Goal: Information Seeking & Learning: Learn about a topic

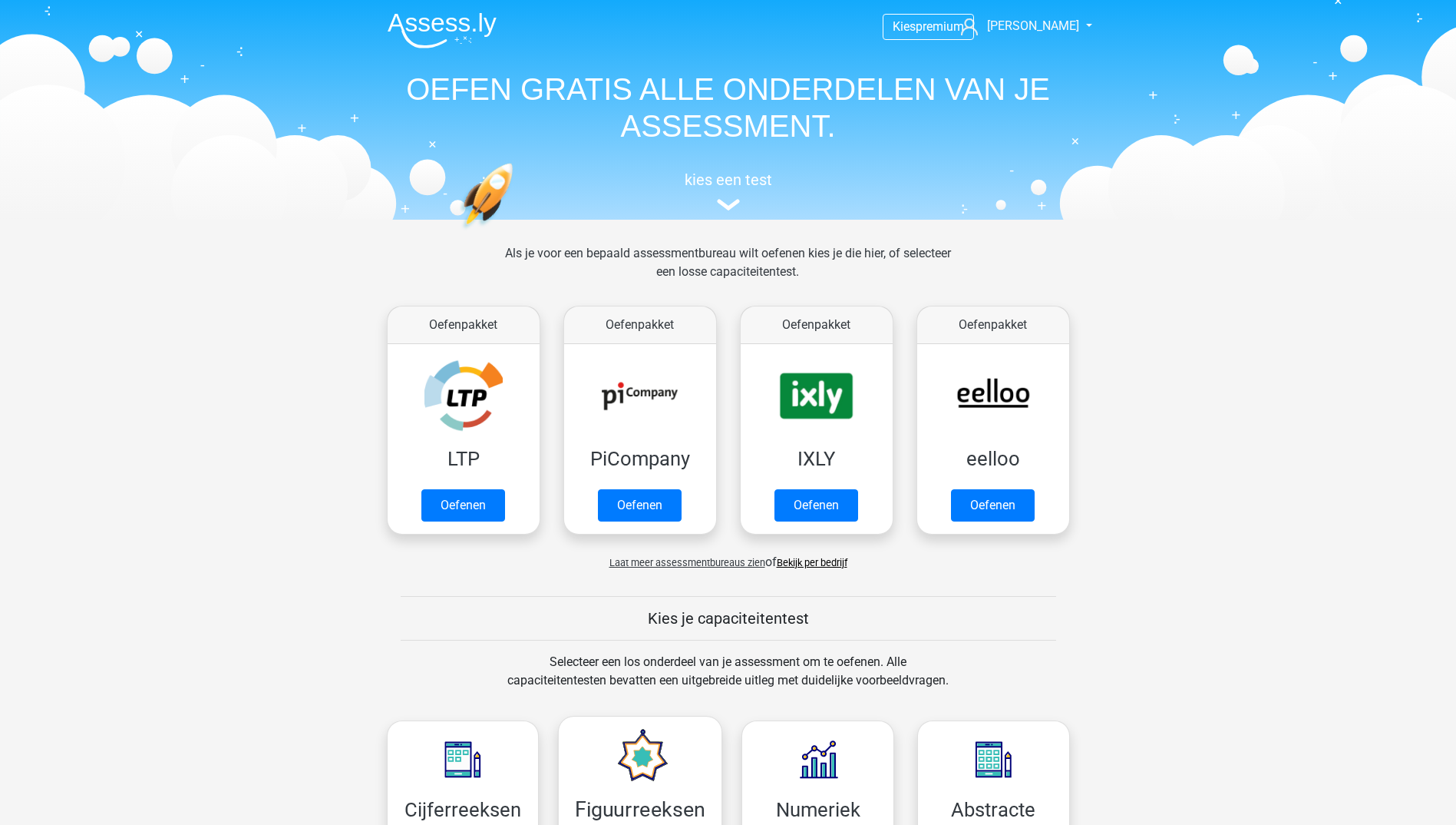
scroll to position [768, 0]
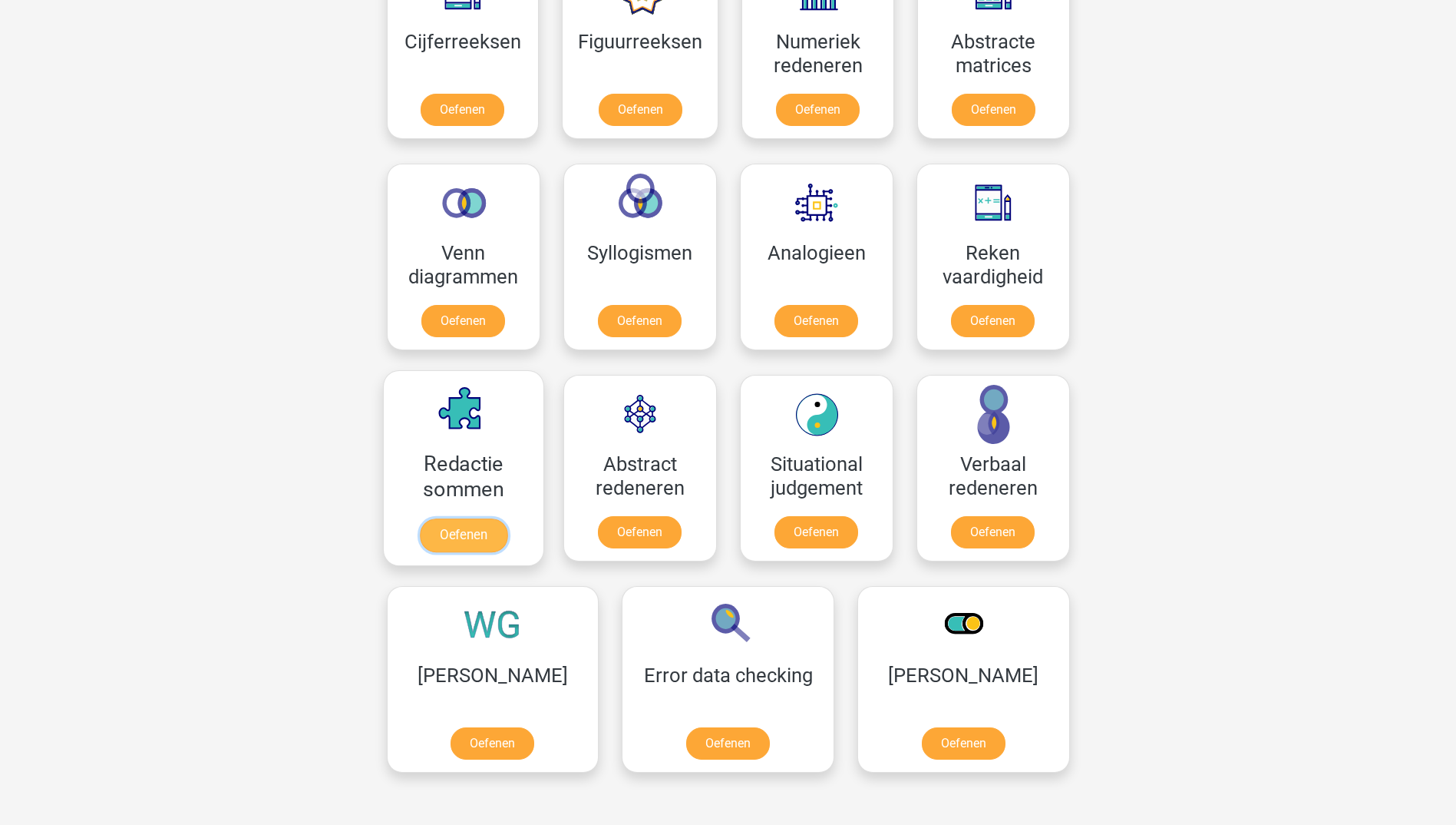
click at [450, 539] on link "Oefenen" at bounding box center [463, 535] width 87 height 34
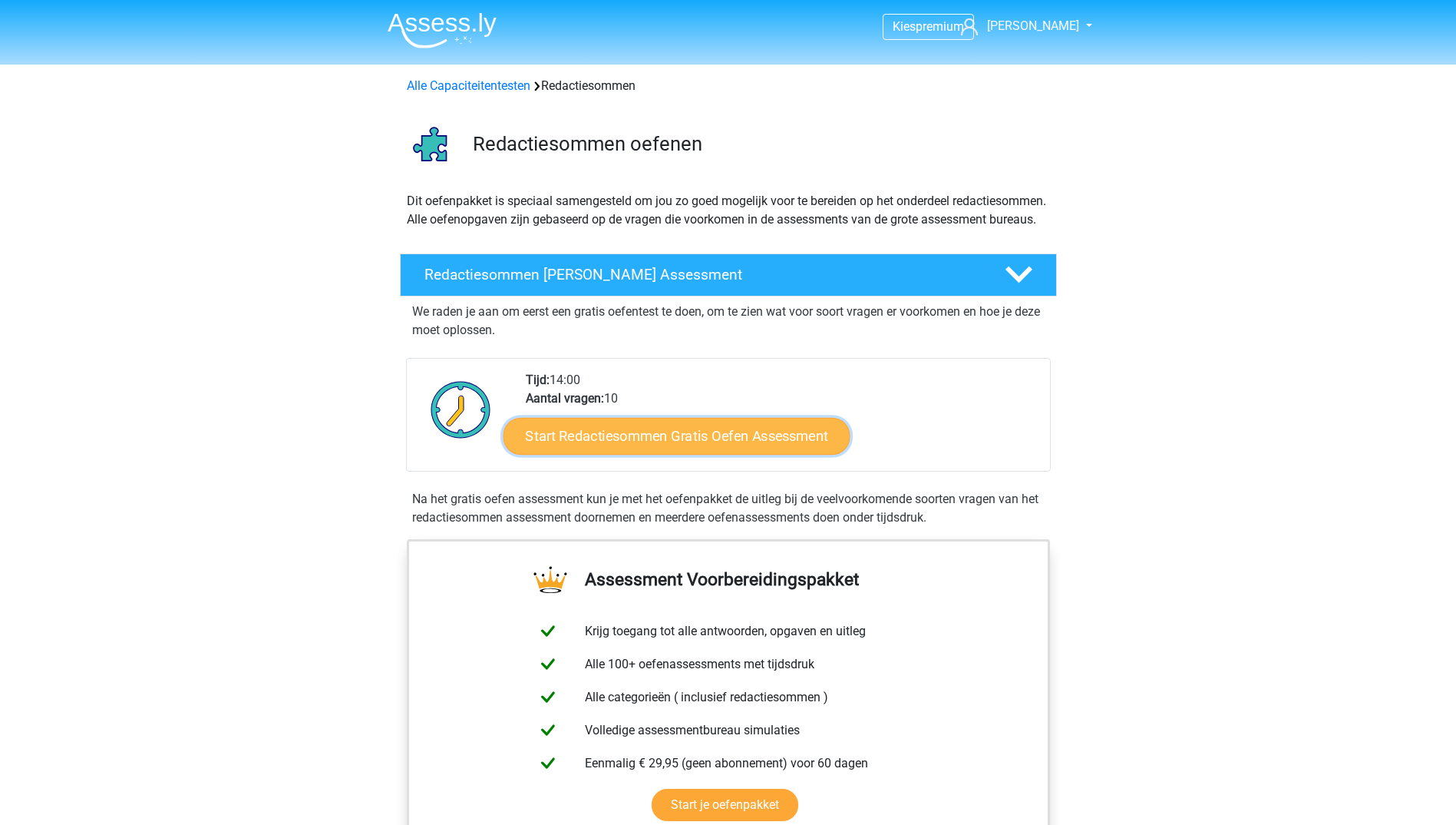
click at [680, 448] on link "Start Redactiesommen Gratis Oefen Assessment" at bounding box center [676, 435] width 347 height 36
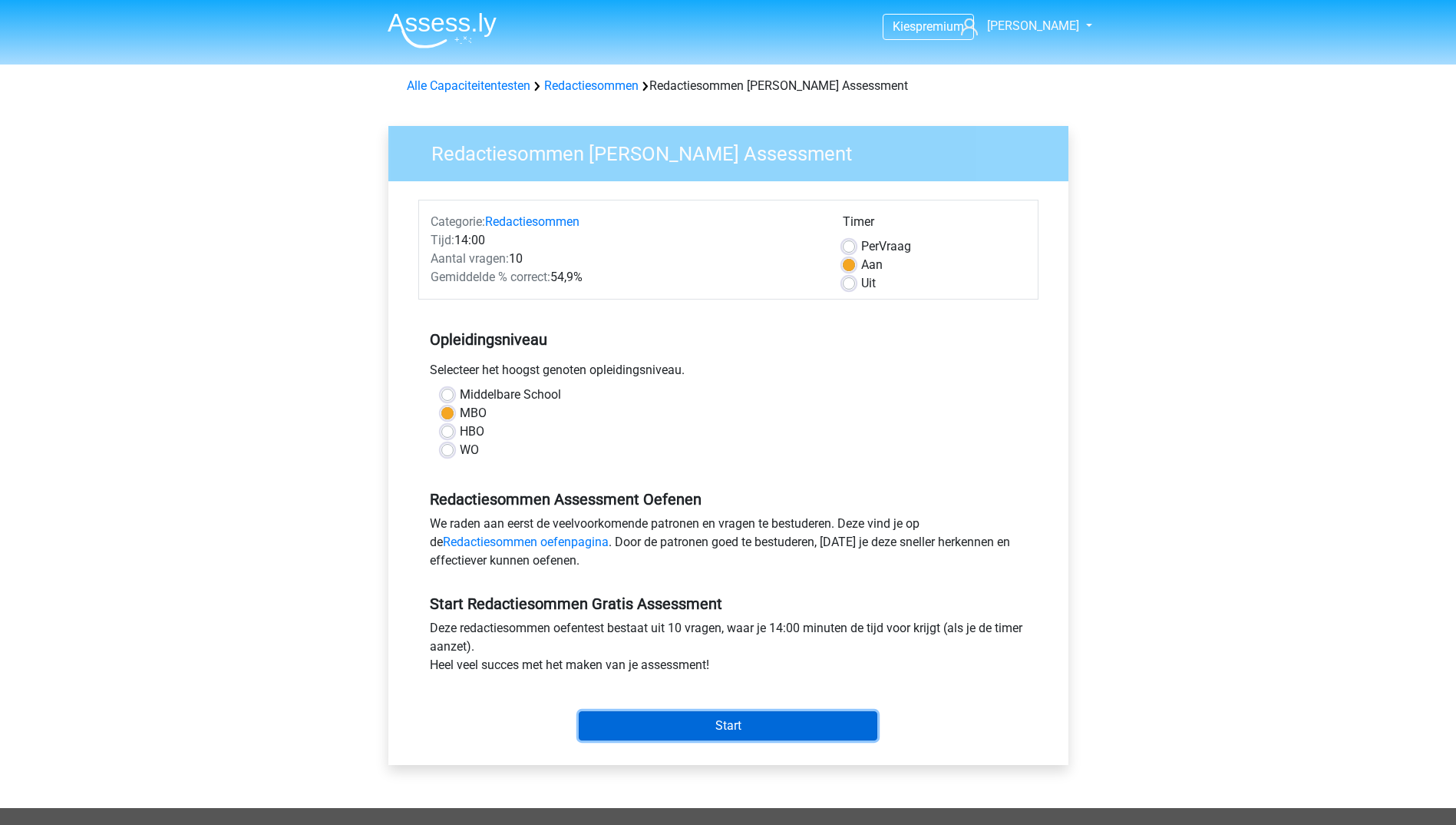
click at [727, 729] on input "Start" at bounding box center [728, 726] width 299 height 29
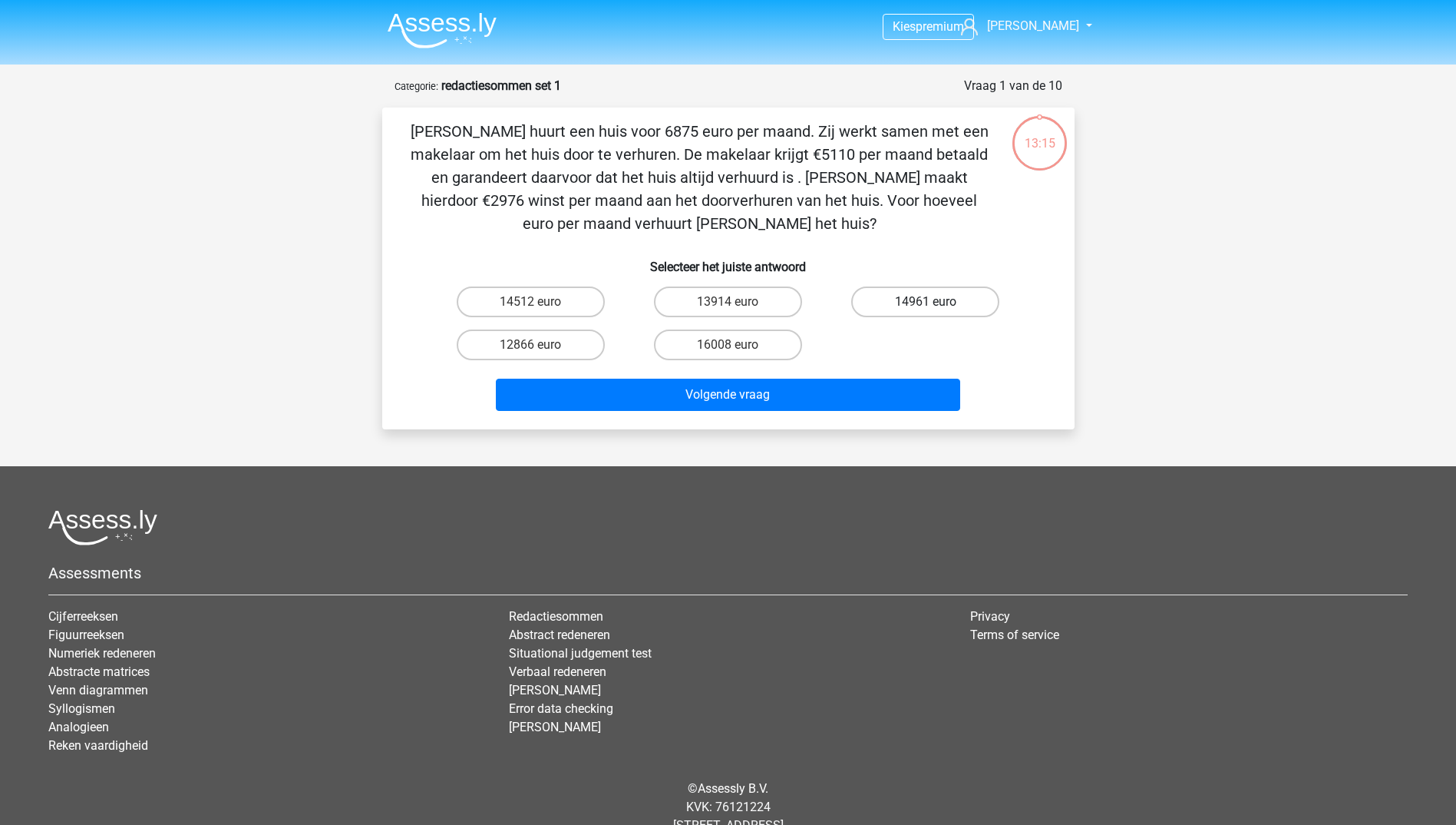
click at [898, 298] on label "14961 euro" at bounding box center [925, 302] width 149 height 31
click at [926, 302] on input "14961 euro" at bounding box center [930, 306] width 10 height 10
radio input "true"
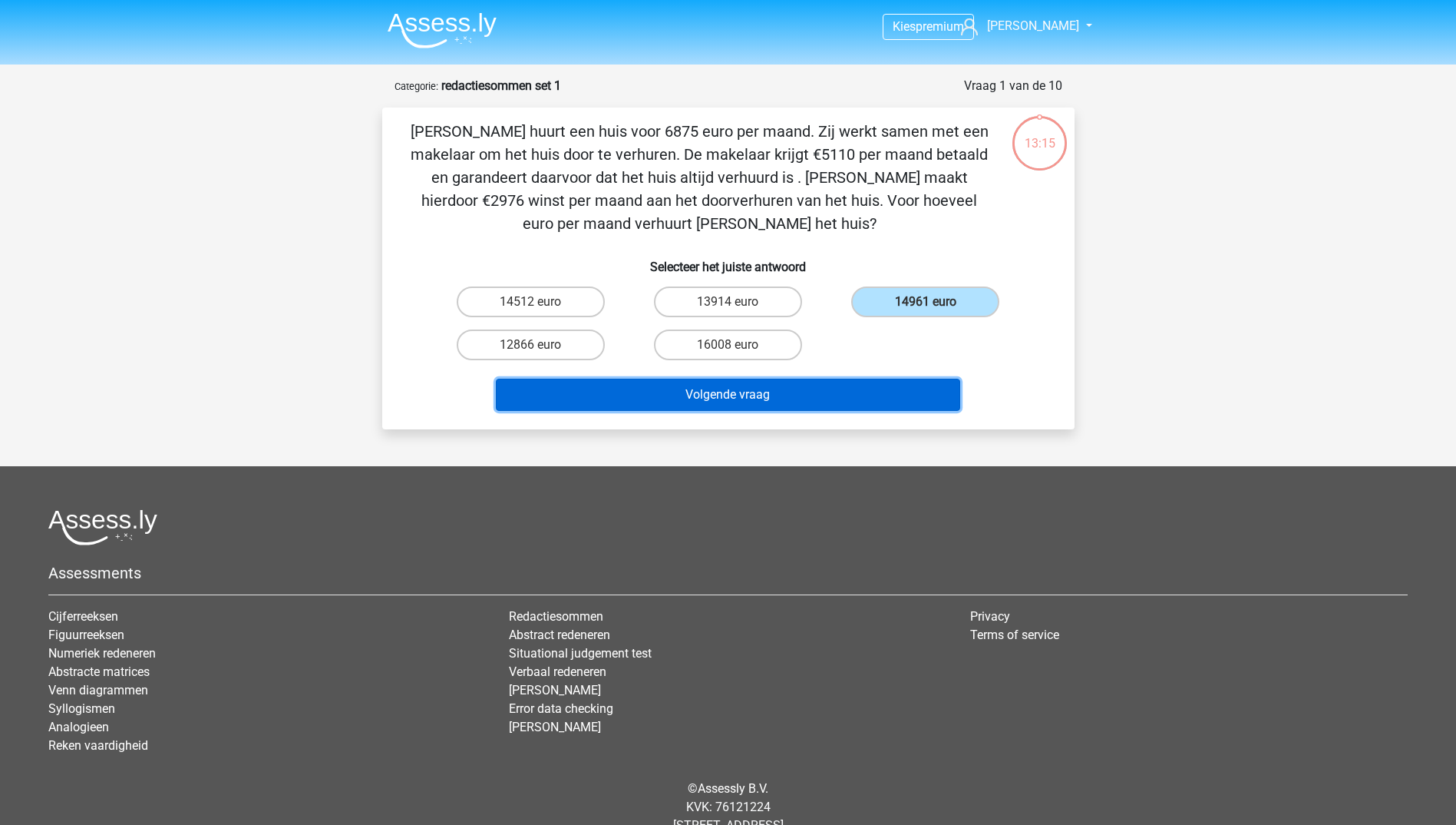
click at [813, 394] on button "Volgende vraag" at bounding box center [728, 394] width 465 height 32
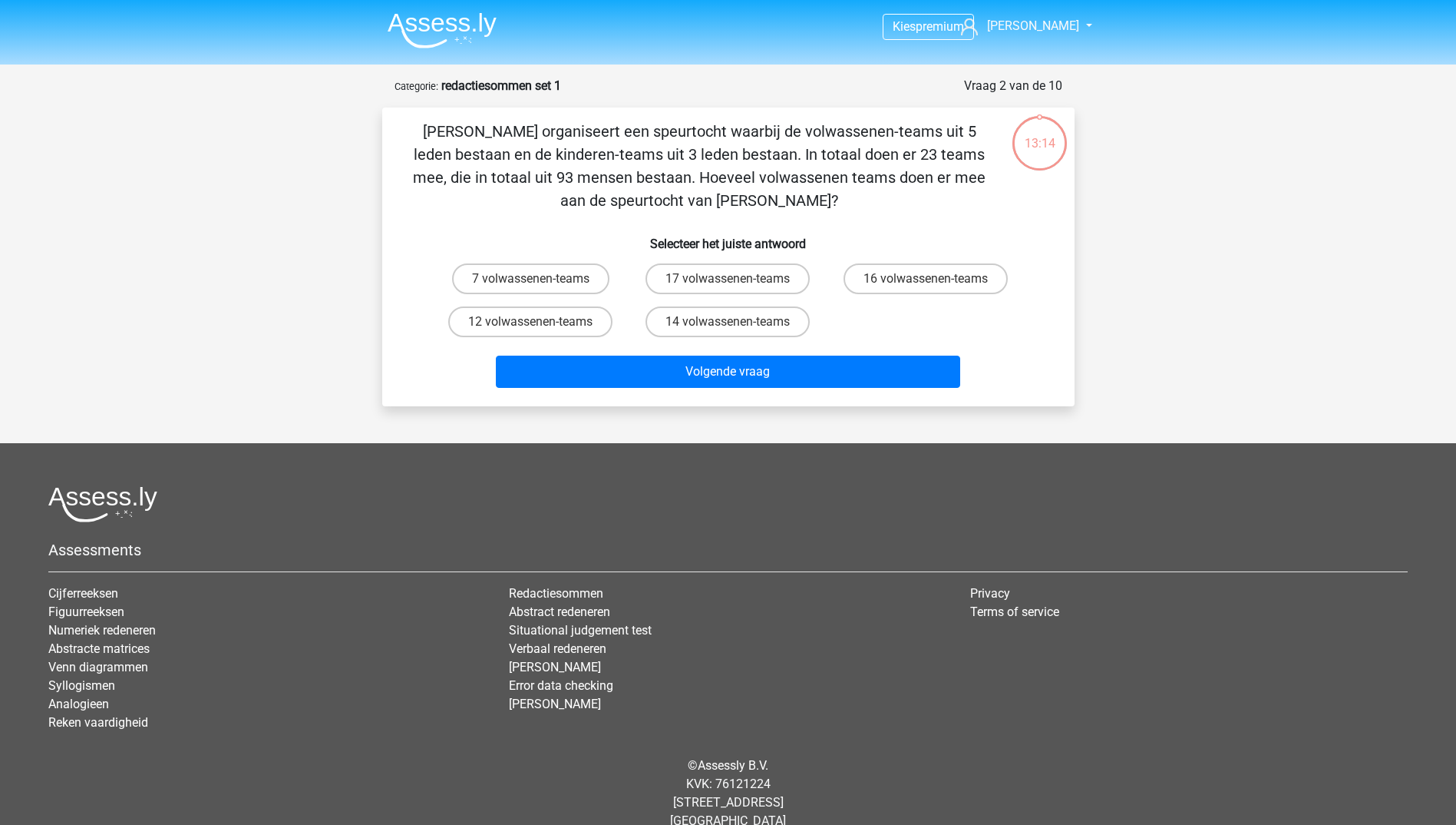
scroll to position [24, 0]
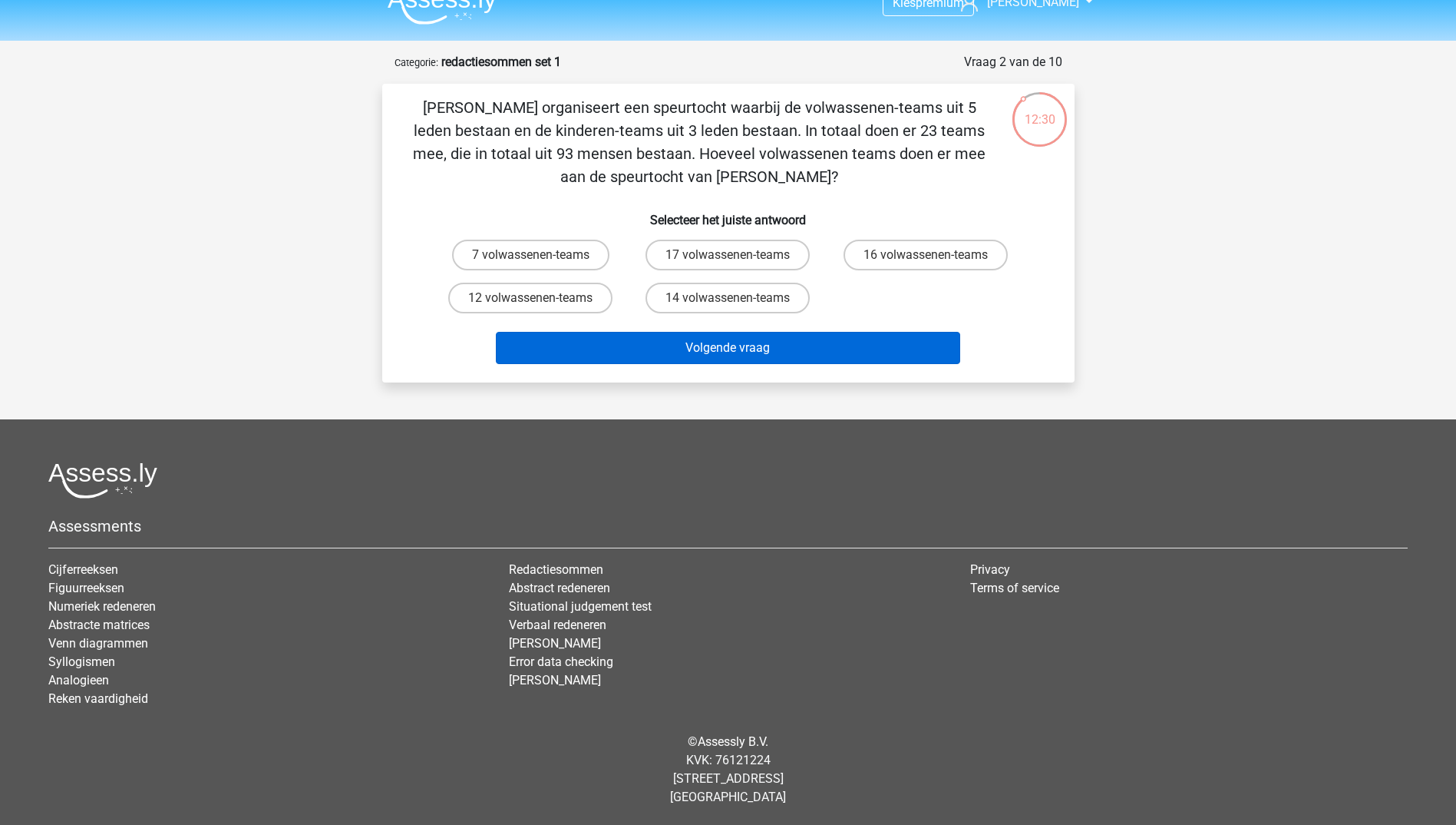
drag, startPoint x: 552, startPoint y: 292, endPoint x: 693, endPoint y: 334, distance: 147.1
click at [552, 292] on label "12 volwassenen-teams" at bounding box center [530, 298] width 164 height 31
click at [540, 298] on input "12 volwassenen-teams" at bounding box center [535, 303] width 10 height 10
radio input "true"
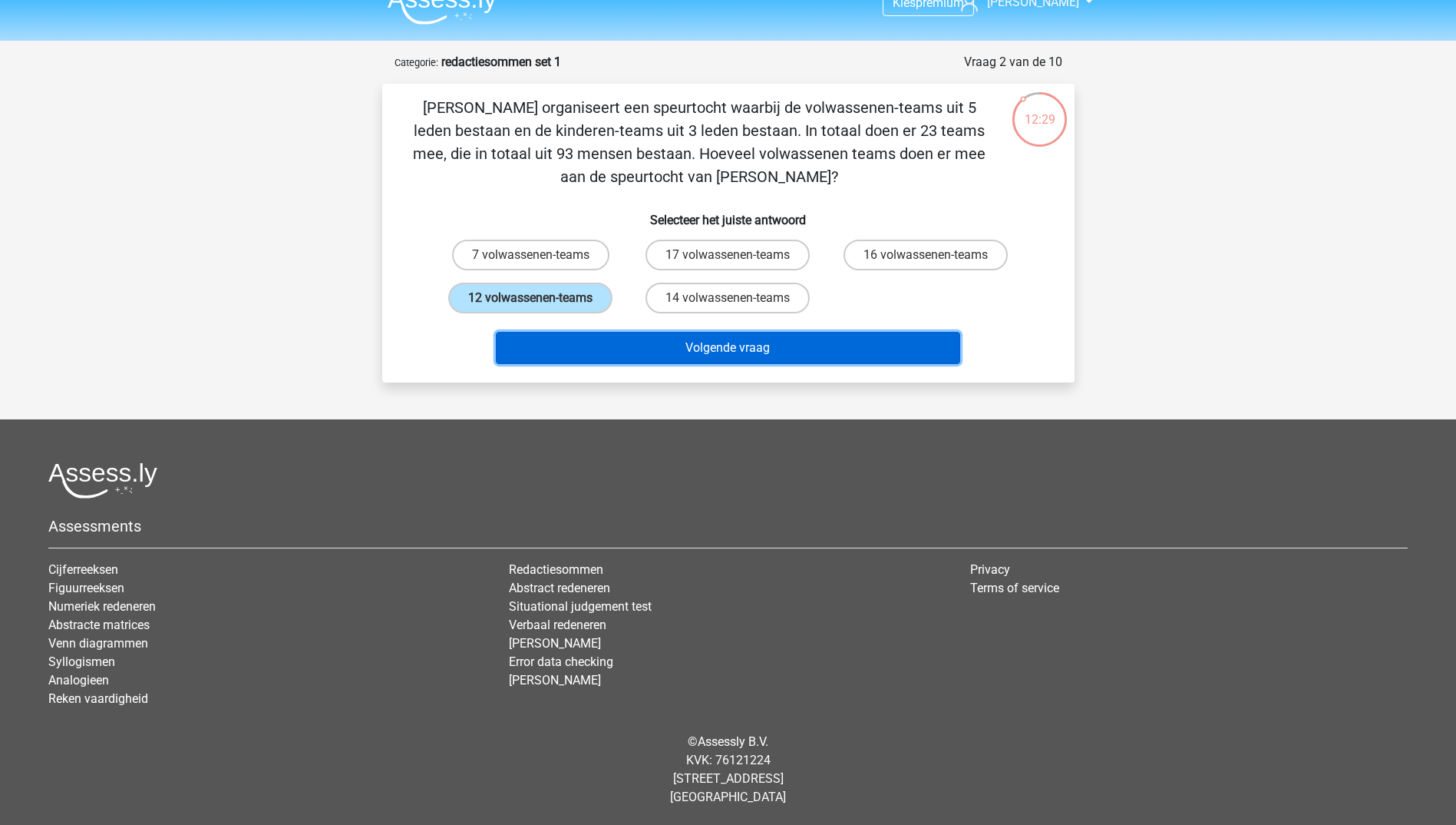
click at [772, 338] on button "Volgende vraag" at bounding box center [728, 347] width 465 height 32
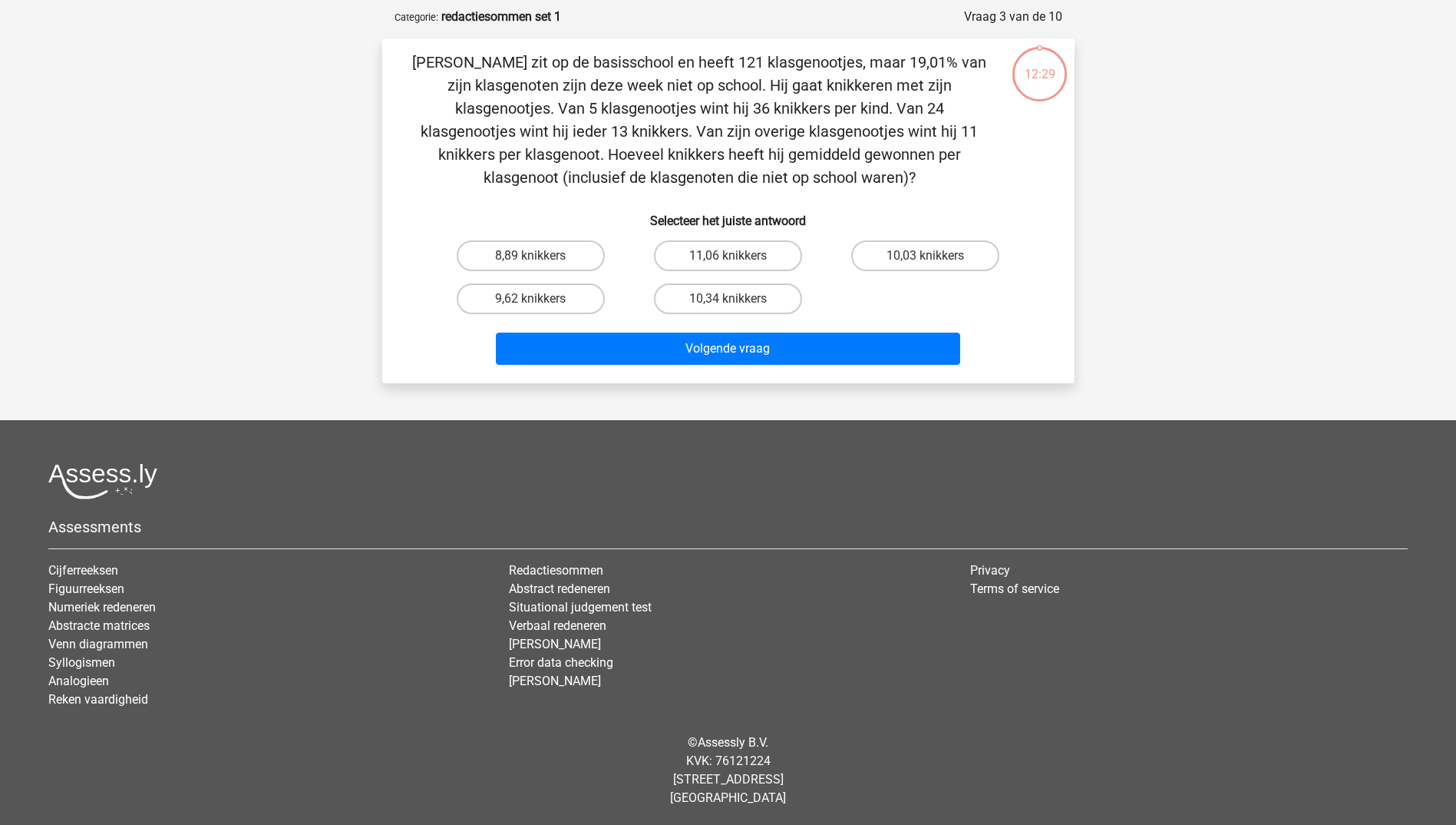
scroll to position [70, 0]
drag, startPoint x: 576, startPoint y: 301, endPoint x: 607, endPoint y: 315, distance: 34.0
click at [576, 301] on label "9,62 knikkers" at bounding box center [530, 298] width 149 height 31
click at [540, 301] on input "9,62 knikkers" at bounding box center [535, 303] width 10 height 10
radio input "true"
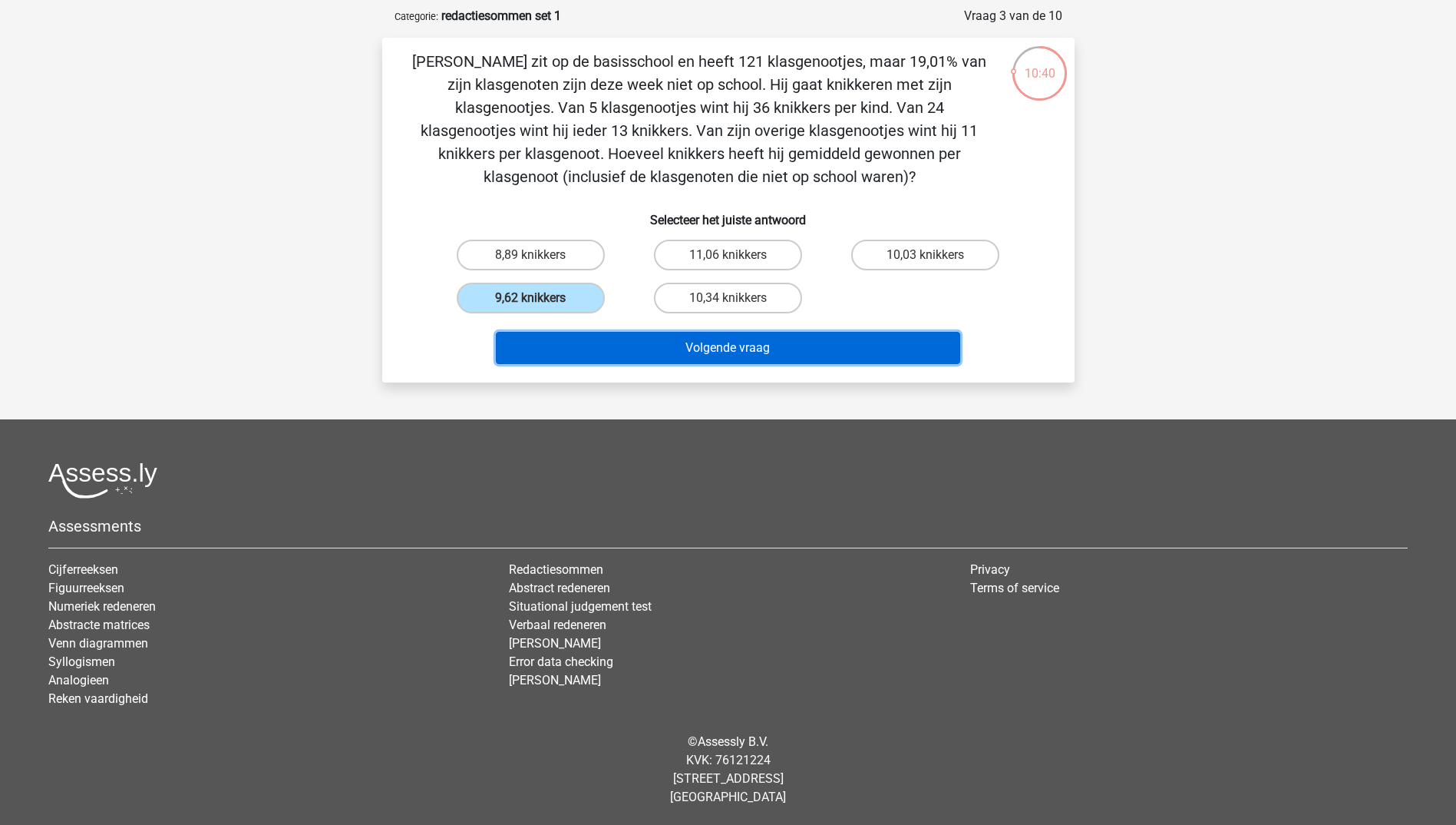
click at [713, 347] on button "Volgende vraag" at bounding box center [728, 347] width 465 height 32
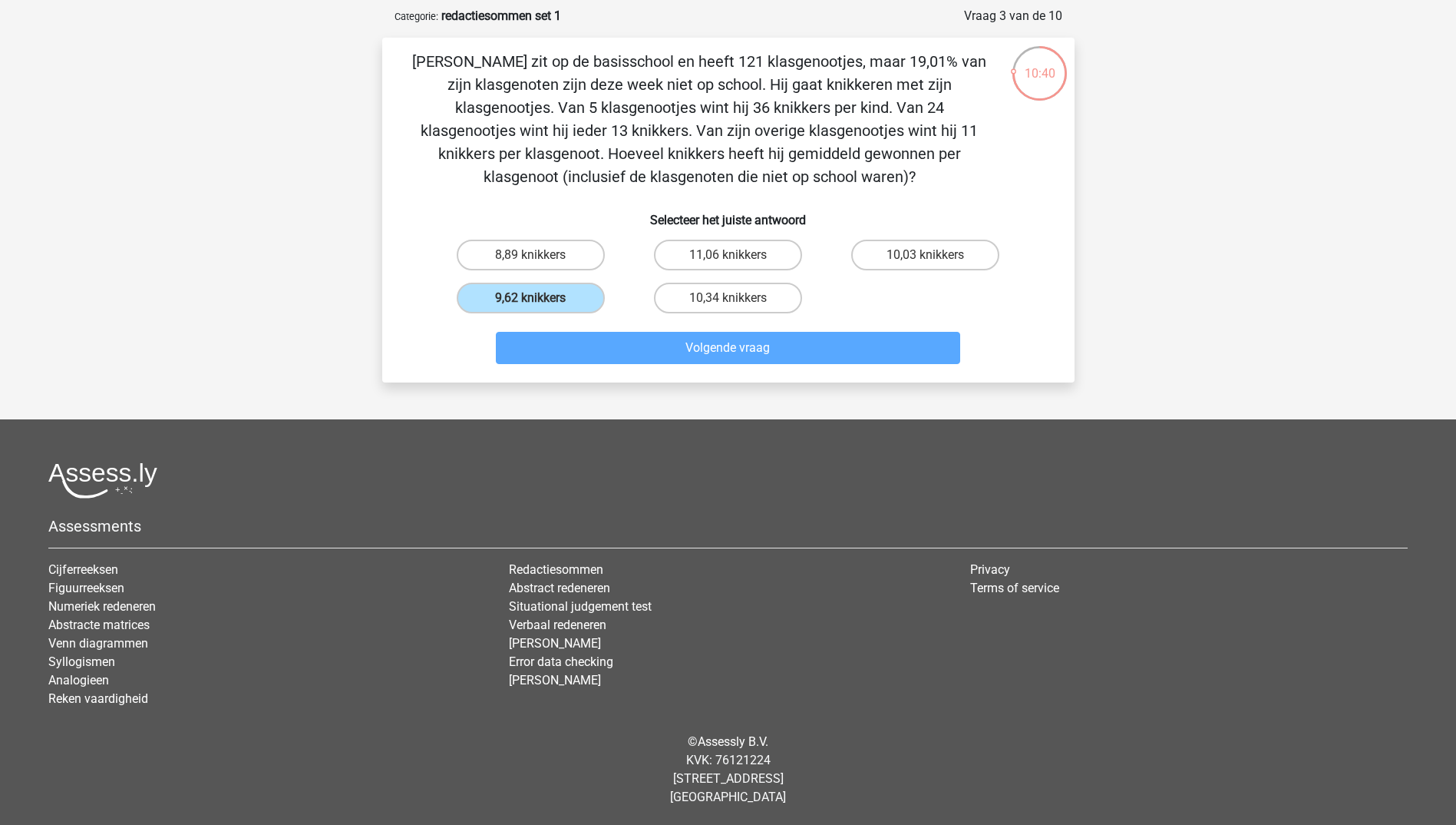
scroll to position [24, 0]
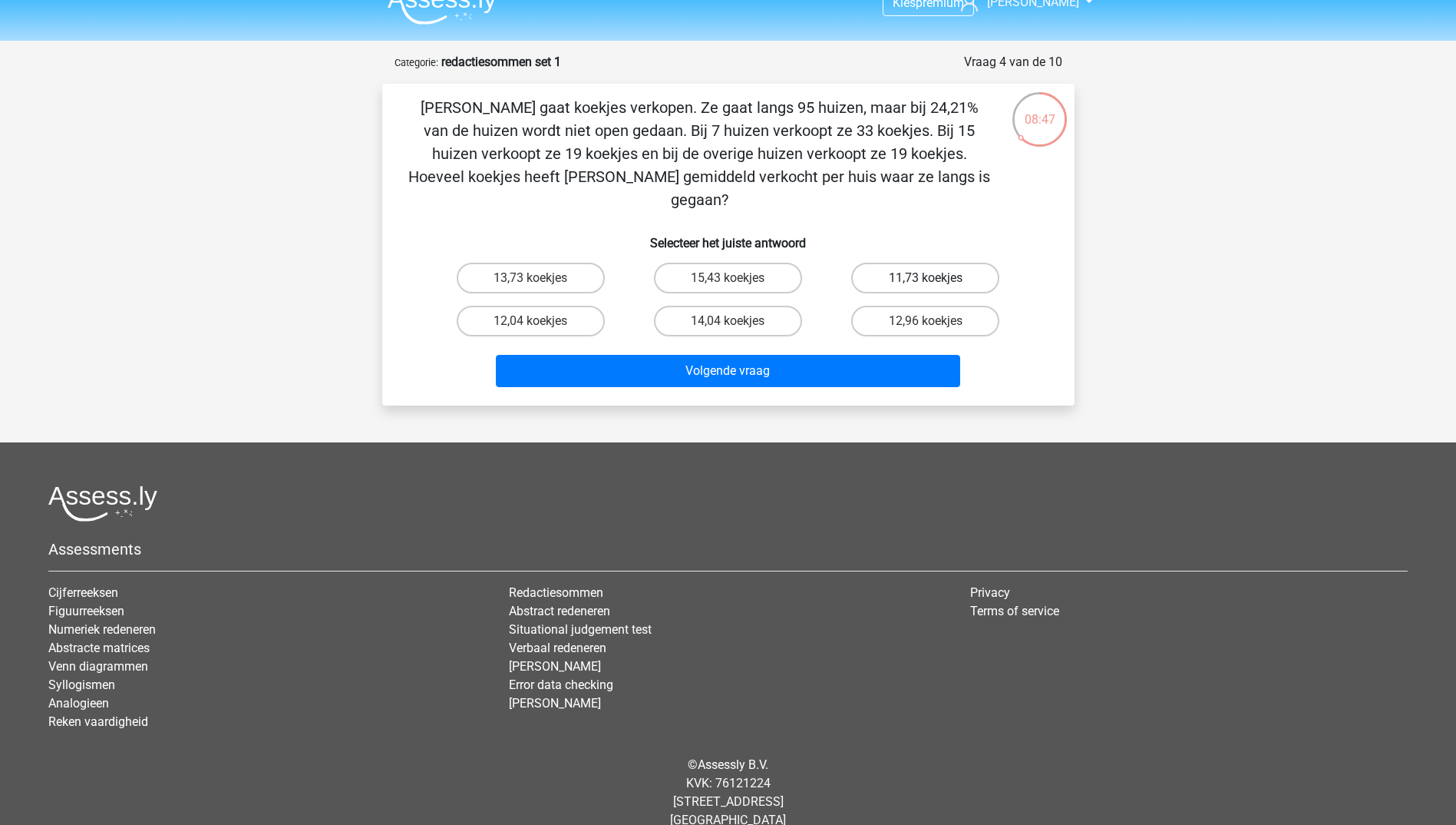
click at [937, 263] on label "11,73 koekjes" at bounding box center [925, 278] width 149 height 31
click at [936, 278] on input "11,73 koekjes" at bounding box center [930, 283] width 10 height 10
radio input "true"
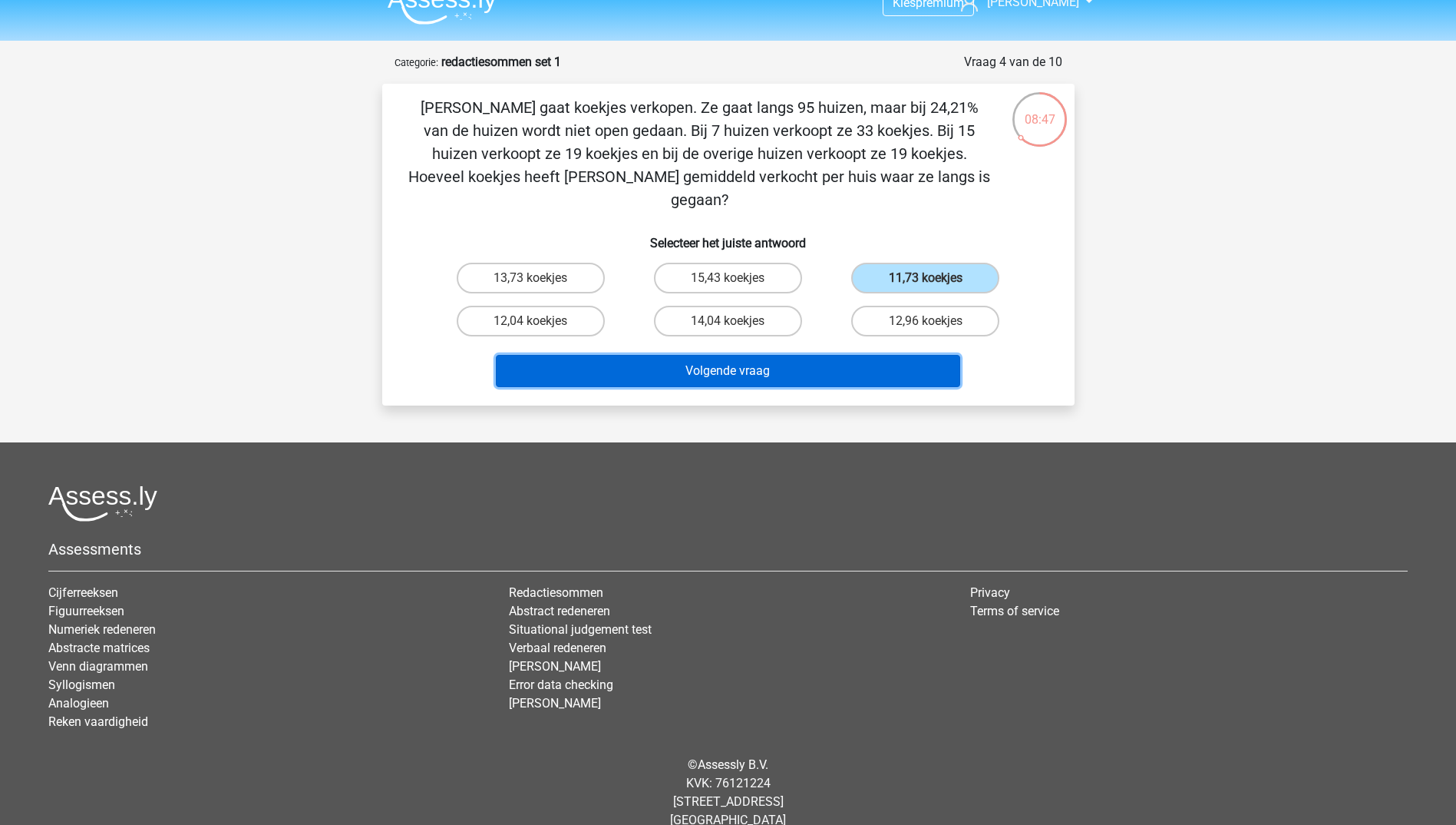
click at [842, 355] on button "Volgende vraag" at bounding box center [728, 370] width 465 height 32
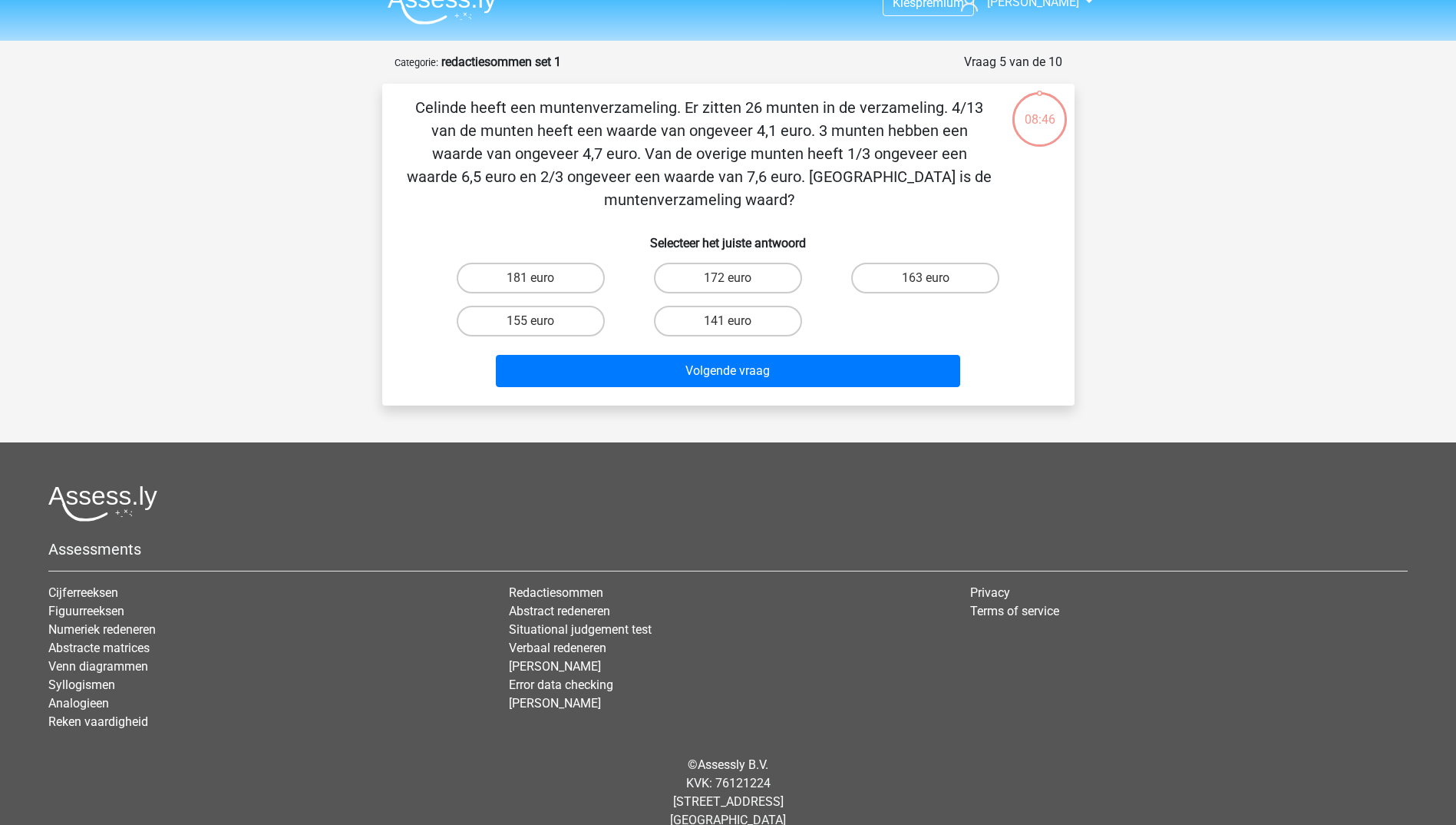
scroll to position [46, 0]
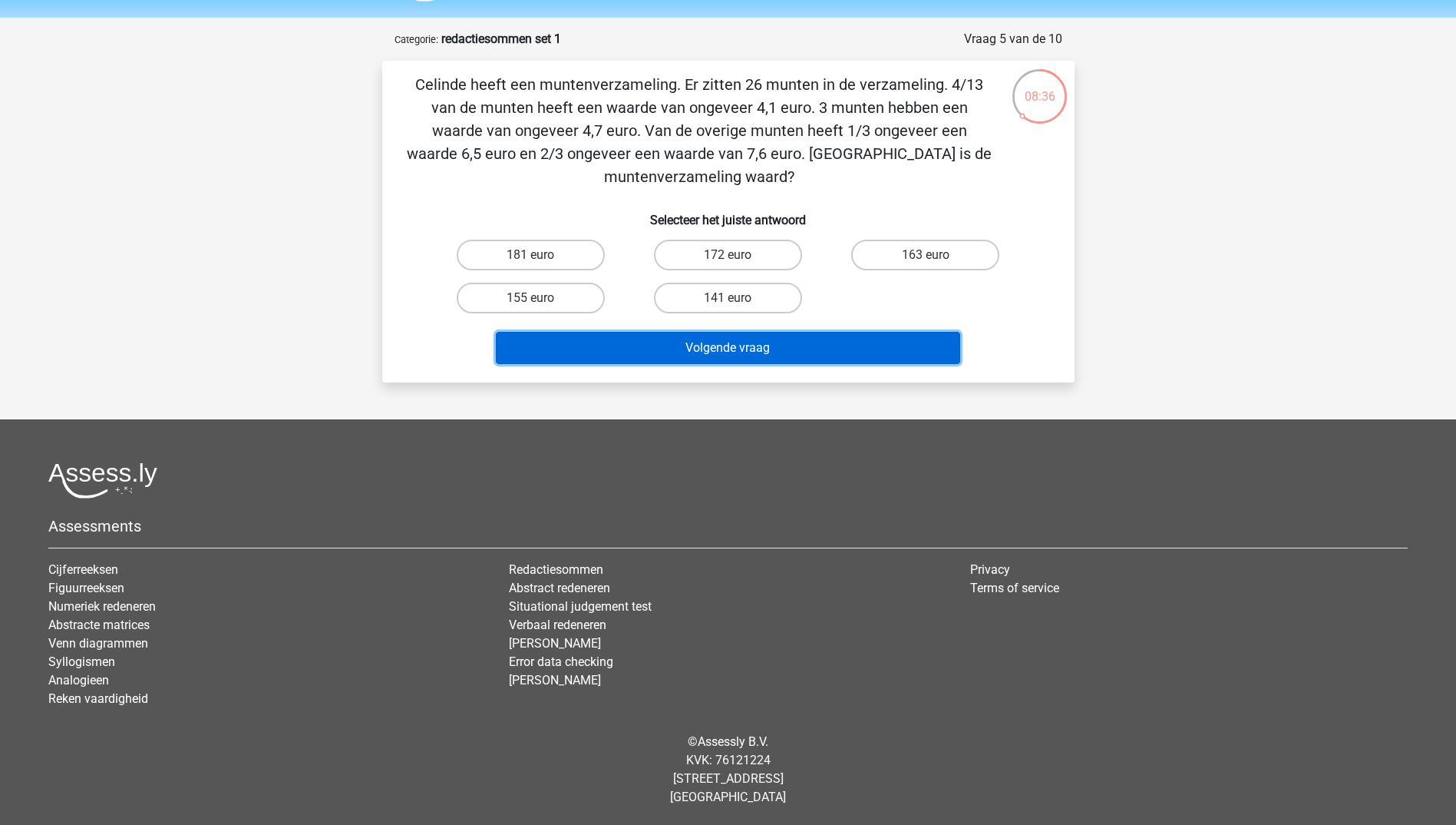
click at [701, 352] on button "Volgende vraag" at bounding box center [728, 347] width 465 height 32
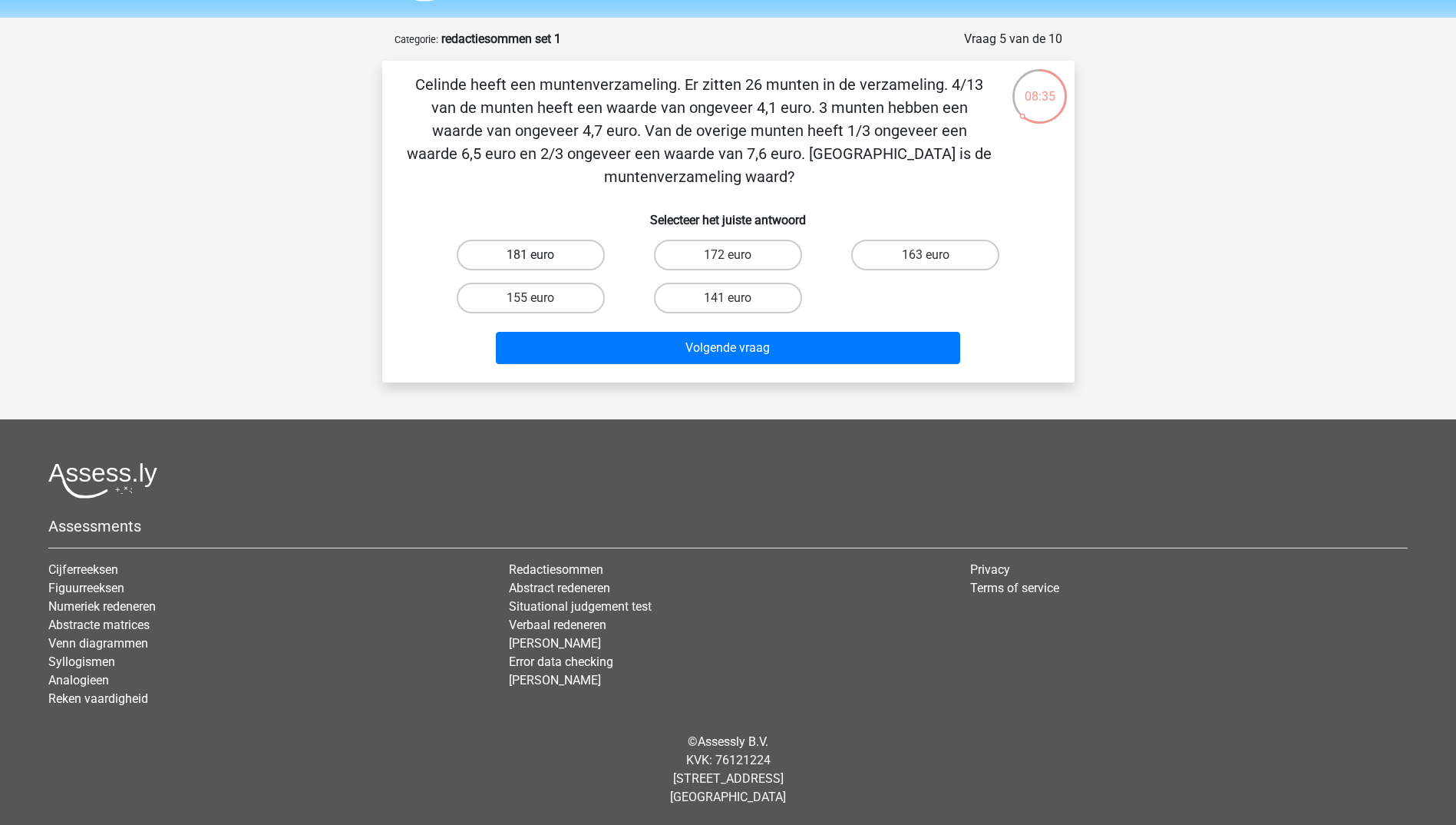
click at [536, 254] on label "181 euro" at bounding box center [530, 255] width 149 height 31
click at [536, 255] on input "181 euro" at bounding box center [535, 260] width 10 height 10
radio input "true"
click at [795, 374] on div "Celinde heeft een muntenverzameling. Er zitten 26 munten in de verzameling. 4/1…" at bounding box center [728, 222] width 692 height 322
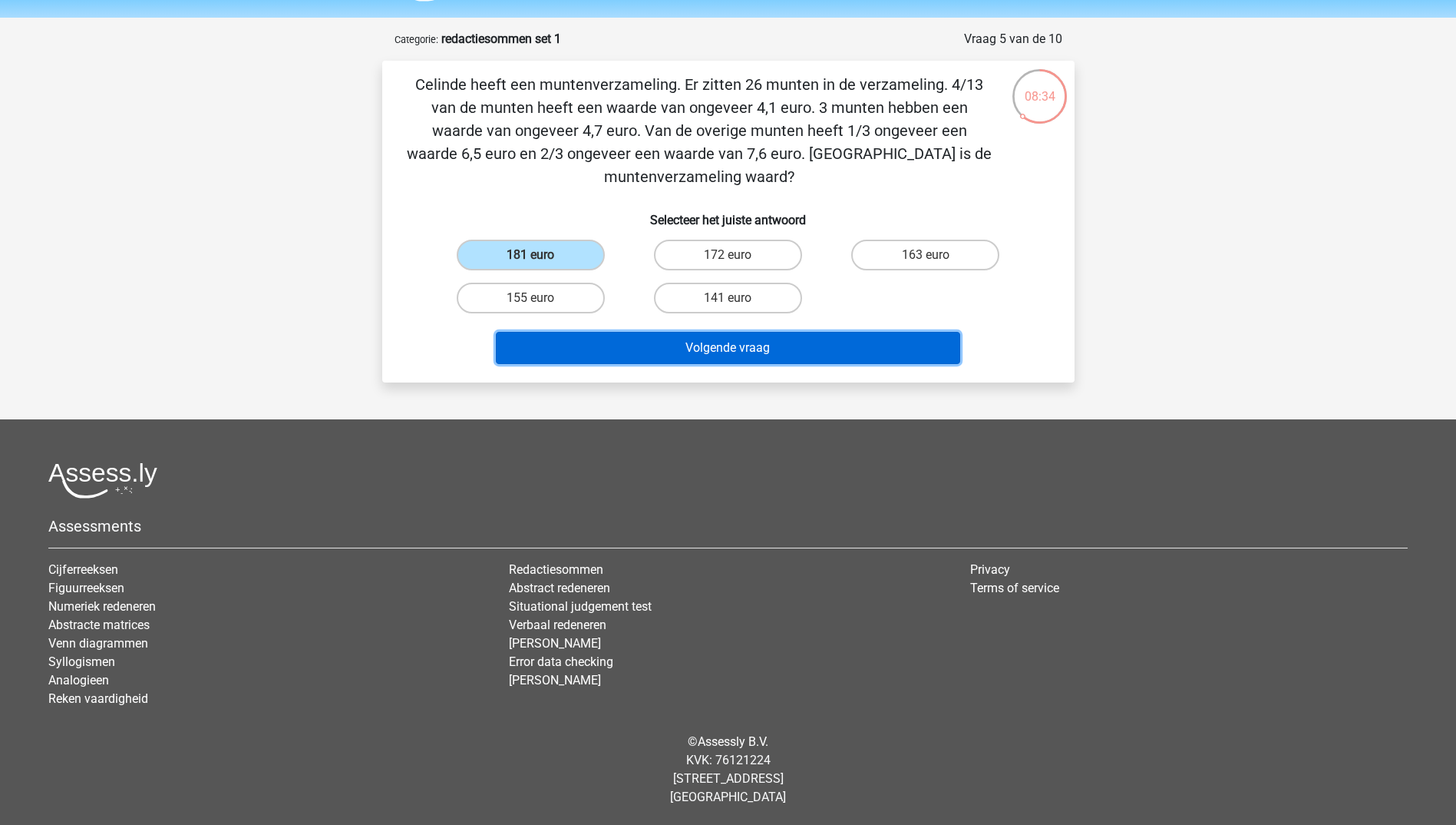
drag, startPoint x: 793, startPoint y: 353, endPoint x: 794, endPoint y: 344, distance: 9.1
click at [793, 350] on button "Volgende vraag" at bounding box center [728, 347] width 465 height 32
click at [794, 344] on button "Volgende vraag" at bounding box center [728, 347] width 465 height 32
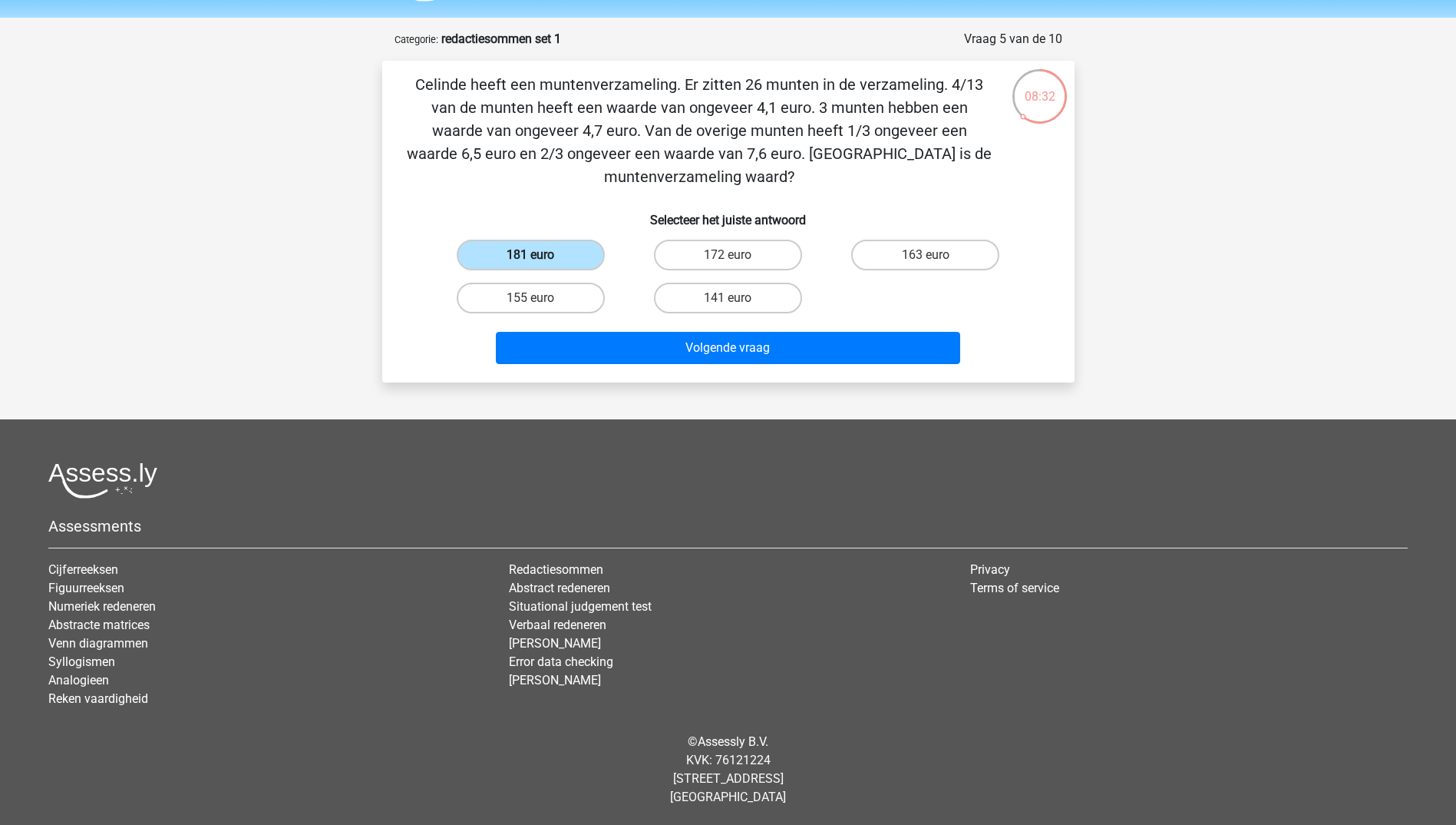
click at [523, 260] on label "181 euro" at bounding box center [530, 255] width 149 height 31
click at [530, 260] on input "181 euro" at bounding box center [535, 260] width 10 height 10
click at [651, 325] on div "Volgende vraag" at bounding box center [728, 345] width 643 height 51
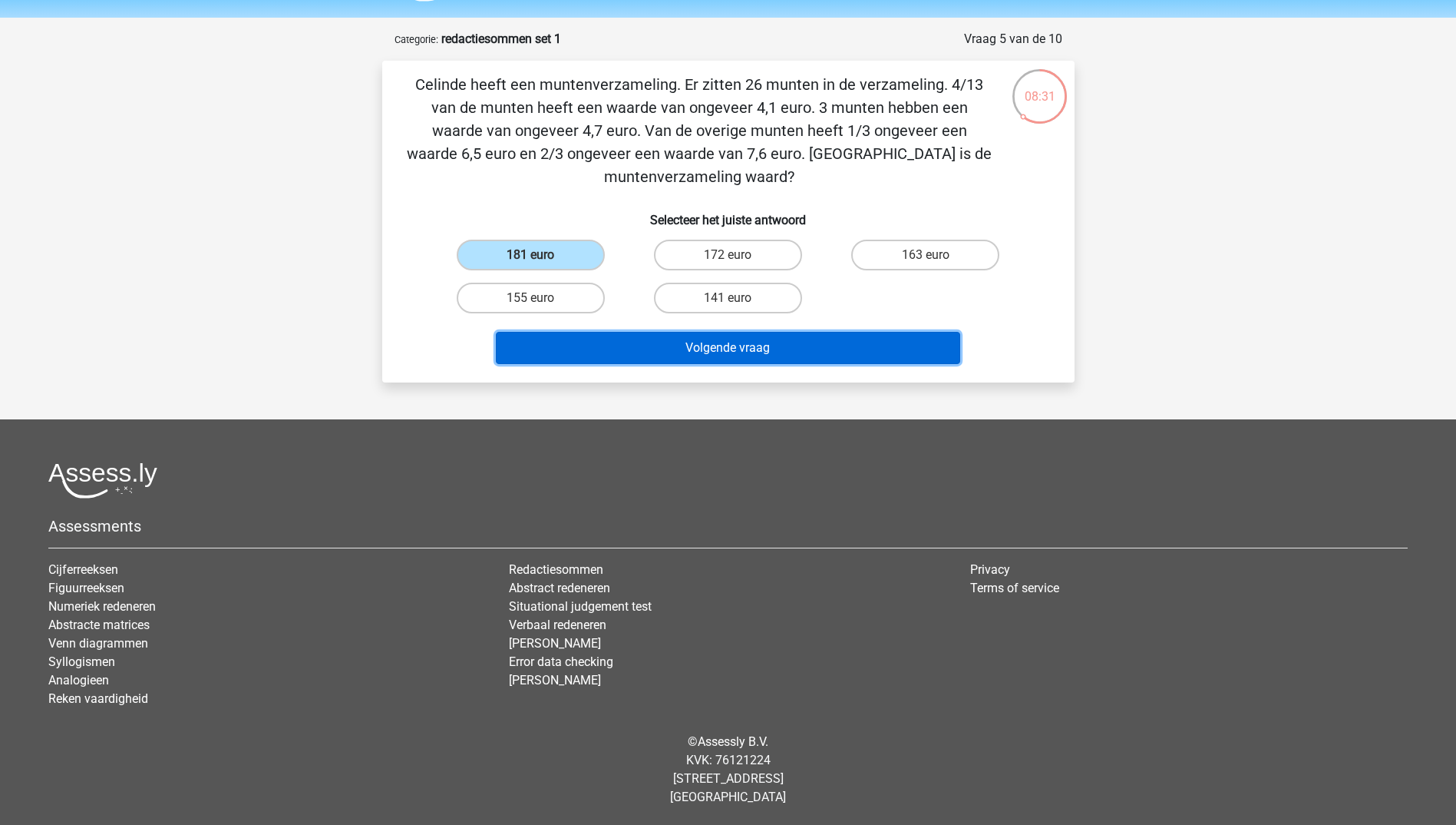
click at [658, 345] on button "Volgende vraag" at bounding box center [728, 347] width 465 height 32
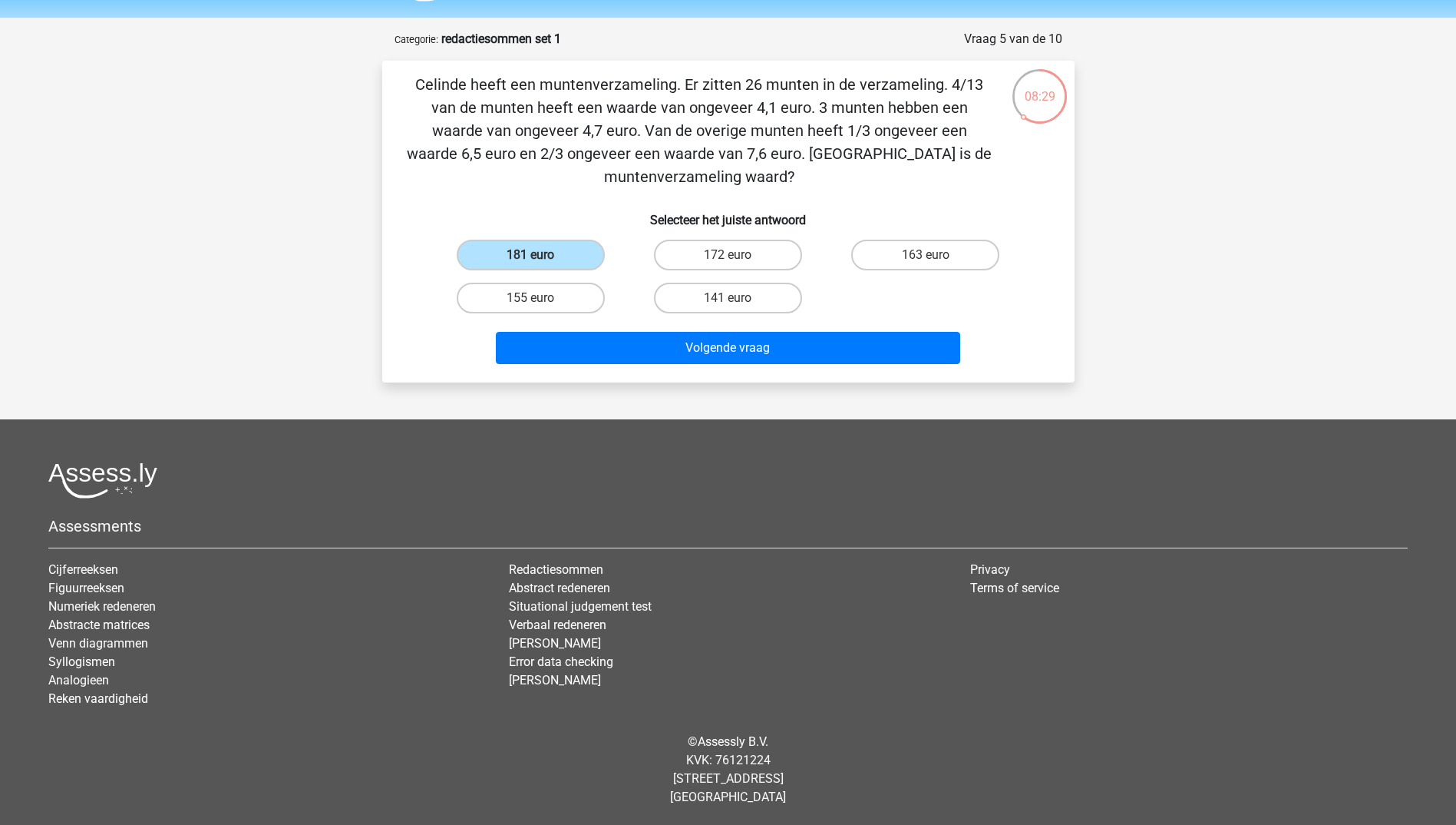
click at [545, 279] on div "155 euro" at bounding box center [530, 297] width 197 height 43
click at [689, 252] on label "172 euro" at bounding box center [728, 255] width 149 height 31
click at [728, 255] on input "172 euro" at bounding box center [733, 260] width 10 height 10
radio input "true"
click at [557, 245] on label "181 euro" at bounding box center [530, 255] width 149 height 31
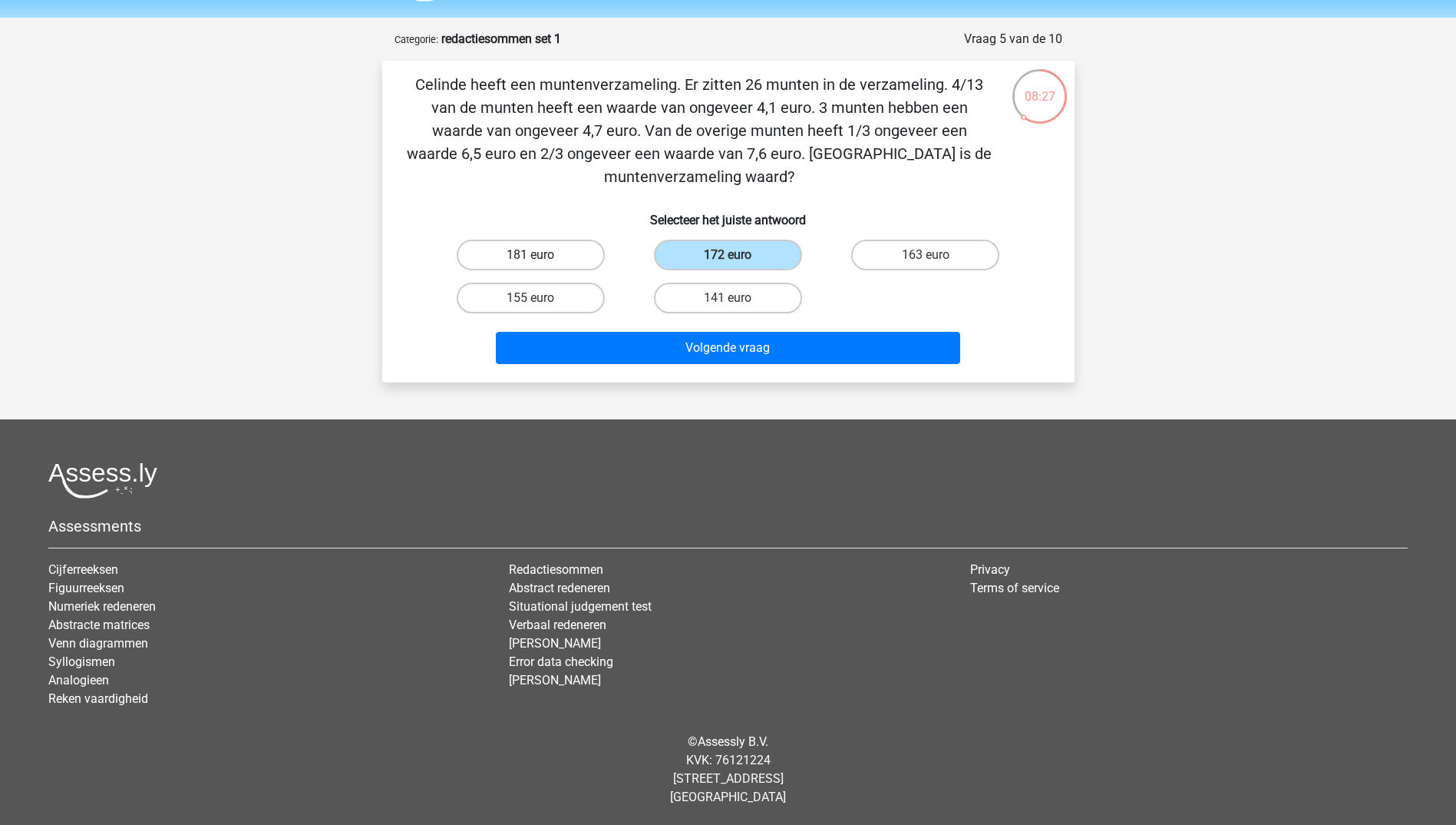
click at [540, 255] on input "181 euro" at bounding box center [535, 260] width 10 height 10
radio input "true"
click at [711, 325] on div "Volgende vraag" at bounding box center [728, 345] width 643 height 51
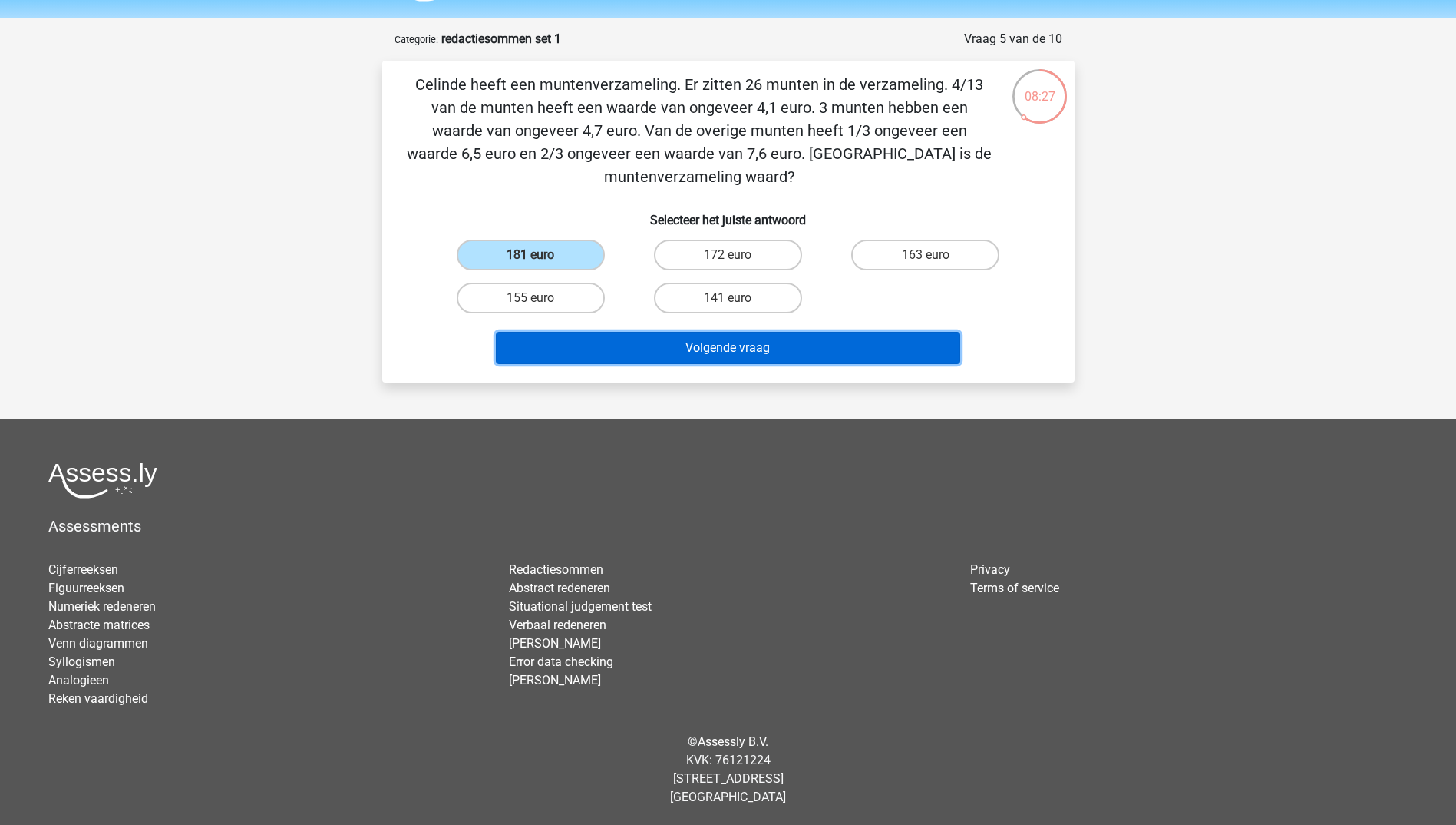
click at [718, 353] on button "Volgende vraag" at bounding box center [728, 347] width 465 height 32
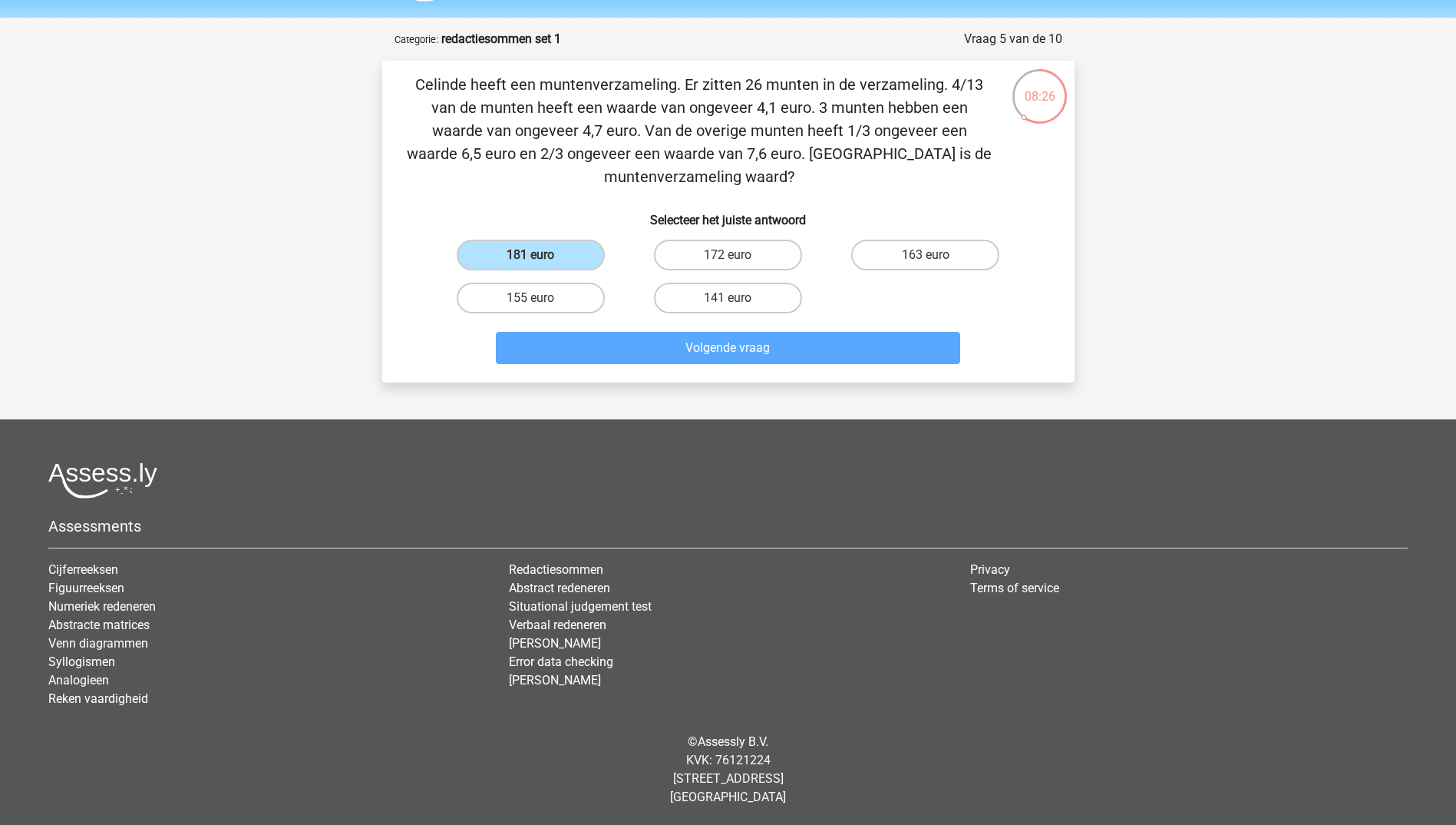
scroll to position [0, 0]
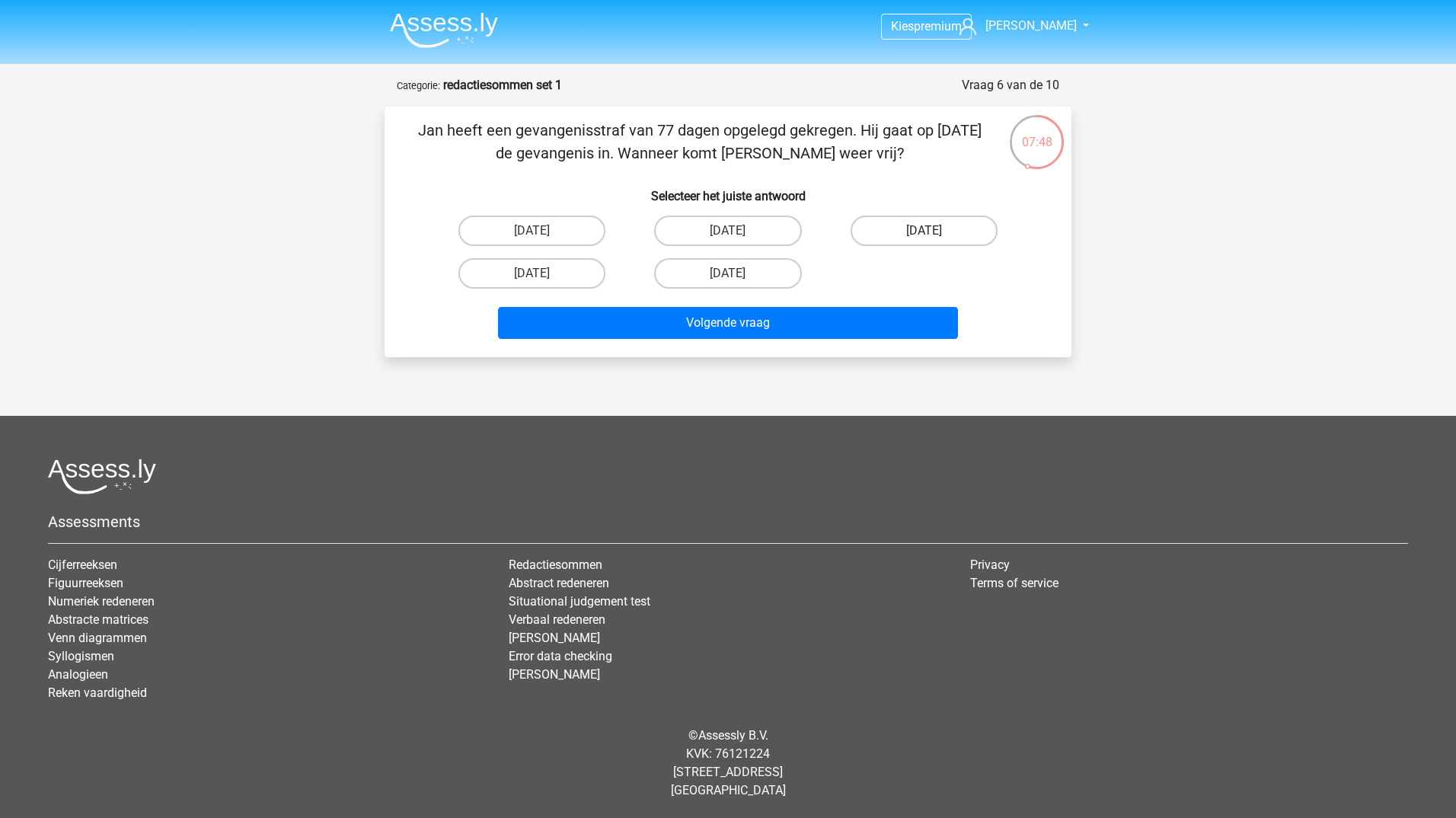
drag, startPoint x: 896, startPoint y: 230, endPoint x: 888, endPoint y: 245, distance: 17.0
click at [896, 230] on label "12 augustus" at bounding box center [924, 230] width 147 height 31
click at [924, 230] on input "12 augustus" at bounding box center [929, 235] width 10 height 10
radio input "true"
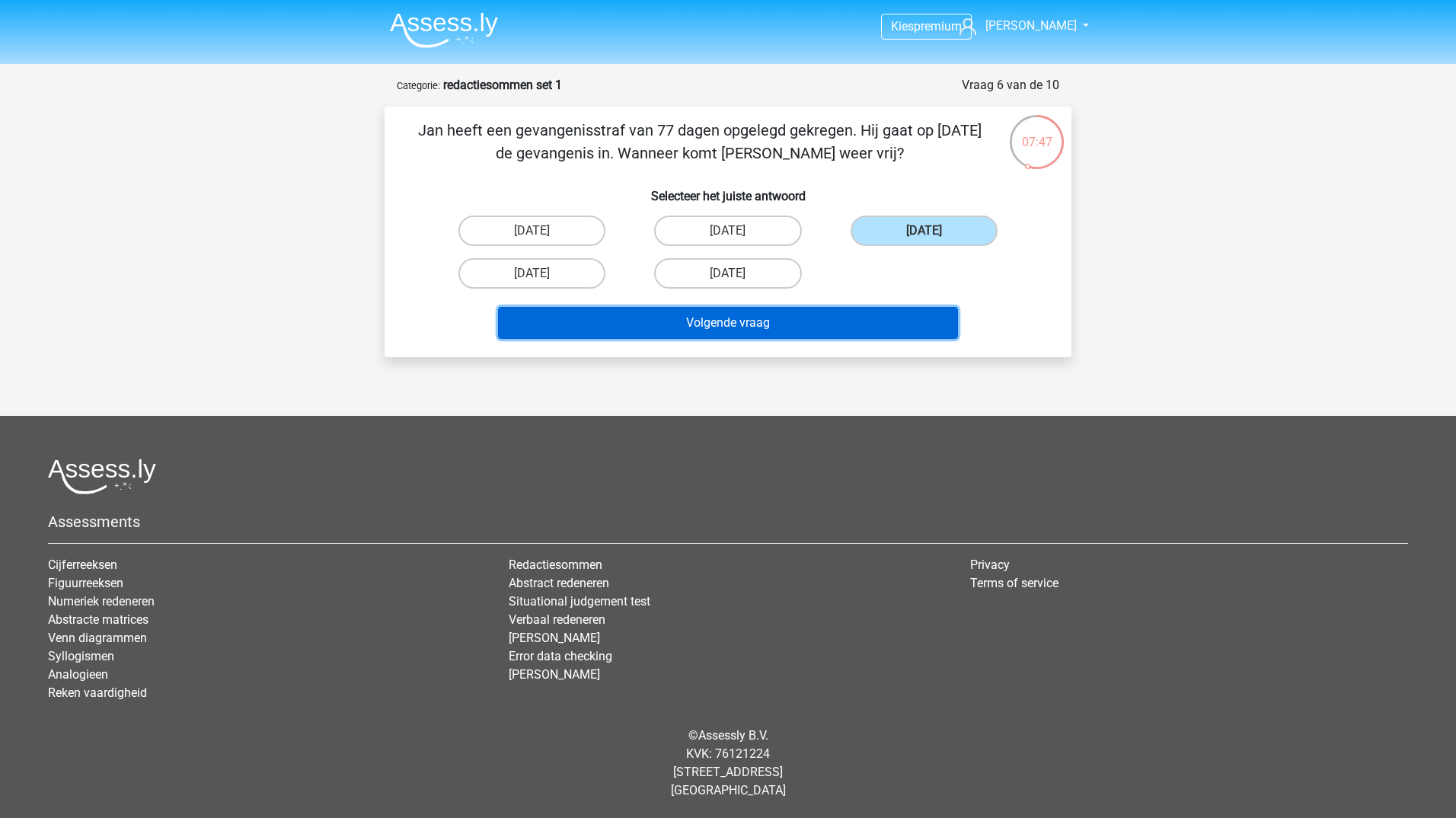
click at [845, 317] on button "Volgende vraag" at bounding box center [729, 322] width 461 height 32
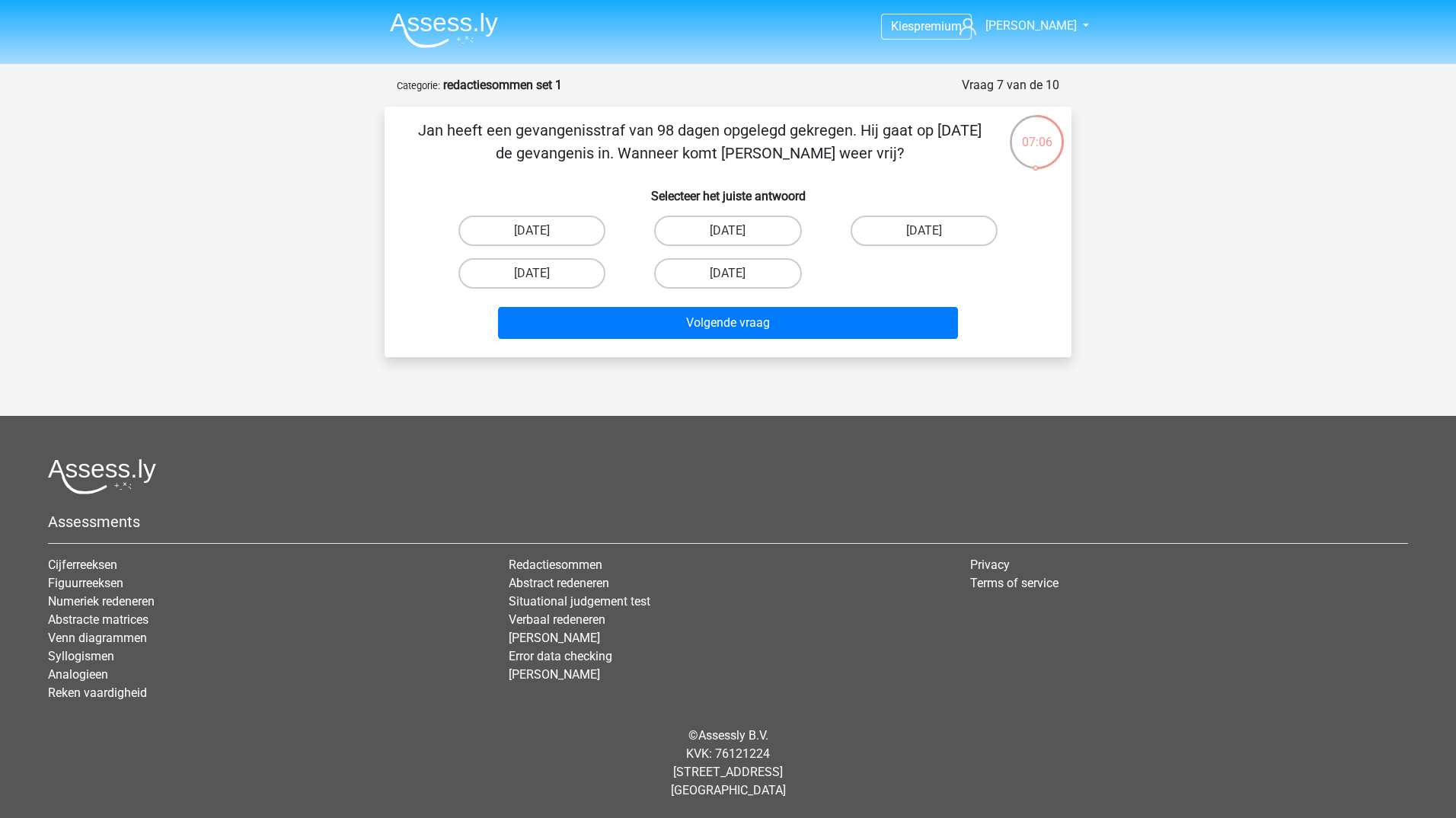
click at [534, 277] on input "22 augustus" at bounding box center [537, 277] width 10 height 10
radio input "true"
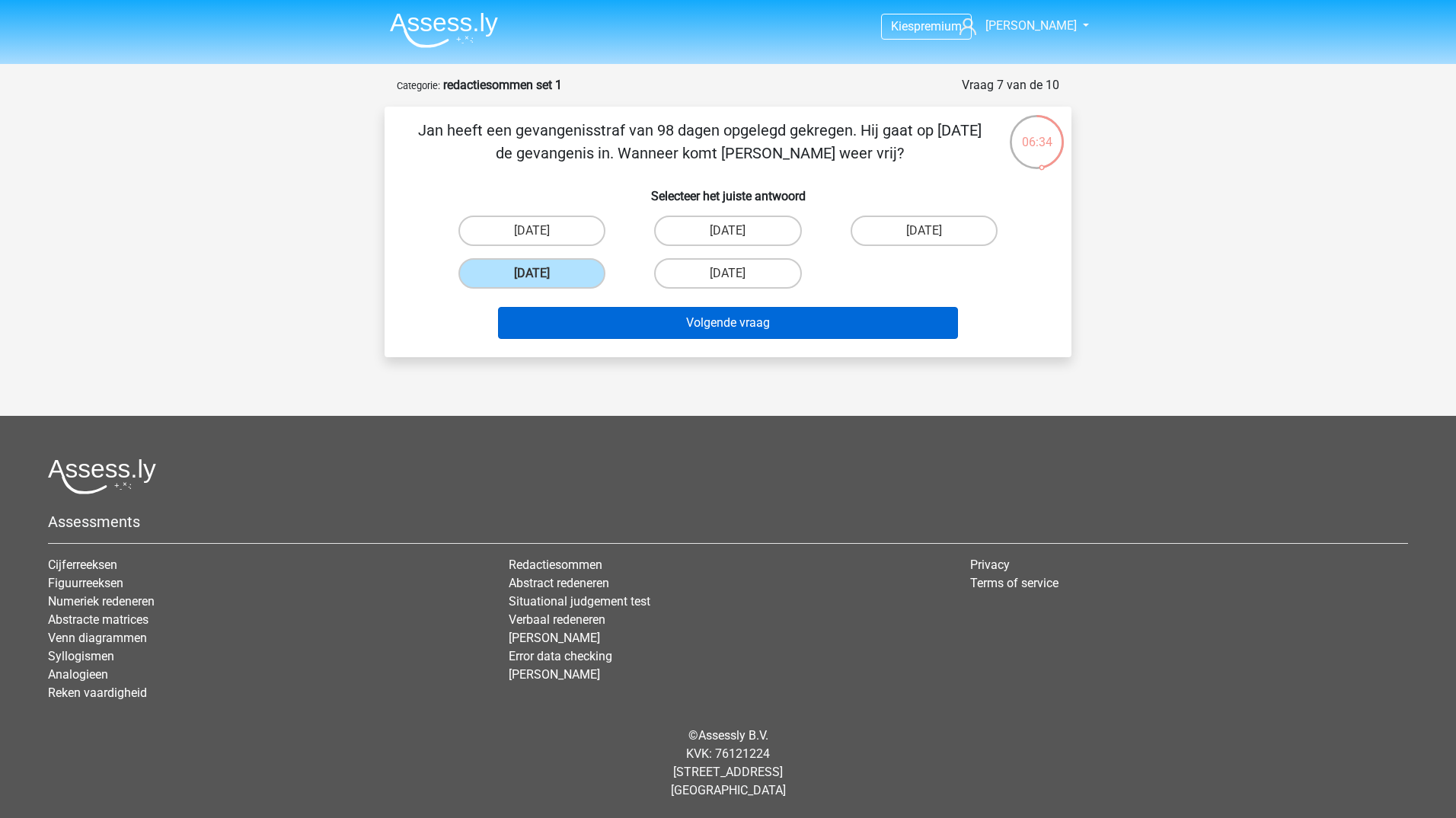
drag, startPoint x: 544, startPoint y: 268, endPoint x: 662, endPoint y: 308, distance: 124.6
click at [544, 268] on label "22 augustus" at bounding box center [532, 274] width 147 height 31
click at [543, 273] on input "22 augustus" at bounding box center [537, 277] width 10 height 10
click at [667, 312] on button "Volgende vraag" at bounding box center [729, 322] width 461 height 32
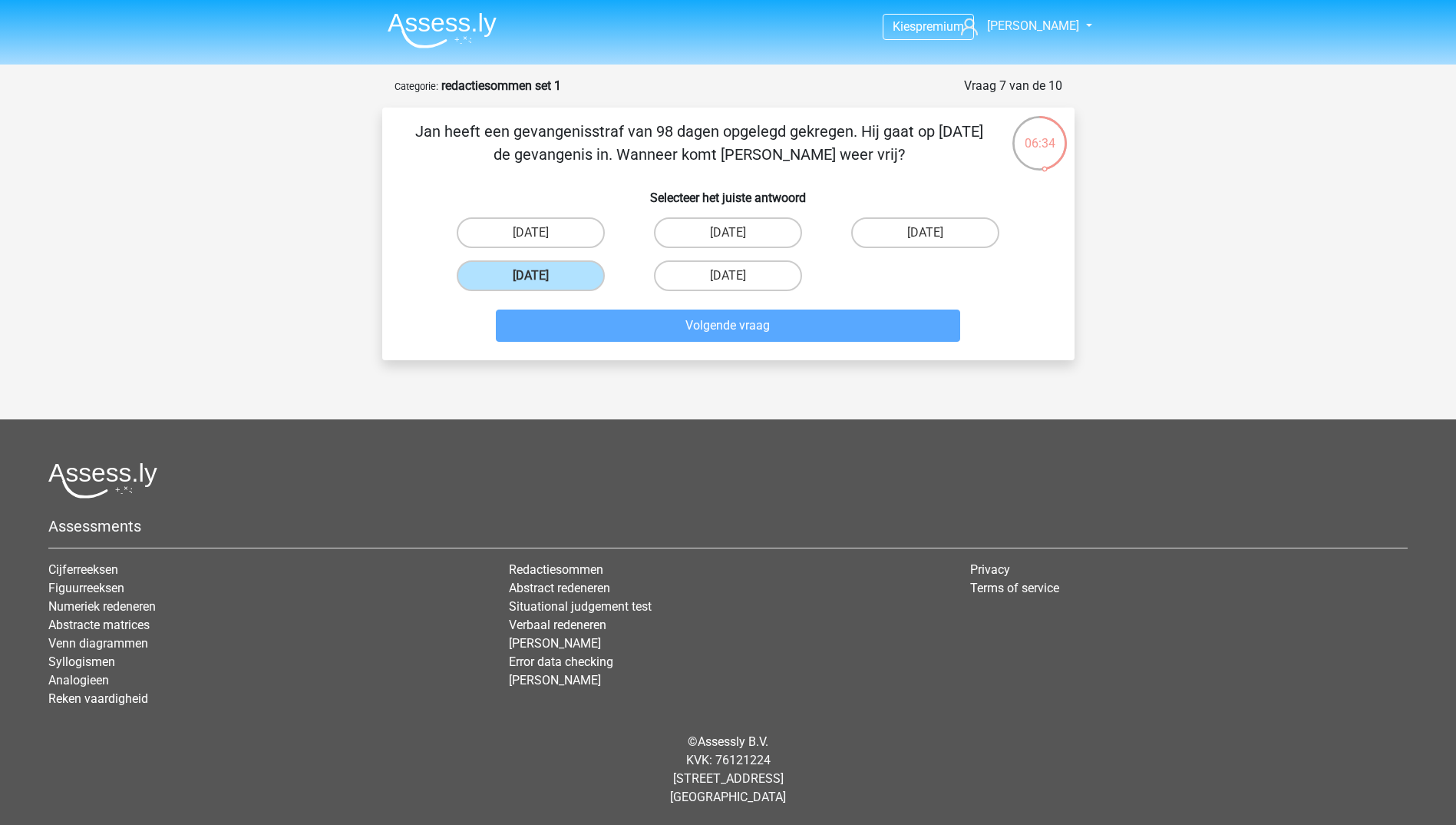
scroll to position [24, 0]
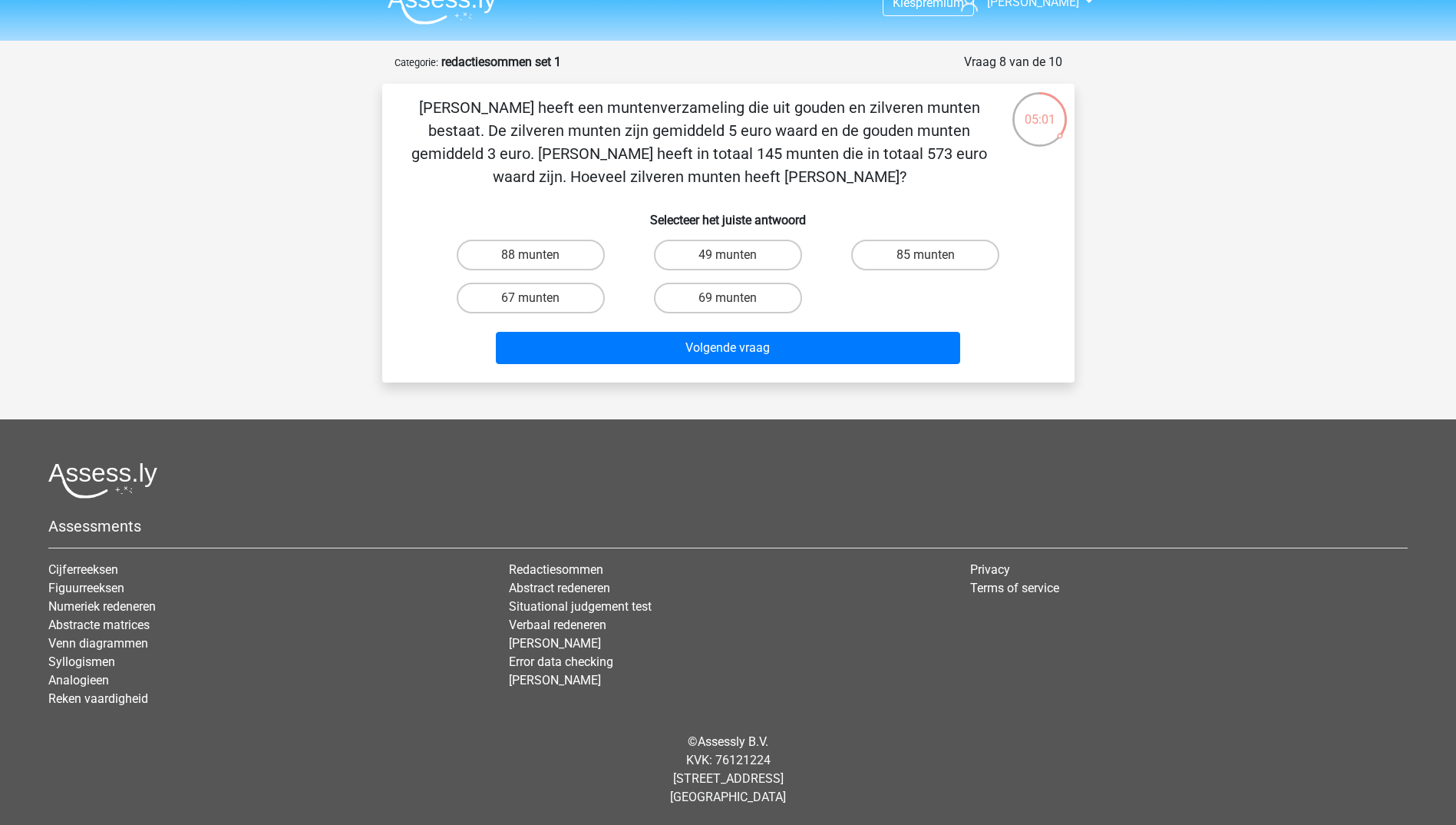
drag, startPoint x: 940, startPoint y: 255, endPoint x: 909, endPoint y: 295, distance: 50.6
click at [940, 255] on label "85 munten" at bounding box center [925, 255] width 149 height 31
click at [936, 255] on input "85 munten" at bounding box center [930, 260] width 10 height 10
radio input "true"
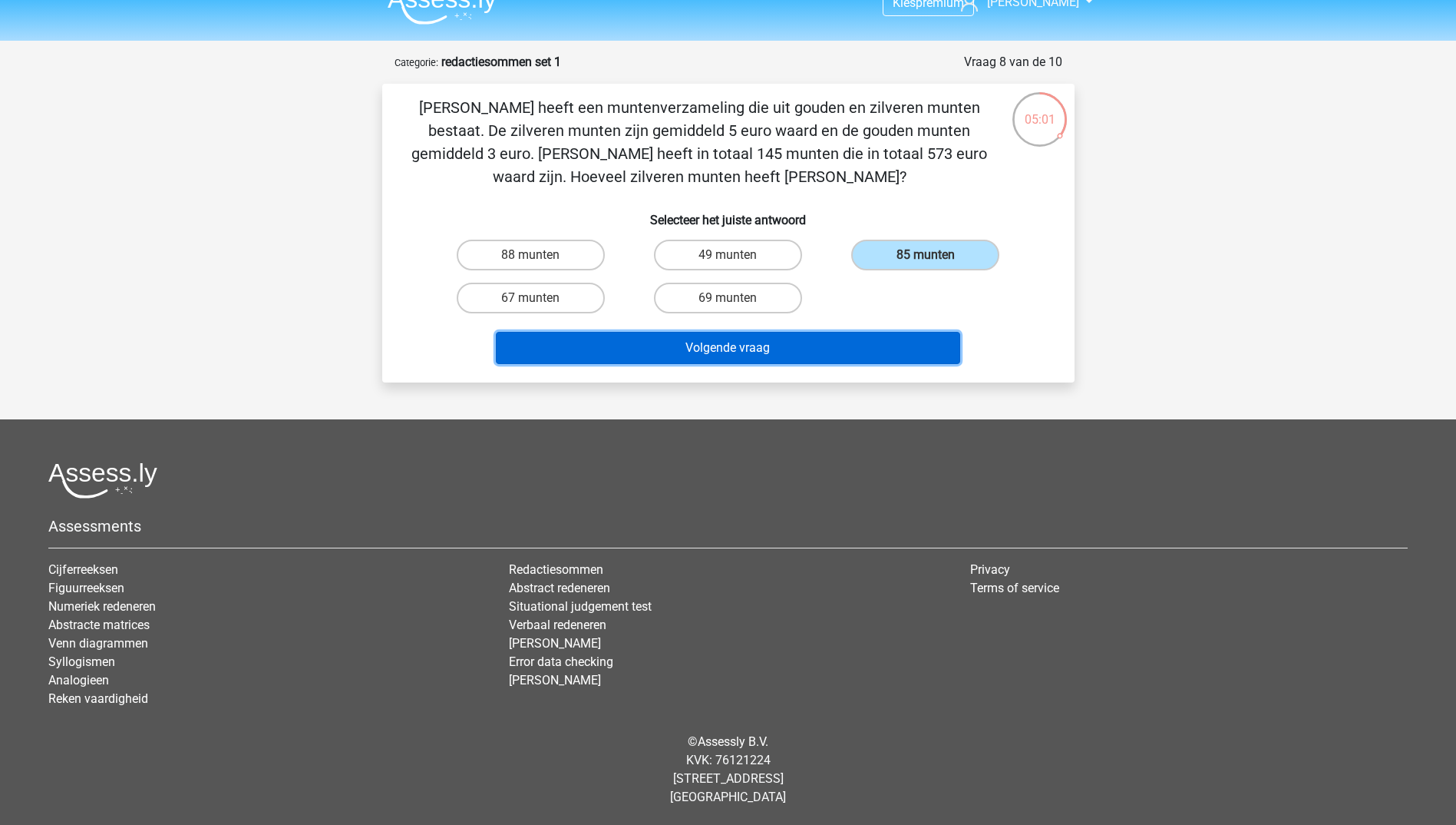
click at [868, 340] on button "Volgende vraag" at bounding box center [728, 347] width 465 height 32
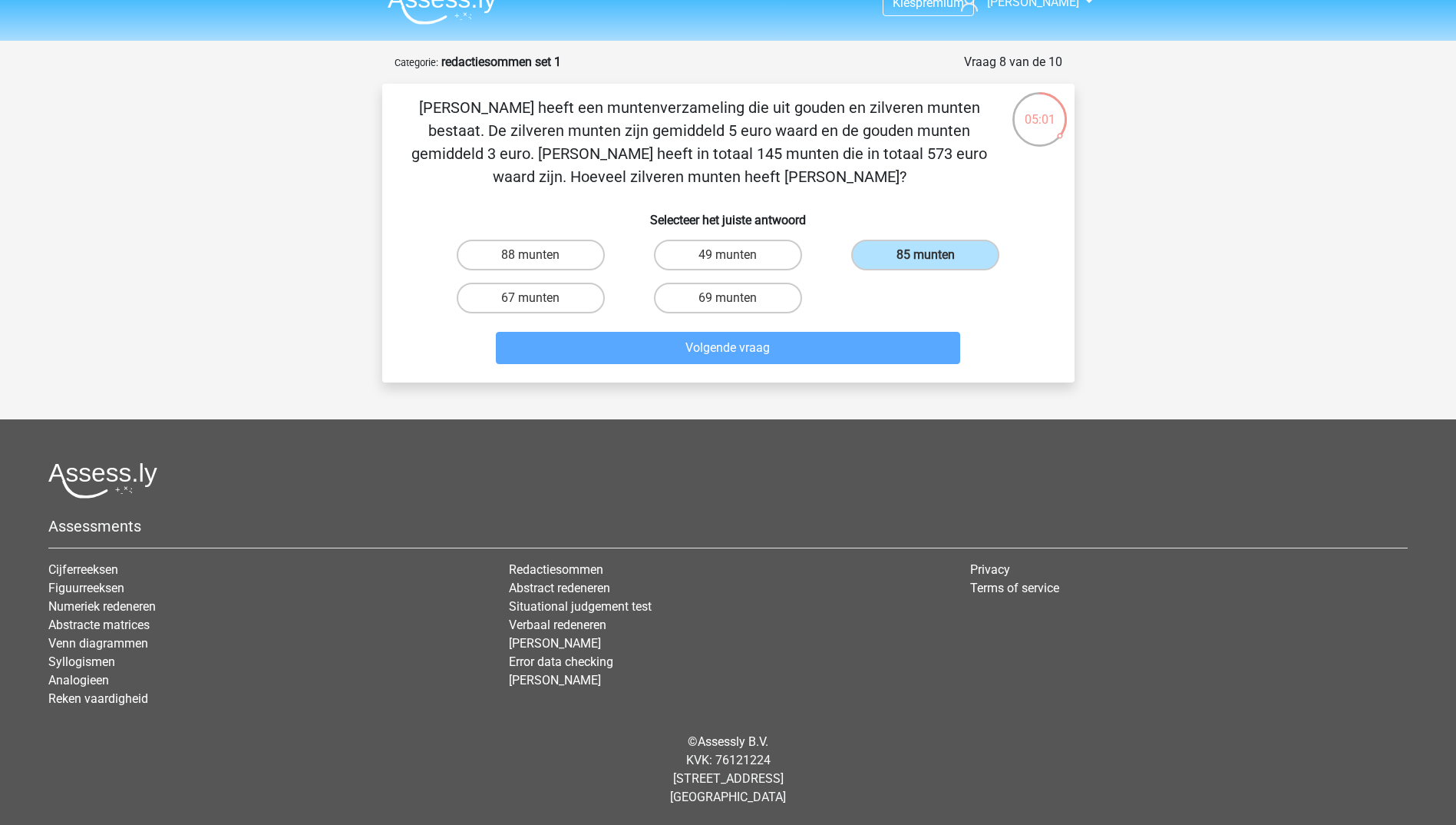
scroll to position [46, 0]
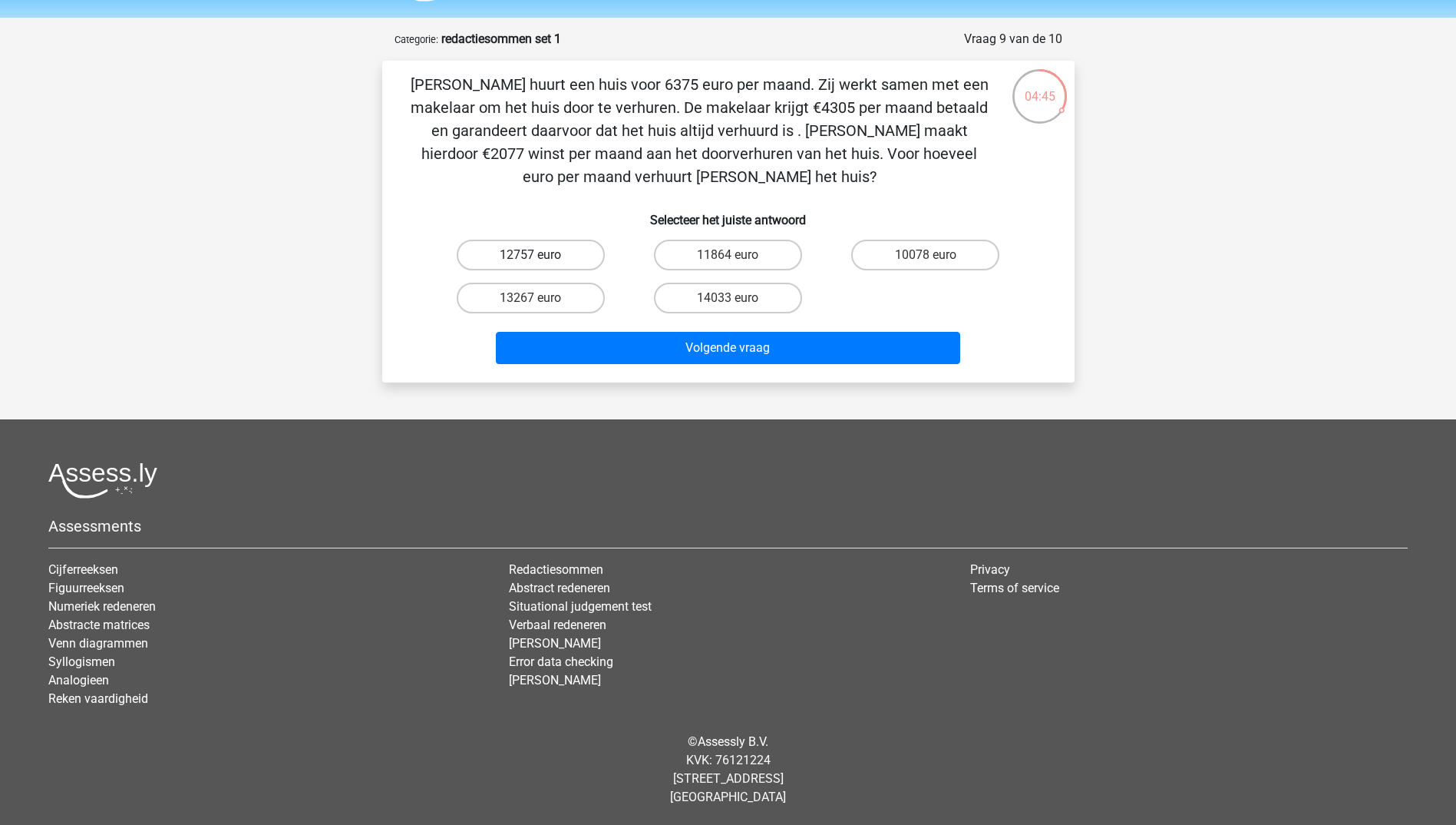
drag, startPoint x: 570, startPoint y: 252, endPoint x: 754, endPoint y: 368, distance: 217.5
click at [570, 252] on label "12757 euro" at bounding box center [530, 255] width 149 height 31
click at [540, 255] on input "12757 euro" at bounding box center [535, 260] width 10 height 10
radio input "true"
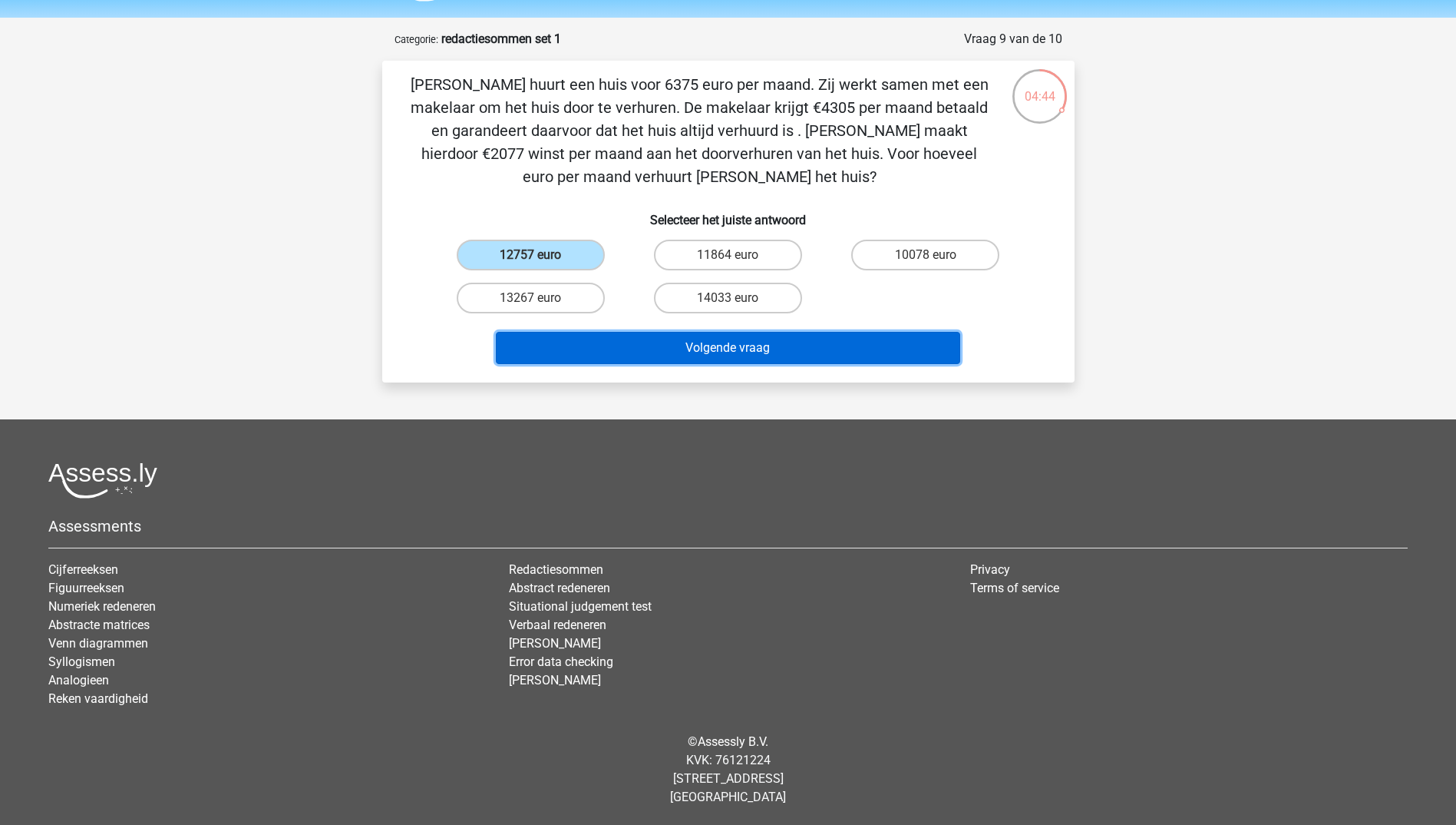
click at [761, 354] on button "Volgende vraag" at bounding box center [728, 347] width 465 height 32
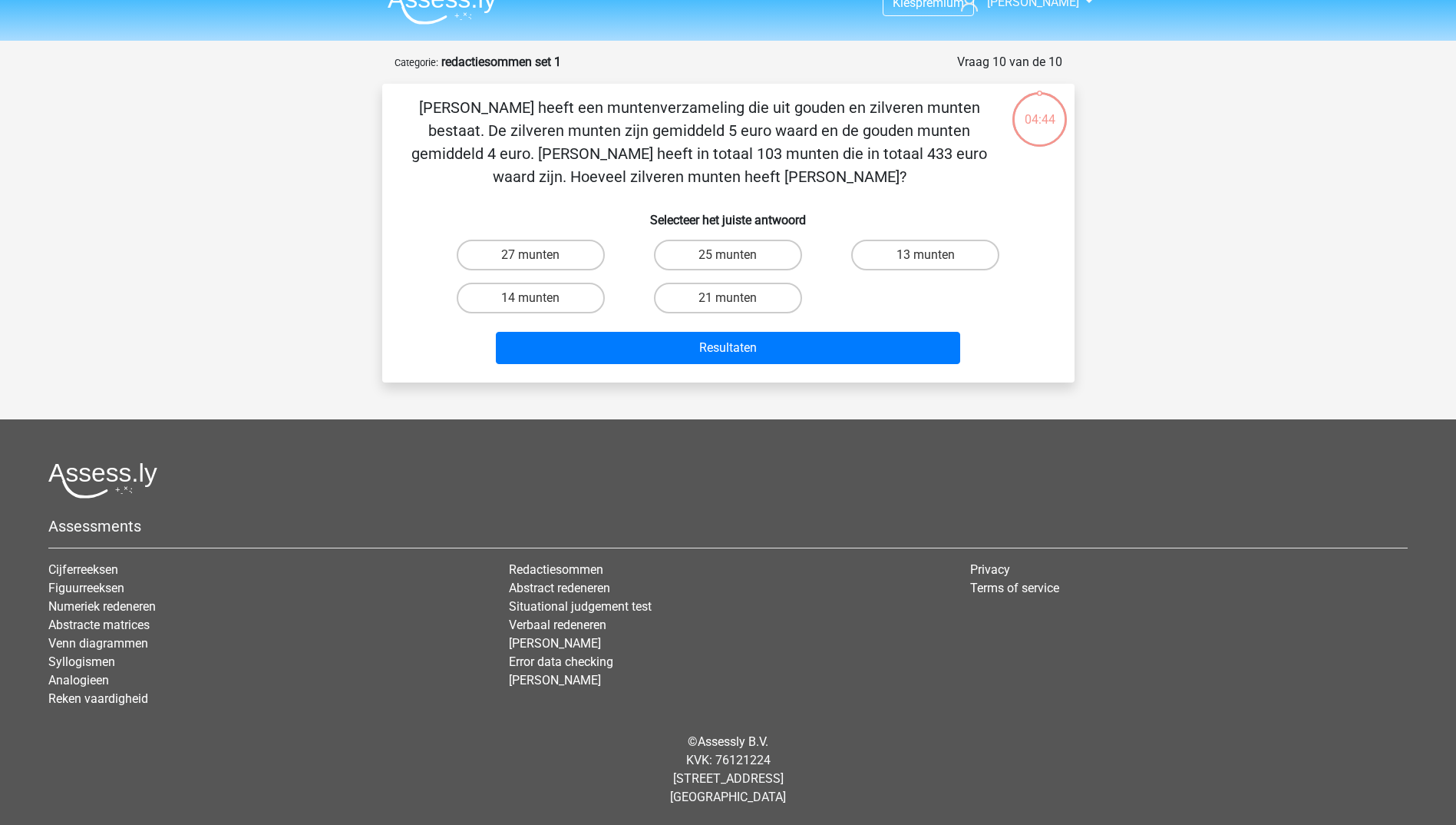
scroll to position [24, 0]
click at [543, 295] on label "14 munten" at bounding box center [530, 298] width 149 height 31
click at [540, 298] on input "14 munten" at bounding box center [535, 303] width 10 height 10
radio input "true"
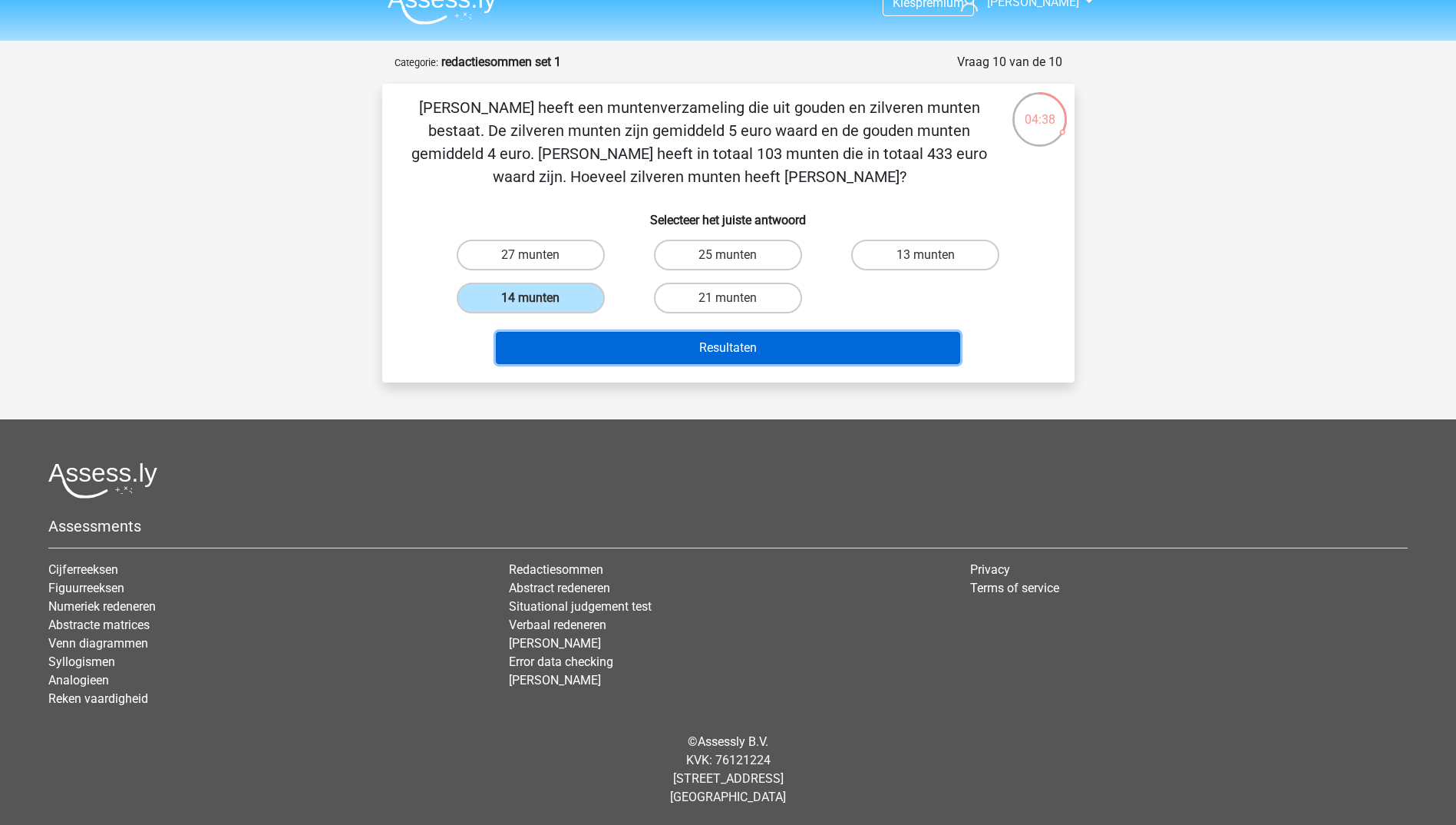
click at [755, 343] on button "Resultaten" at bounding box center [728, 347] width 465 height 32
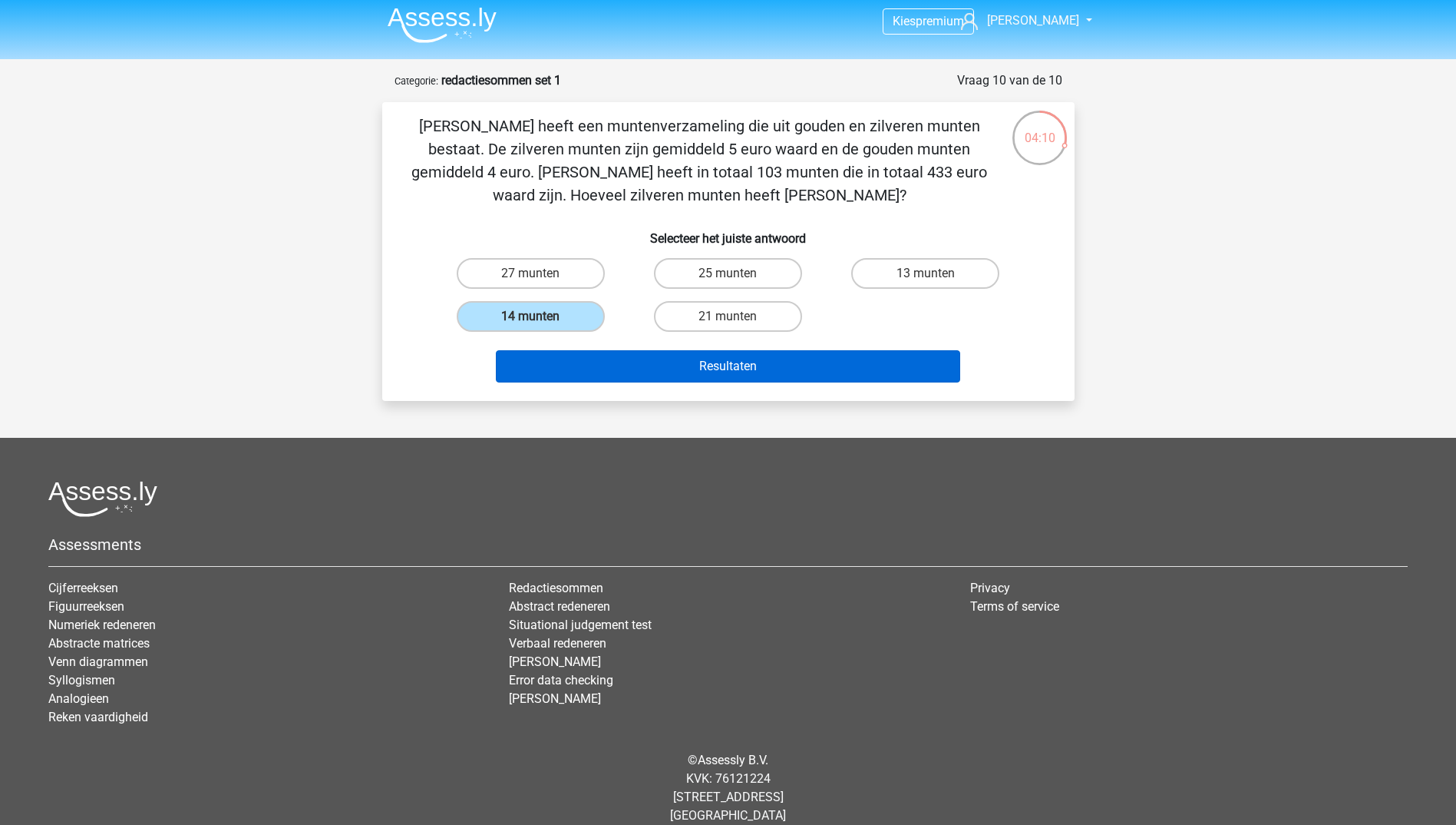
scroll to position [0, 0]
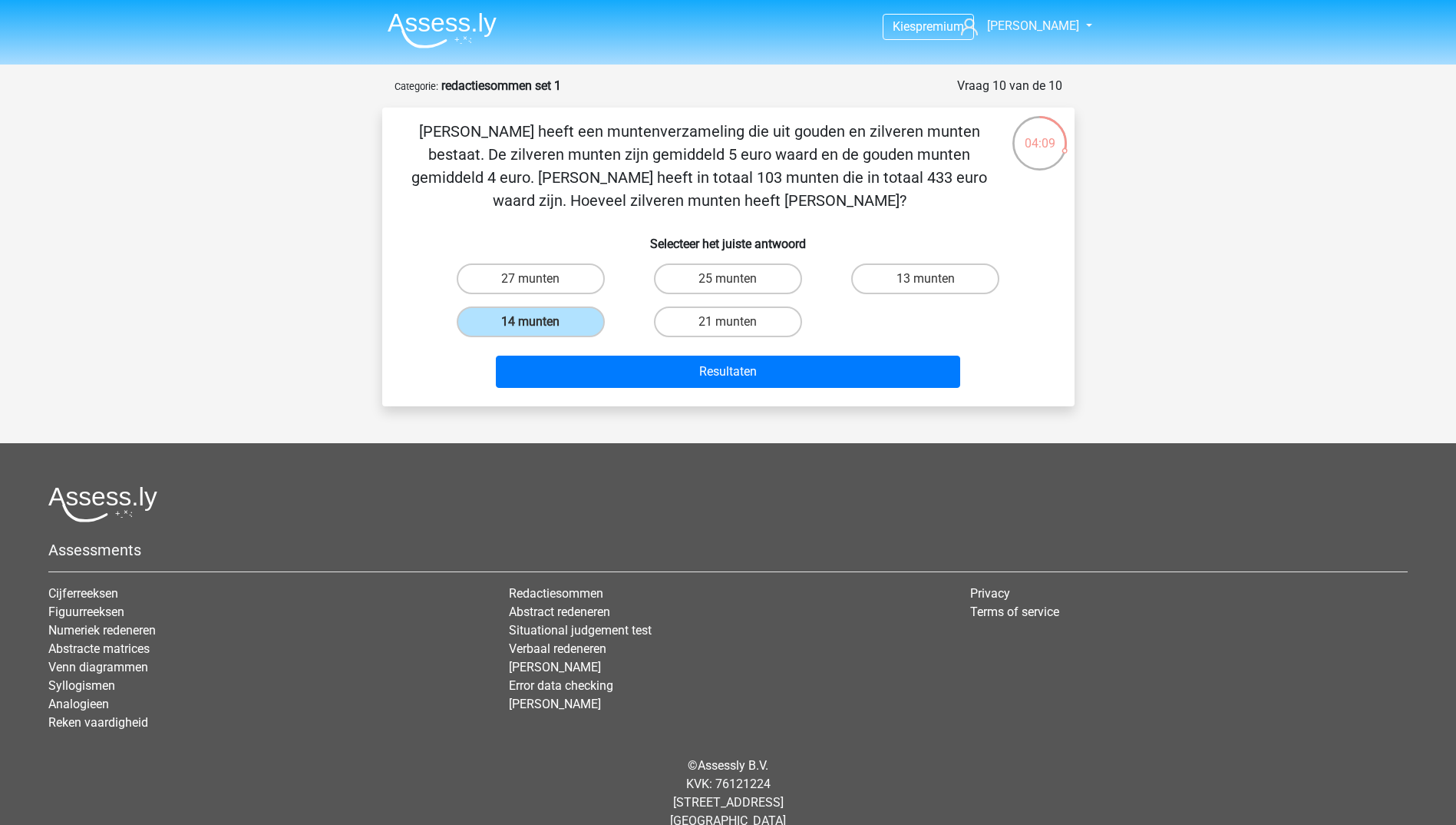
click at [412, 8] on li at bounding box center [436, 27] width 121 height 42
click at [426, 25] on img at bounding box center [442, 30] width 109 height 36
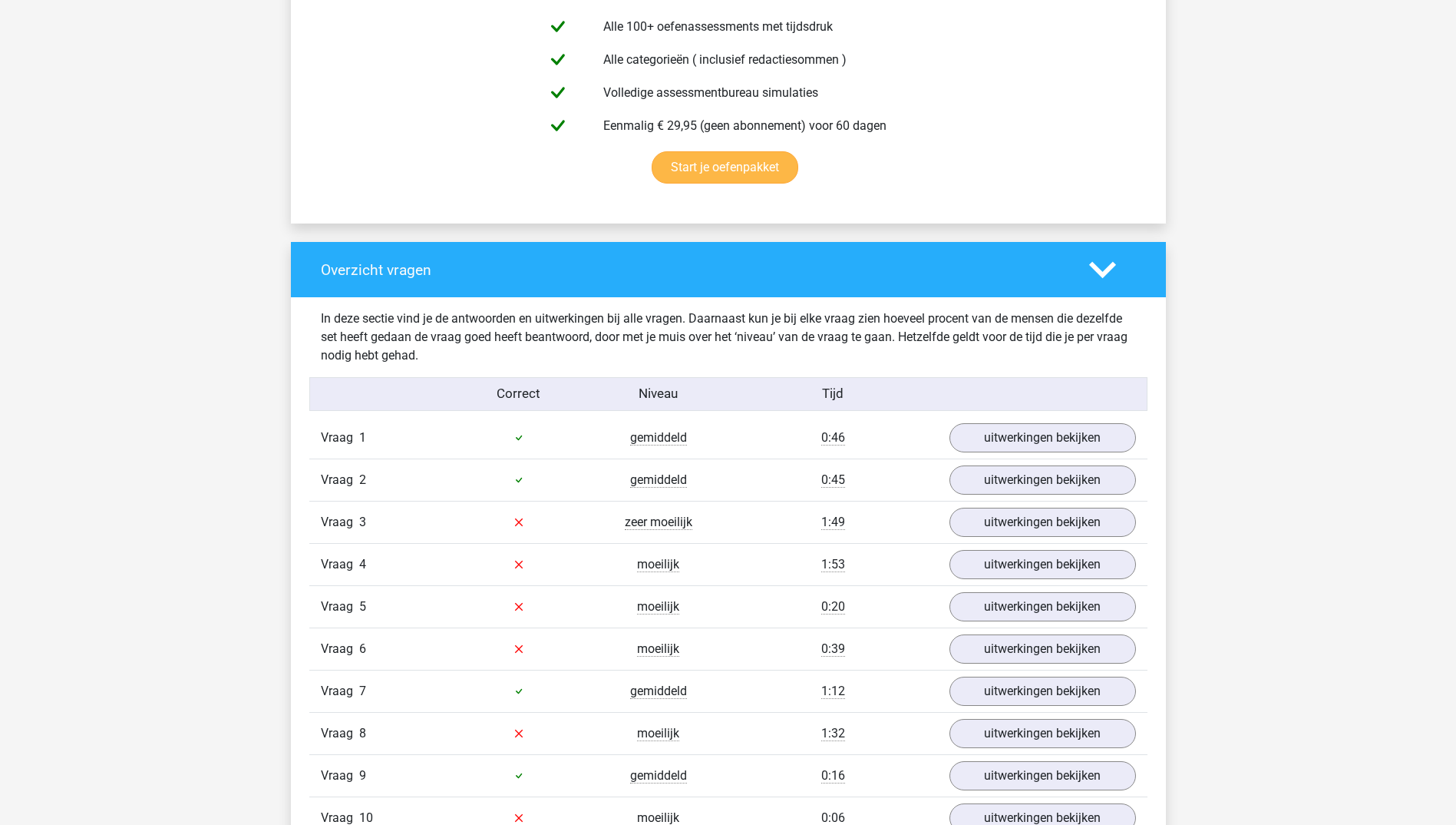
scroll to position [1075, 0]
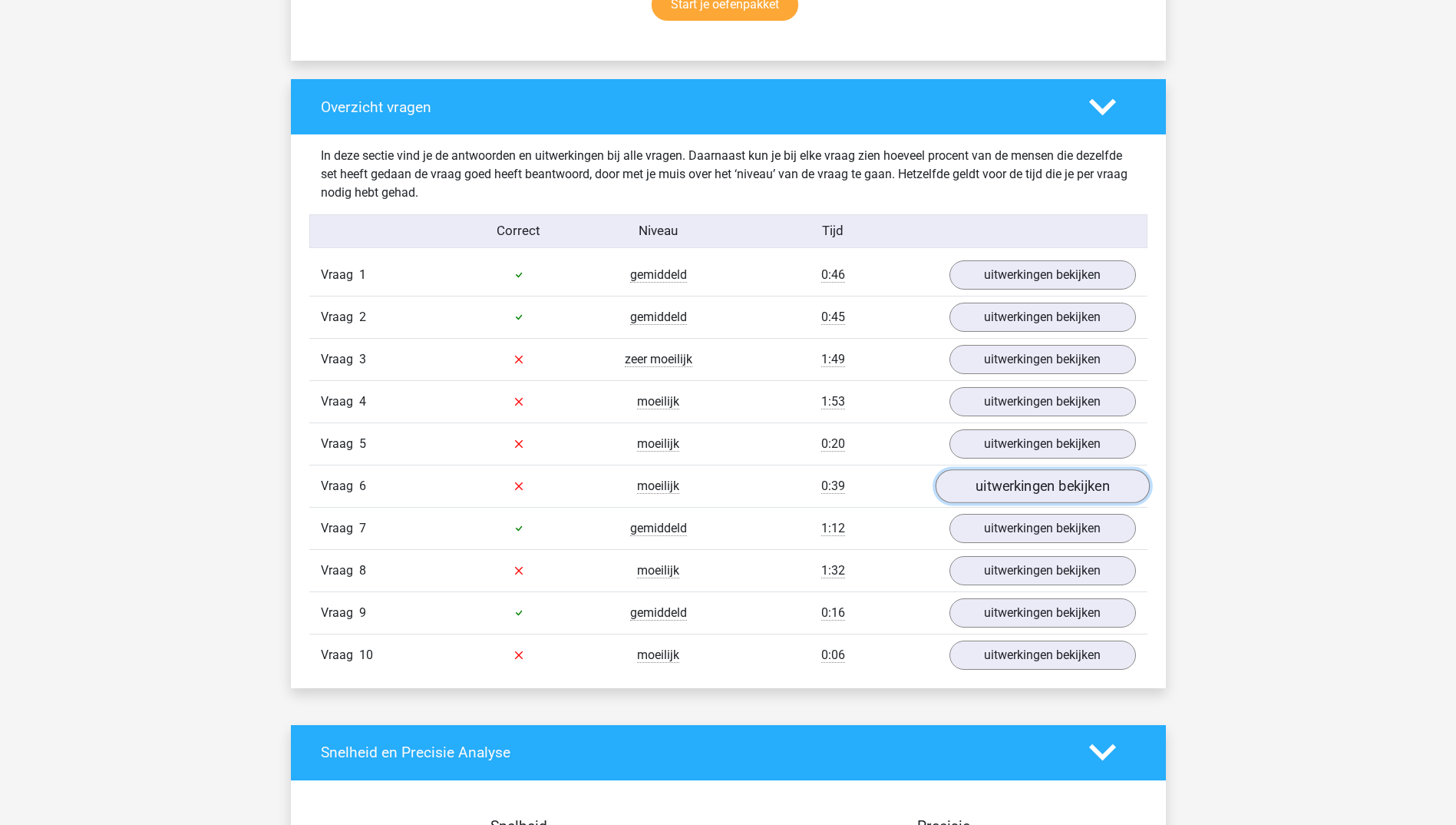
click at [1055, 492] on link "uitwerkingen bekijken" at bounding box center [1041, 486] width 214 height 34
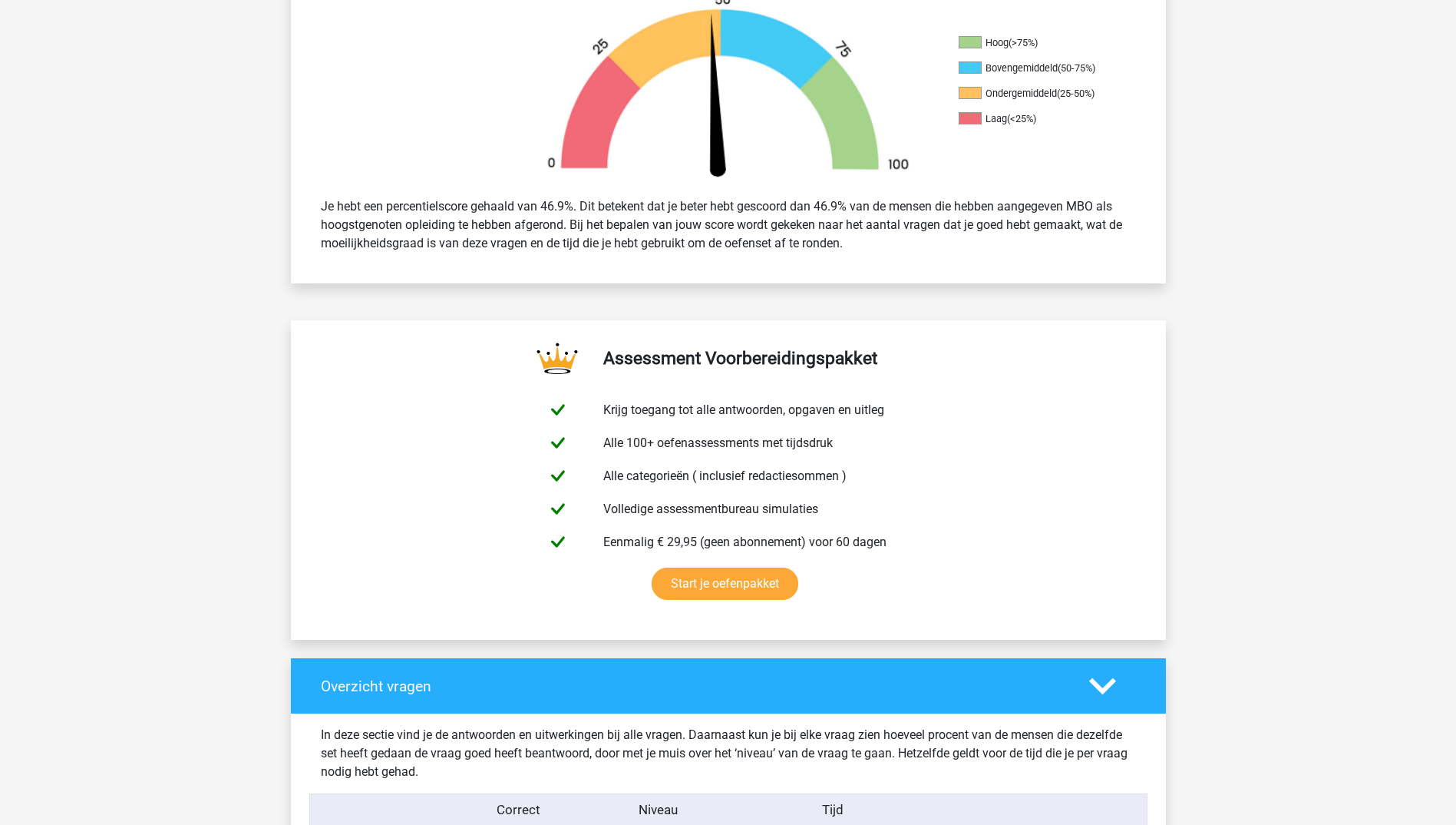
scroll to position [307, 0]
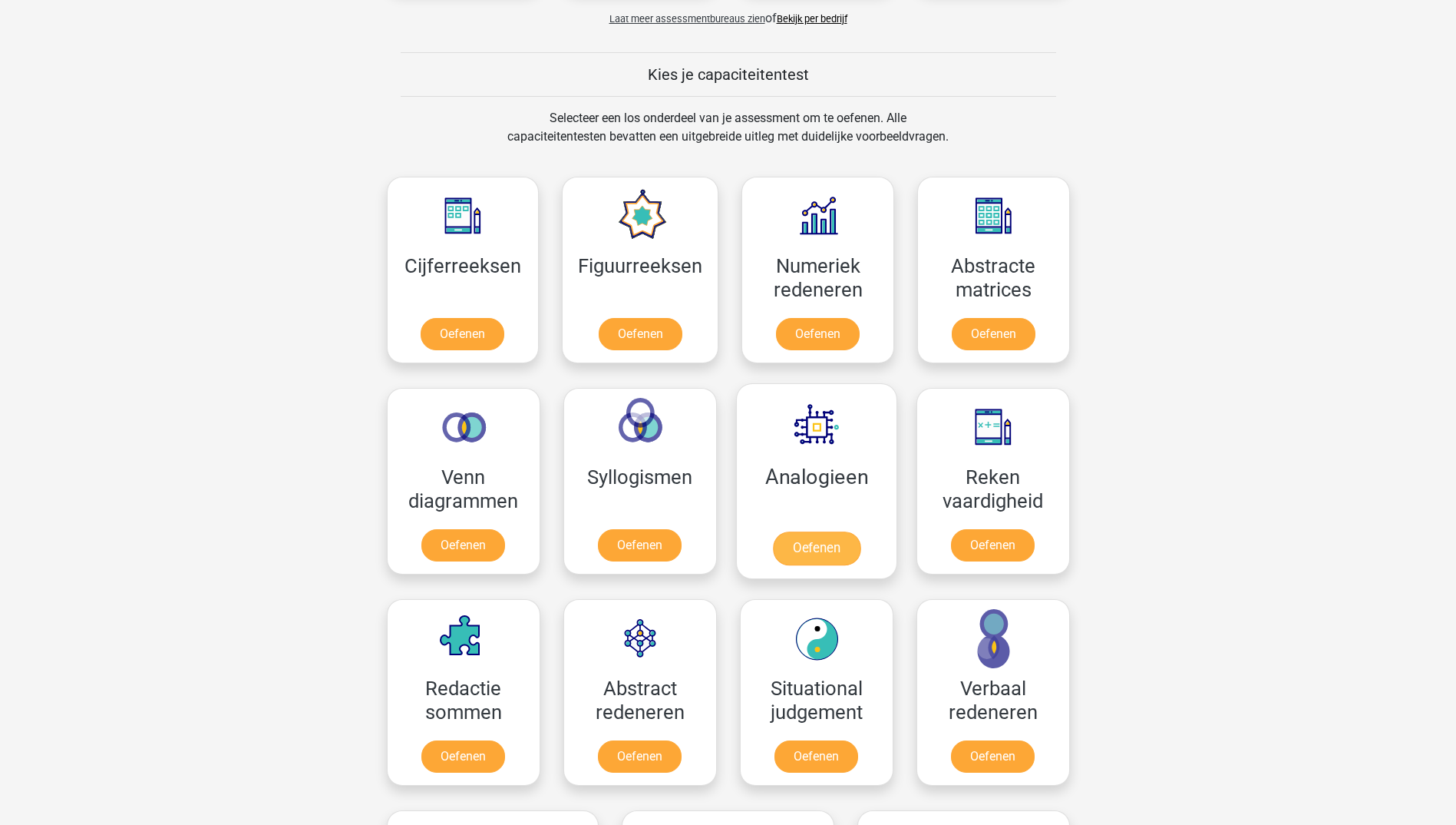
scroll to position [614, 0]
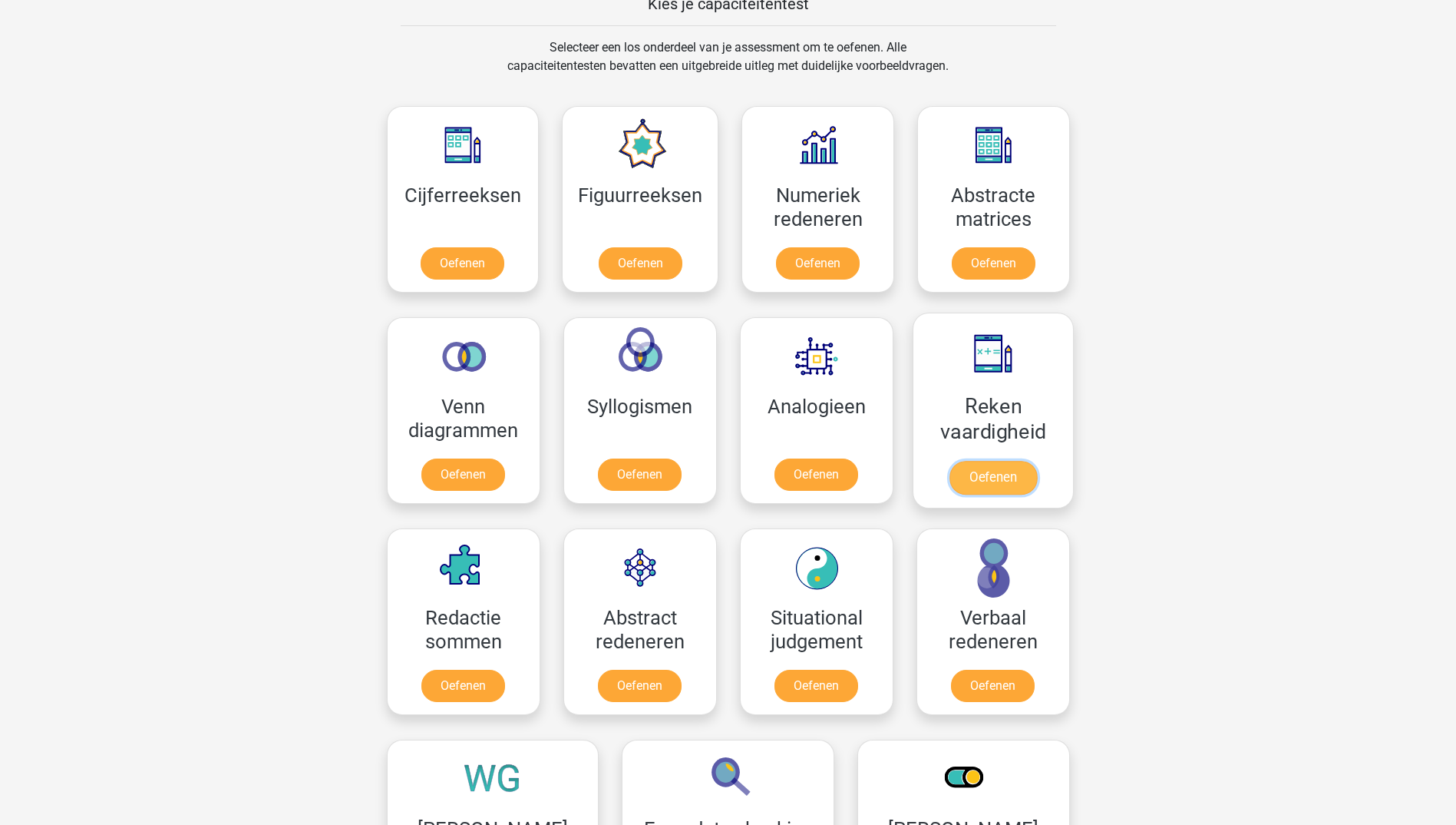
click at [998, 460] on link "Oefenen" at bounding box center [992, 477] width 87 height 34
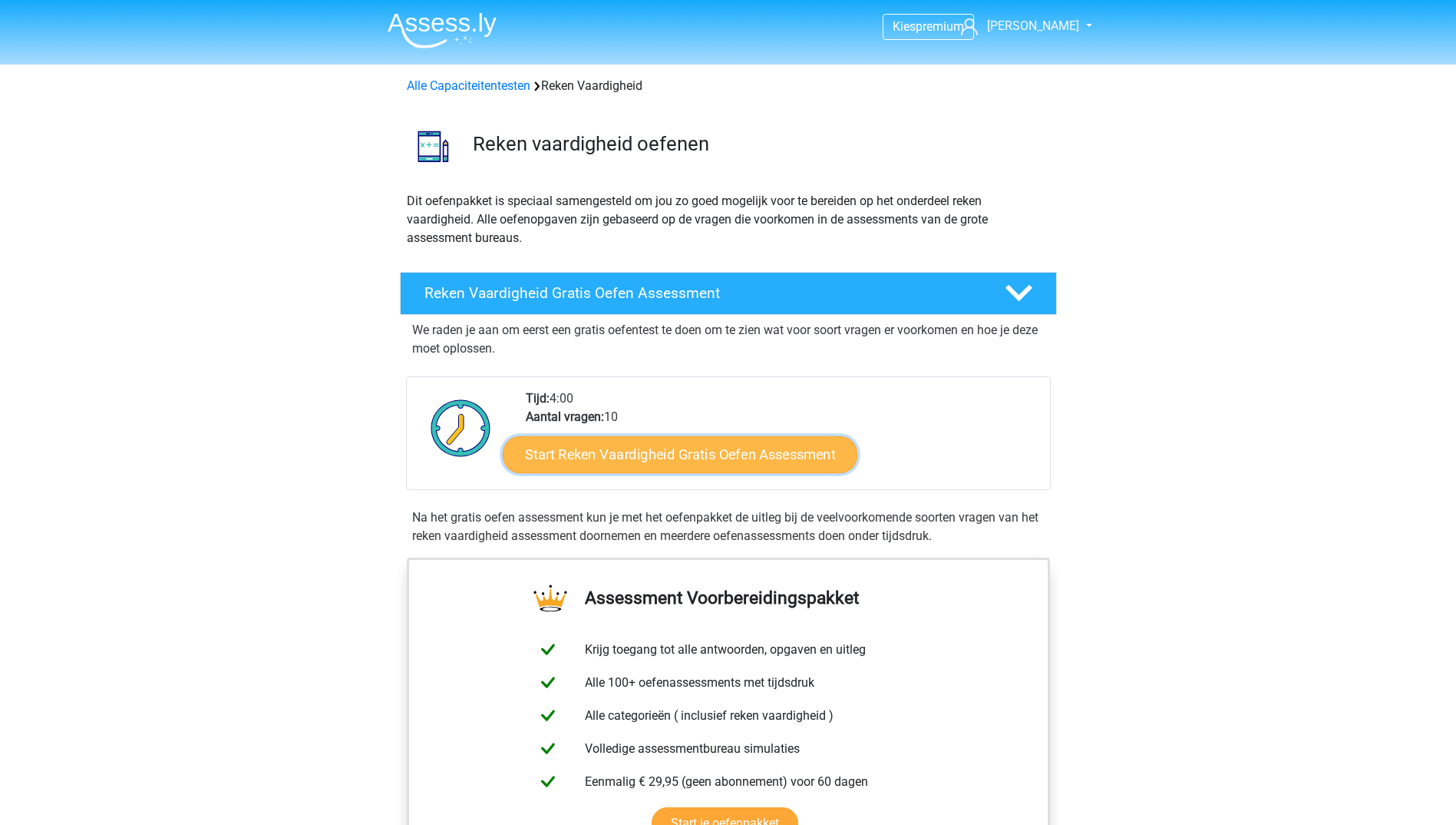
click at [743, 453] on link "Start Reken Vaardigheid Gratis Oefen Assessment" at bounding box center [680, 454] width 354 height 36
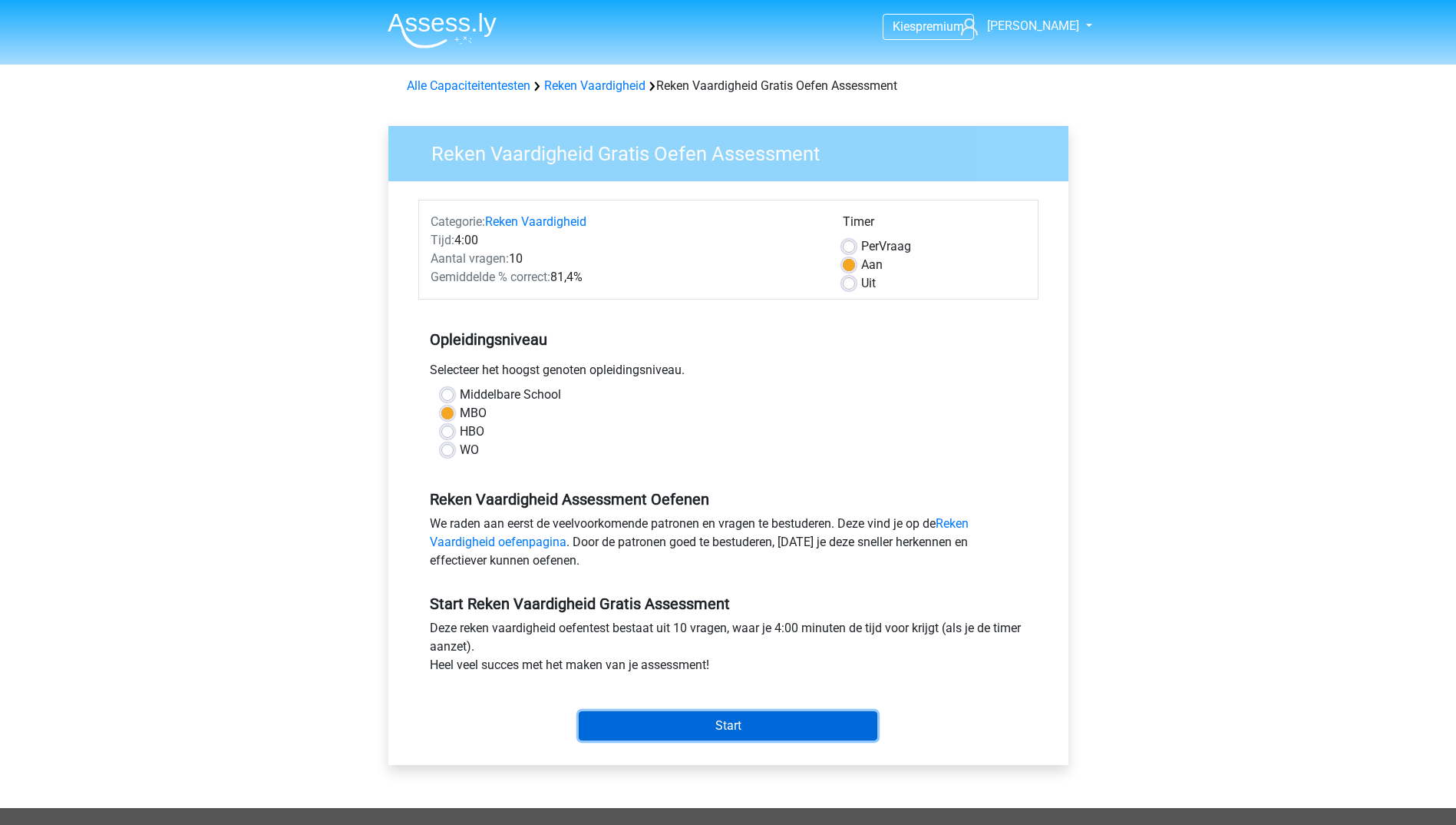
click at [743, 719] on input "Start" at bounding box center [728, 726] width 299 height 29
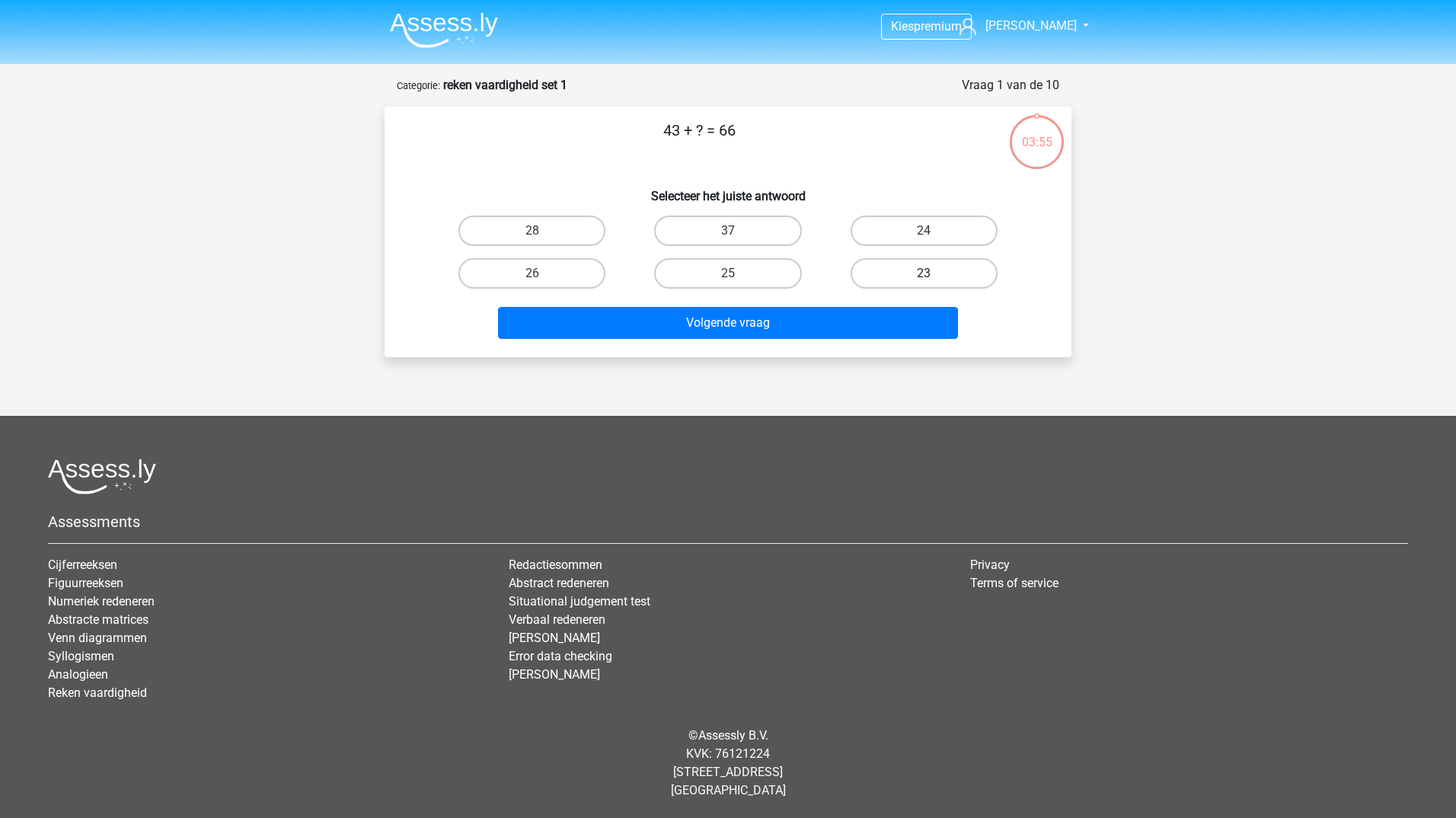
click at [921, 277] on label "23" at bounding box center [924, 274] width 147 height 31
click at [924, 277] on input "23" at bounding box center [929, 277] width 10 height 10
radio input "true"
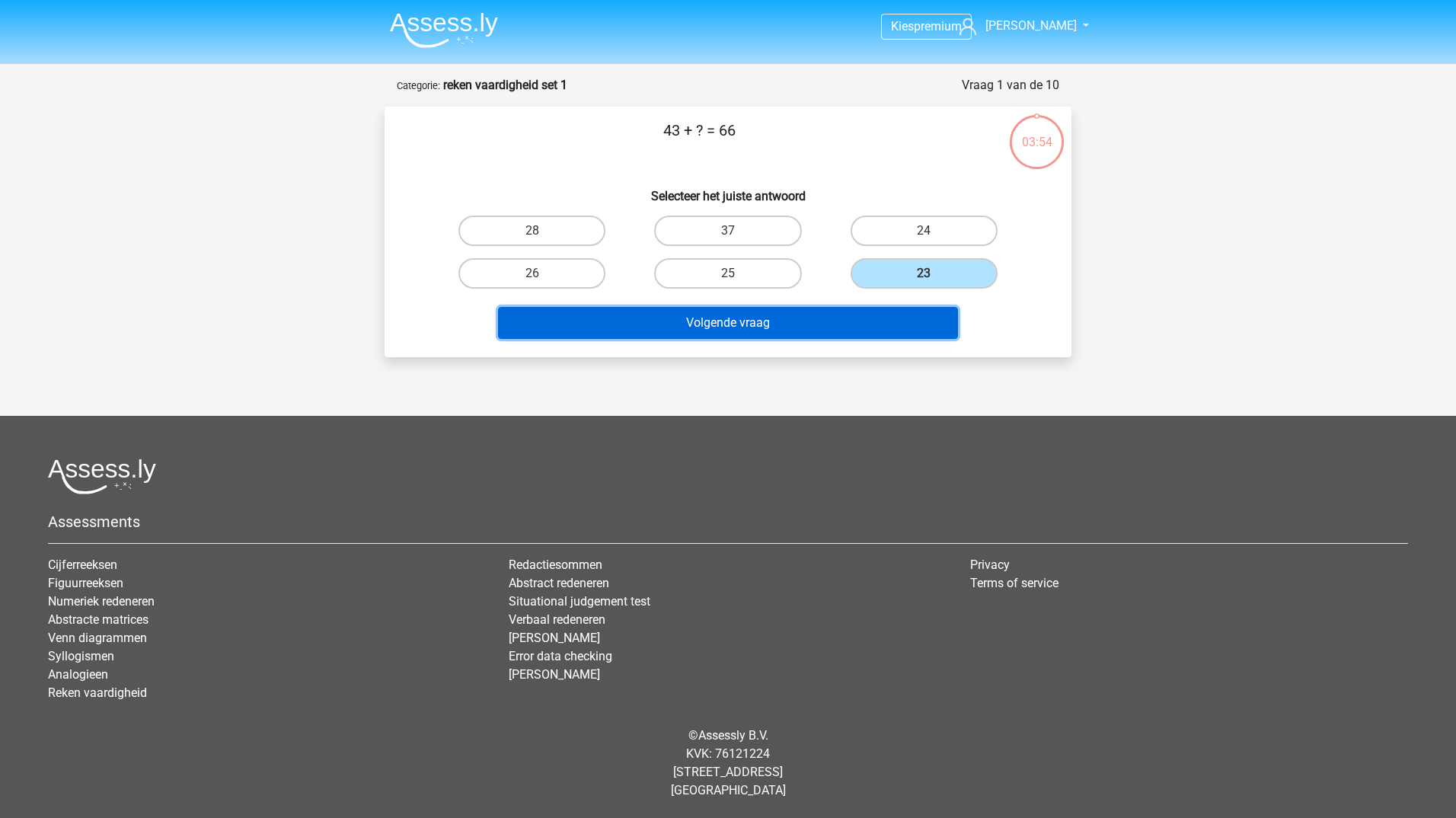
click at [843, 315] on button "Volgende vraag" at bounding box center [729, 322] width 461 height 32
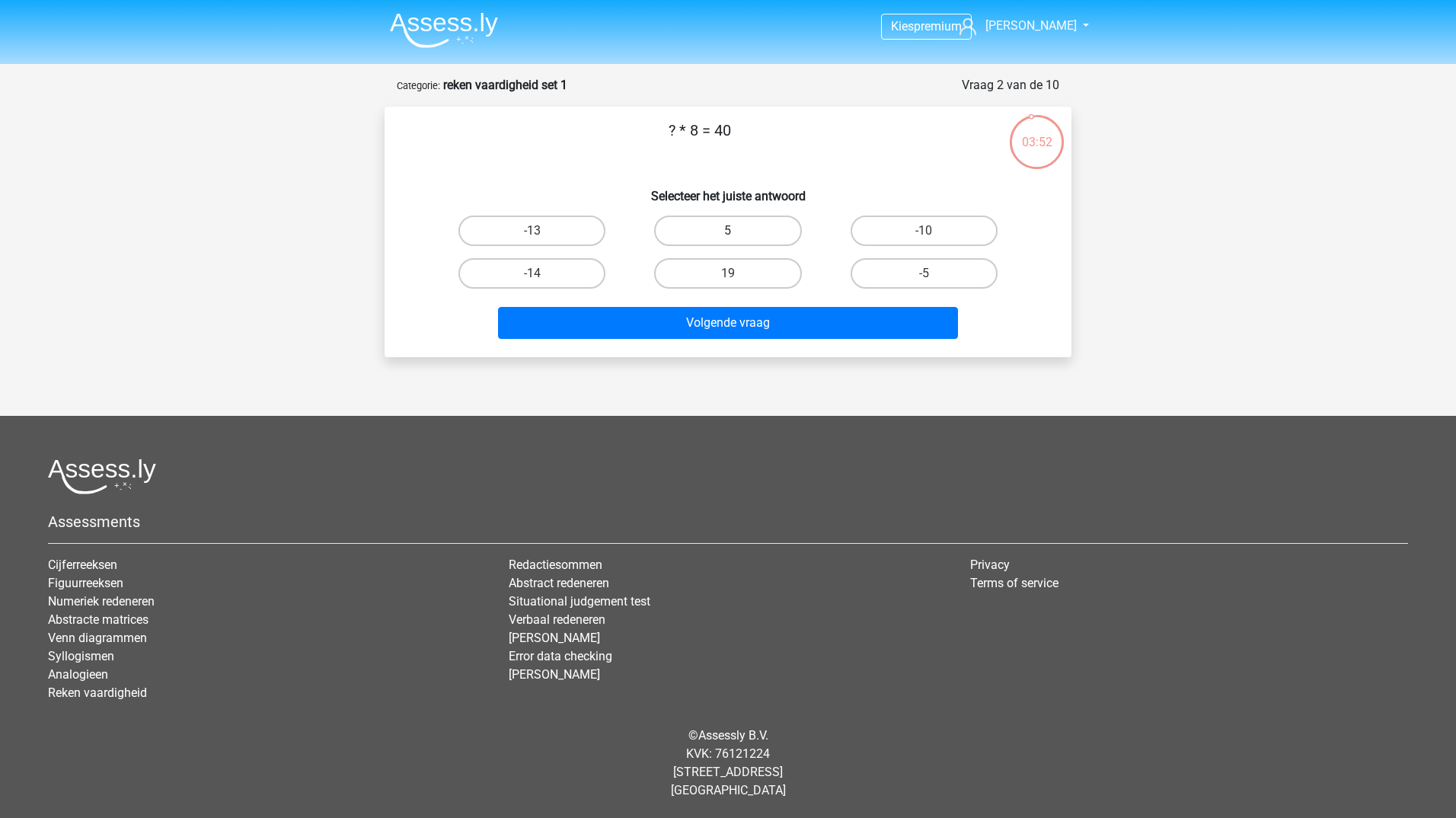
click at [721, 221] on label "5" at bounding box center [728, 230] width 147 height 31
click at [728, 230] on input "5" at bounding box center [733, 235] width 10 height 10
radio input "true"
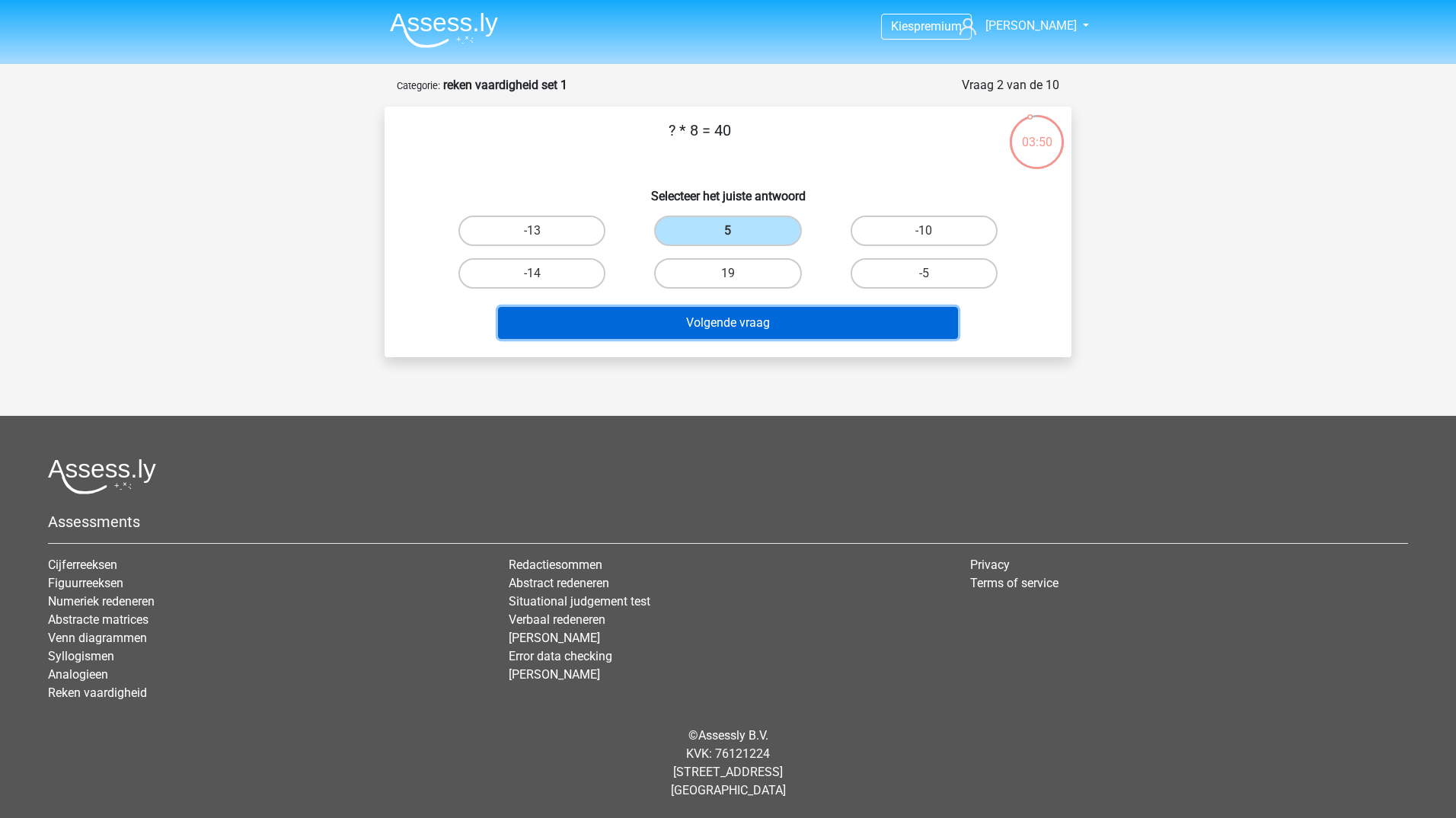
click at [733, 318] on button "Volgende vraag" at bounding box center [729, 322] width 461 height 32
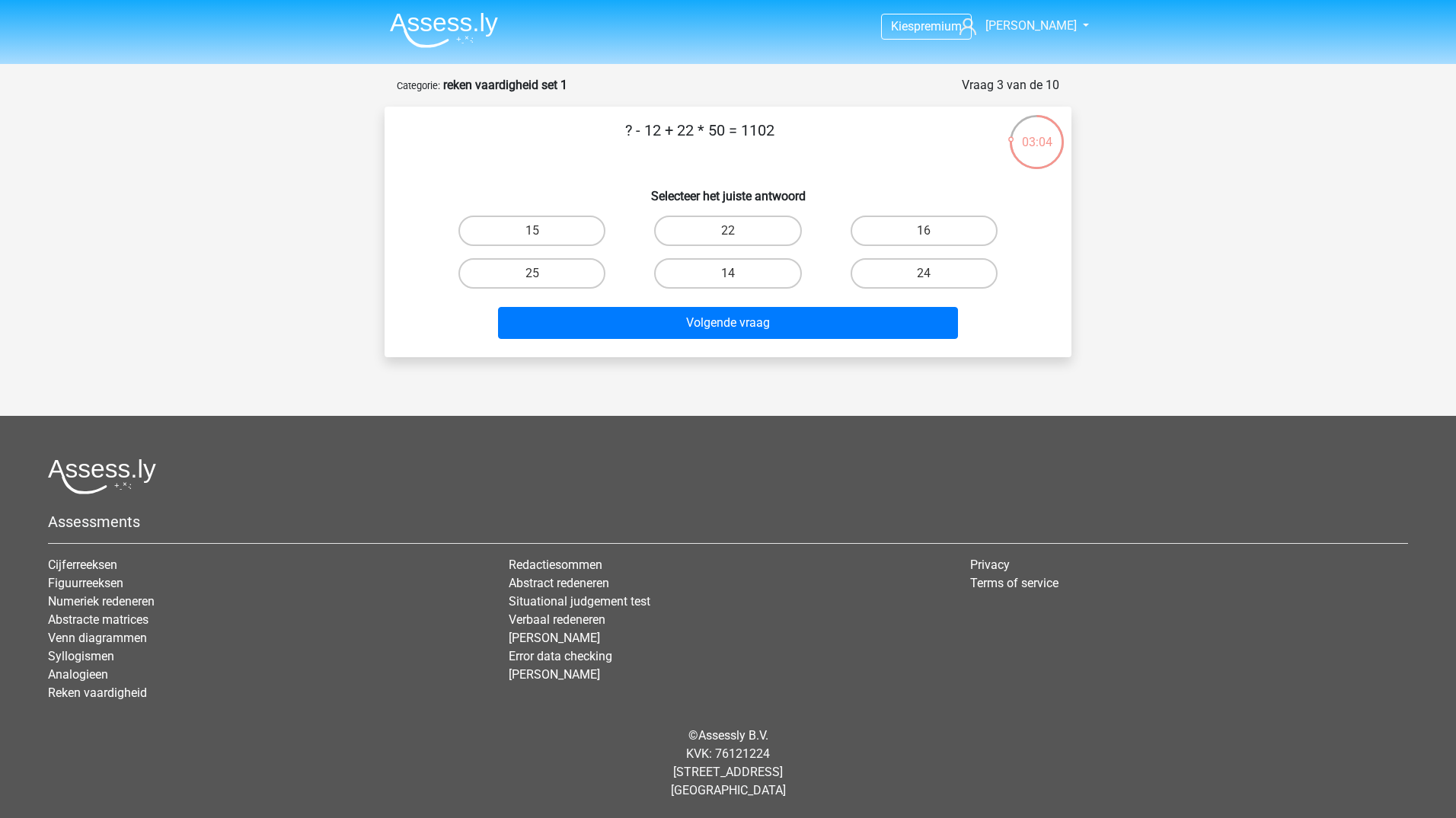
click at [727, 280] on label "14" at bounding box center [728, 274] width 147 height 31
click at [728, 280] on input "14" at bounding box center [733, 277] width 10 height 10
radio input "true"
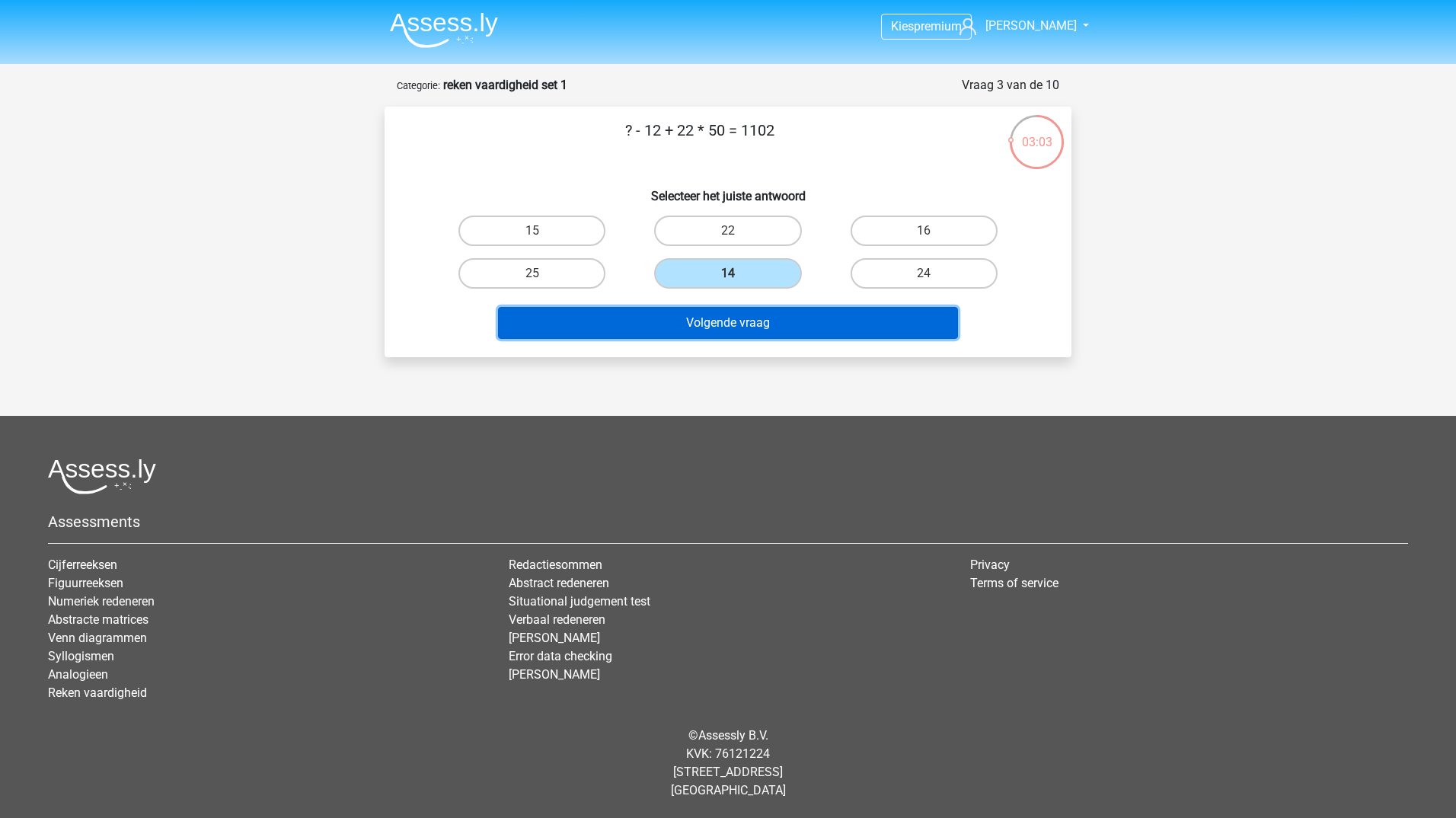
click at [743, 328] on button "Volgende vraag" at bounding box center [729, 322] width 461 height 32
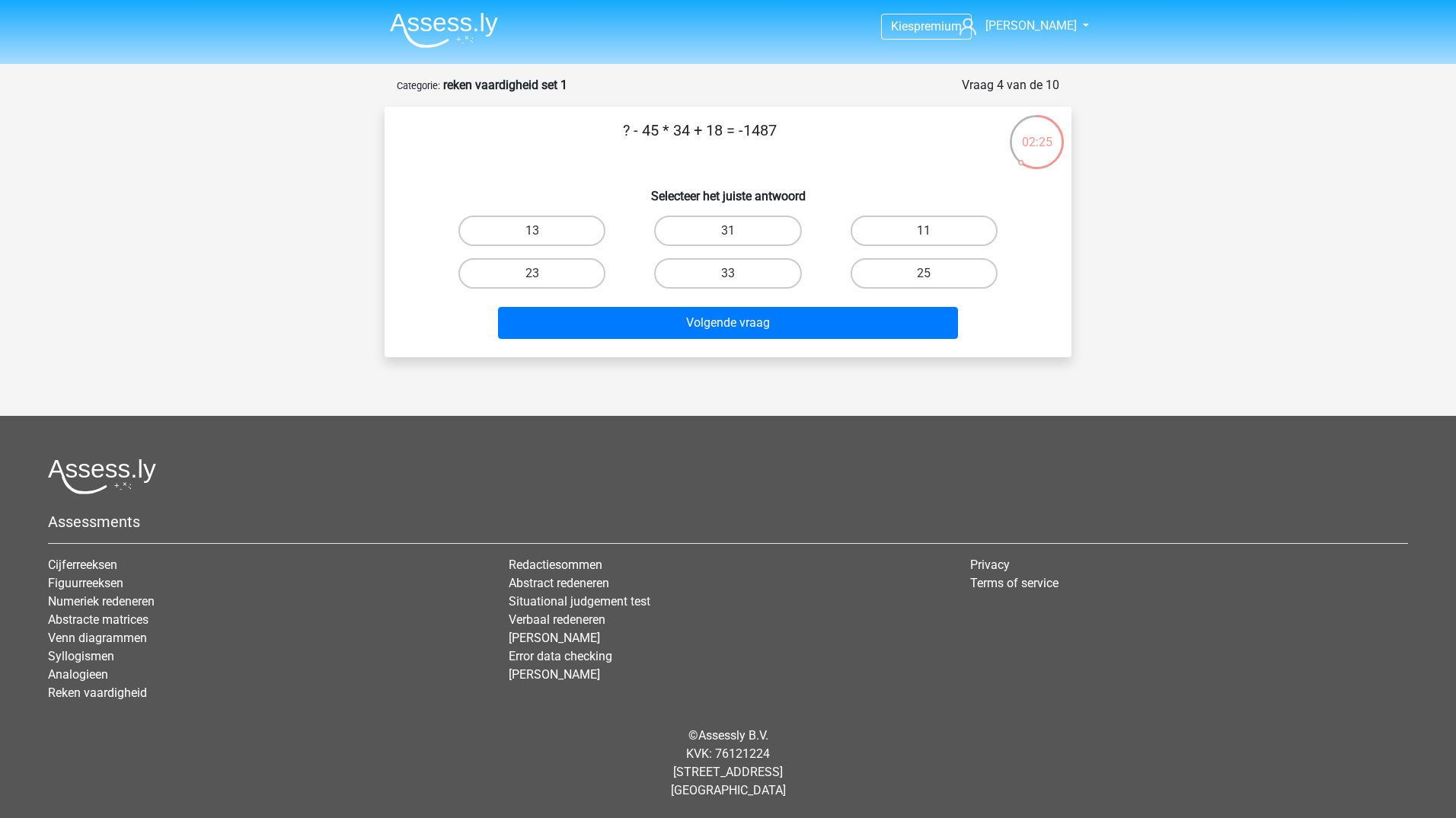
drag, startPoint x: 745, startPoint y: 230, endPoint x: 758, endPoint y: 256, distance: 29.1
click at [745, 230] on label "31" at bounding box center [728, 230] width 147 height 31
click at [738, 230] on input "31" at bounding box center [733, 235] width 10 height 10
radio input "true"
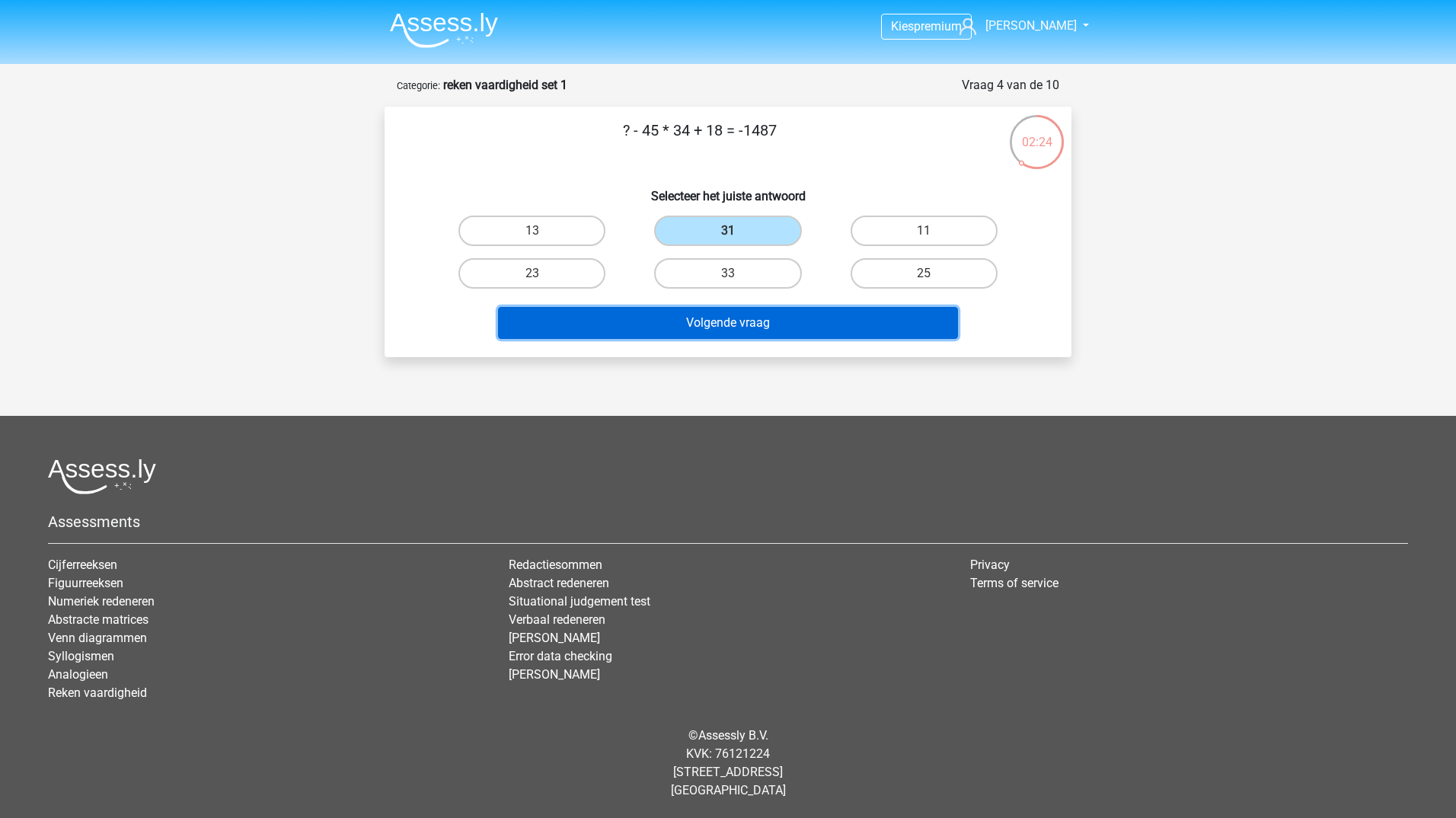
click at [738, 314] on button "Volgende vraag" at bounding box center [729, 322] width 461 height 32
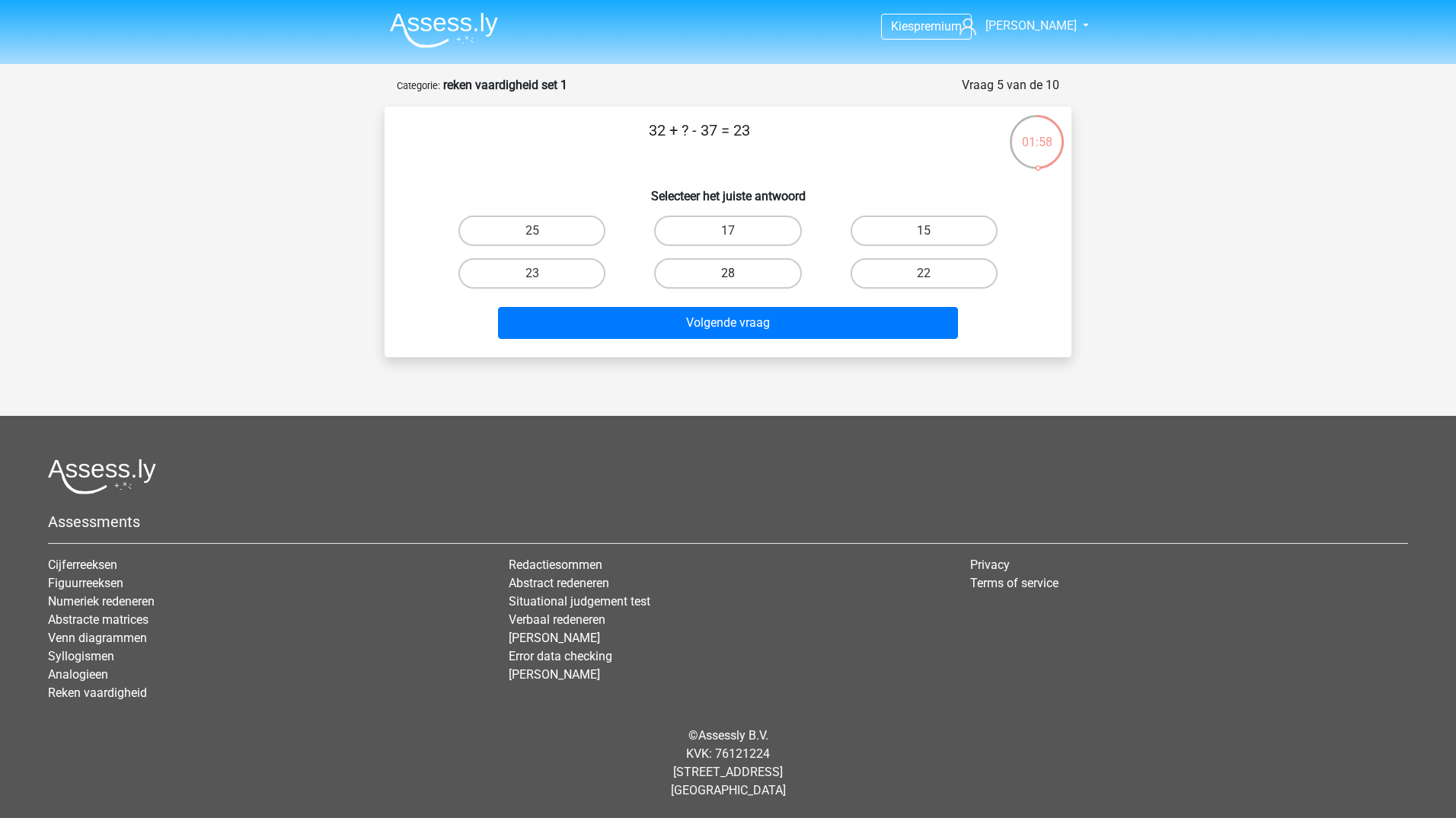
click at [734, 270] on label "28" at bounding box center [728, 274] width 147 height 31
click at [734, 273] on input "28" at bounding box center [733, 277] width 10 height 10
radio input "true"
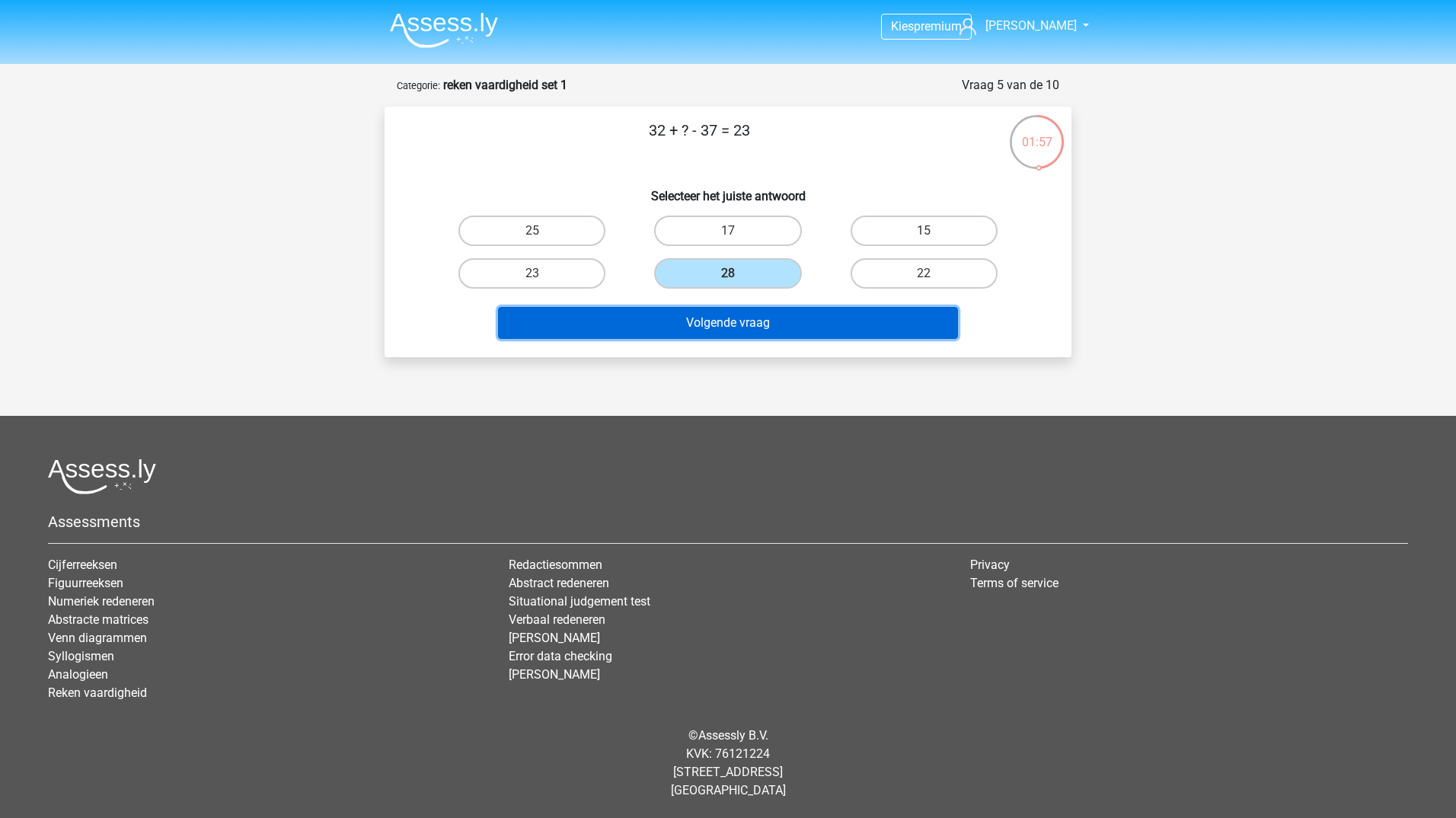
click at [723, 329] on button "Volgende vraag" at bounding box center [729, 322] width 461 height 32
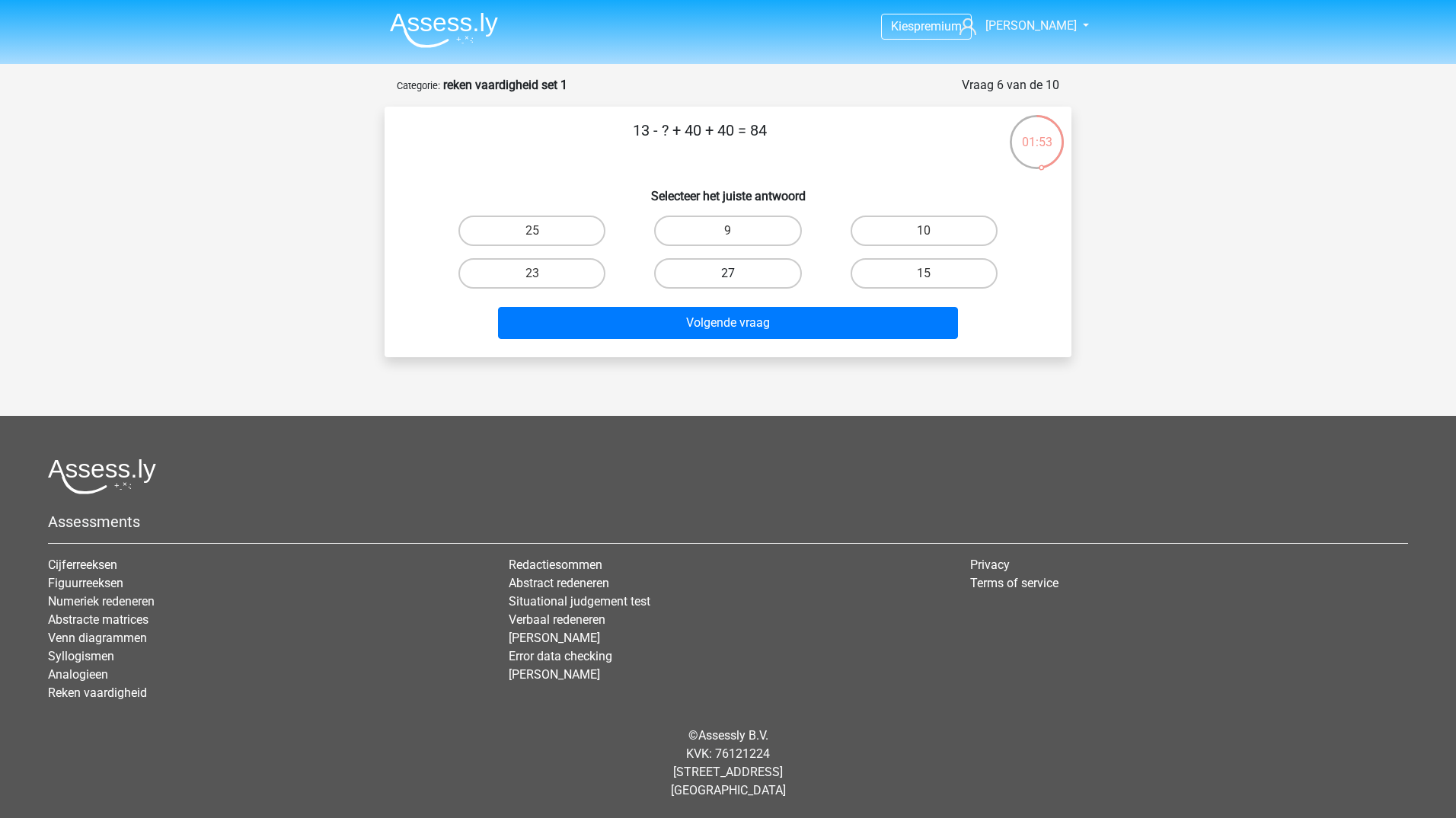
click at [752, 268] on label "27" at bounding box center [728, 274] width 147 height 31
click at [738, 273] on input "27" at bounding box center [733, 277] width 10 height 10
radio input "true"
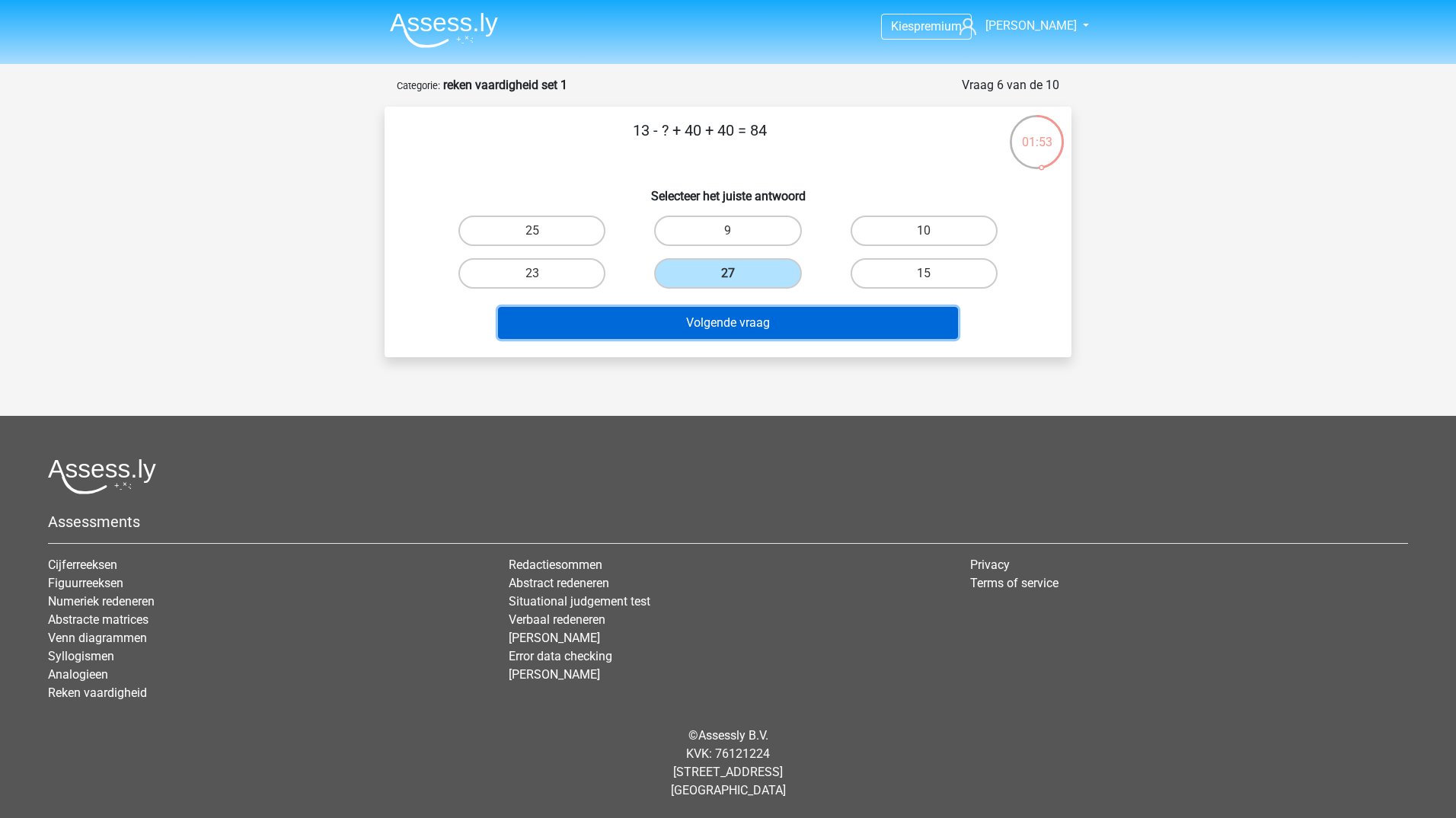
click at [752, 312] on button "Volgende vraag" at bounding box center [729, 322] width 461 height 32
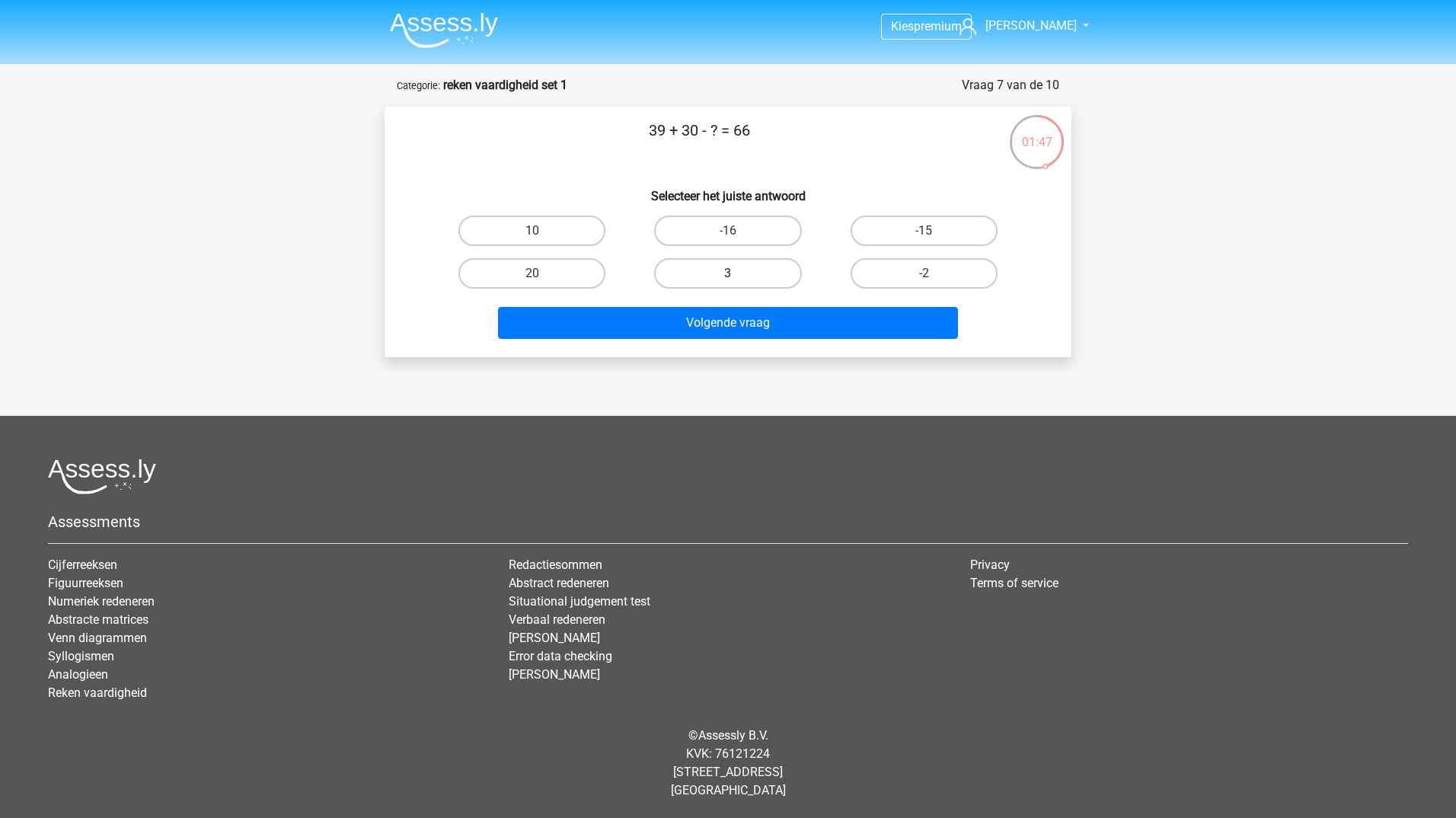
click at [684, 267] on label "3" at bounding box center [728, 274] width 147 height 31
click at [728, 273] on input "3" at bounding box center [733, 277] width 10 height 10
radio input "true"
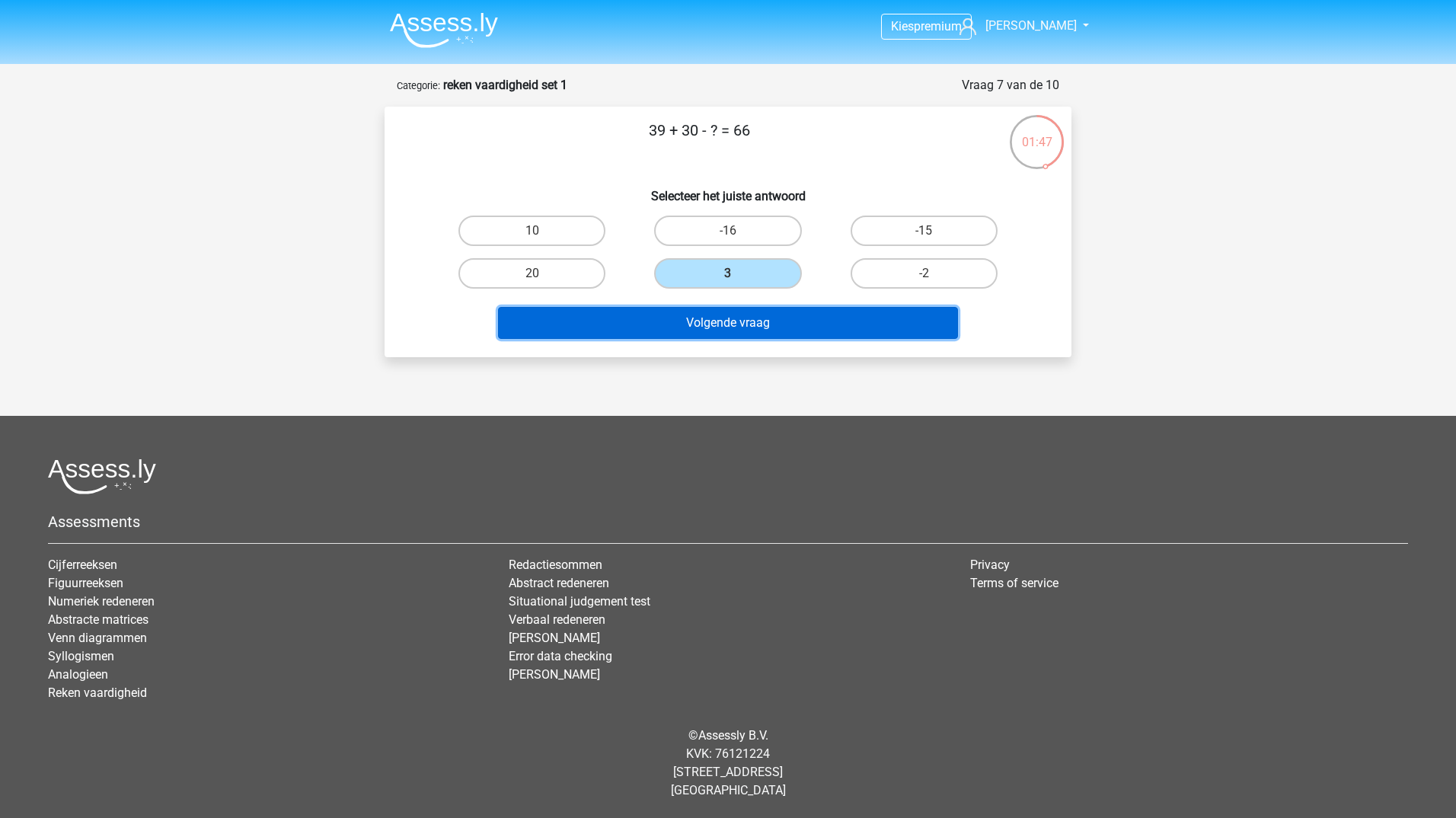
click at [684, 317] on button "Volgende vraag" at bounding box center [729, 322] width 461 height 32
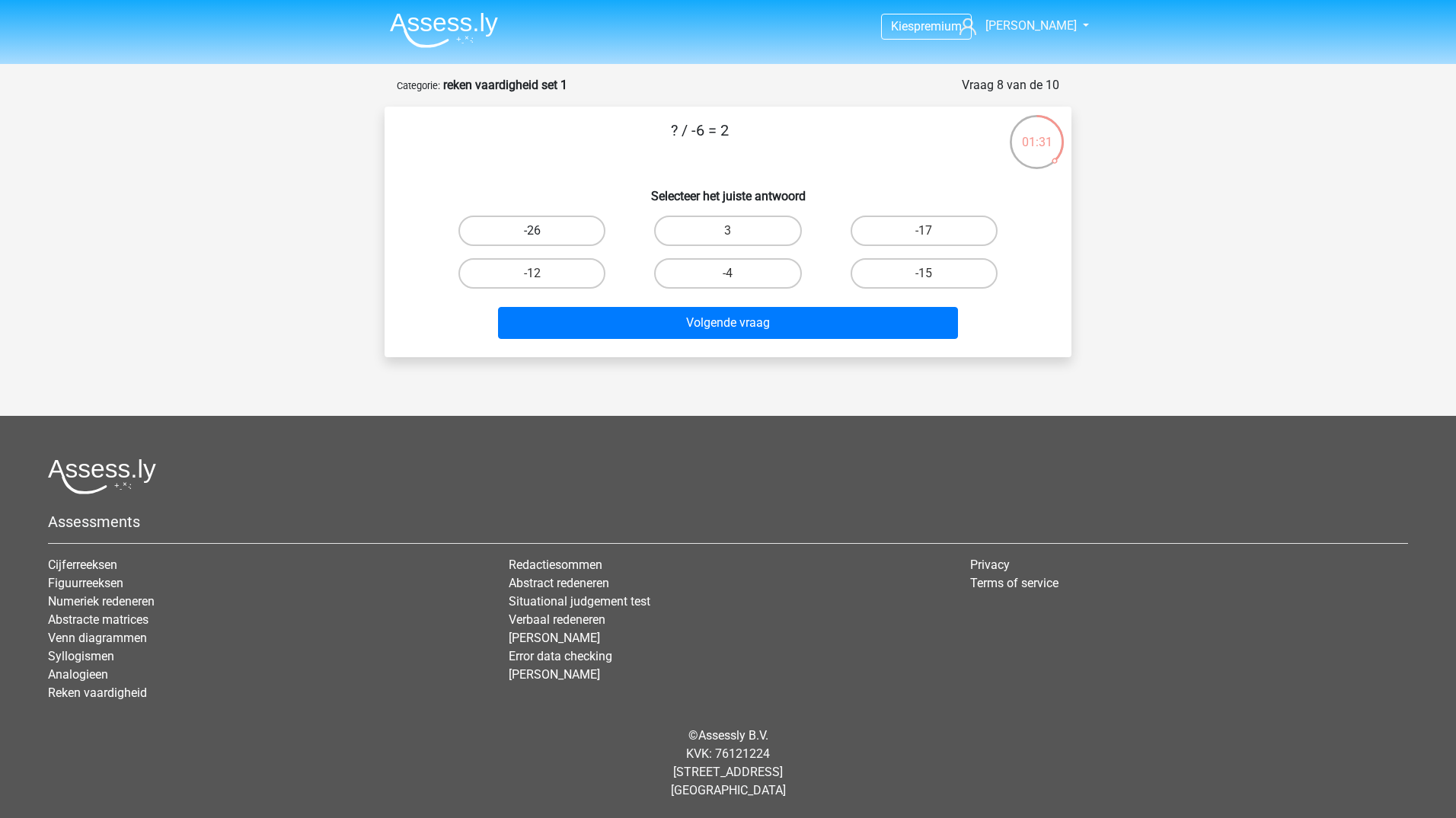
click at [573, 238] on label "-26" at bounding box center [532, 230] width 147 height 31
click at [543, 238] on input "-26" at bounding box center [537, 235] width 10 height 10
radio input "true"
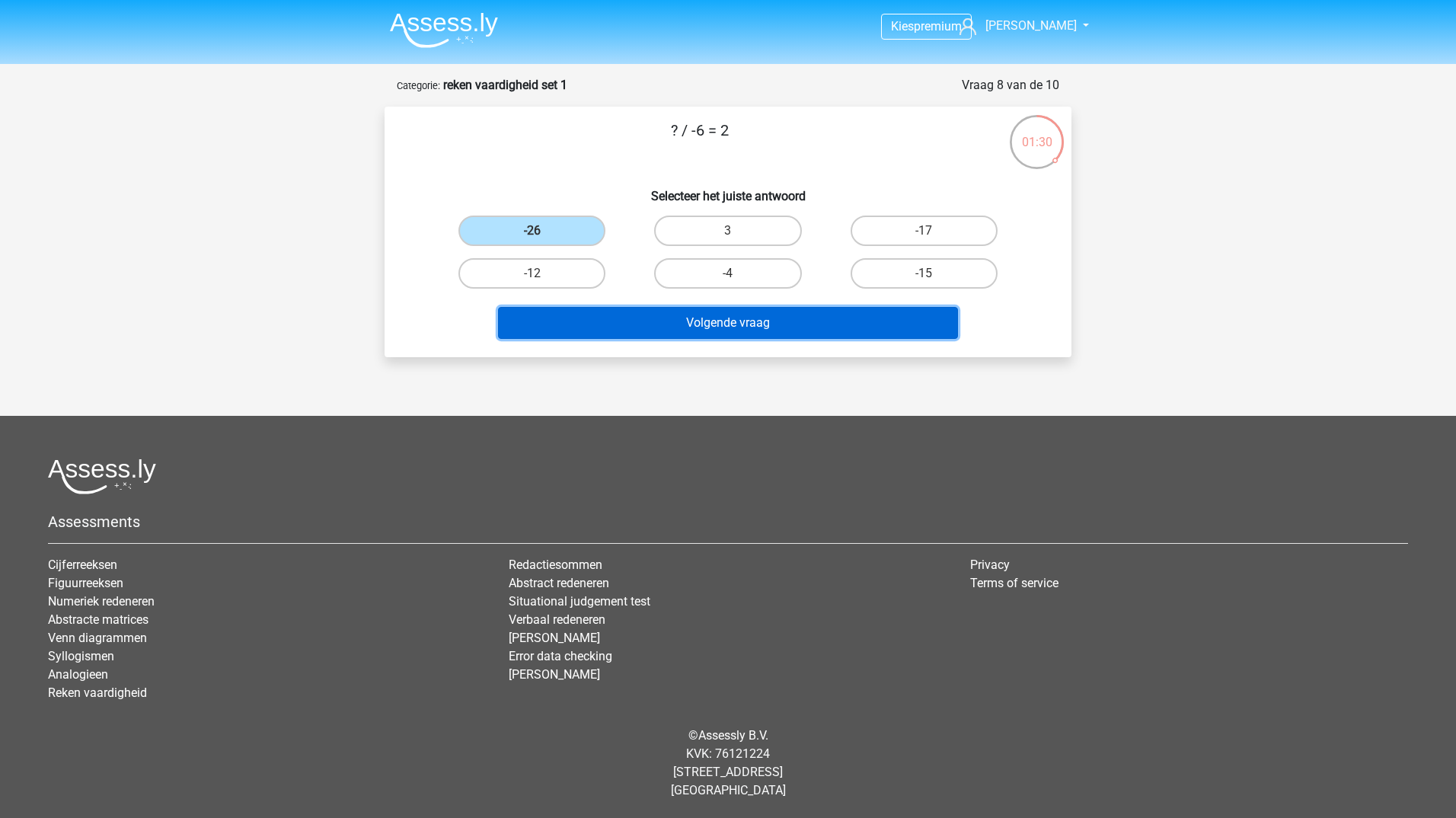
click at [655, 316] on button "Volgende vraag" at bounding box center [729, 322] width 461 height 32
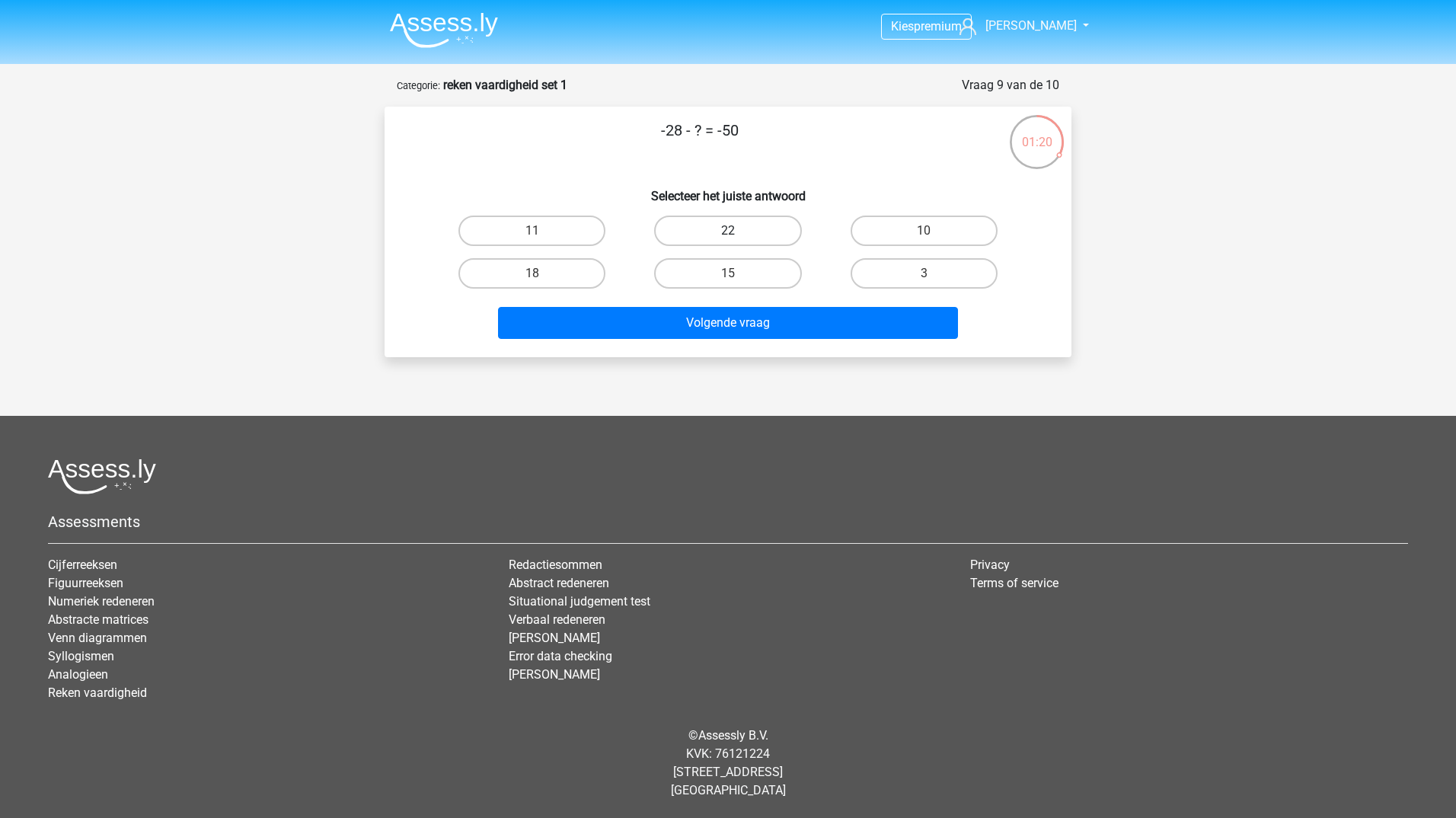
click at [766, 224] on label "22" at bounding box center [728, 230] width 147 height 31
click at [738, 230] on input "22" at bounding box center [733, 235] width 10 height 10
radio input "true"
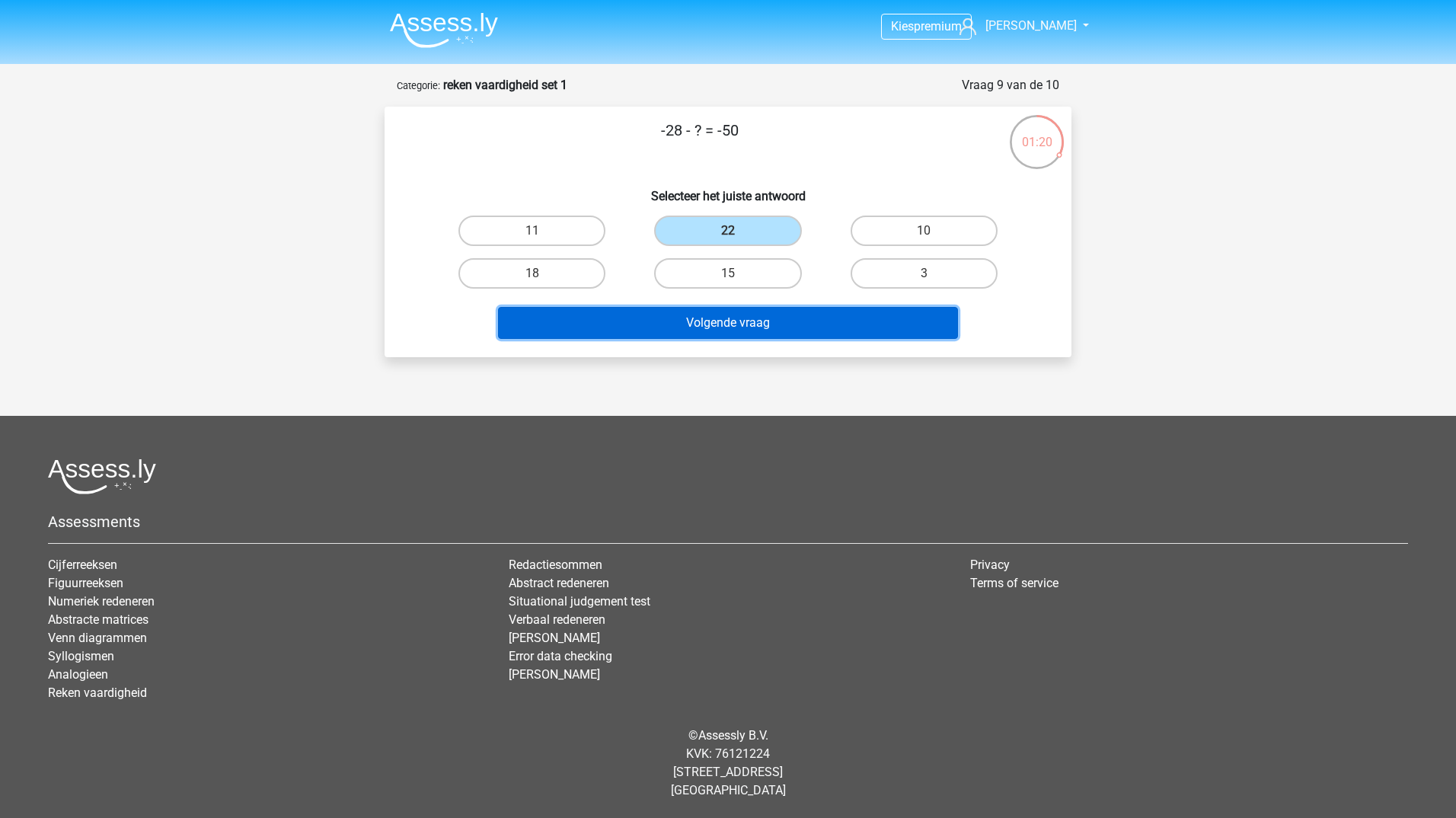
click at [775, 317] on button "Volgende vraag" at bounding box center [729, 322] width 461 height 32
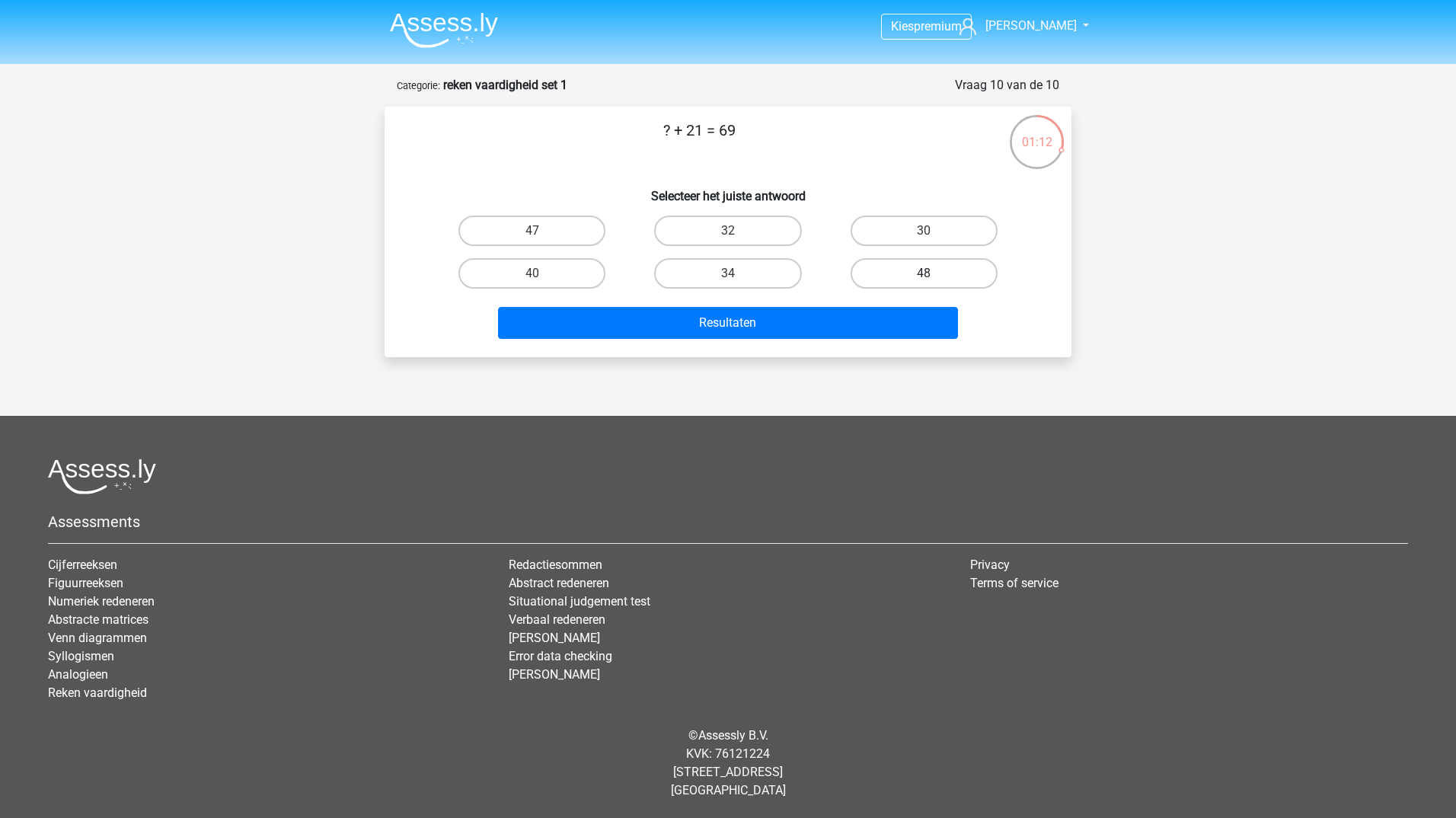
click at [978, 277] on label "48" at bounding box center [924, 274] width 147 height 31
click at [934, 277] on input "48" at bounding box center [929, 277] width 10 height 10
radio input "true"
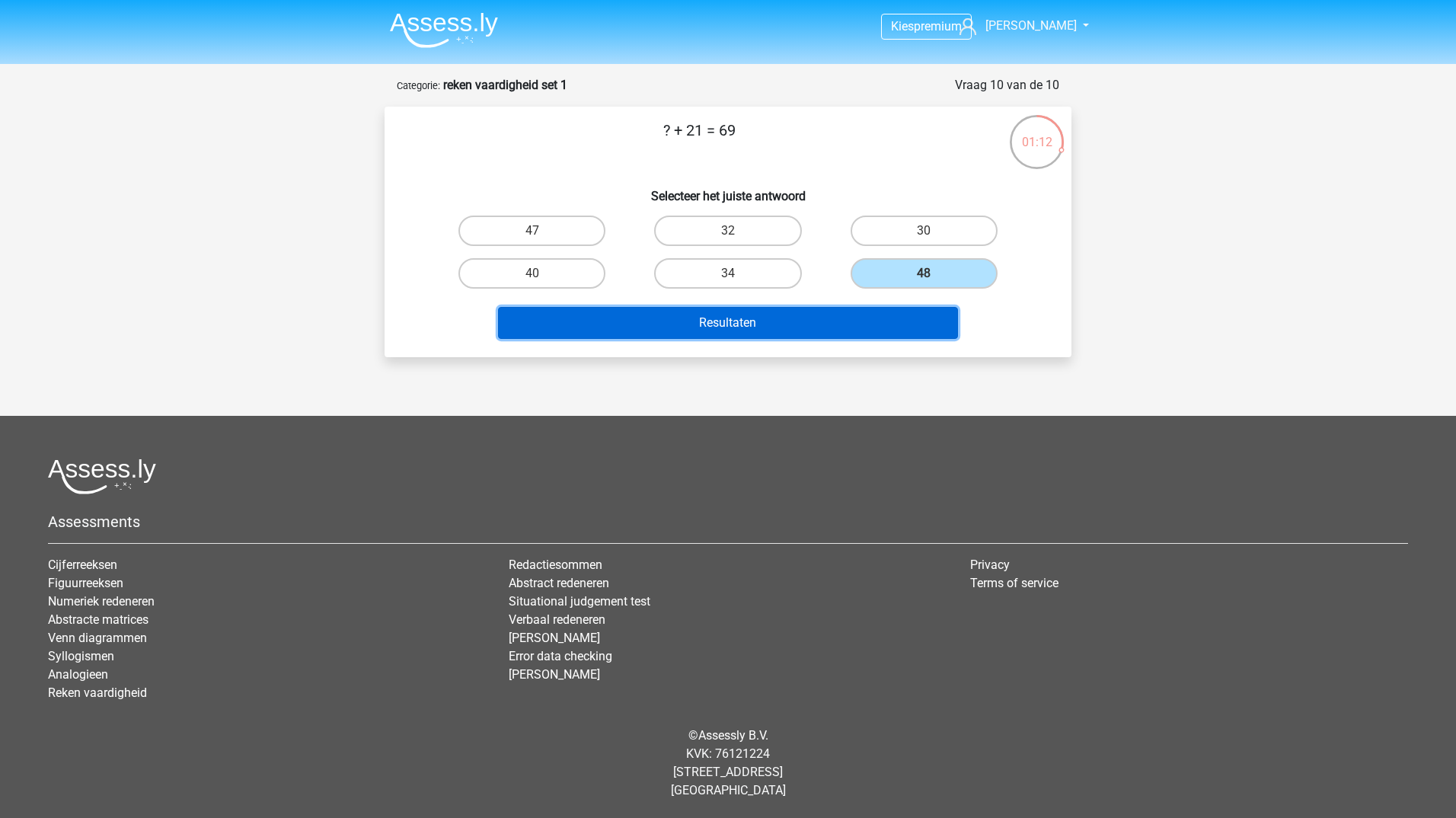
click at [848, 324] on button "Resultaten" at bounding box center [729, 322] width 461 height 32
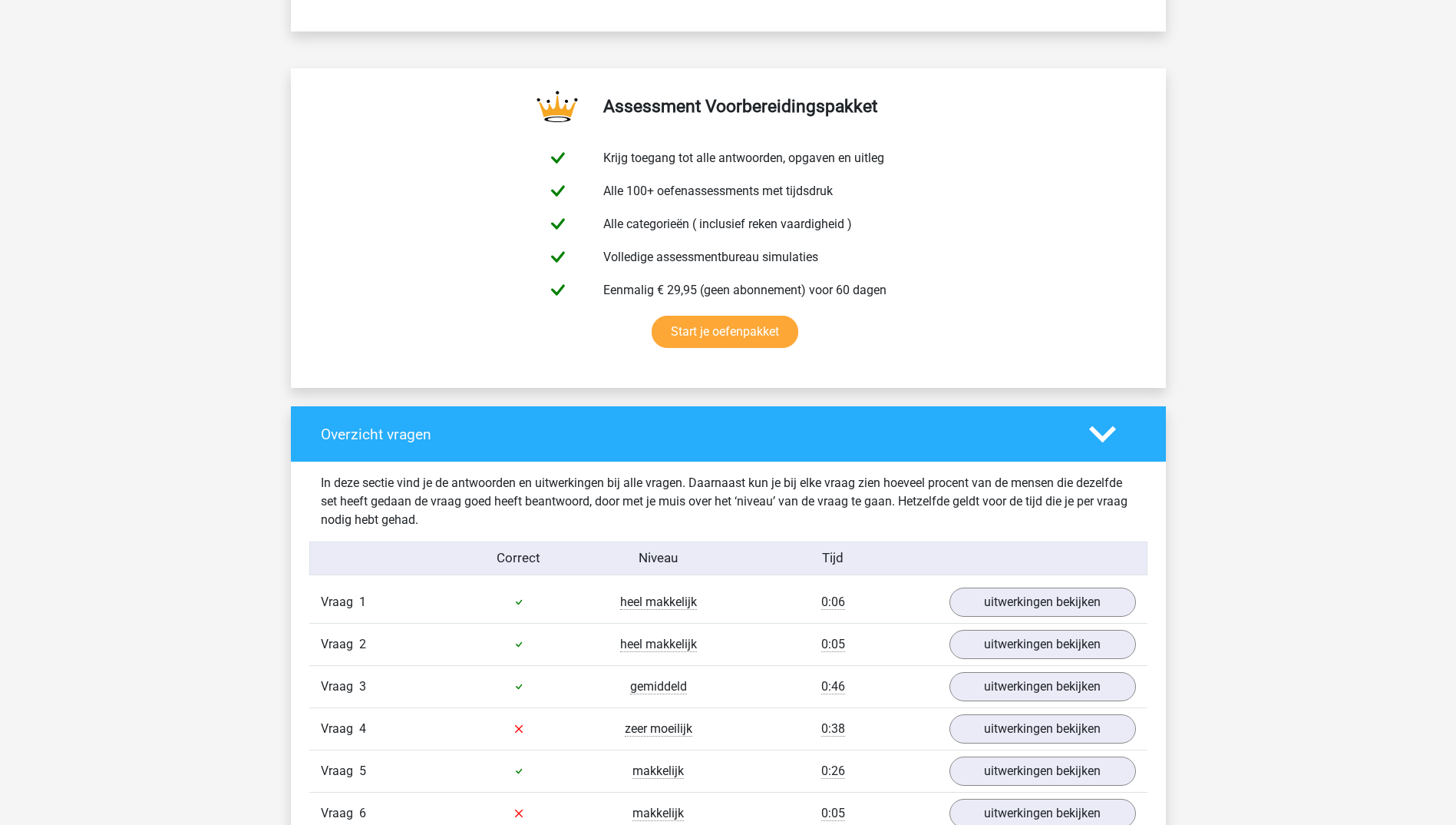
scroll to position [1151, 0]
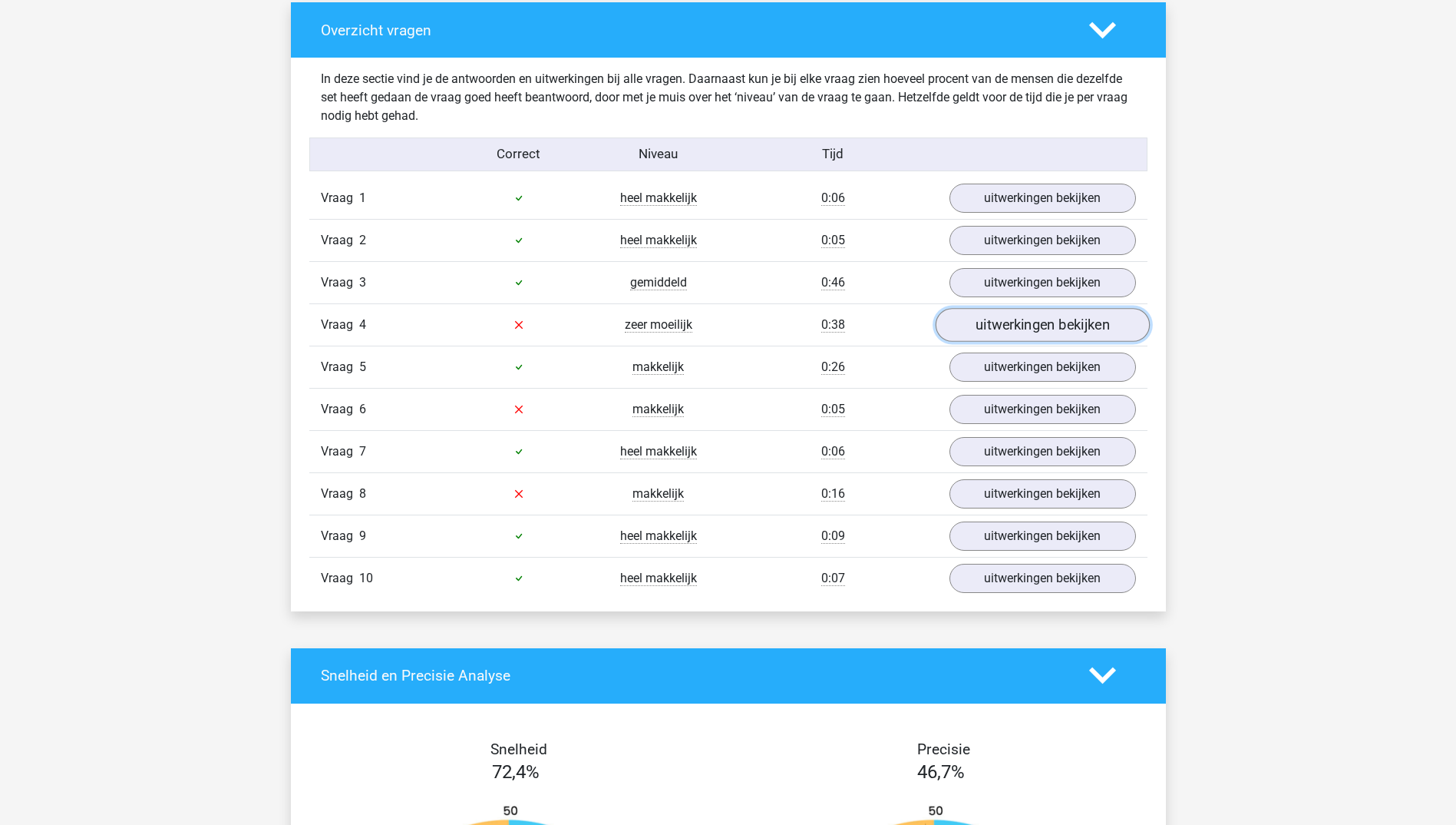
click at [1024, 321] on link "uitwerkingen bekijken" at bounding box center [1041, 325] width 214 height 34
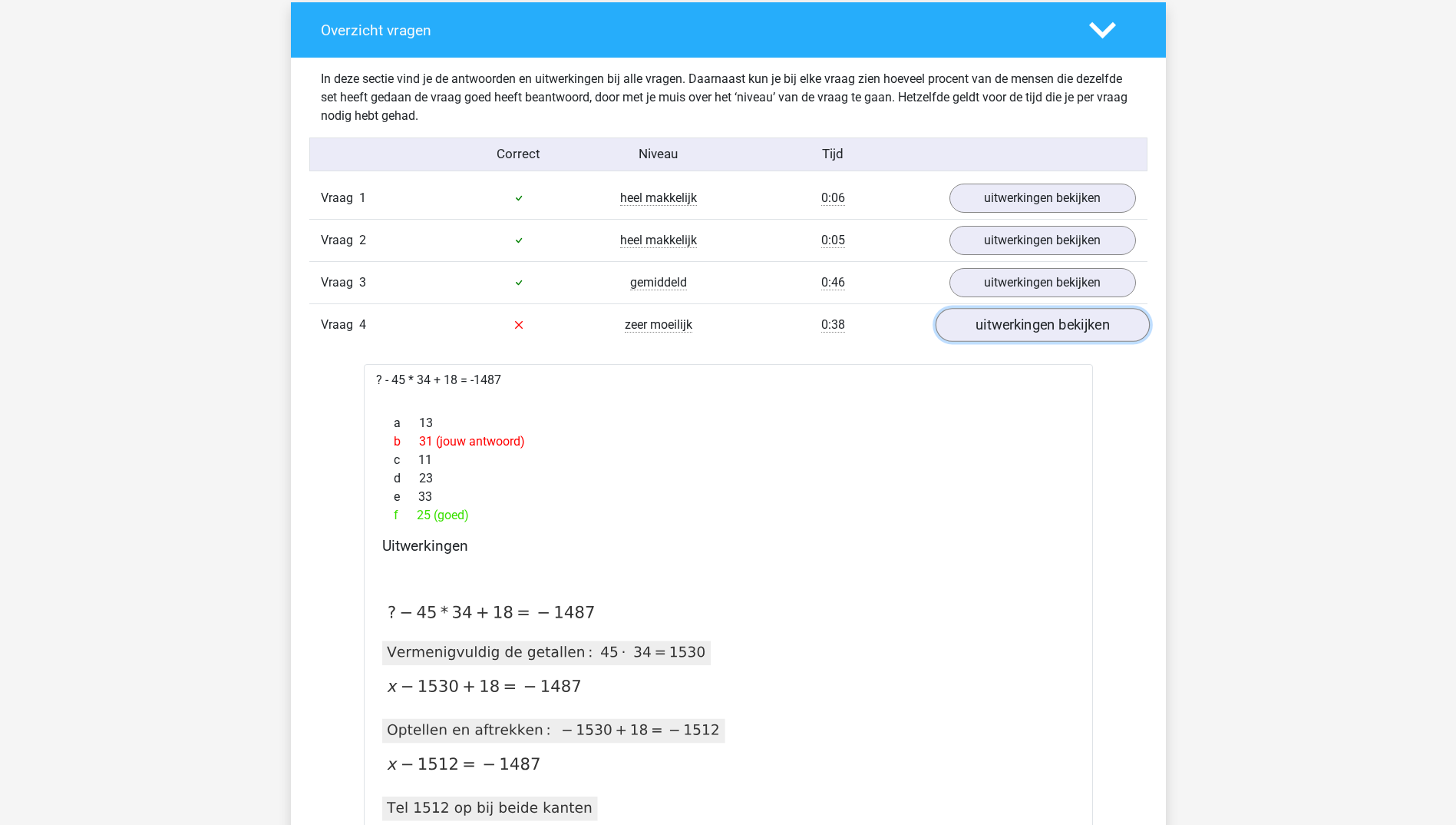
click at [1024, 321] on link "uitwerkingen bekijken" at bounding box center [1041, 325] width 214 height 34
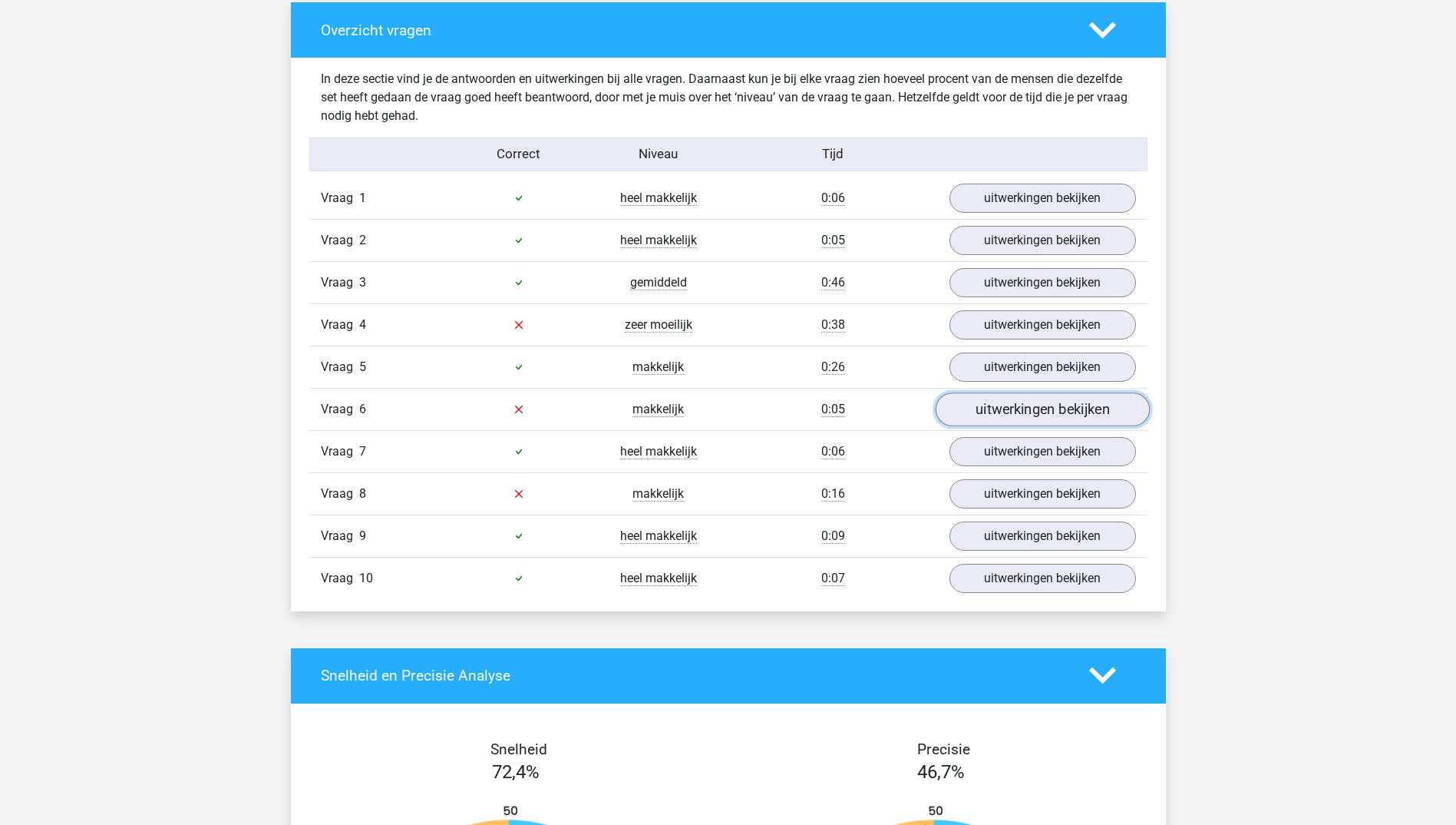
click at [1034, 408] on link "uitwerkingen bekijken" at bounding box center [1041, 408] width 214 height 34
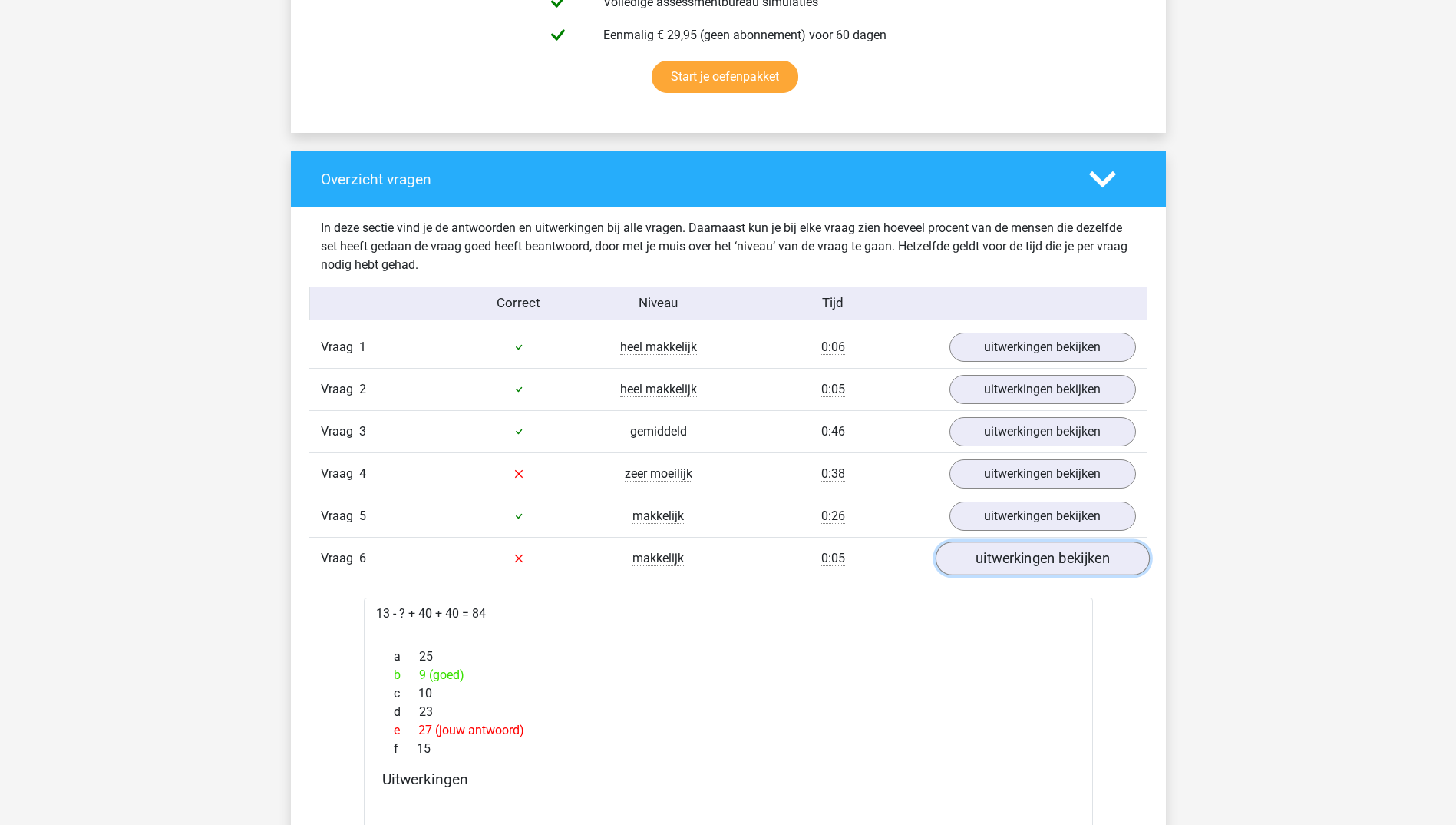
scroll to position [998, 0]
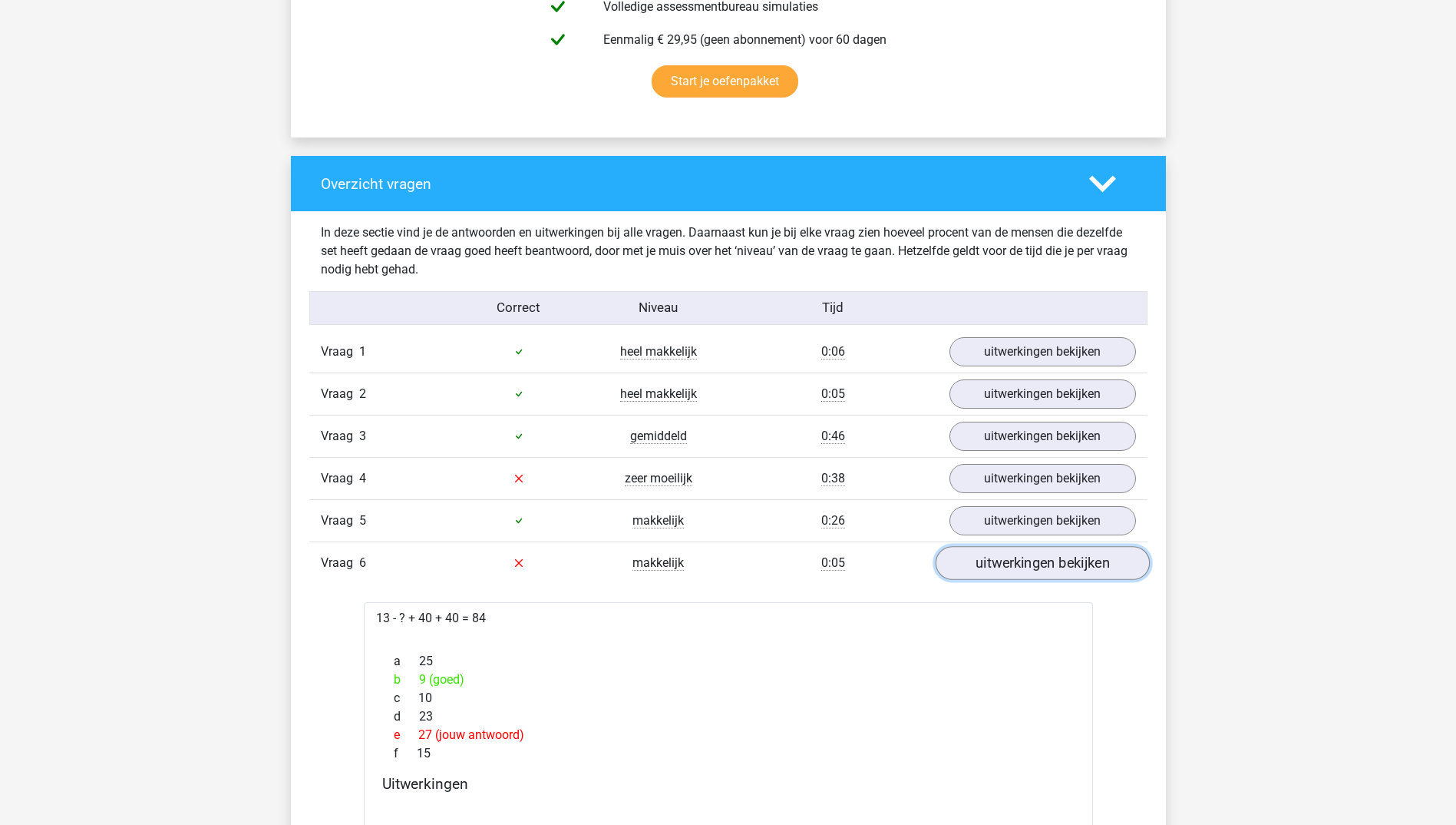
click at [1024, 570] on link "uitwerkingen bekijken" at bounding box center [1041, 562] width 214 height 34
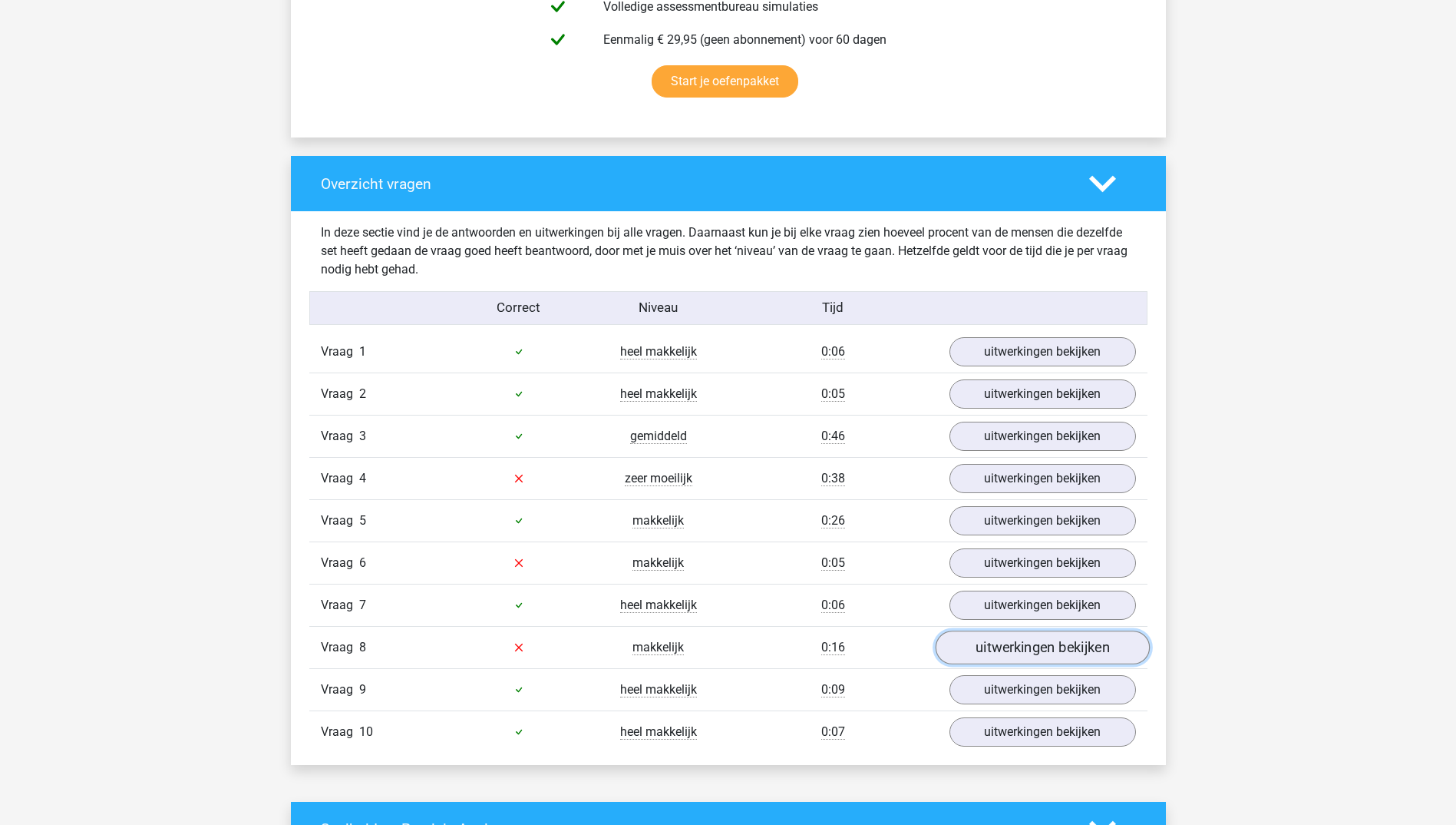
click at [1047, 647] on link "uitwerkingen bekijken" at bounding box center [1041, 647] width 214 height 34
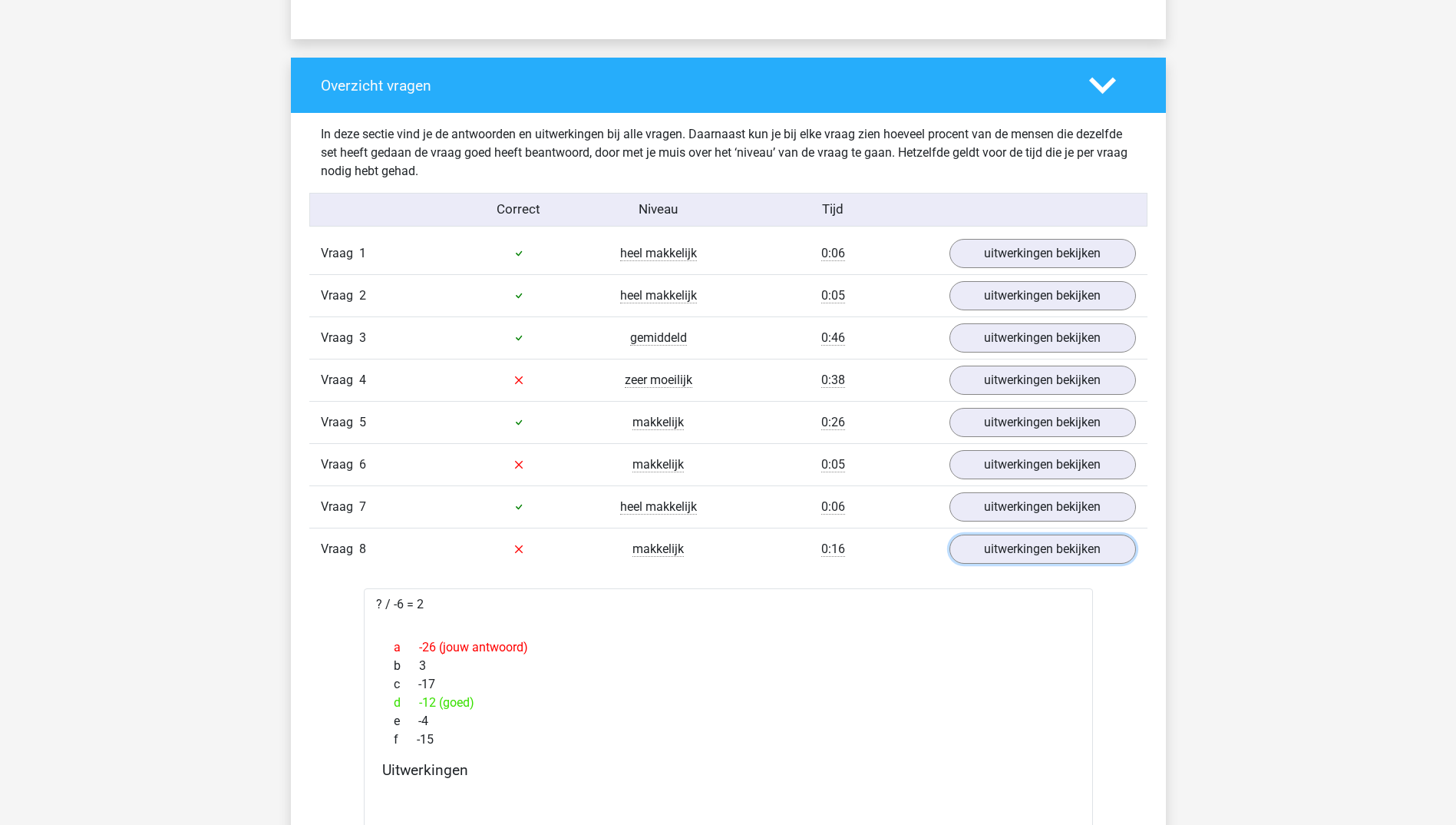
scroll to position [1075, 0]
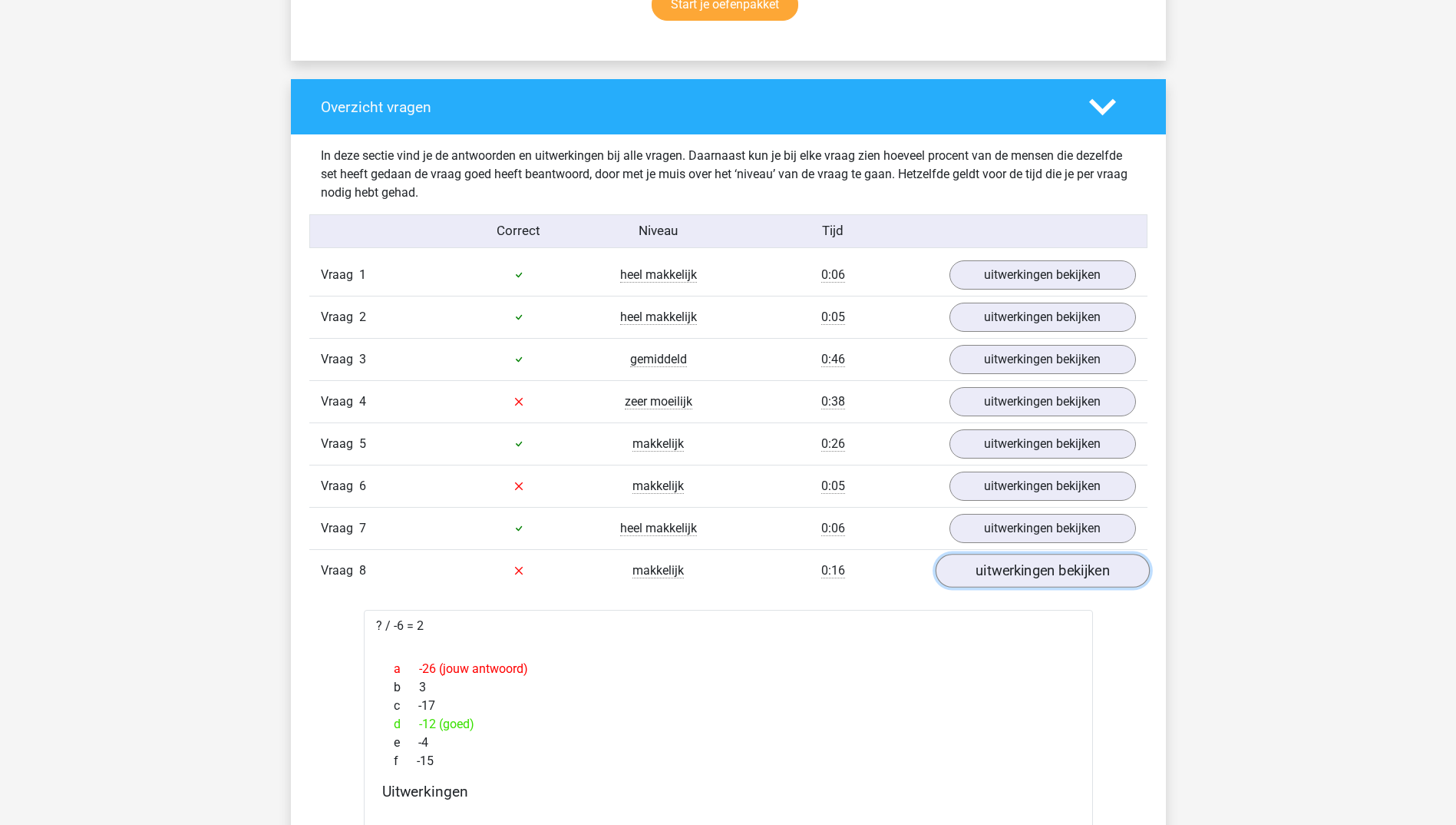
click at [1032, 562] on link "uitwerkingen bekijken" at bounding box center [1041, 570] width 214 height 34
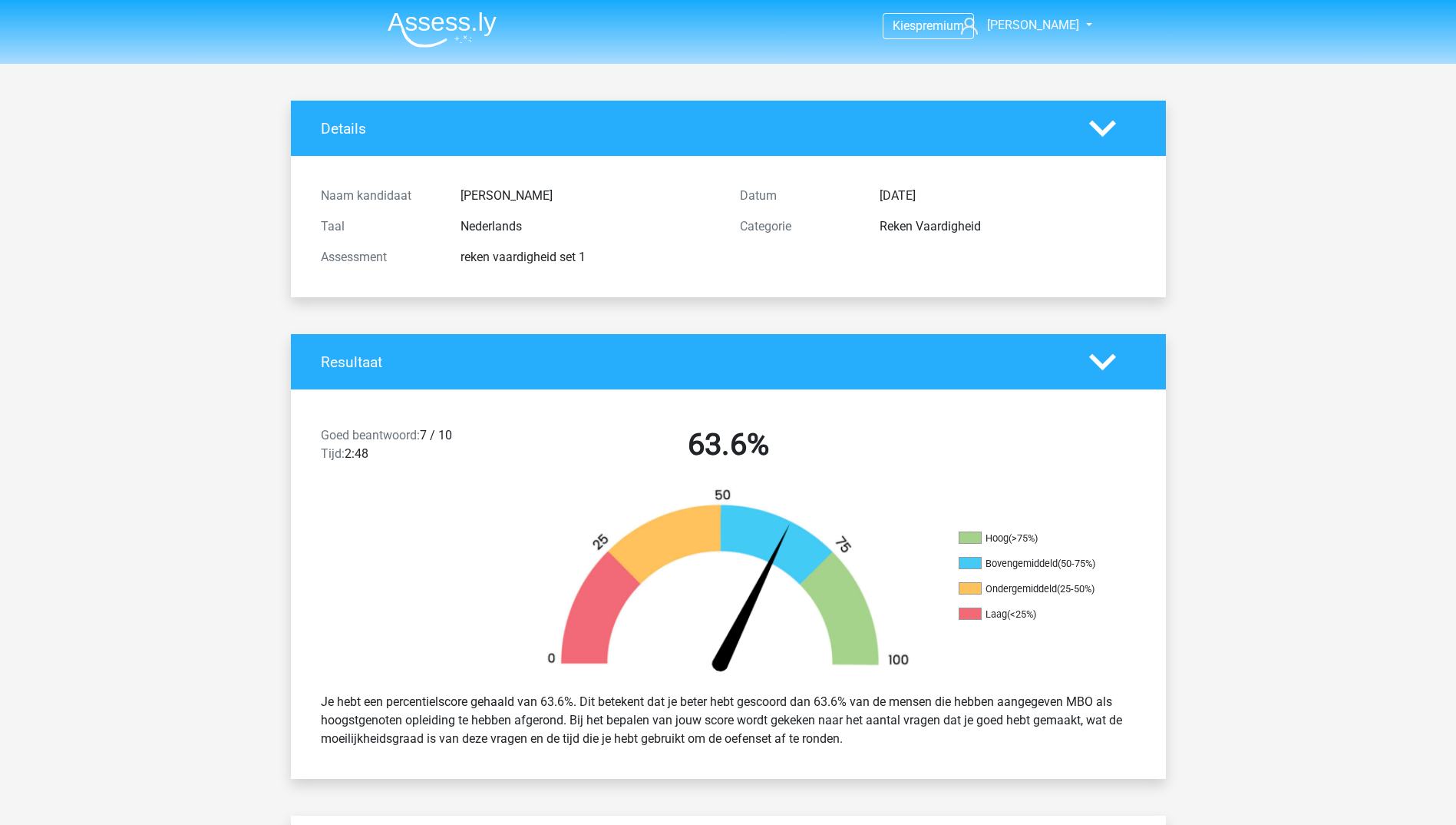
scroll to position [0, 0]
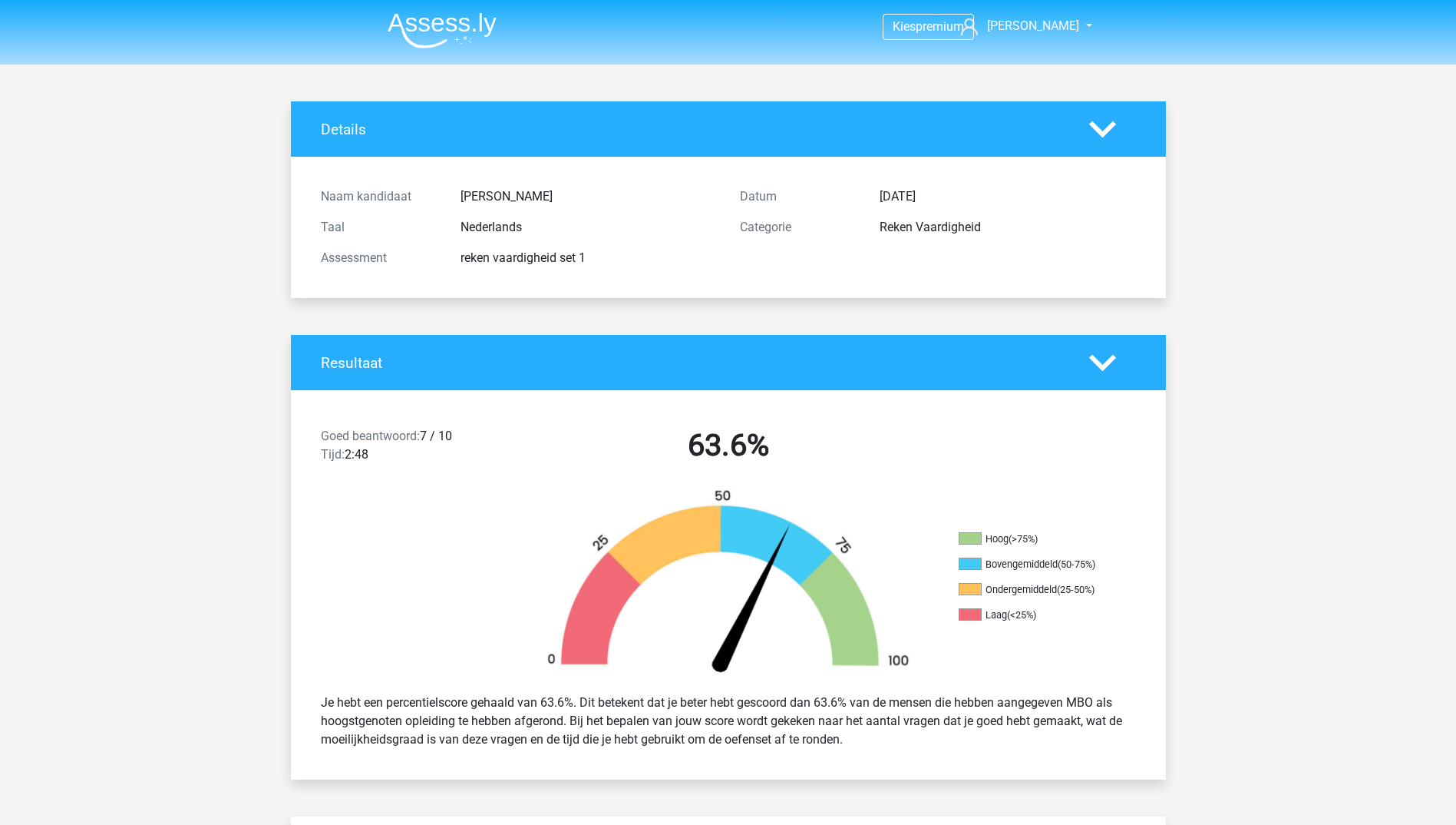
click at [386, 26] on li at bounding box center [436, 27] width 121 height 42
click at [396, 20] on img at bounding box center [442, 30] width 109 height 36
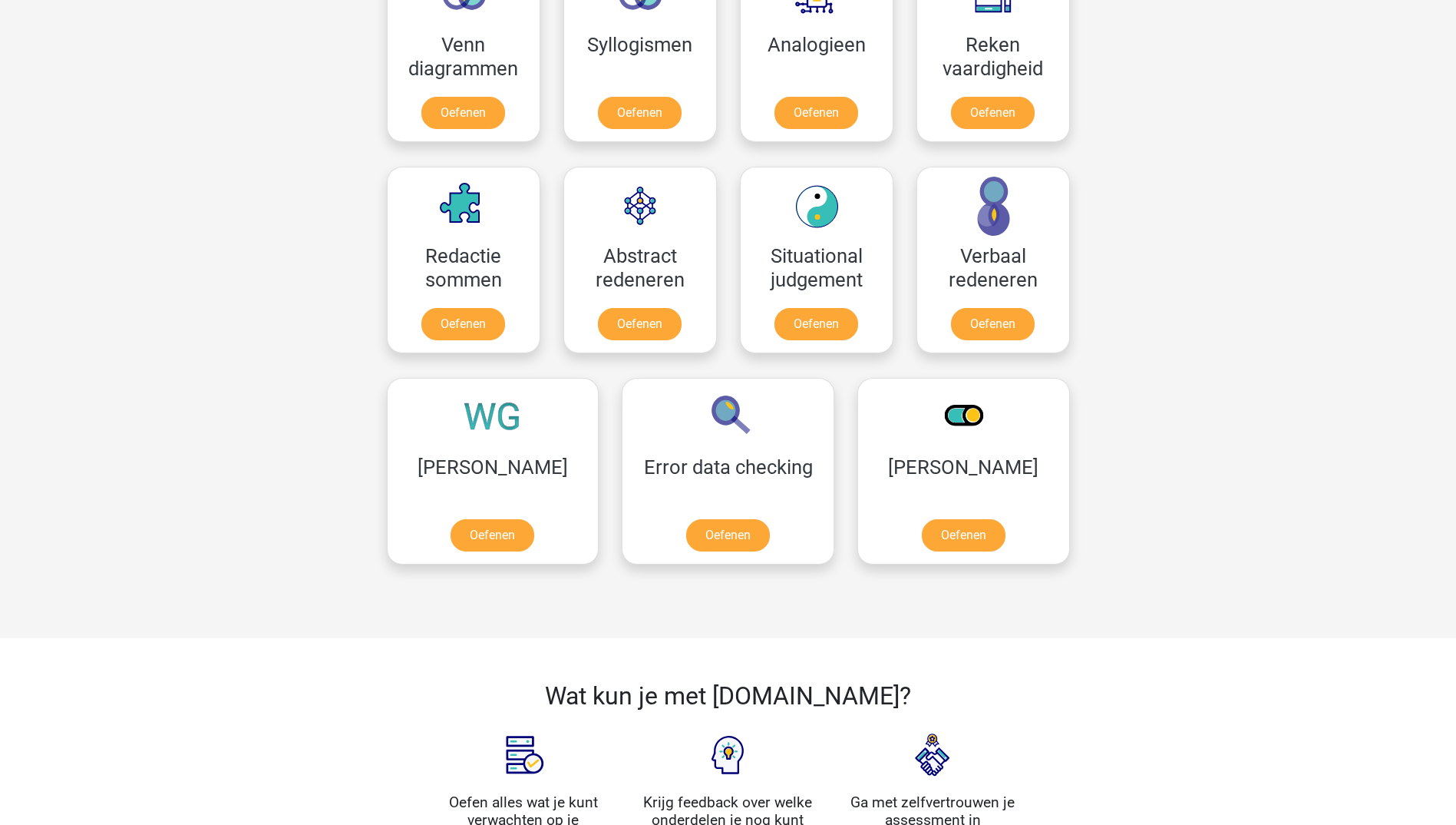
scroll to position [998, 0]
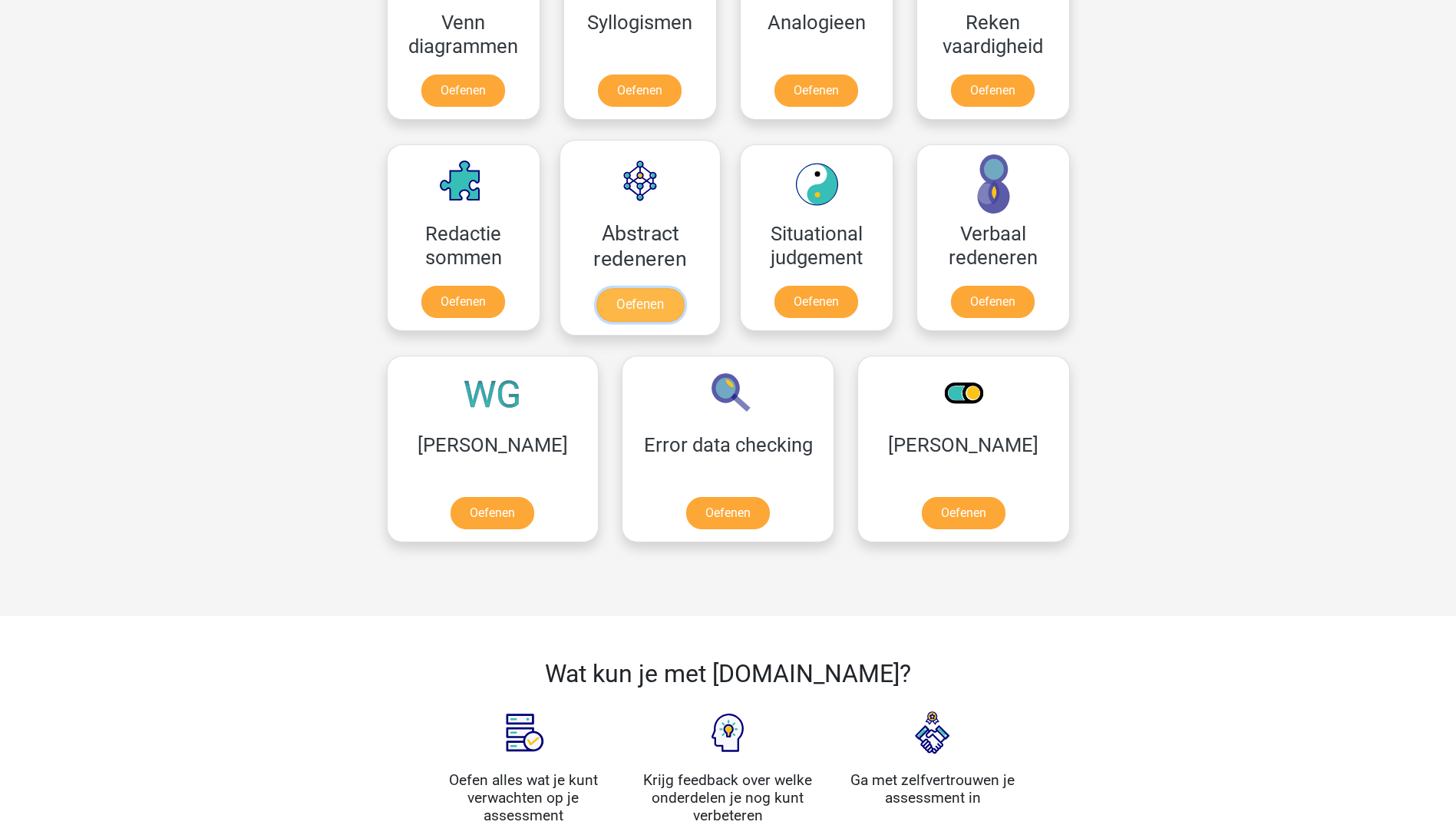
click at [650, 291] on link "Oefenen" at bounding box center [640, 304] width 87 height 34
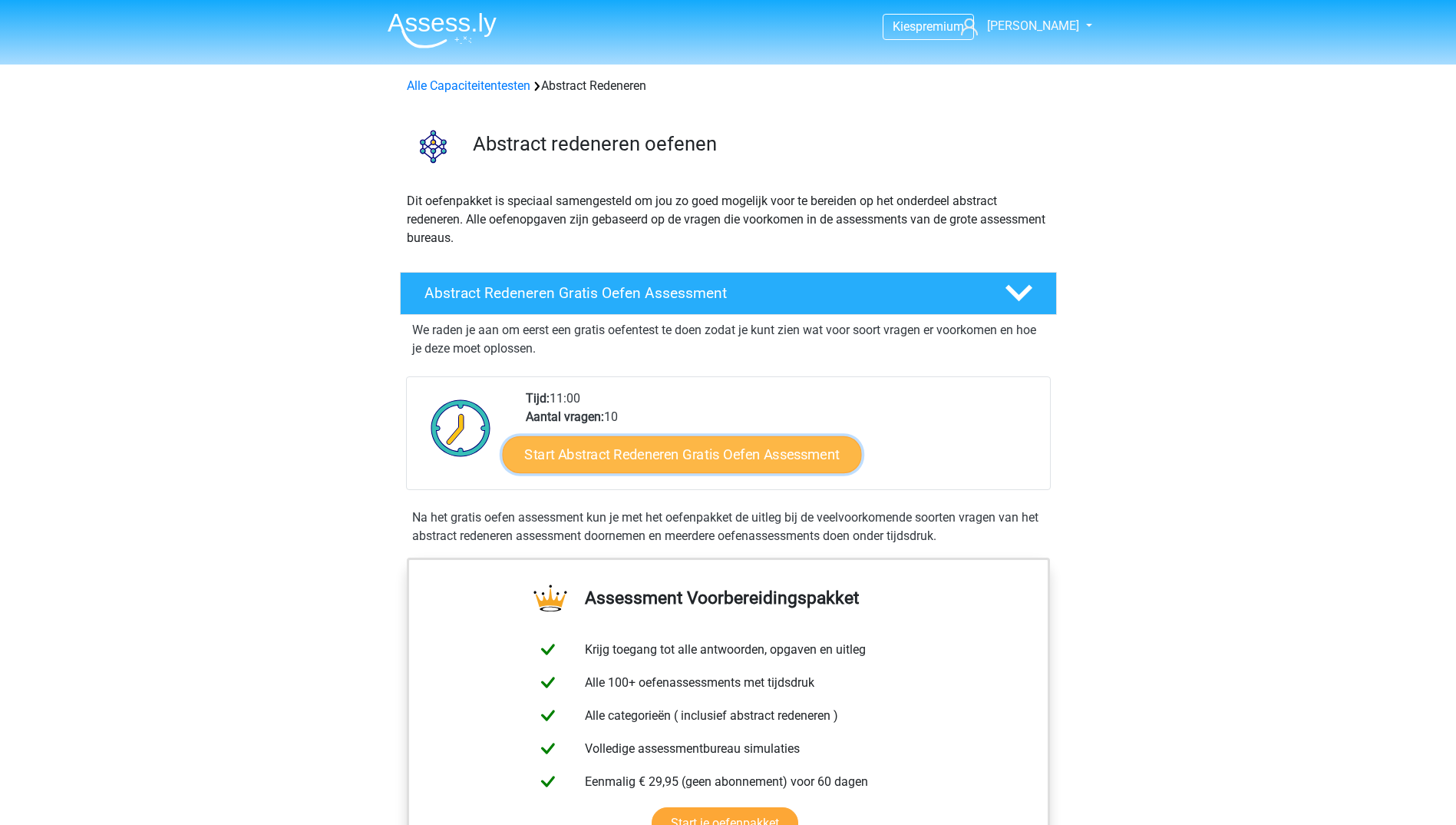
click at [733, 466] on link "Start Abstract Redeneren Gratis Oefen Assessment" at bounding box center [682, 454] width 359 height 36
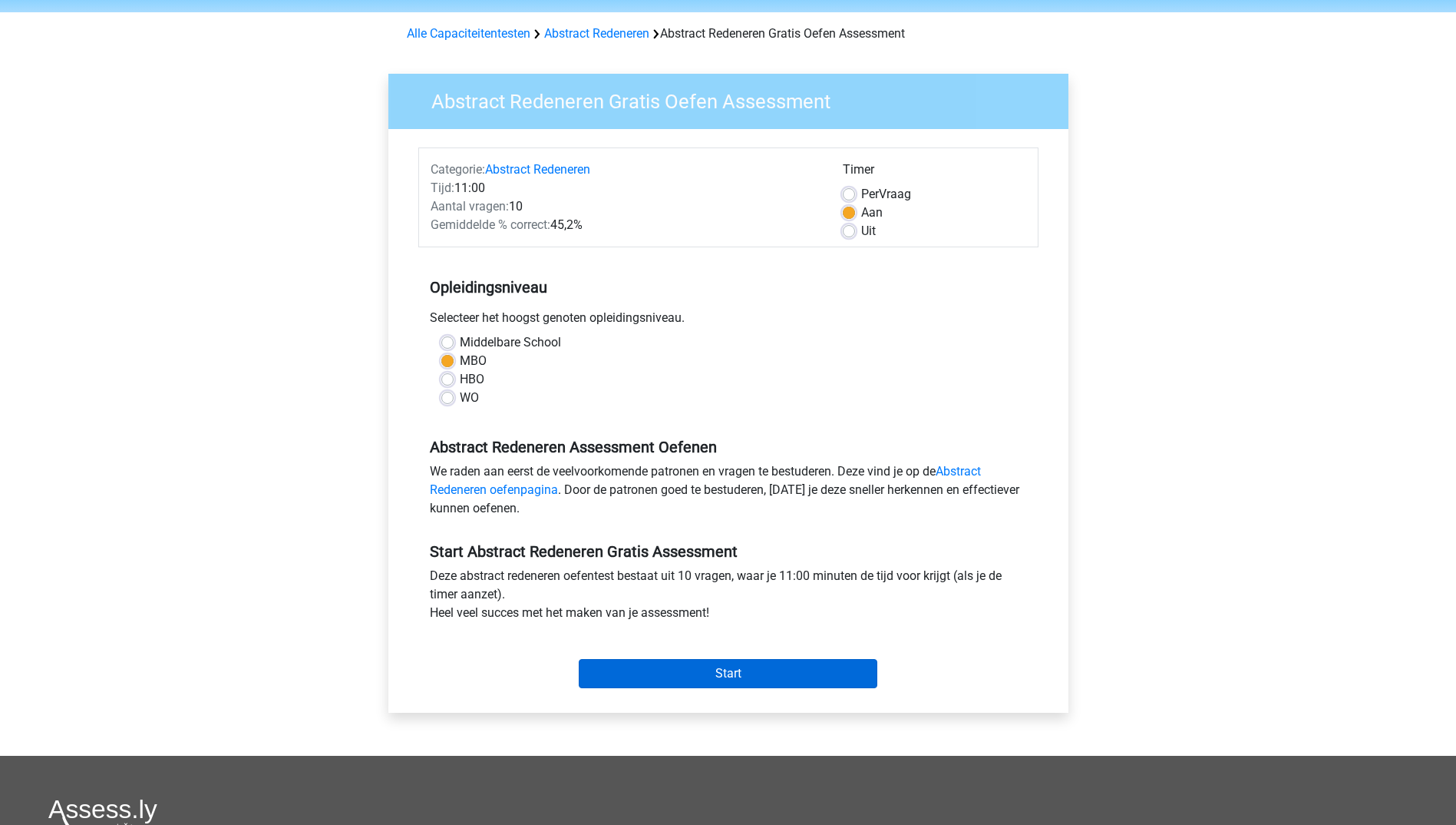
scroll to position [77, 0]
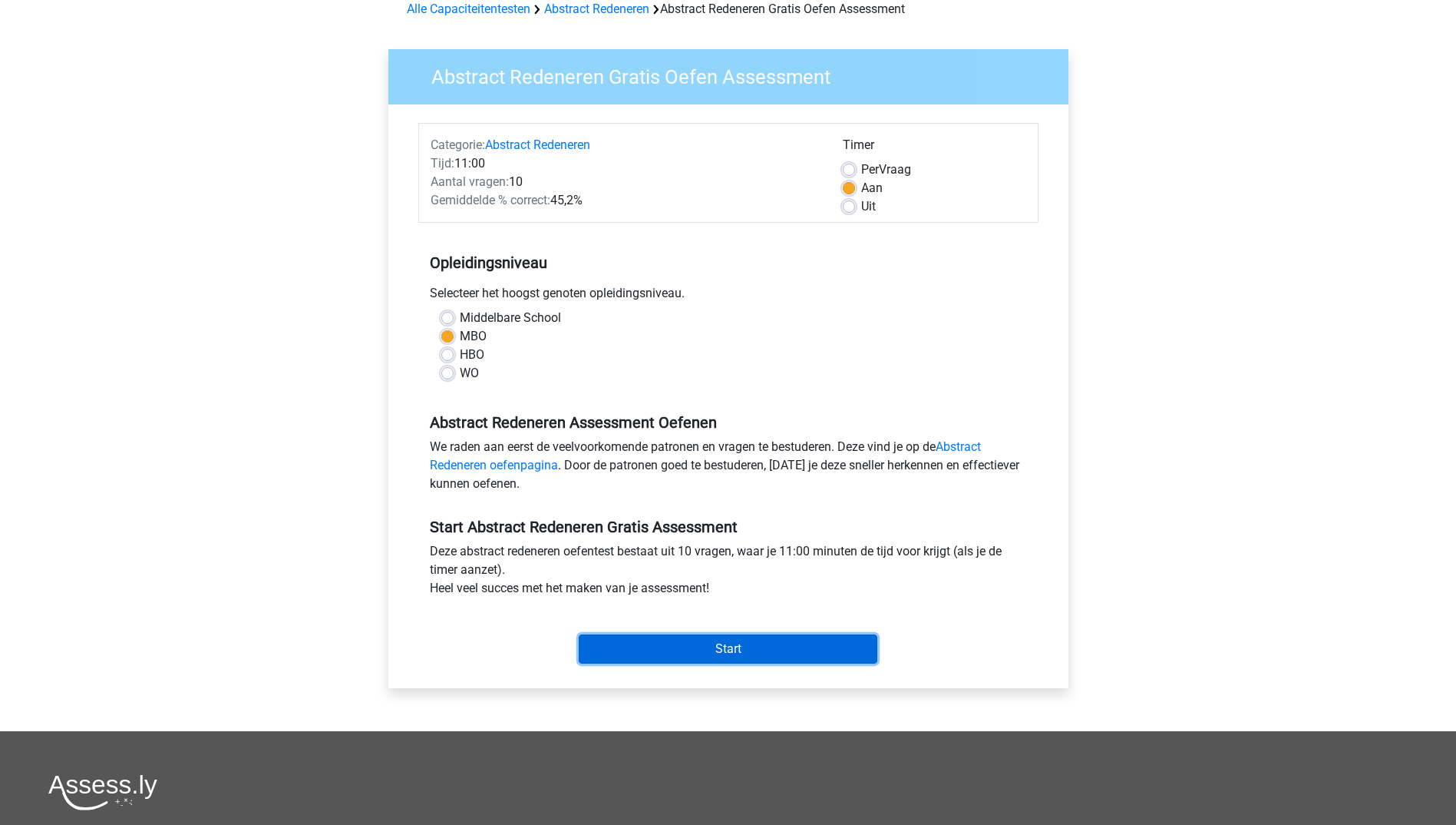
click at [715, 652] on input "Start" at bounding box center [728, 649] width 299 height 29
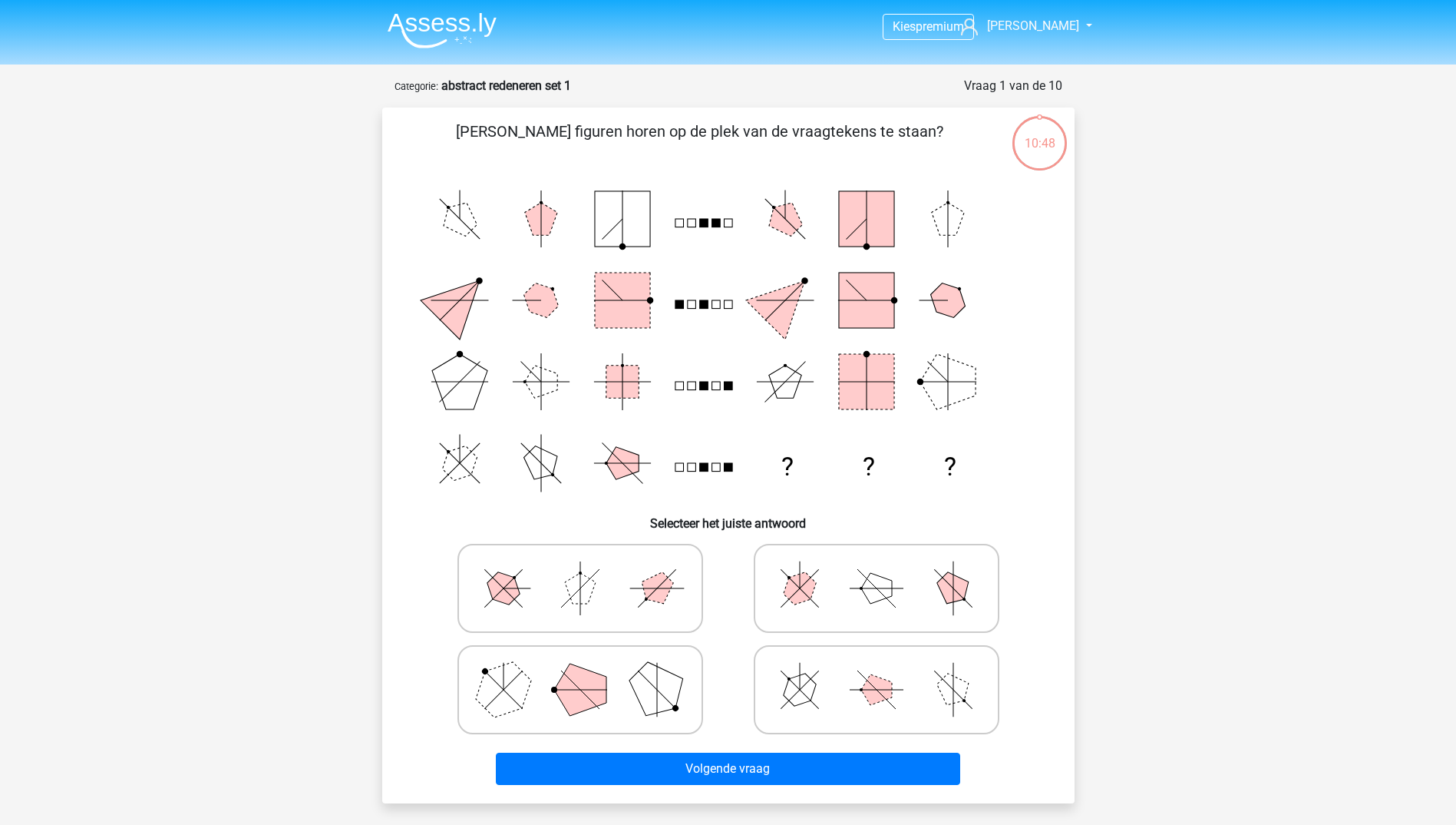
drag, startPoint x: 475, startPoint y: 35, endPoint x: 546, endPoint y: 56, distance: 74.0
click at [475, 35] on img at bounding box center [442, 30] width 109 height 36
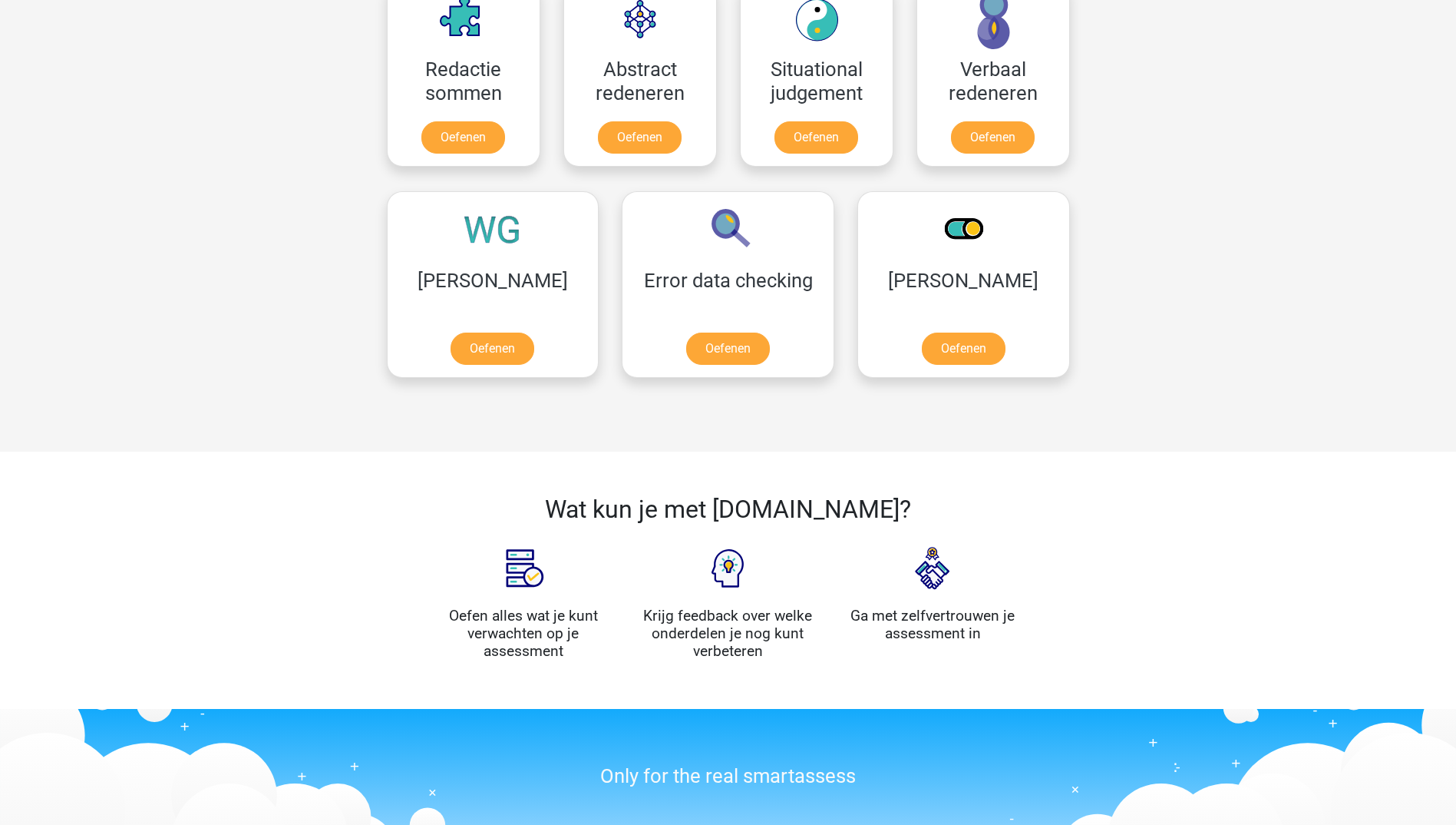
scroll to position [1229, 0]
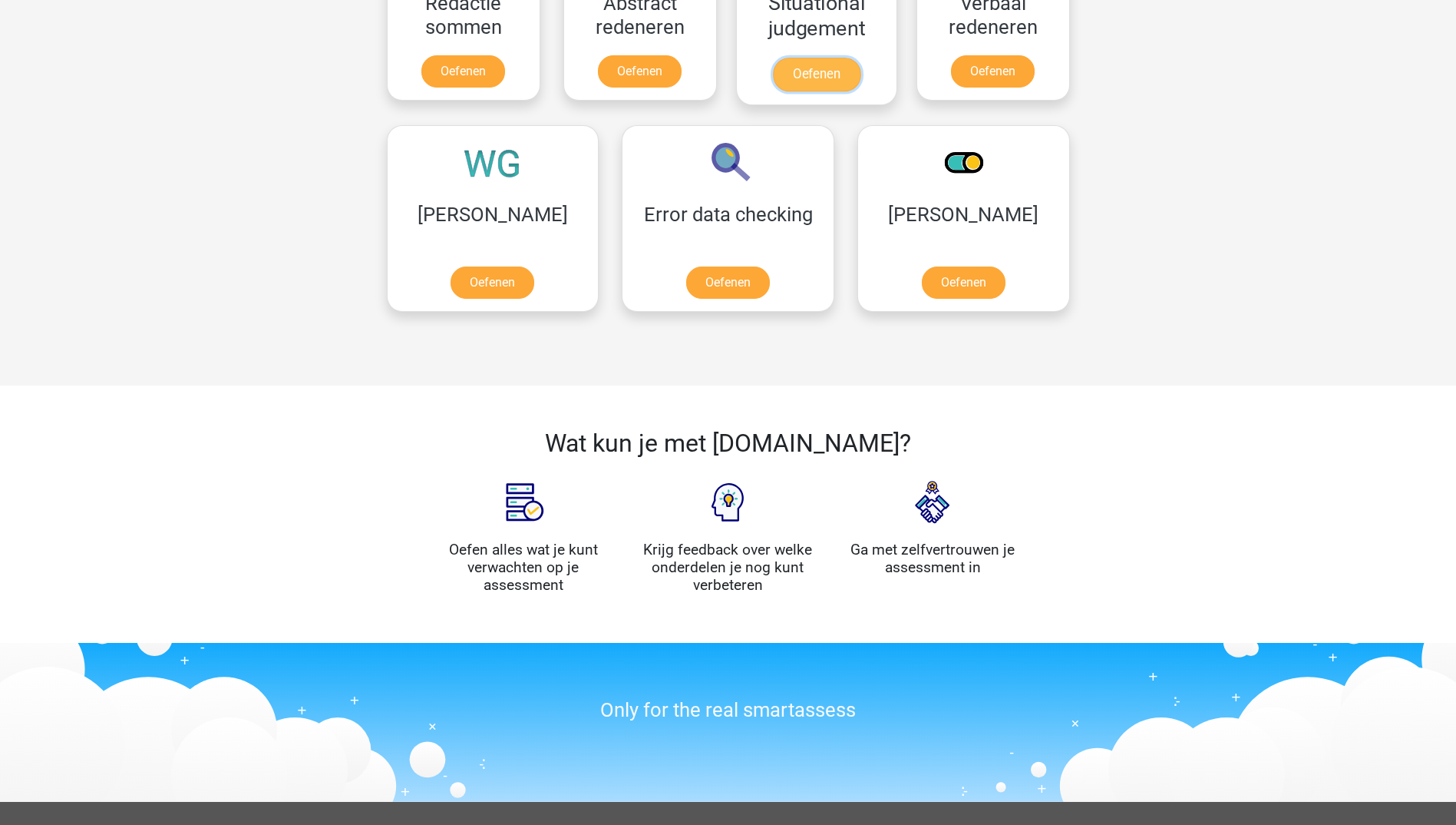
click at [815, 57] on link "Oefenen" at bounding box center [815, 74] width 87 height 34
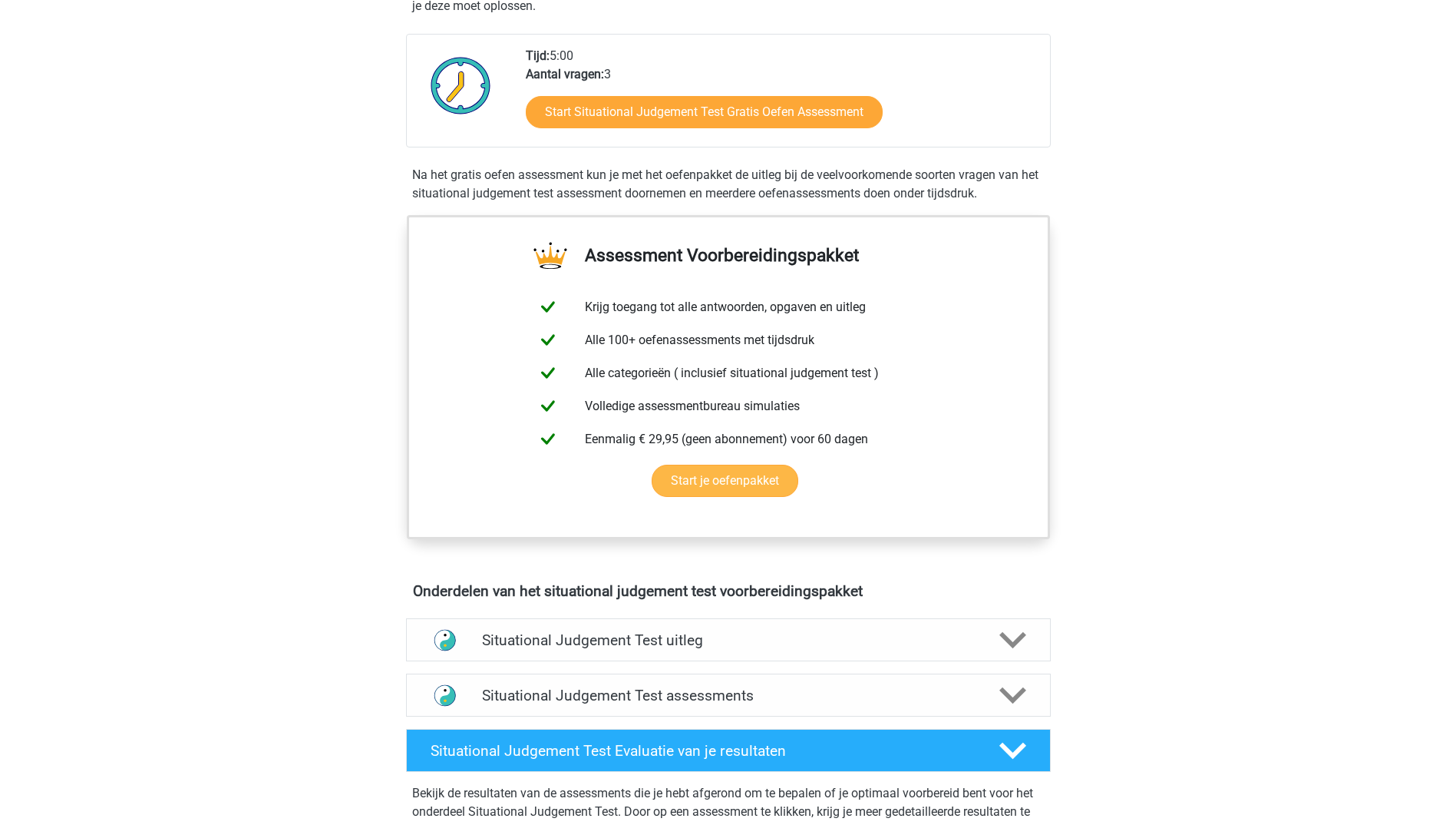
scroll to position [384, 0]
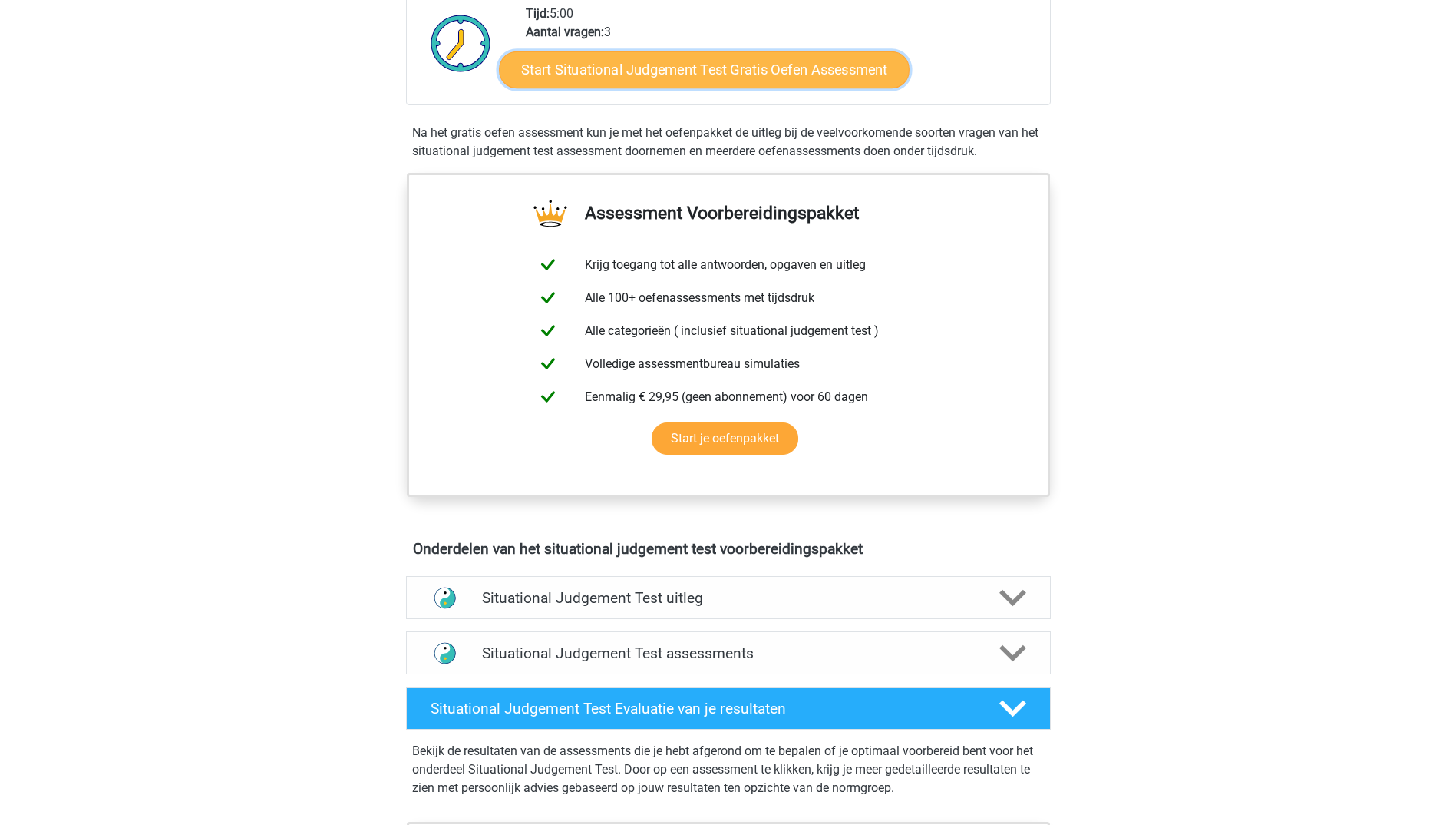
click at [679, 60] on link "Start Situational Judgement Test Gratis Oefen Assessment" at bounding box center [704, 69] width 411 height 36
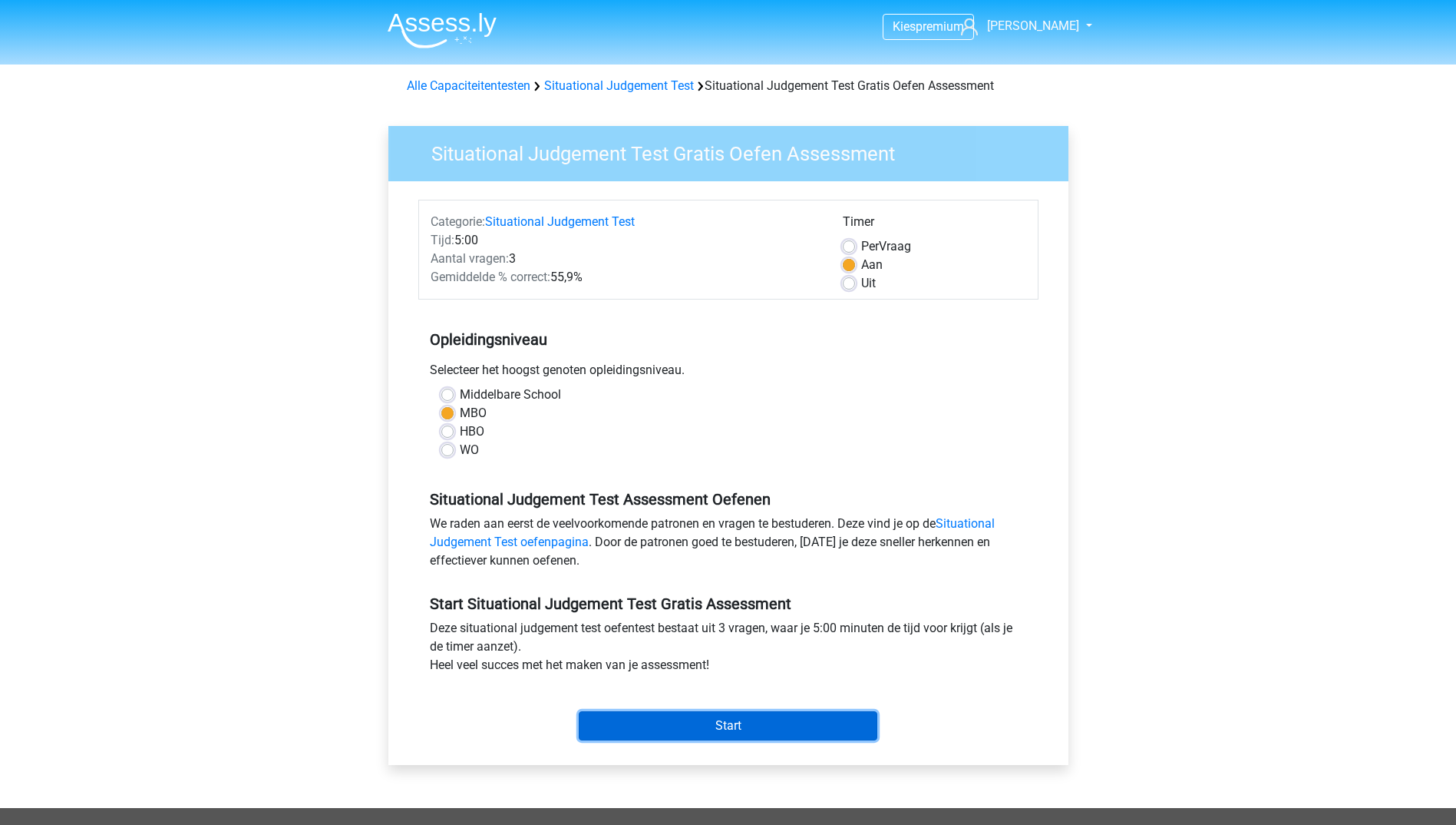
click at [762, 723] on input "Start" at bounding box center [728, 726] width 299 height 29
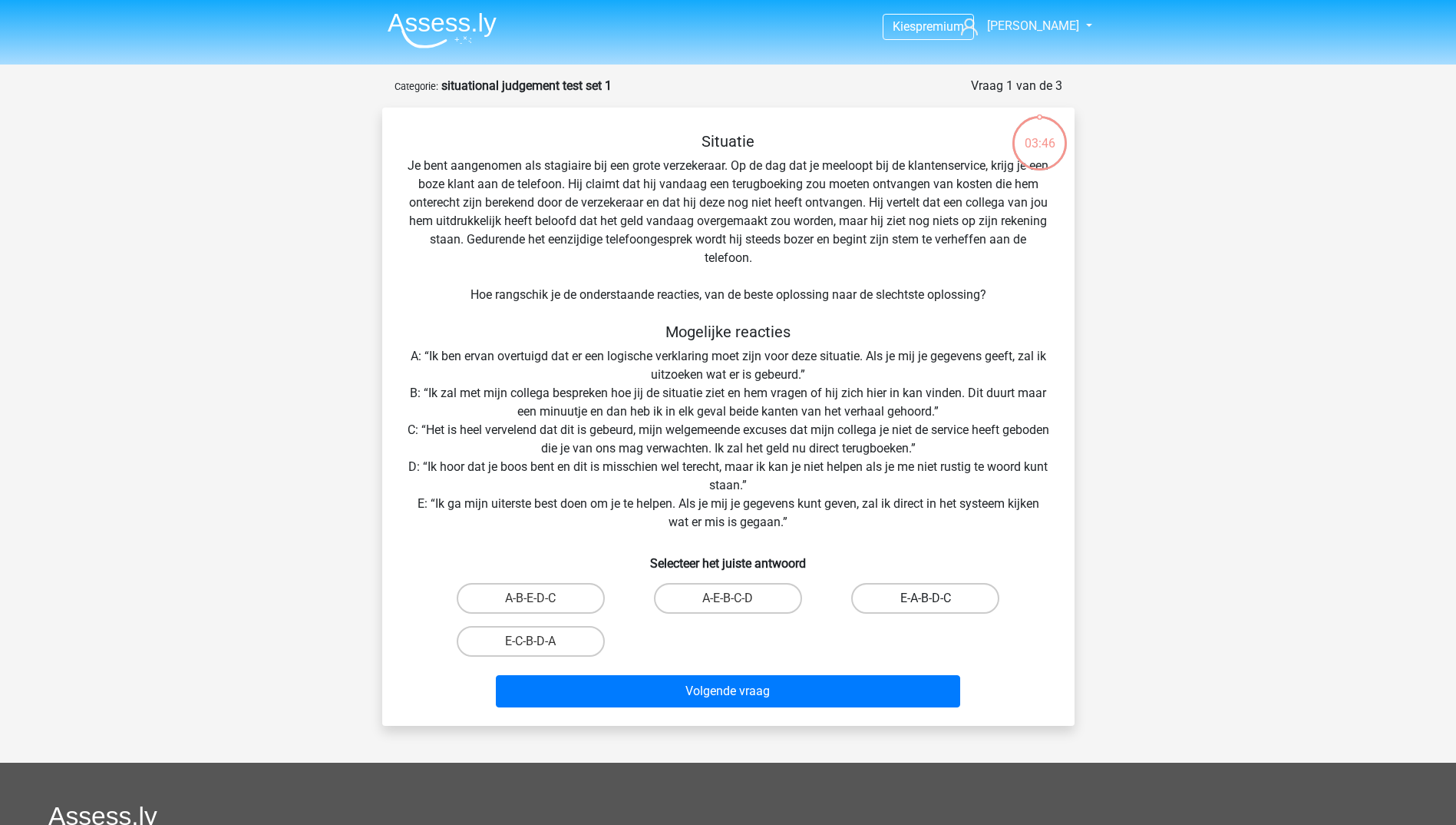
click at [925, 592] on label "E-A-B-D-C" at bounding box center [925, 598] width 149 height 31
click at [926, 598] on input "E-A-B-D-C" at bounding box center [930, 603] width 10 height 10
radio input "true"
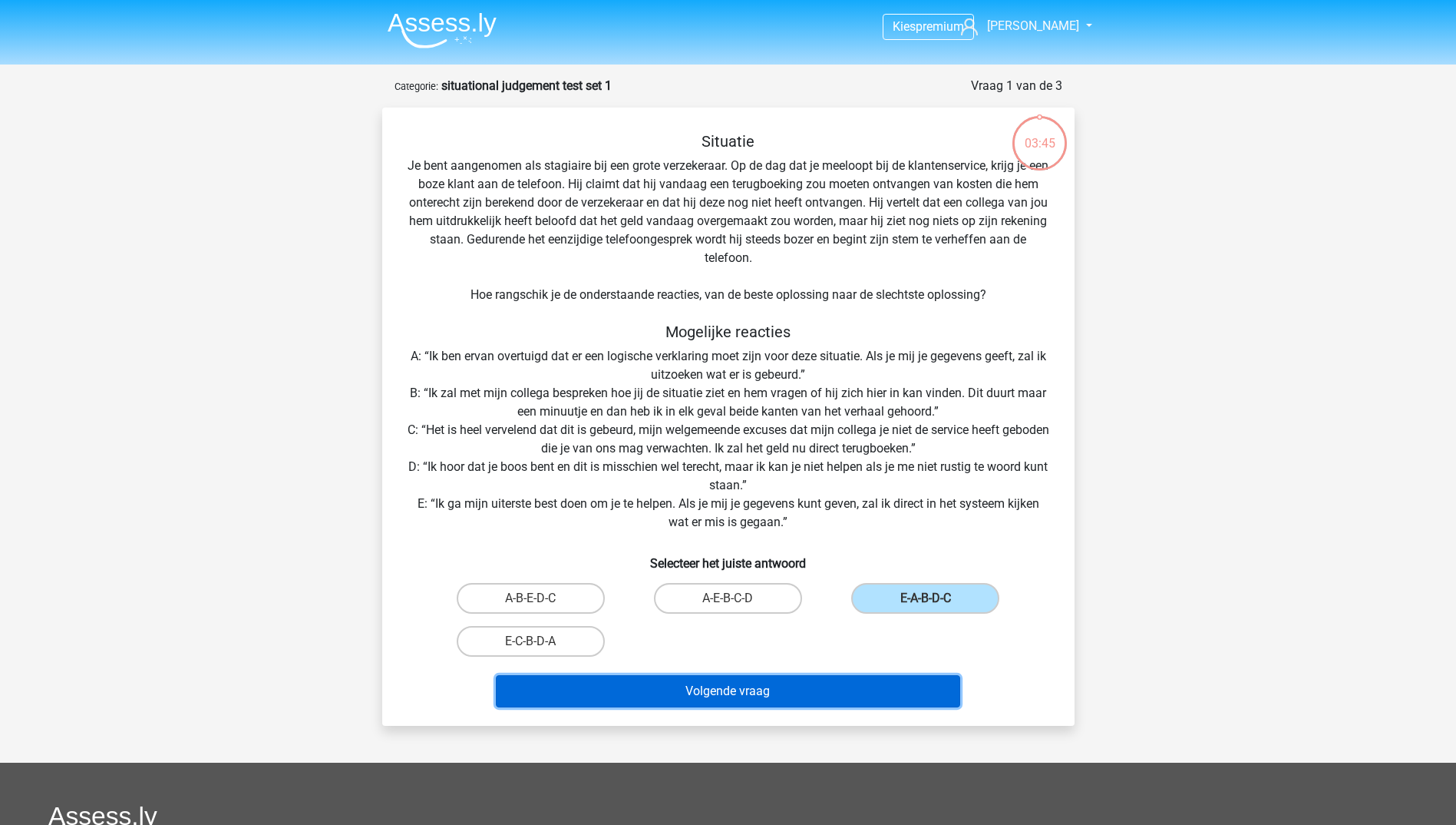
click at [877, 679] on button "Volgende vraag" at bounding box center [728, 690] width 465 height 32
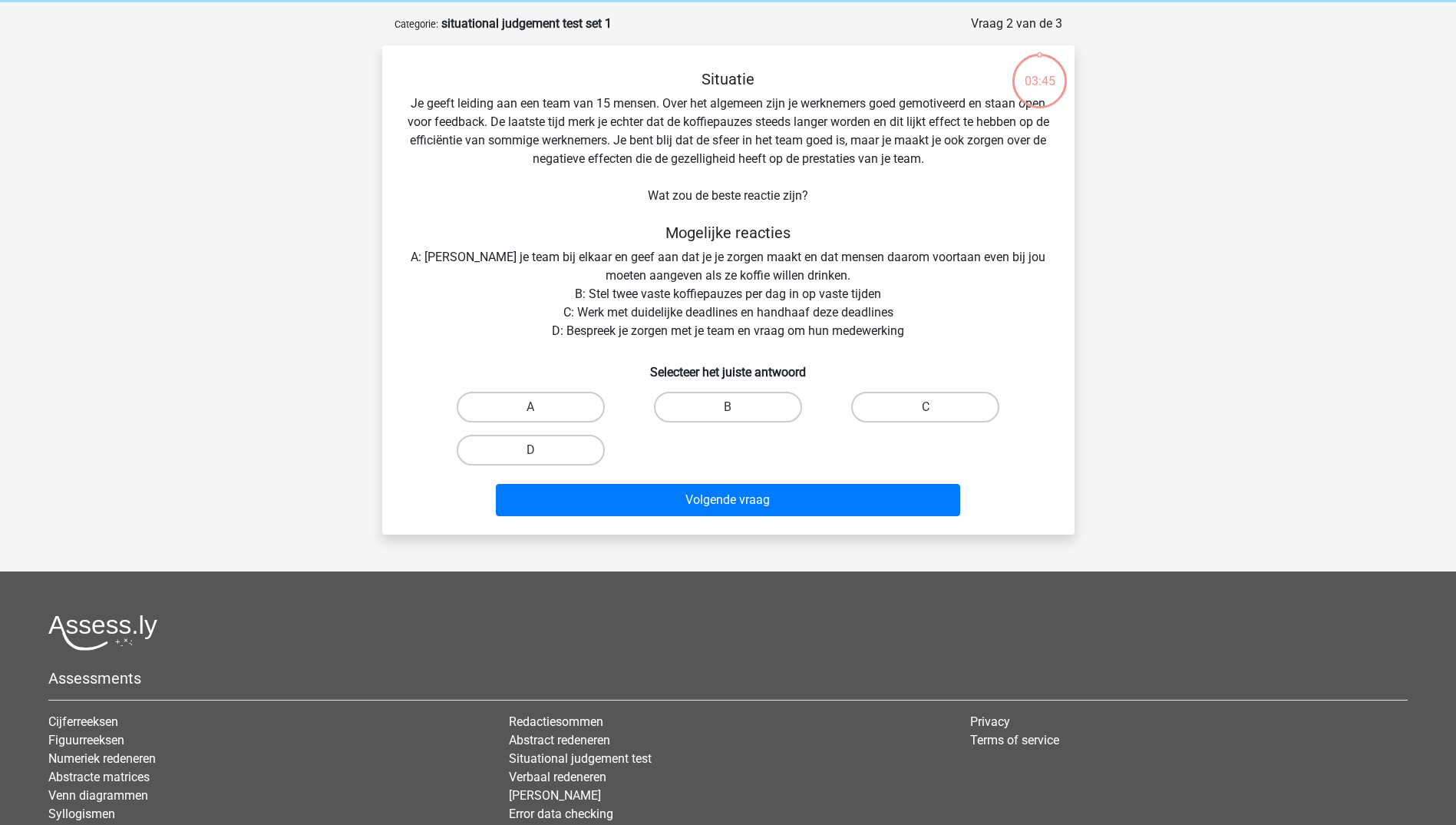
scroll to position [77, 0]
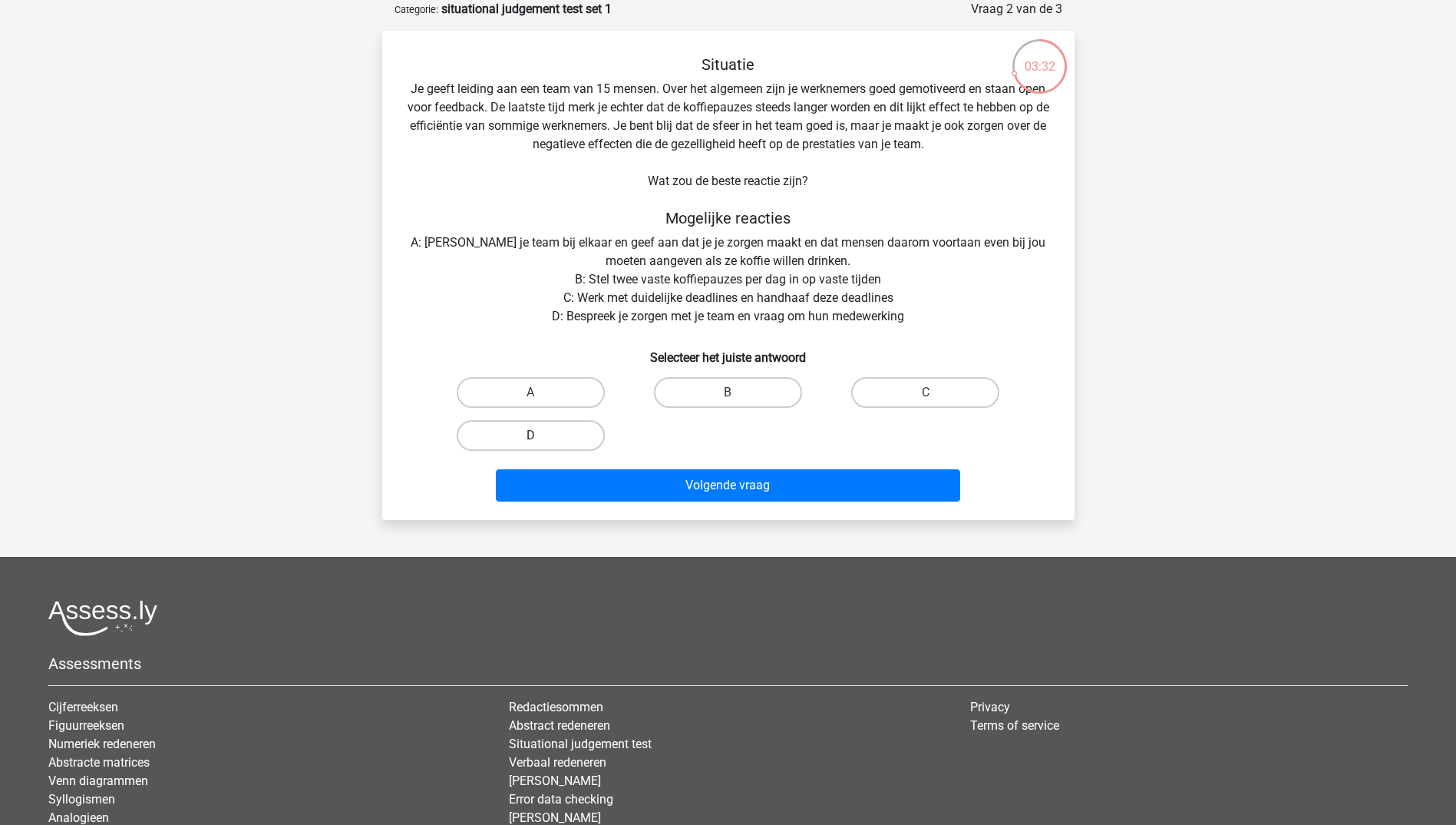
click at [568, 444] on label "D" at bounding box center [530, 436] width 149 height 31
click at [540, 444] on input "D" at bounding box center [535, 440] width 10 height 10
radio input "true"
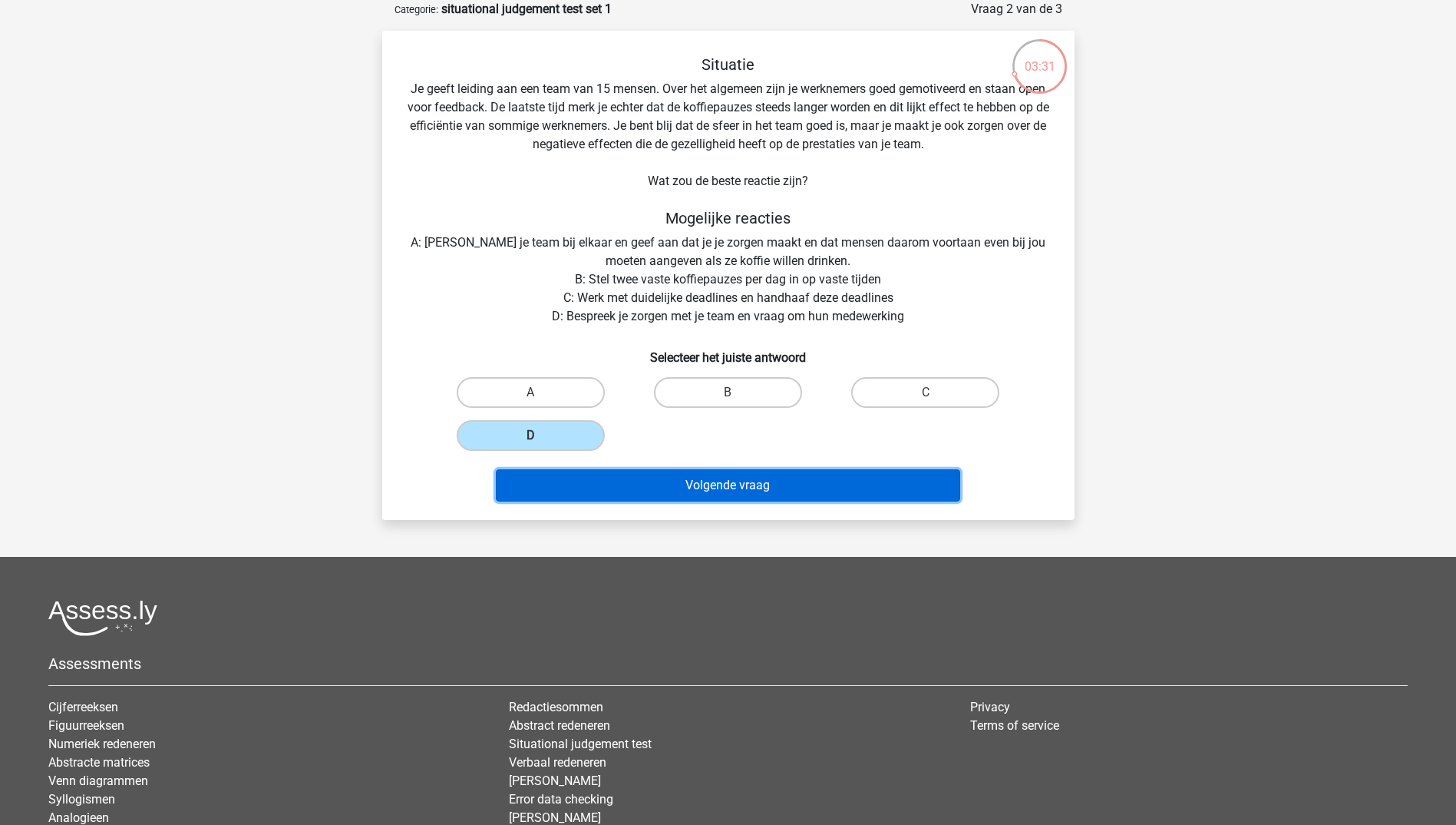
click at [677, 484] on button "Volgende vraag" at bounding box center [728, 485] width 465 height 32
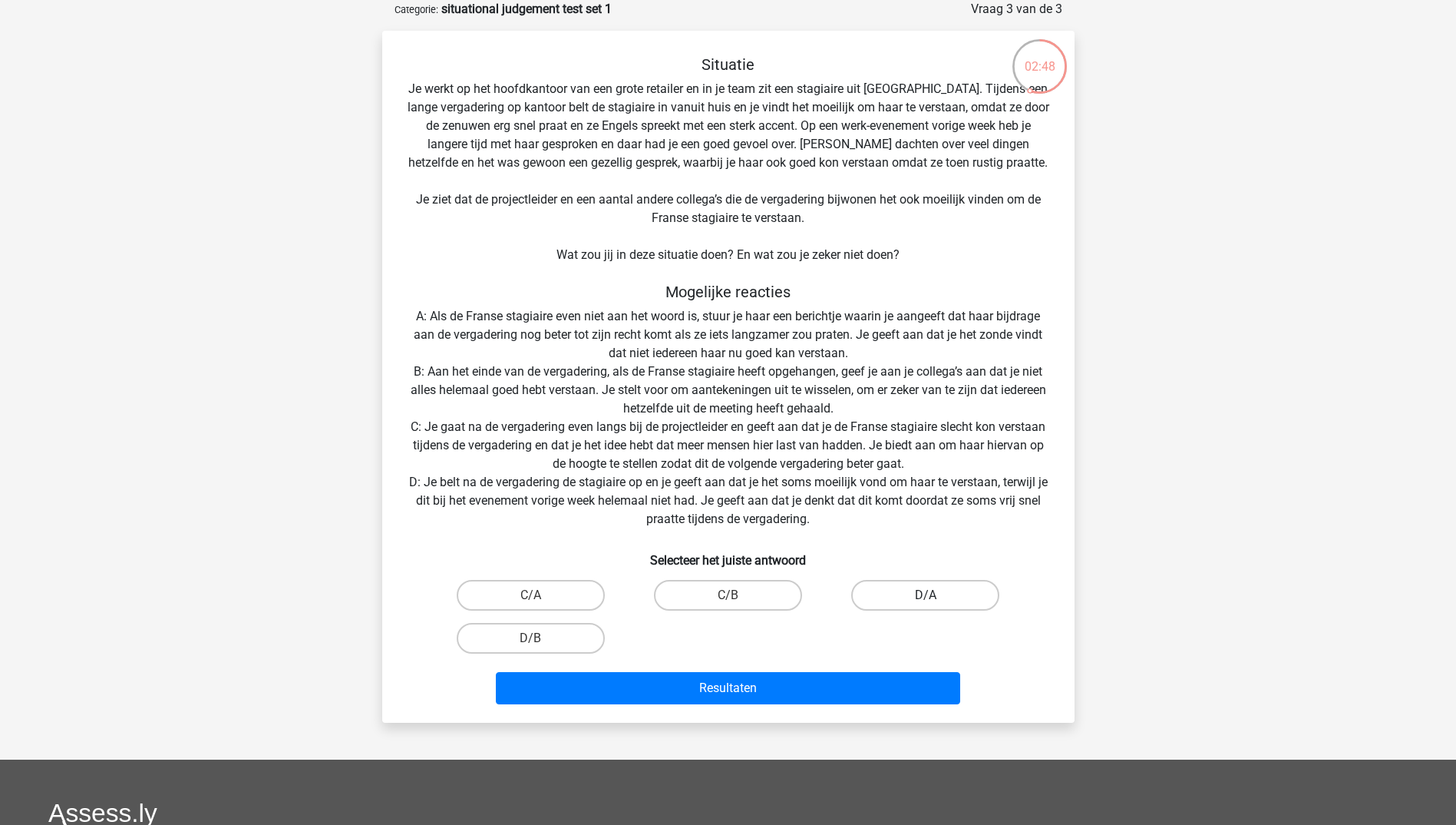
click at [913, 602] on label "D/A" at bounding box center [925, 595] width 149 height 31
click at [926, 602] on input "D/A" at bounding box center [930, 600] width 10 height 10
radio input "true"
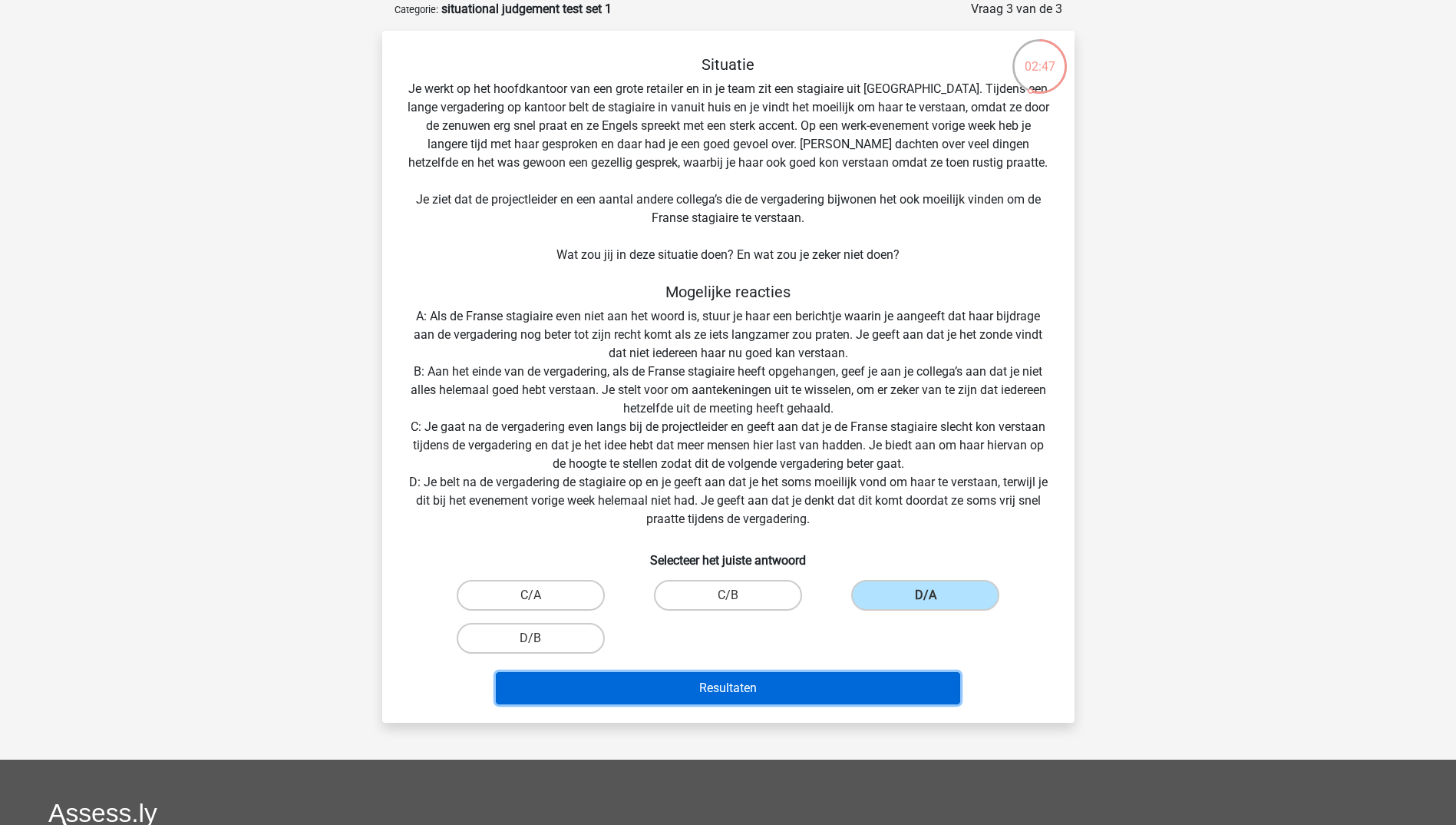
click at [815, 696] on button "Resultaten" at bounding box center [728, 687] width 465 height 32
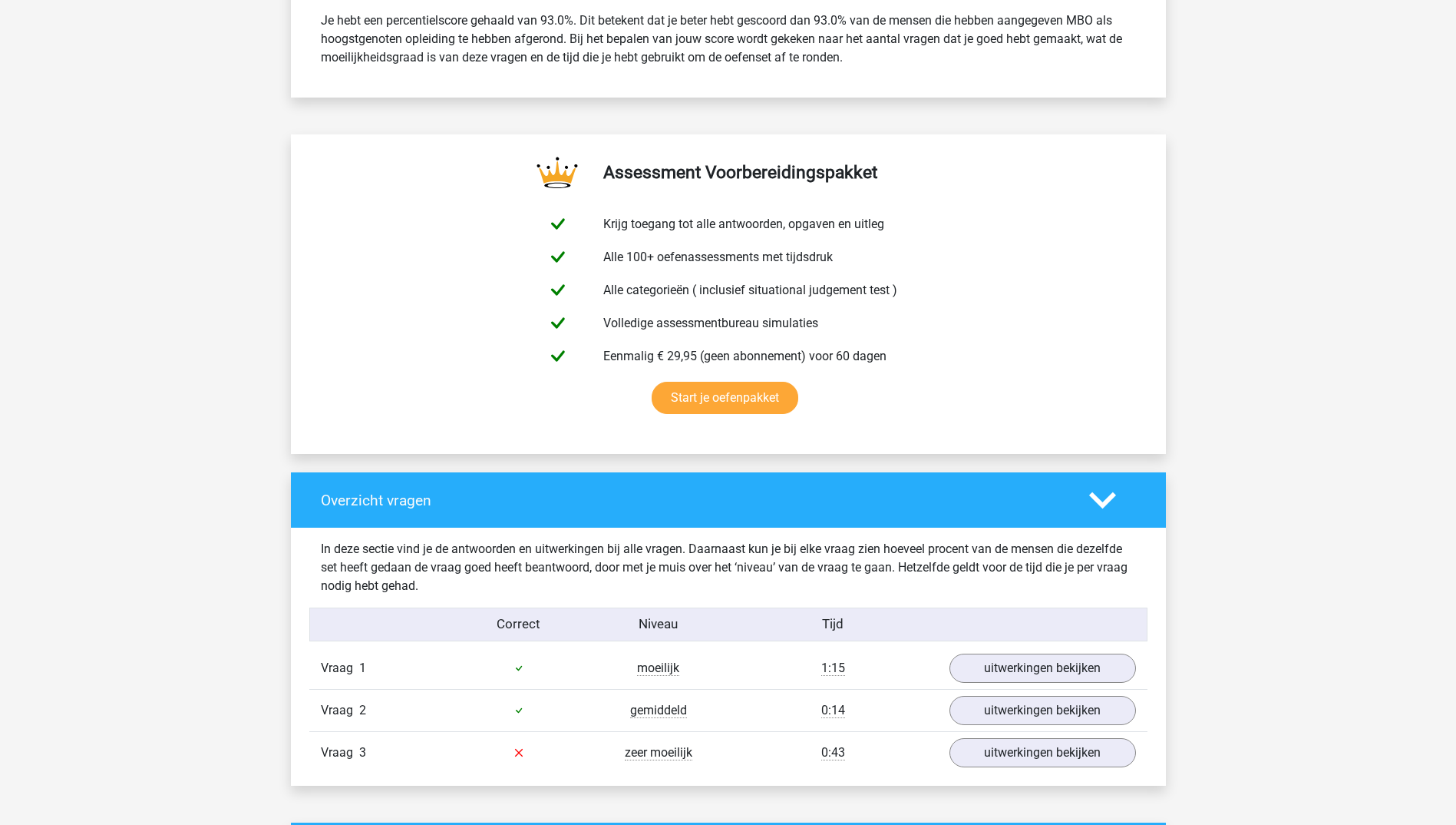
scroll to position [691, 0]
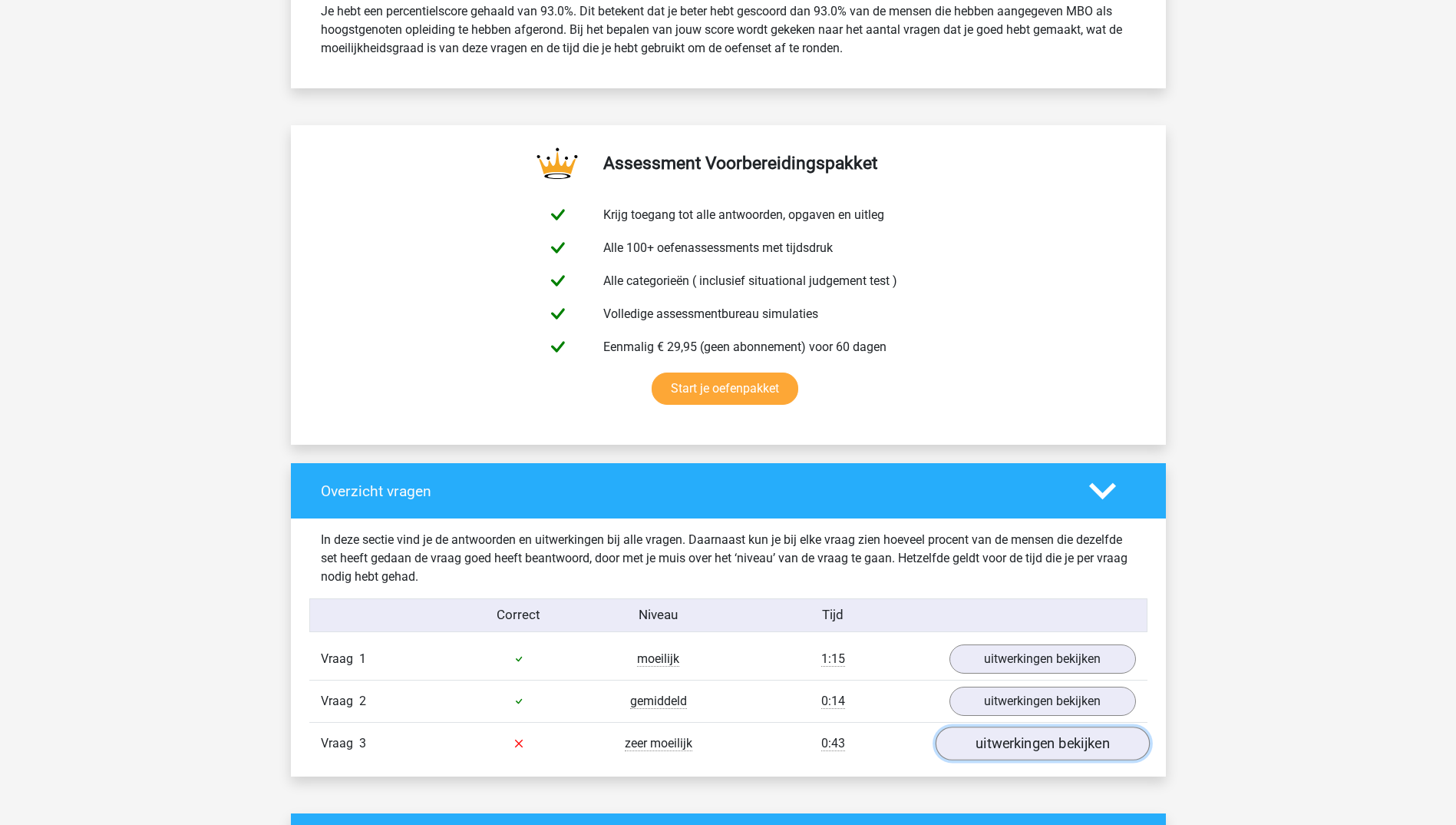
click at [1020, 757] on link "uitwerkingen bekijken" at bounding box center [1041, 743] width 214 height 34
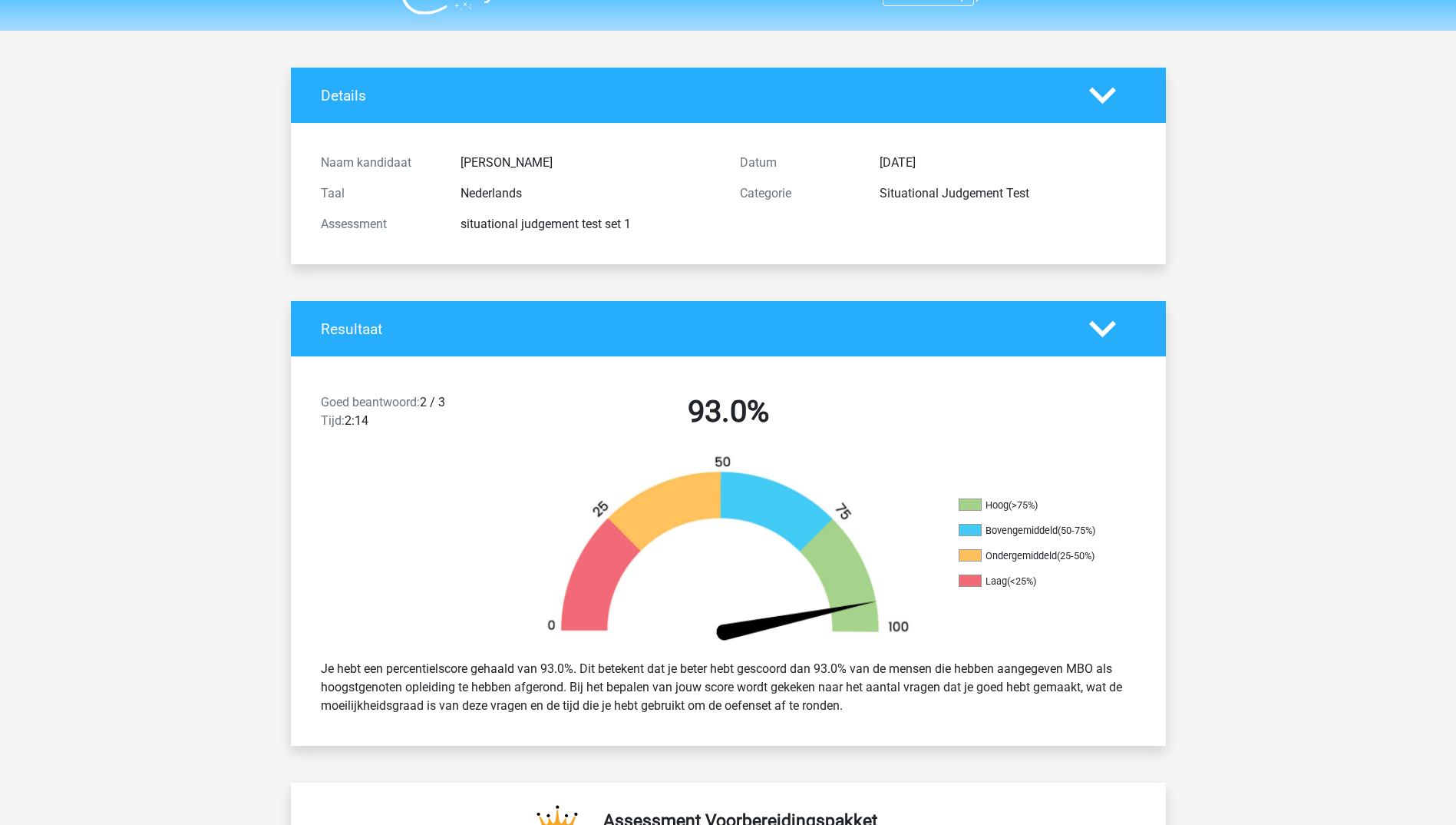
scroll to position [0, 0]
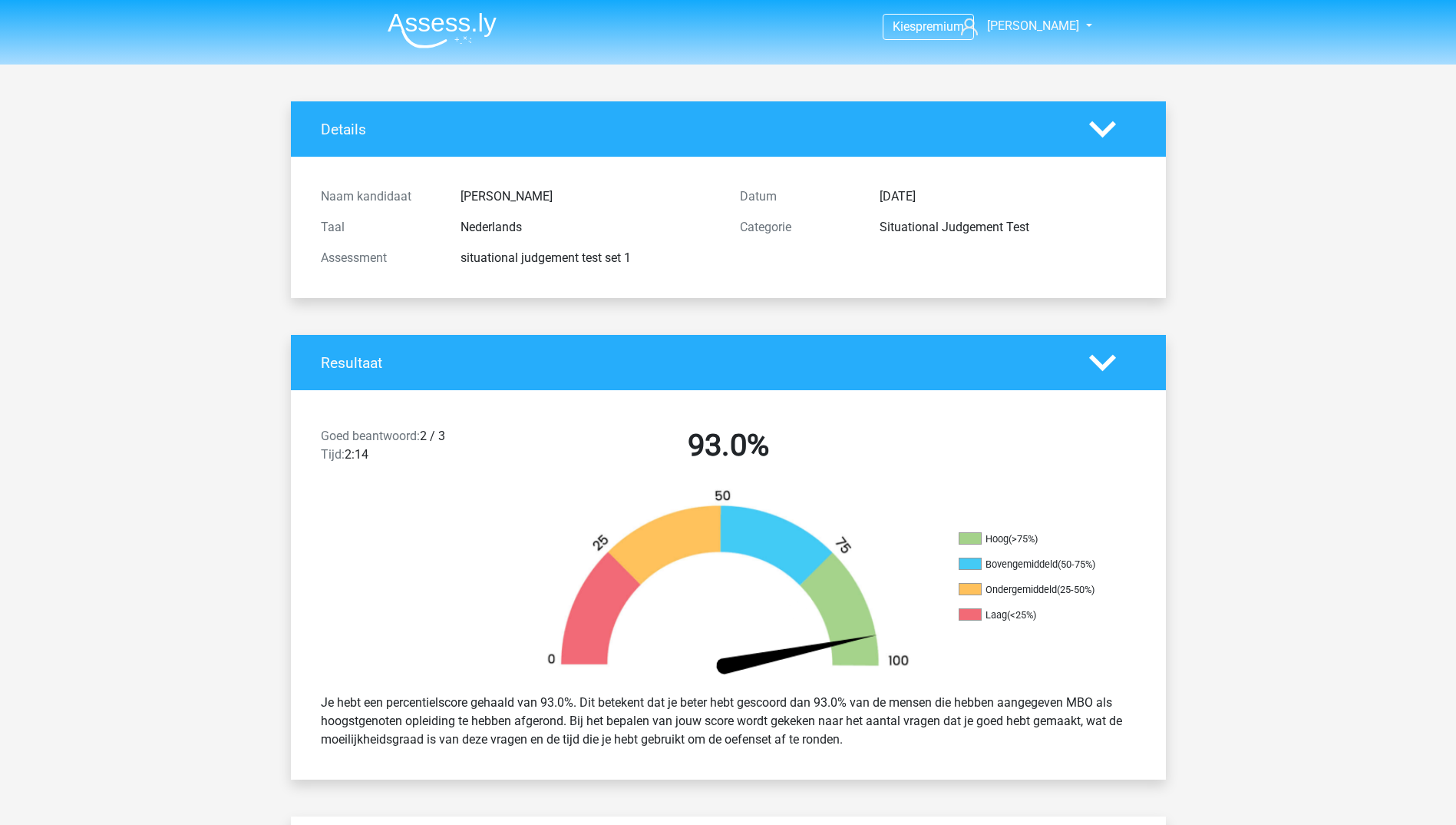
click at [443, 5] on nav "Kies premium Erica erica.mars@rabobank.nl" at bounding box center [728, 27] width 706 height 50
click at [439, 16] on img at bounding box center [442, 30] width 109 height 36
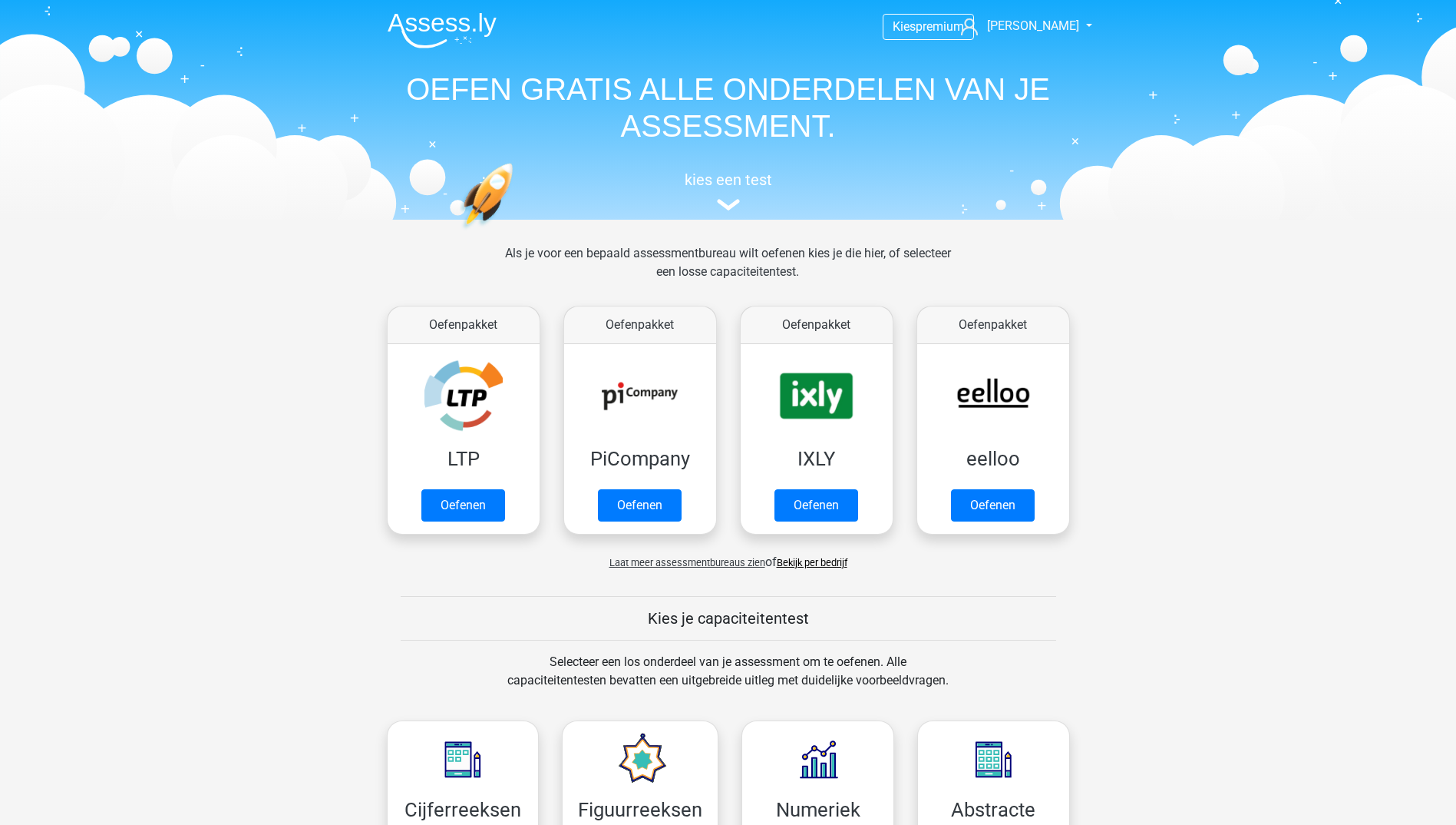
click at [1436, 64] on header "Kies premium Erica [EMAIL_ADDRESS][DOMAIN_NAME]" at bounding box center [728, 109] width 1456 height 220
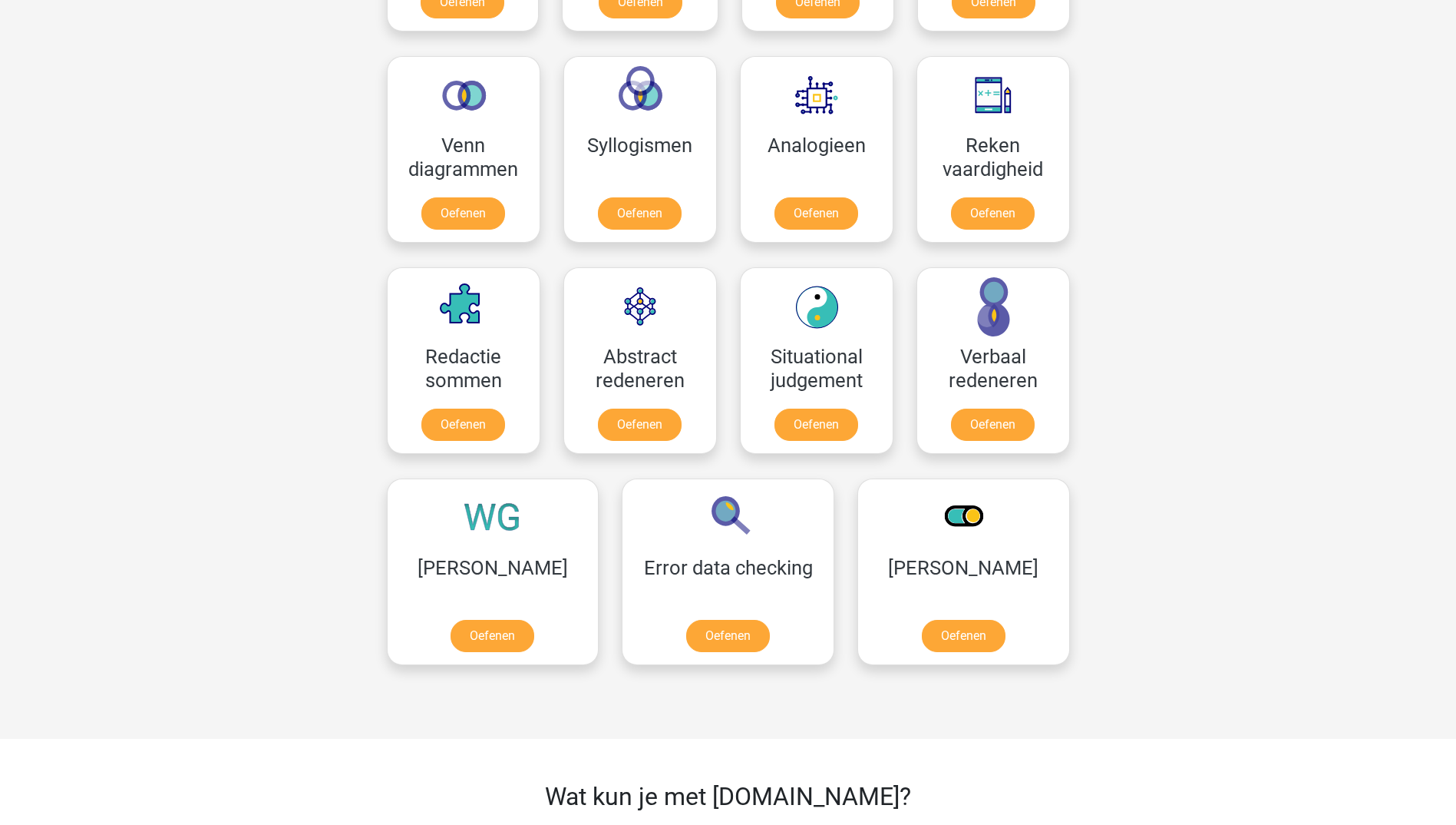
scroll to position [922, 0]
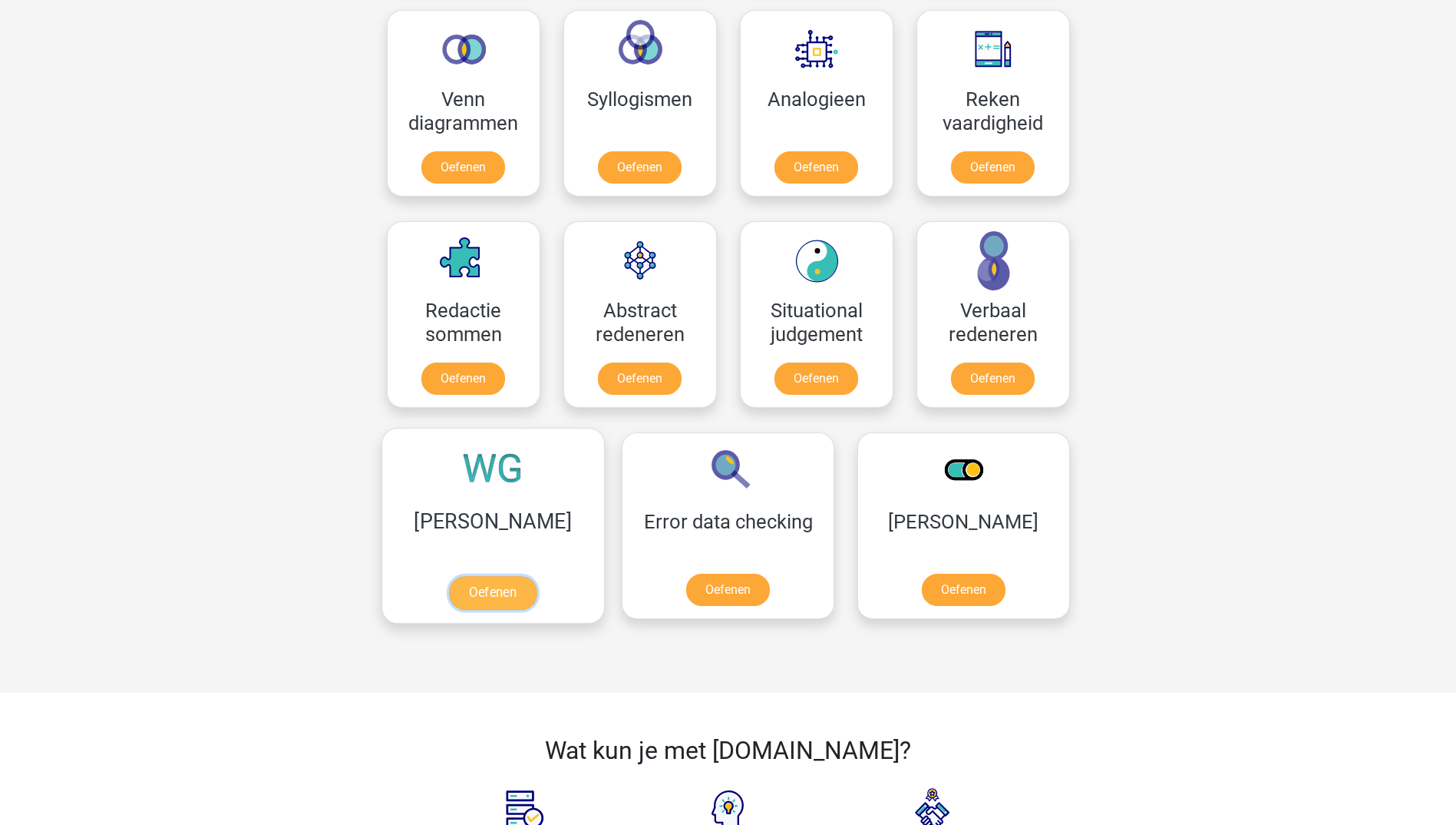
click at [456, 593] on link "Oefenen" at bounding box center [493, 593] width 87 height 34
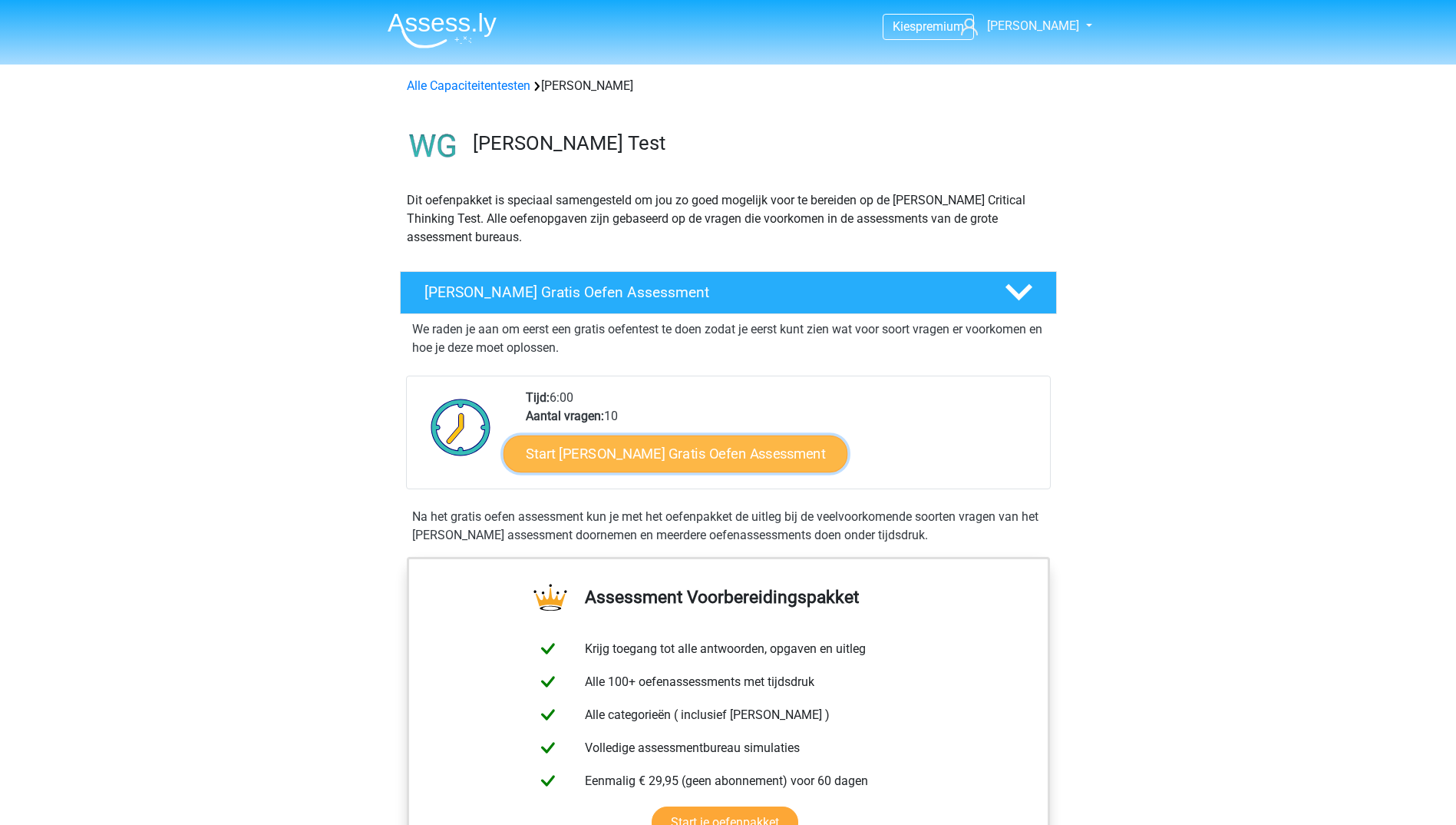
click at [652, 464] on link "Start Watson Glaser Gratis Oefen Assessment" at bounding box center [676, 454] width 344 height 36
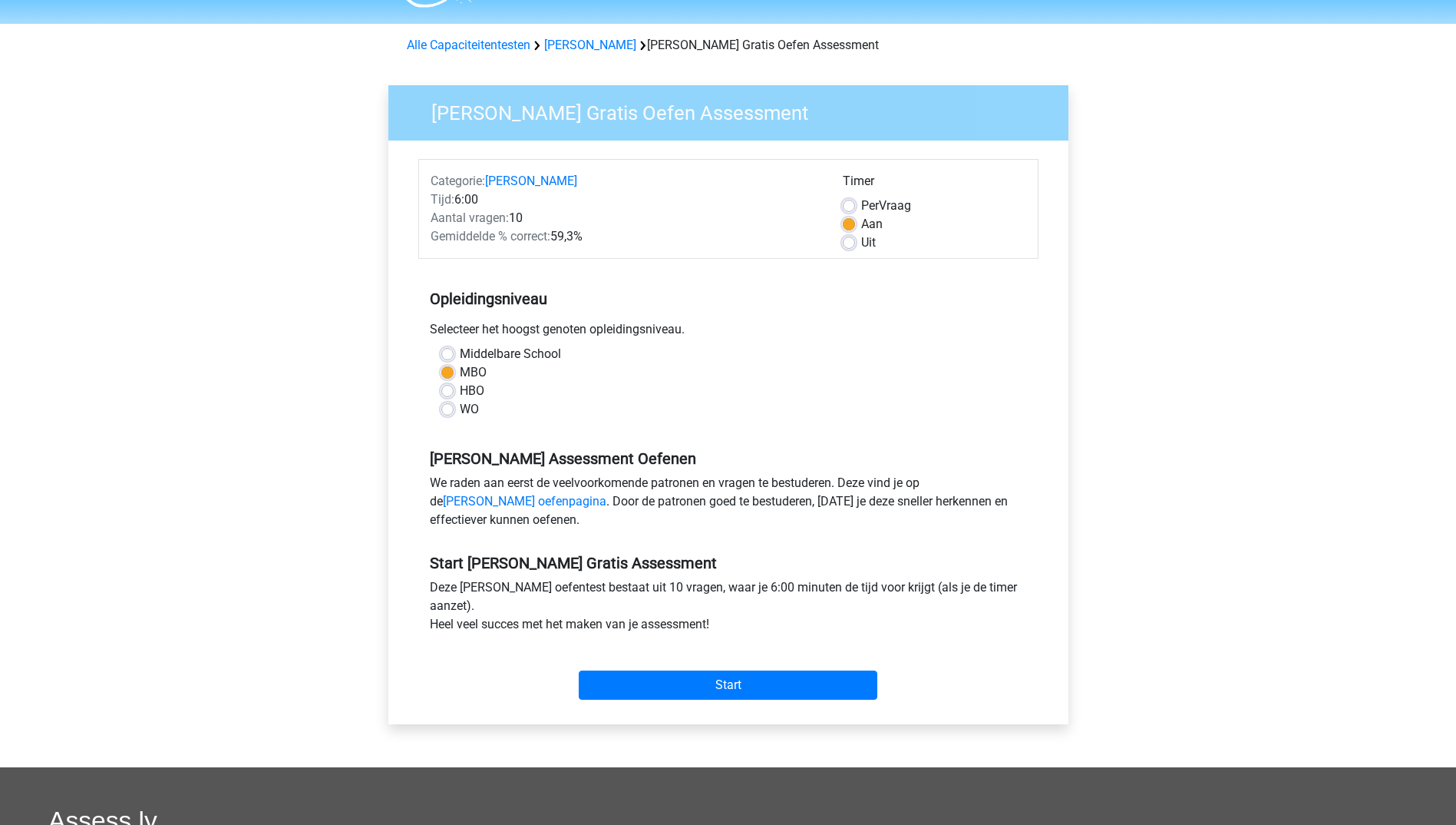
scroll to position [77, 0]
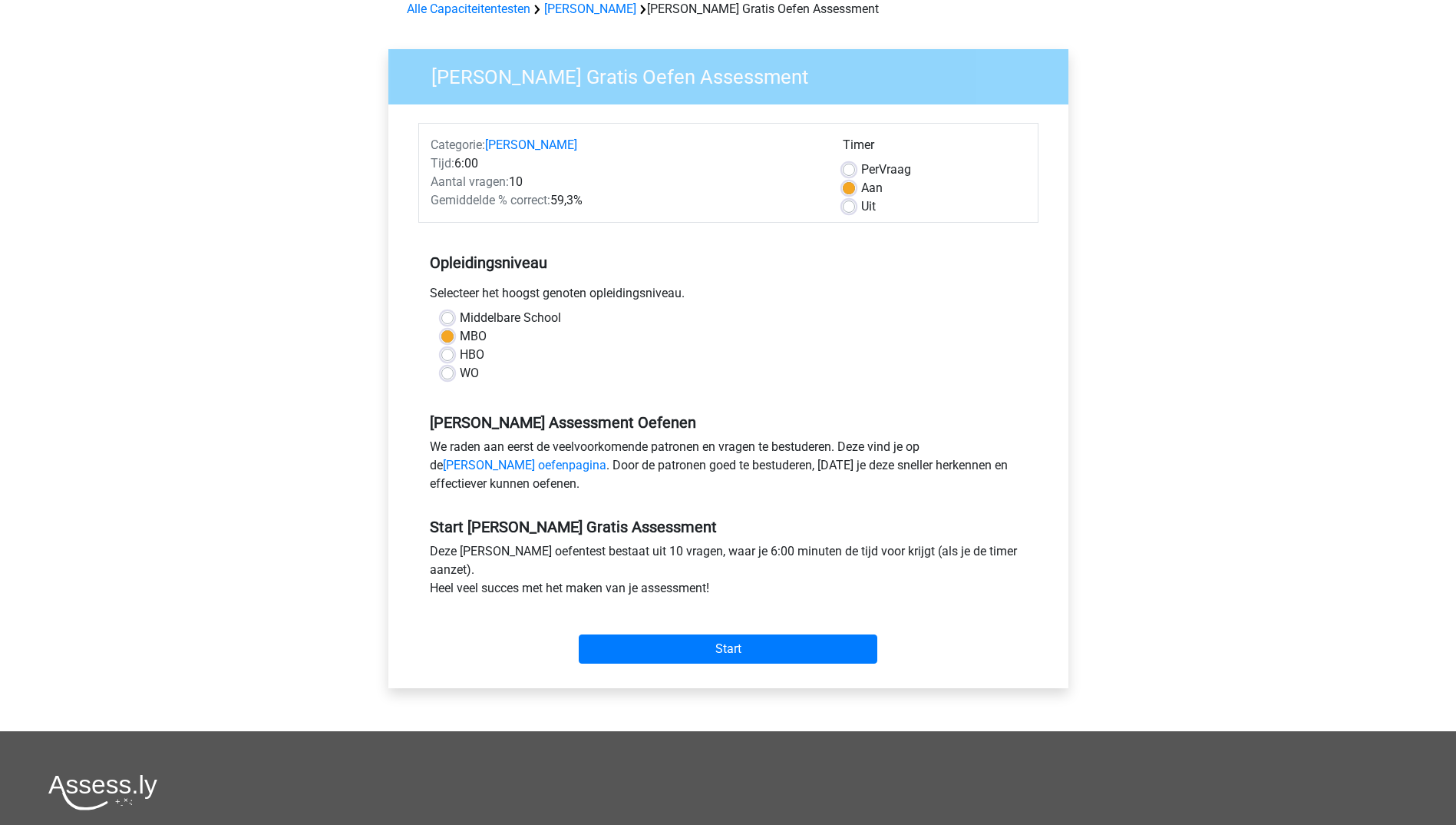
click at [669, 629] on div "Start" at bounding box center [728, 636] width 620 height 54
click at [672, 640] on input "Start" at bounding box center [728, 649] width 299 height 29
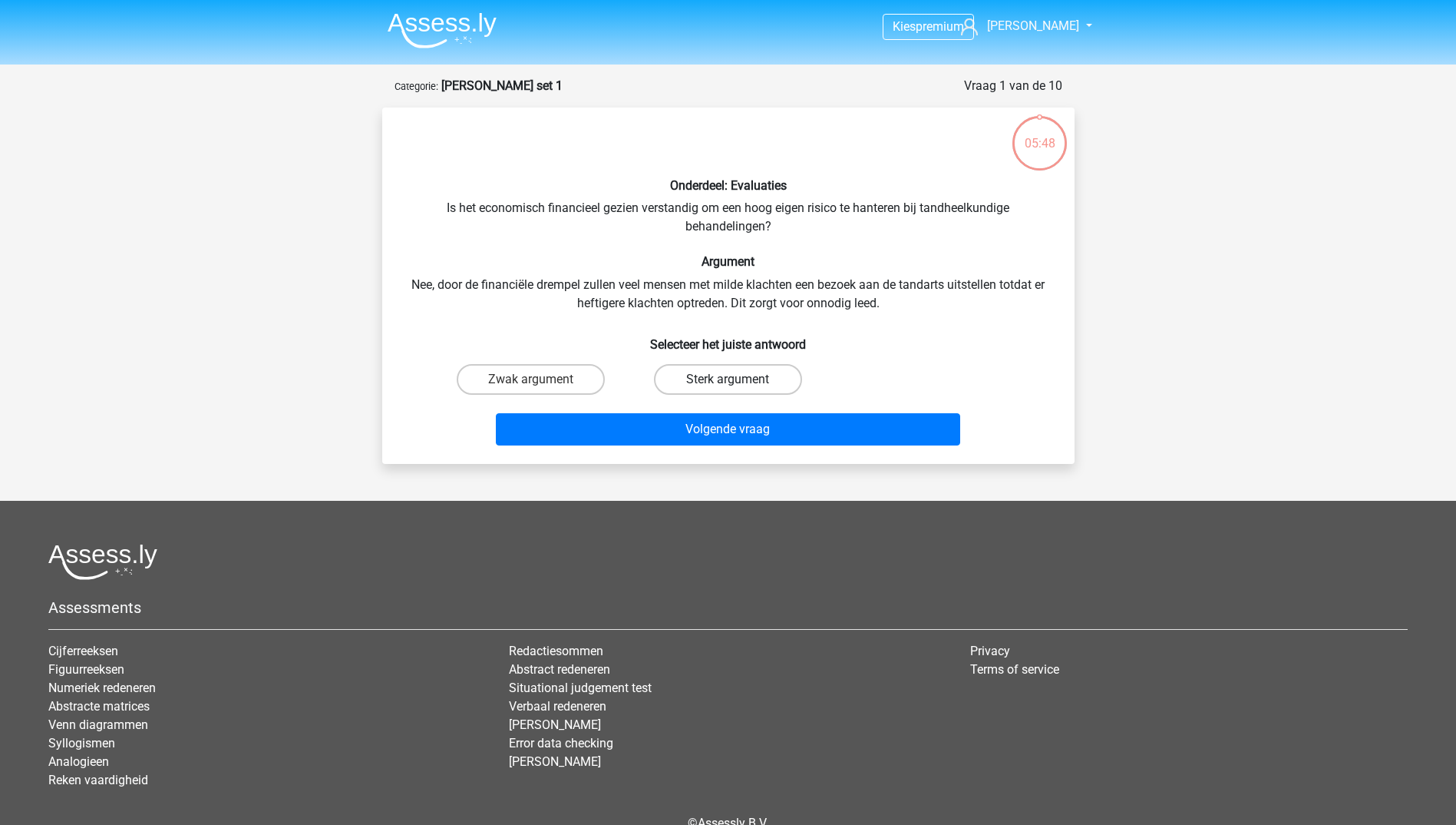
click at [762, 378] on label "Sterk argument" at bounding box center [728, 379] width 149 height 31
click at [737, 379] on input "Sterk argument" at bounding box center [733, 384] width 10 height 10
radio input "true"
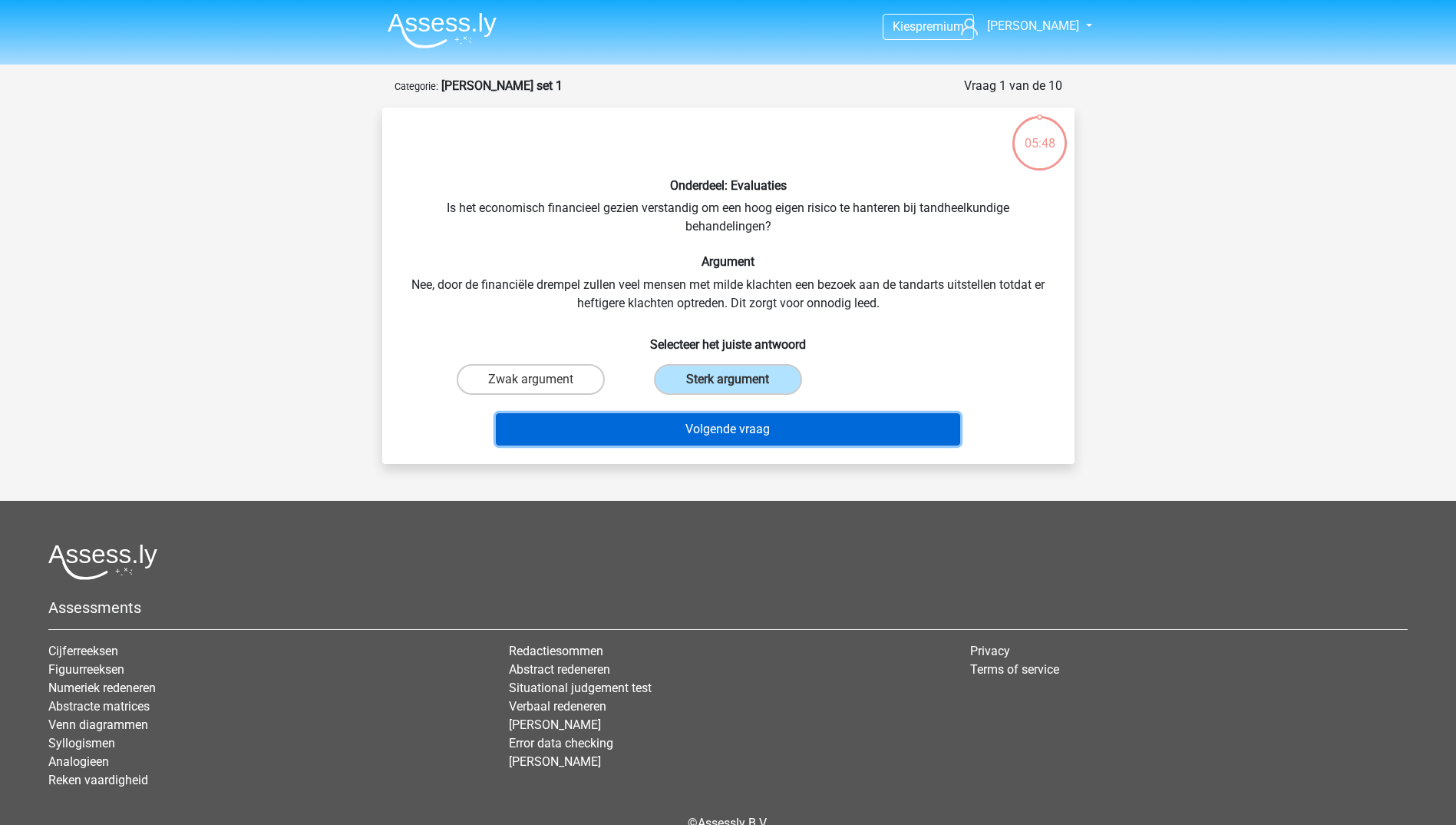
click at [737, 422] on button "Volgende vraag" at bounding box center [728, 428] width 465 height 32
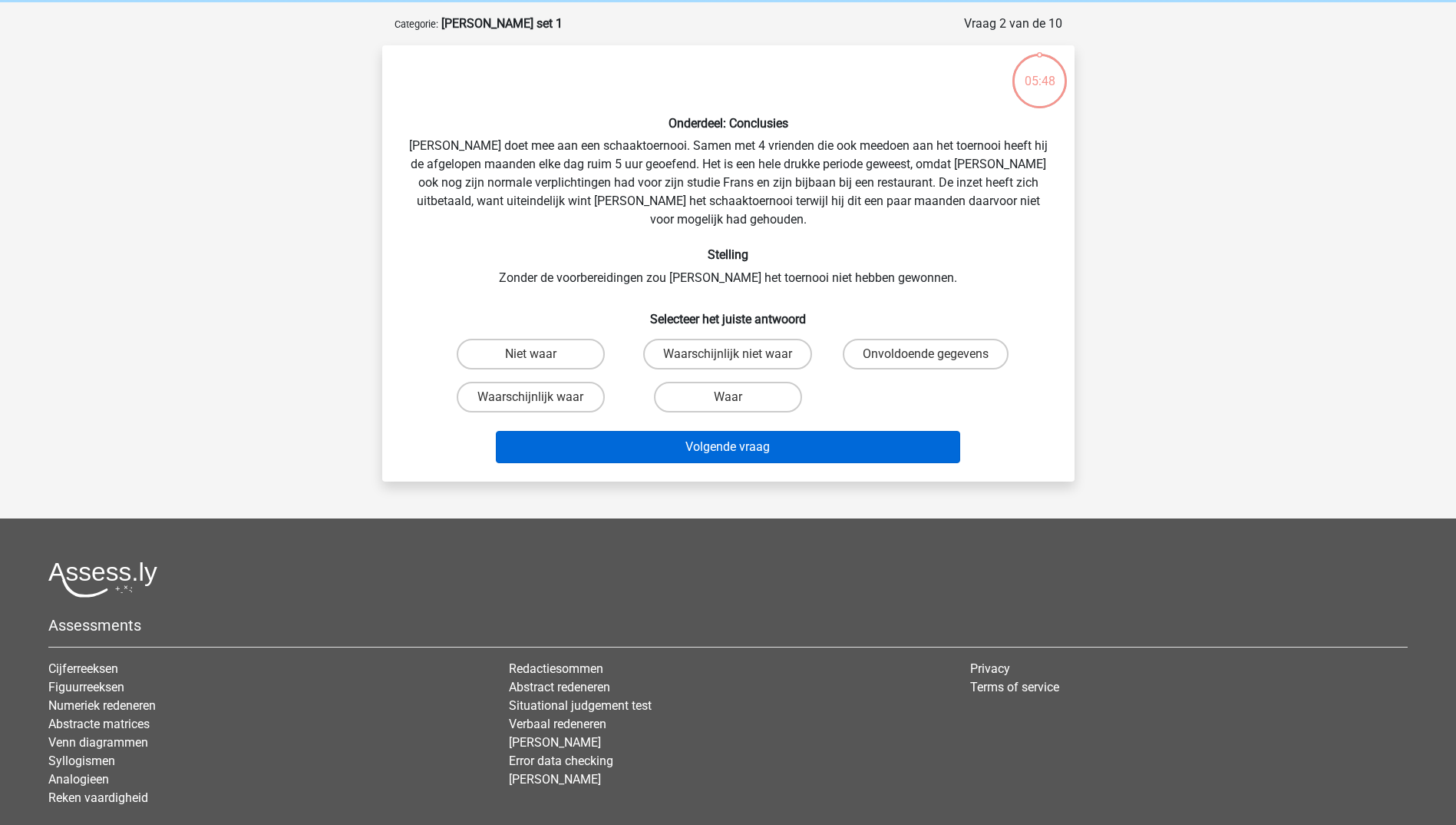
scroll to position [77, 0]
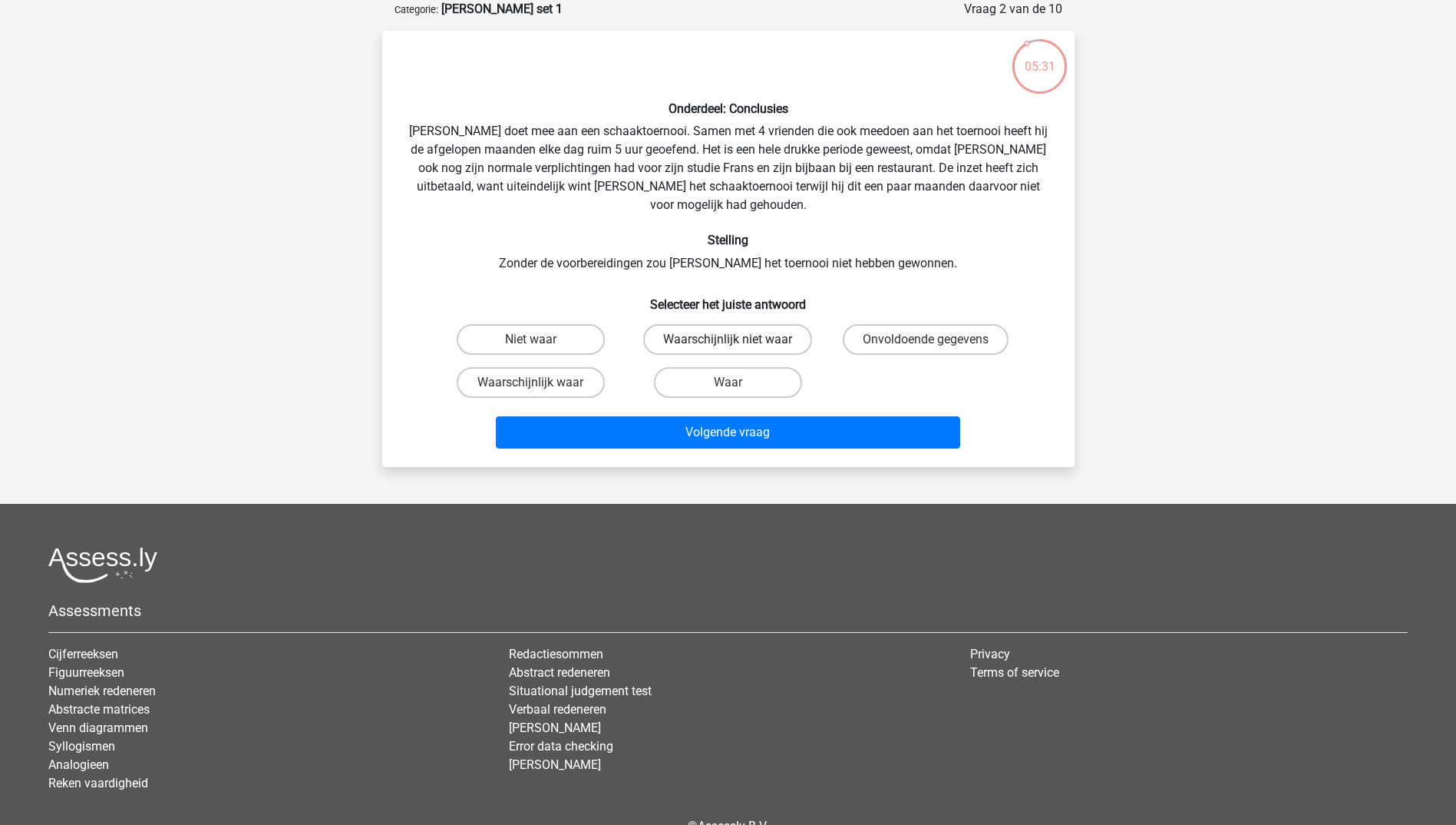
click at [765, 325] on label "Waarschijnlijk niet waar" at bounding box center [727, 339] width 169 height 31
click at [737, 339] on input "Waarschijnlijk niet waar" at bounding box center [733, 344] width 10 height 10
radio input "true"
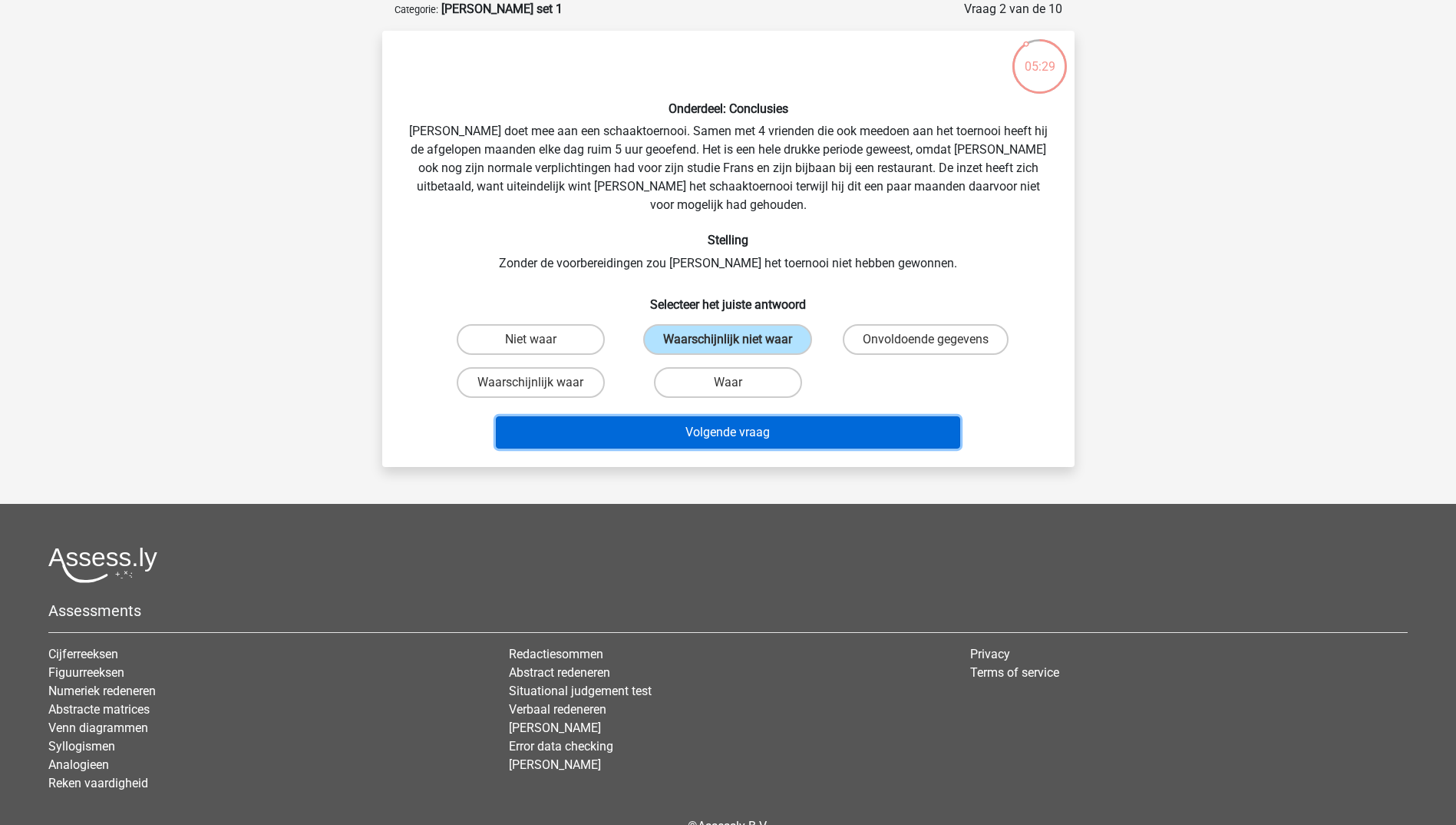
click at [787, 417] on button "Volgende vraag" at bounding box center [728, 432] width 465 height 32
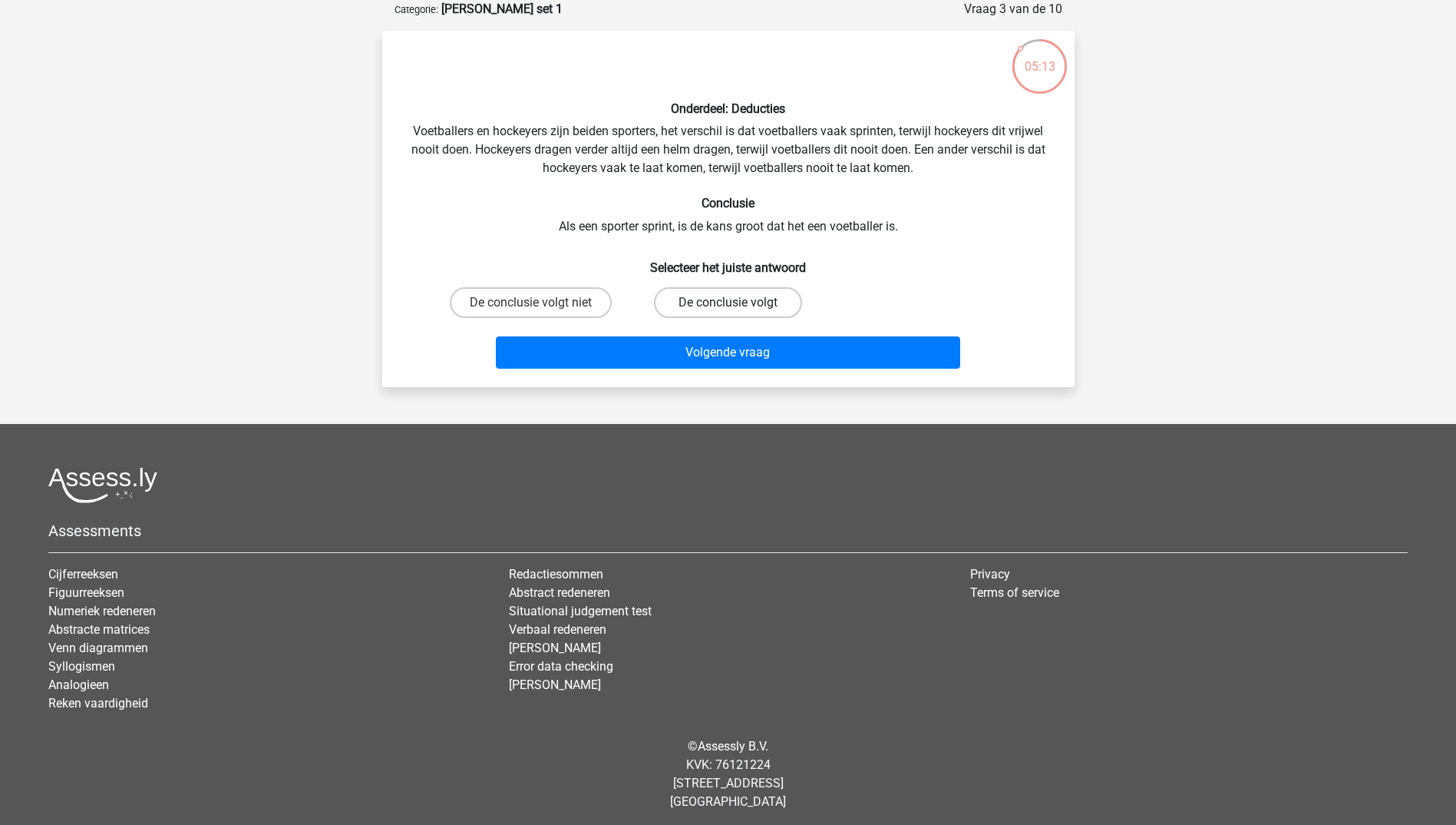
click at [737, 300] on label "De conclusie volgt" at bounding box center [728, 303] width 149 height 31
click at [737, 303] on input "De conclusie volgt" at bounding box center [733, 307] width 10 height 10
radio input "true"
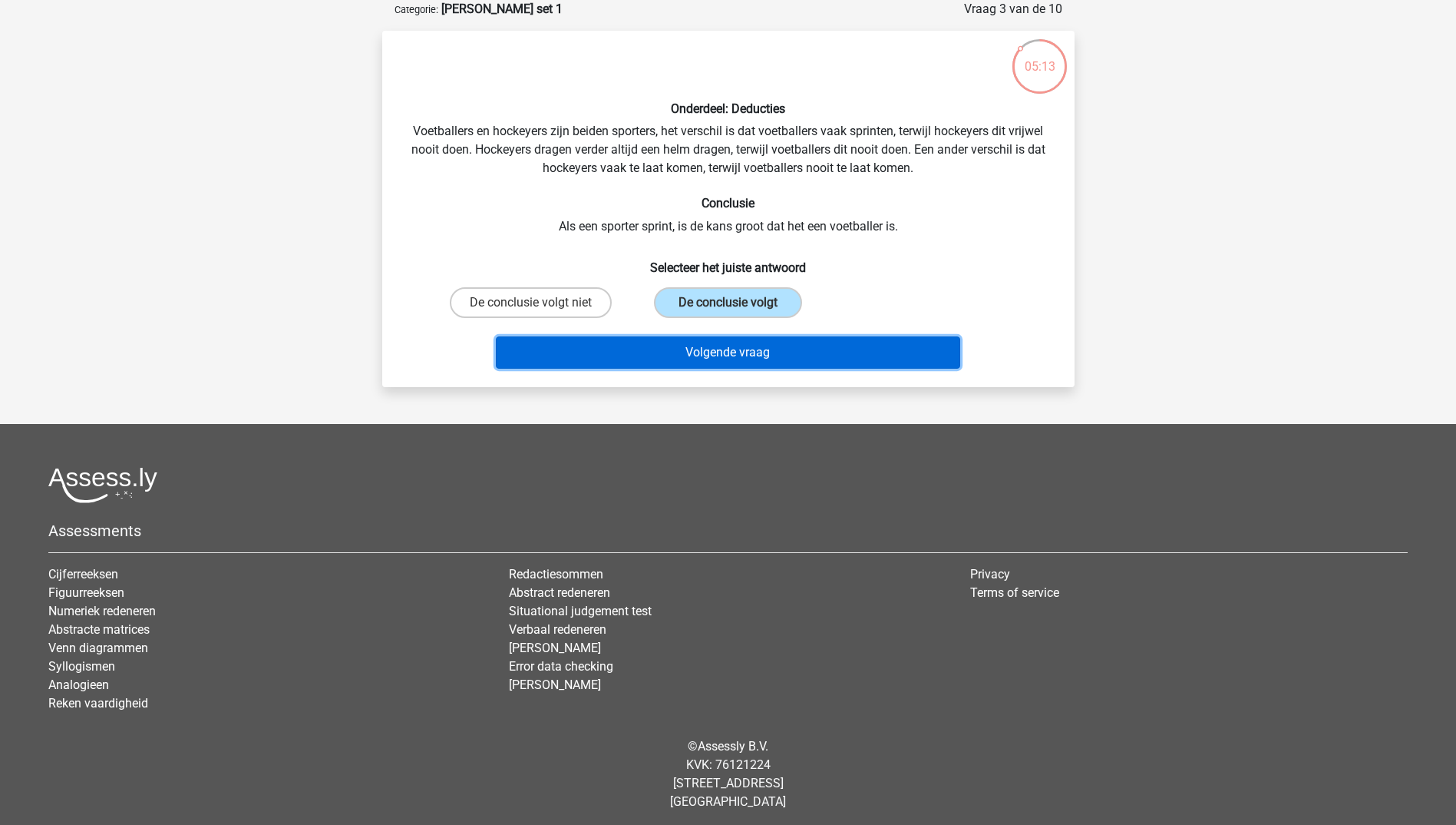
click at [737, 344] on button "Volgende vraag" at bounding box center [728, 352] width 465 height 32
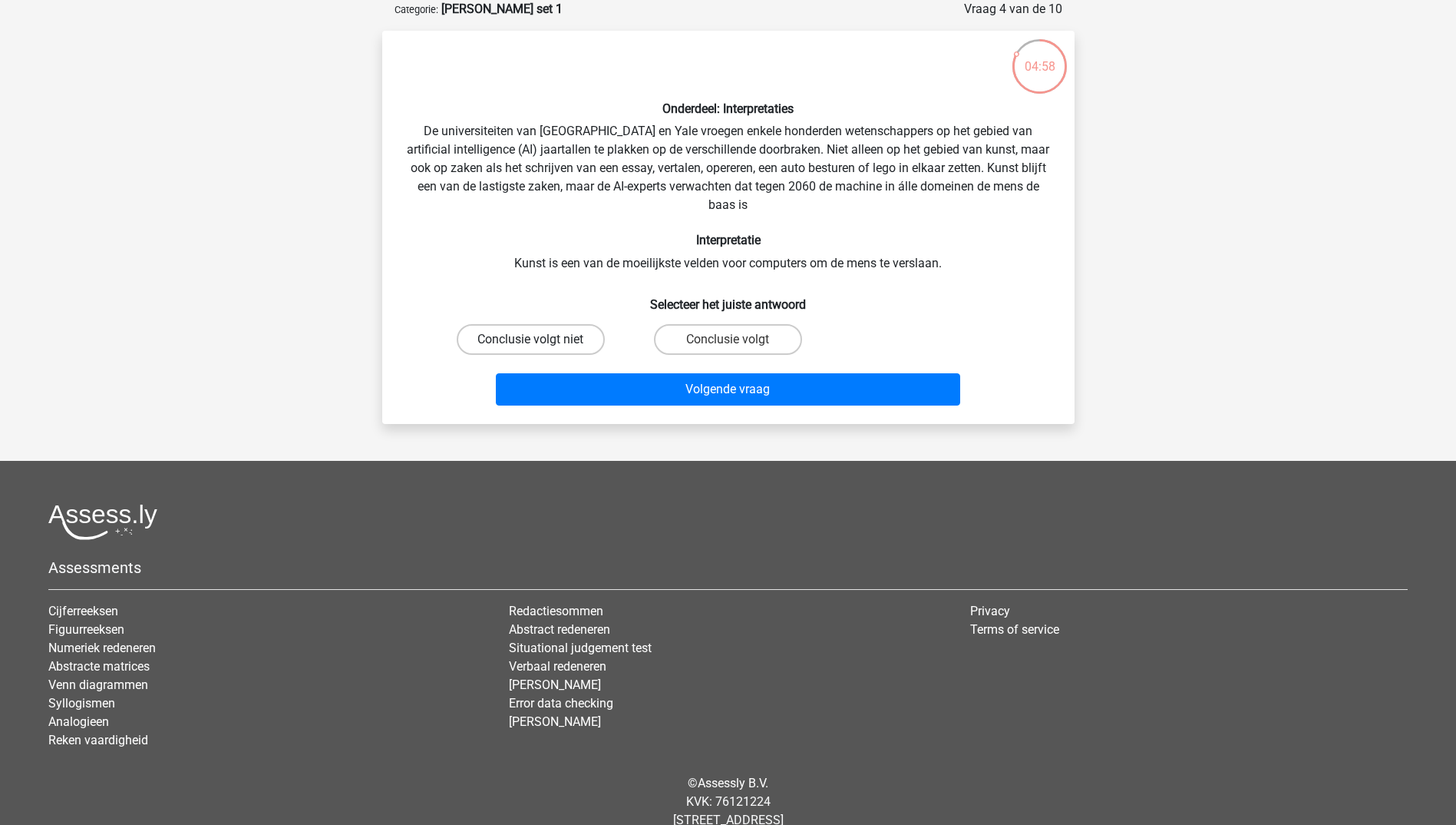
click at [550, 347] on label "Conclusie volgt niet" at bounding box center [530, 339] width 149 height 31
click at [540, 347] on input "Conclusie volgt niet" at bounding box center [535, 344] width 10 height 10
radio input "true"
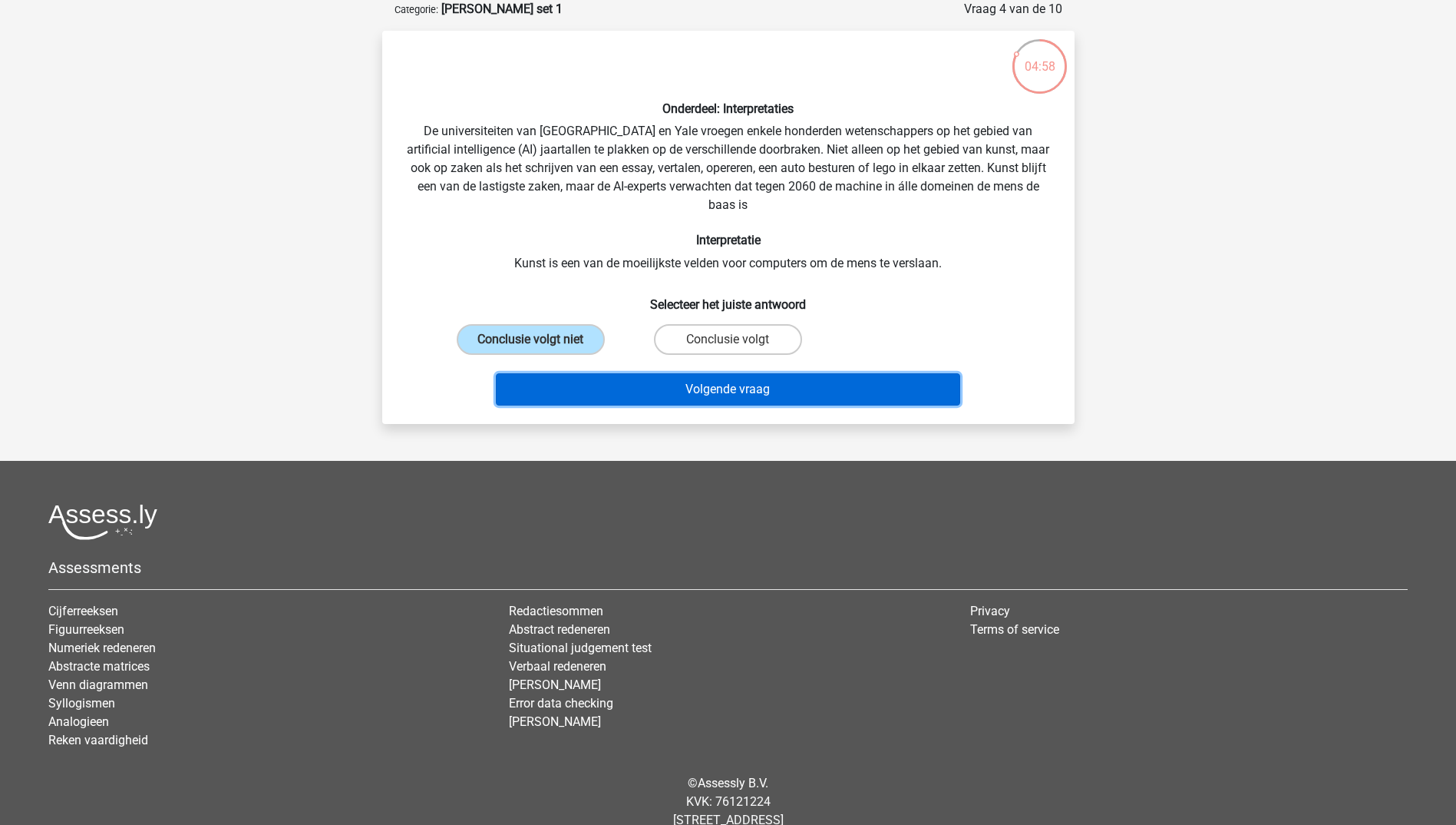
click at [703, 387] on button "Volgende vraag" at bounding box center [728, 388] width 465 height 32
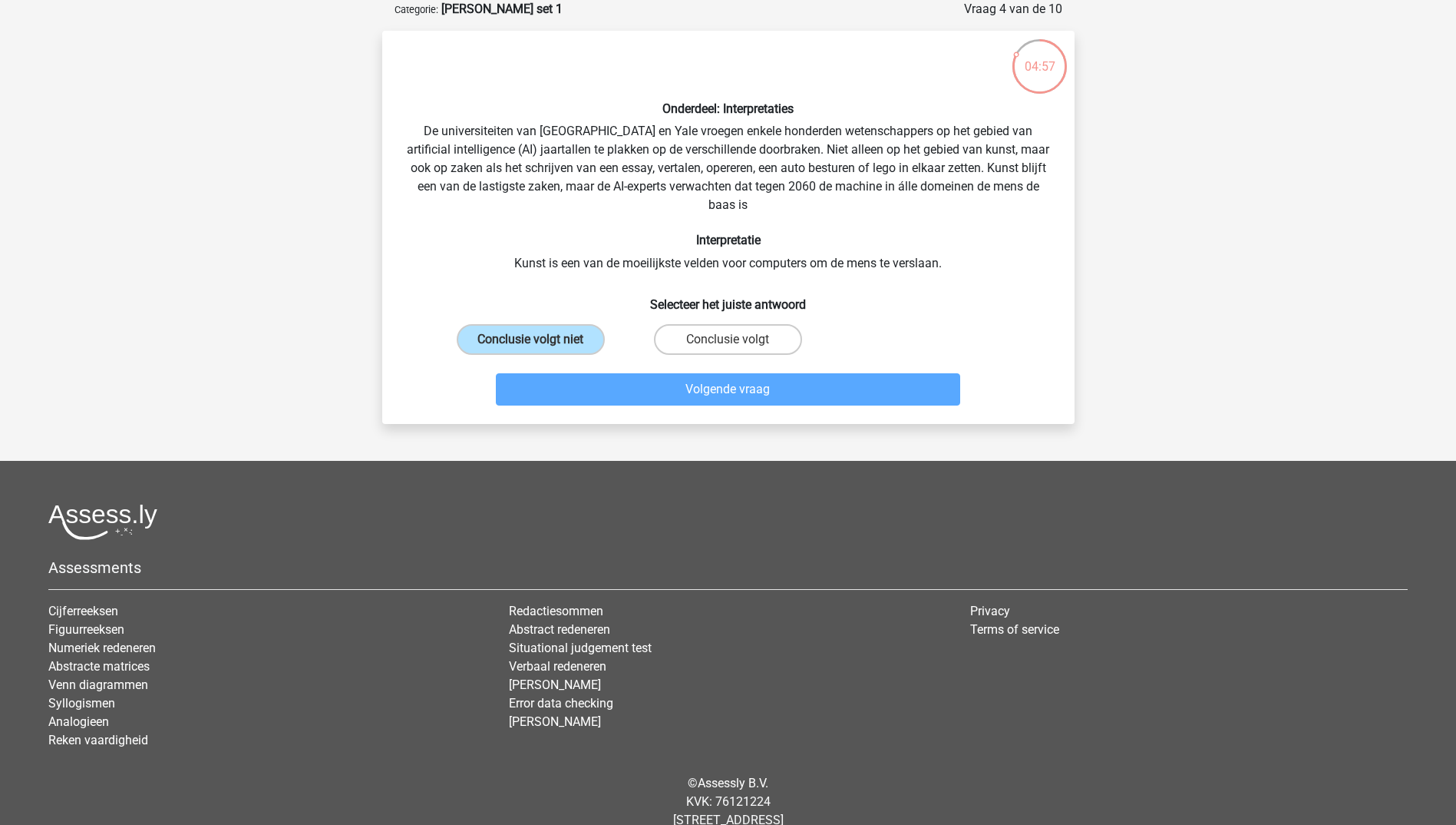
scroll to position [45, 0]
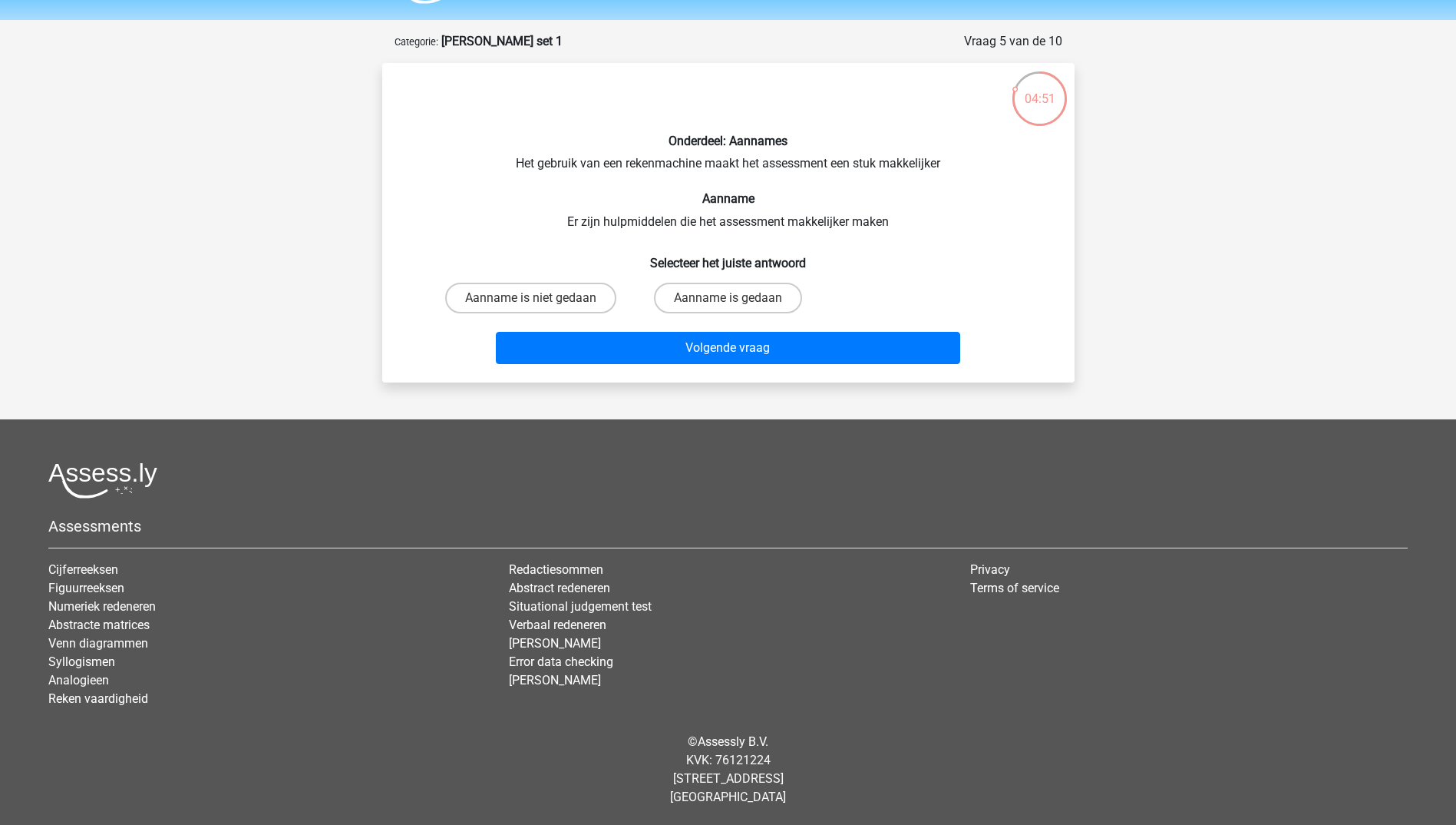
click at [735, 298] on input "Aanname is gedaan" at bounding box center [733, 303] width 10 height 10
radio input "true"
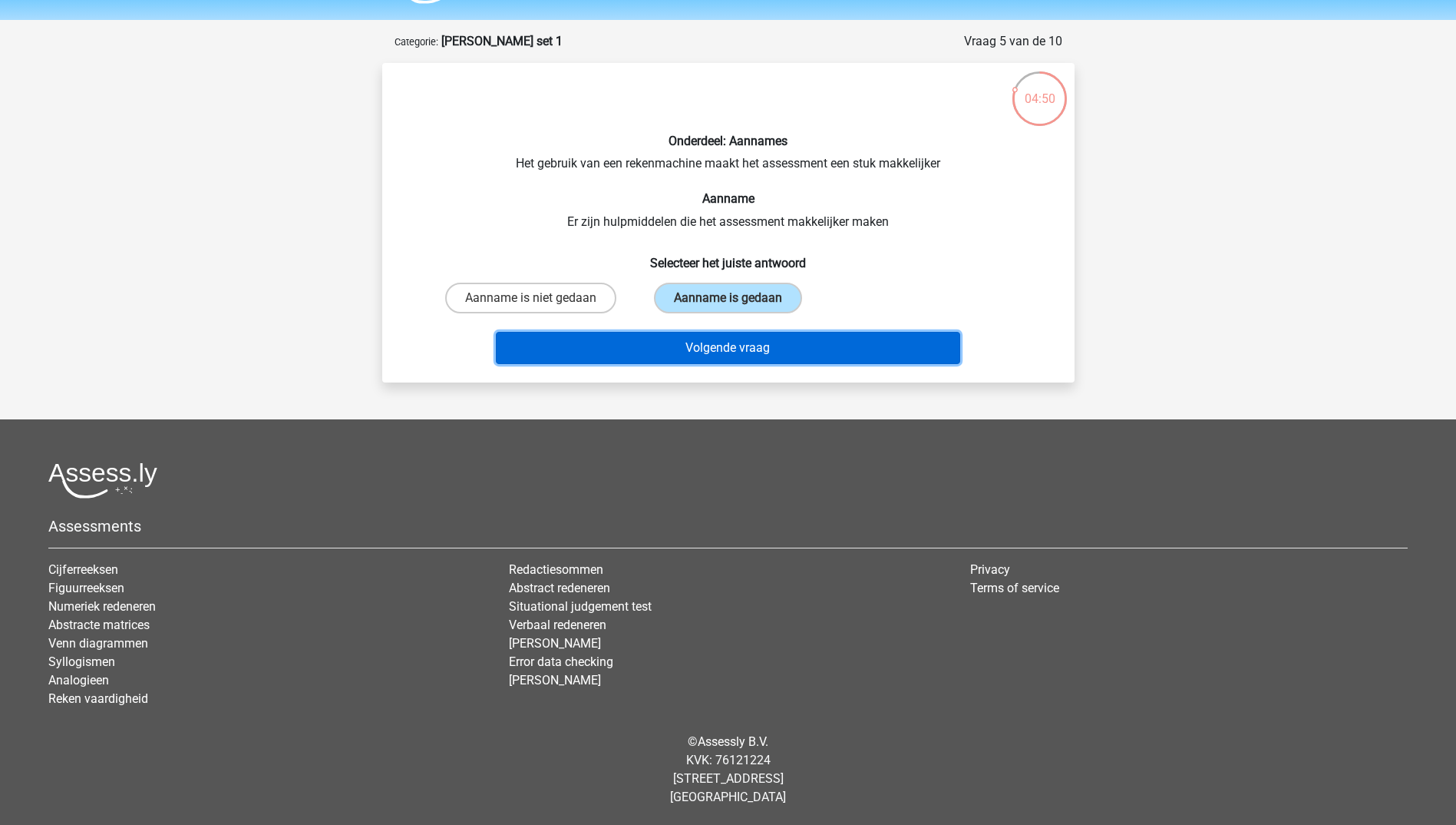
click at [728, 346] on button "Volgende vraag" at bounding box center [728, 347] width 465 height 32
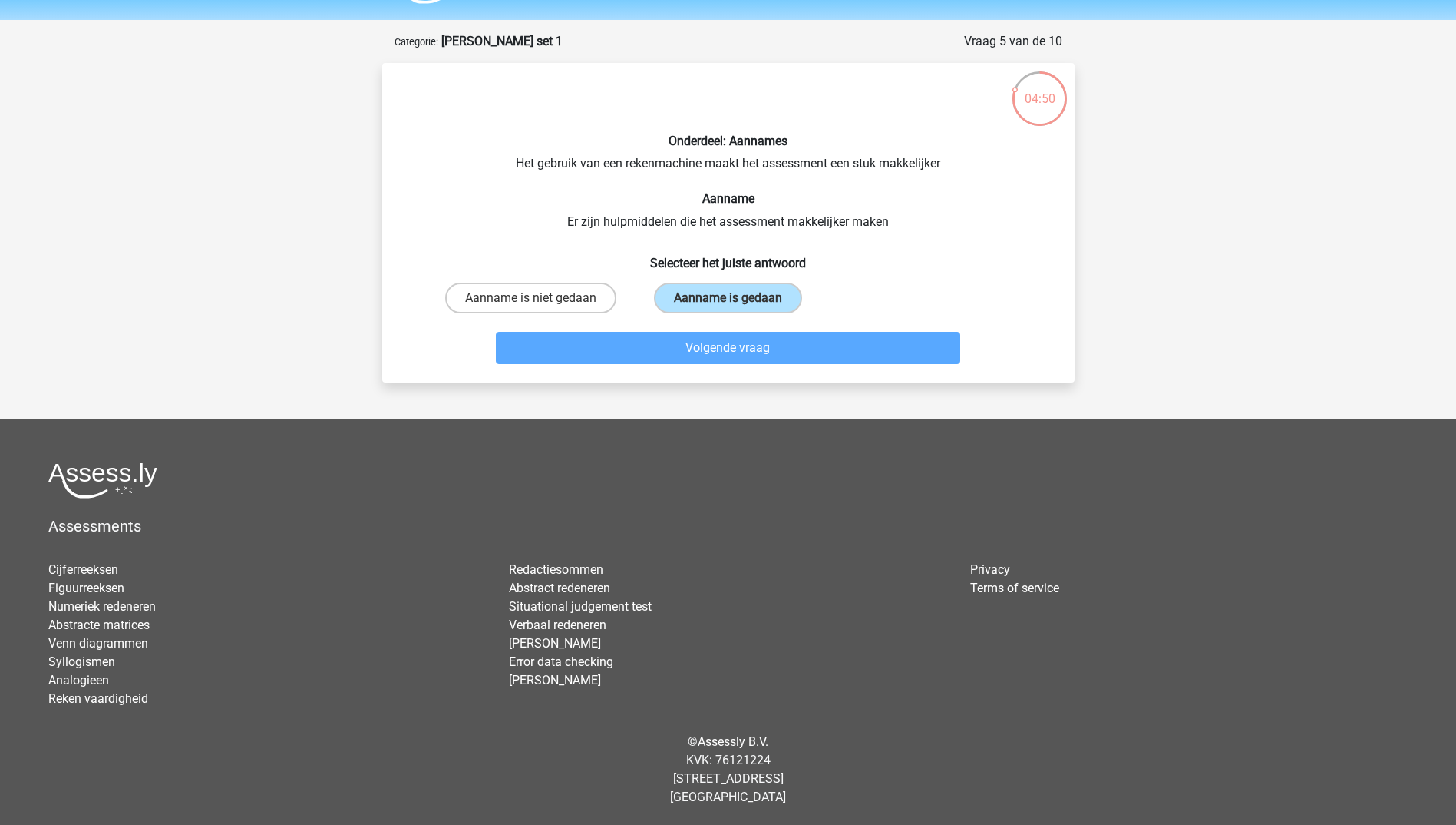
scroll to position [77, 0]
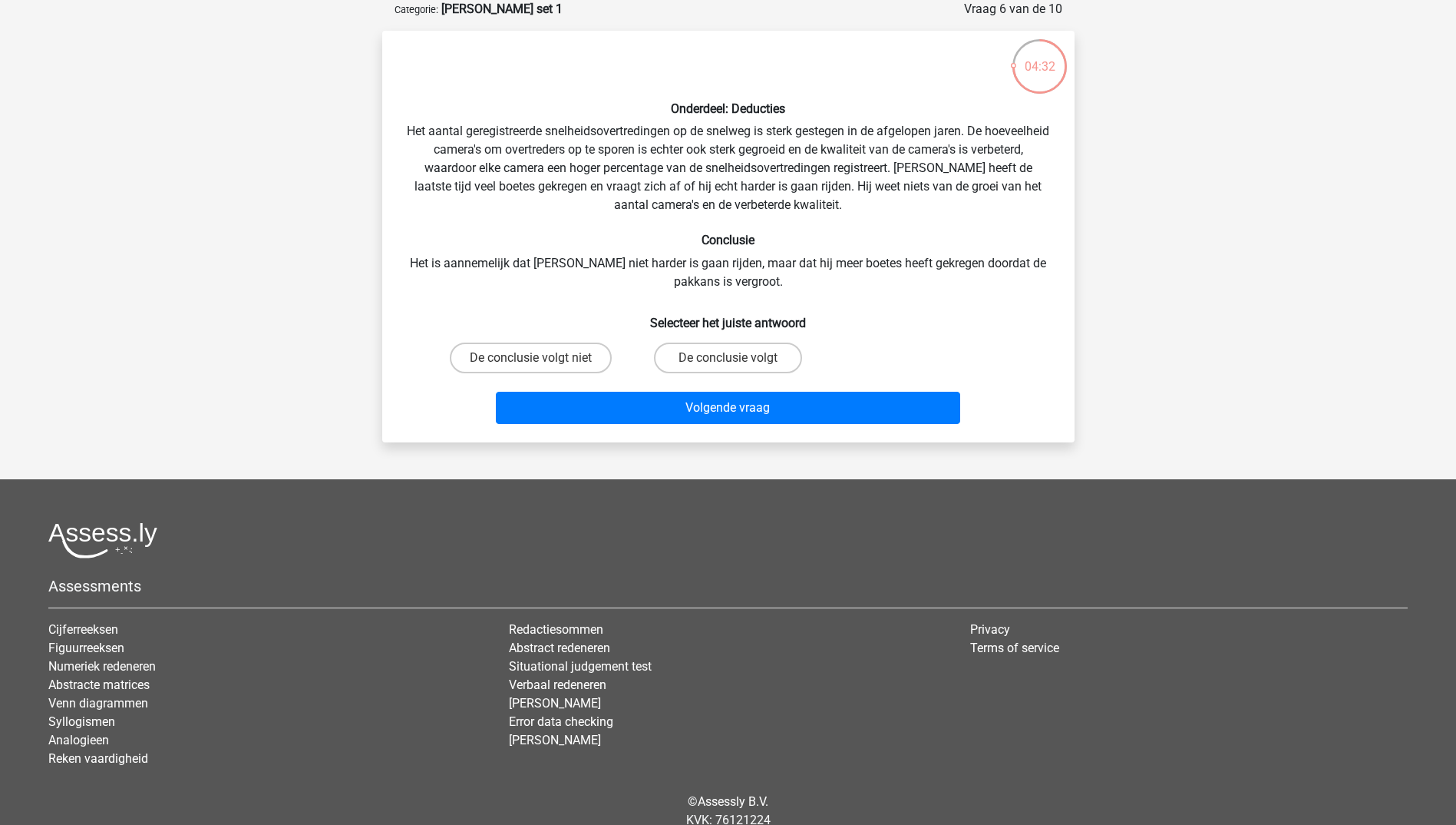
click at [734, 362] on input "De conclusie volgt" at bounding box center [733, 363] width 10 height 10
radio input "true"
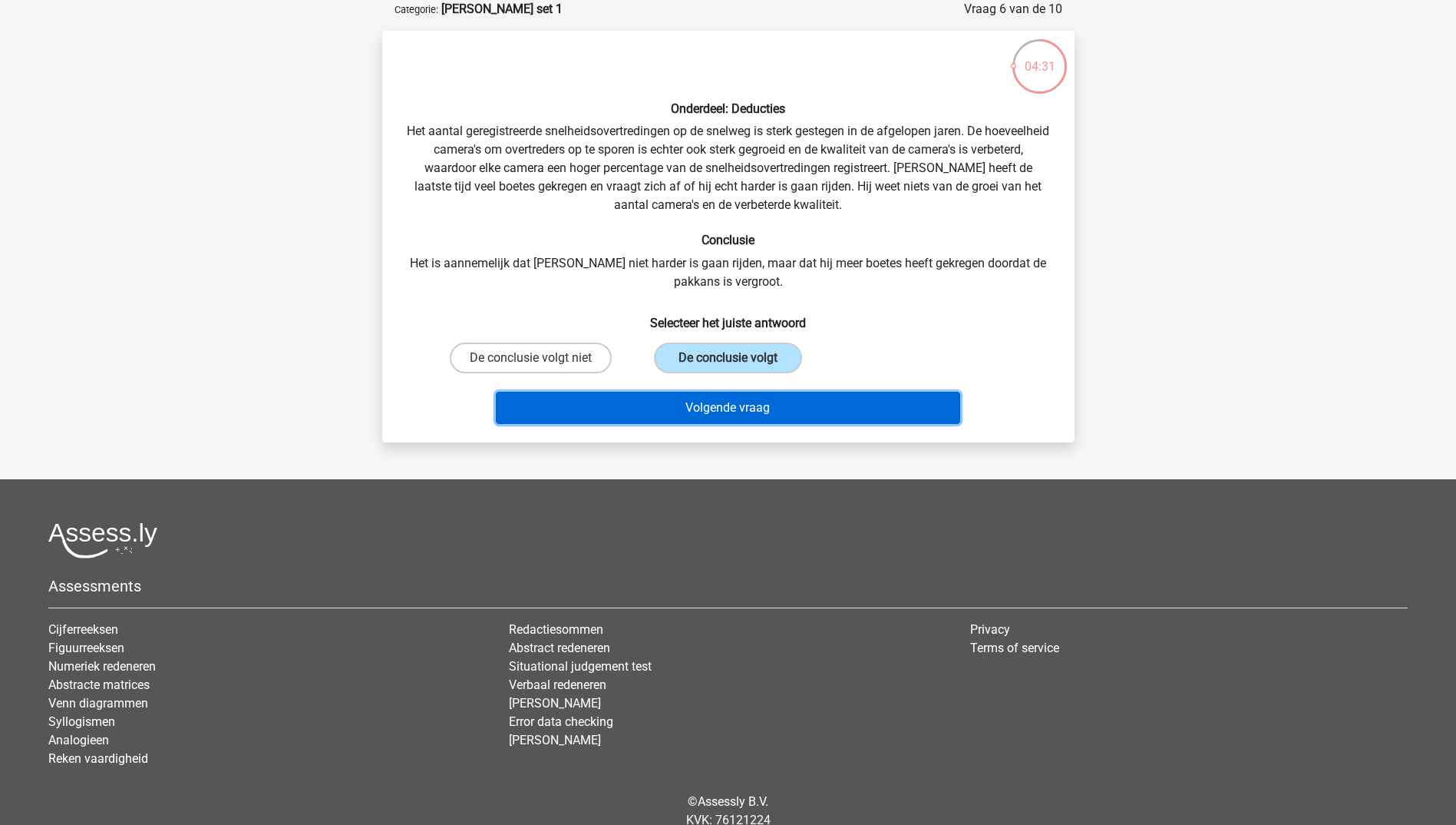
click at [732, 408] on button "Volgende vraag" at bounding box center [728, 407] width 465 height 32
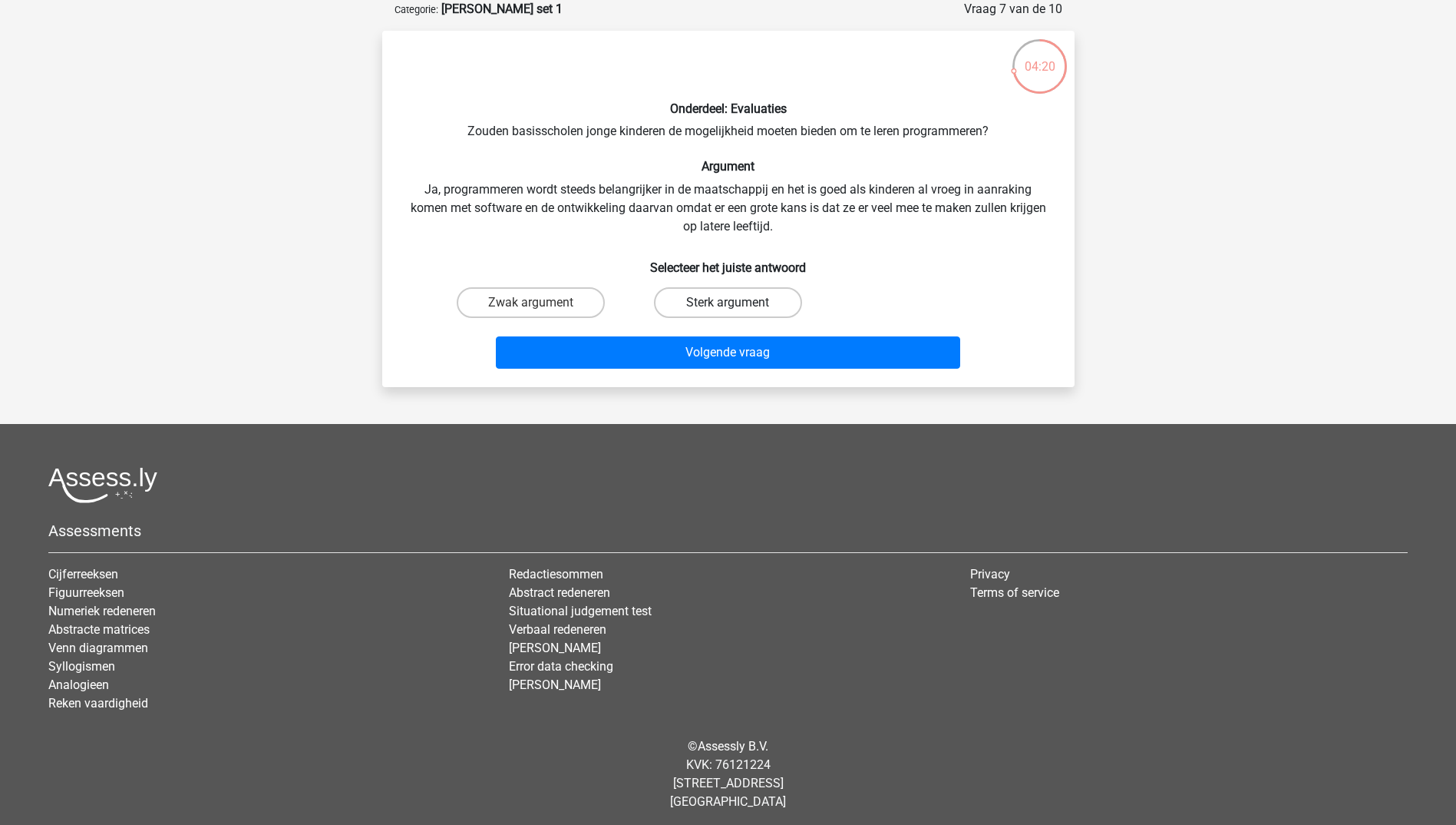
click at [705, 295] on label "Sterk argument" at bounding box center [728, 303] width 149 height 31
click at [728, 303] on input "Sterk argument" at bounding box center [733, 307] width 10 height 10
radio input "true"
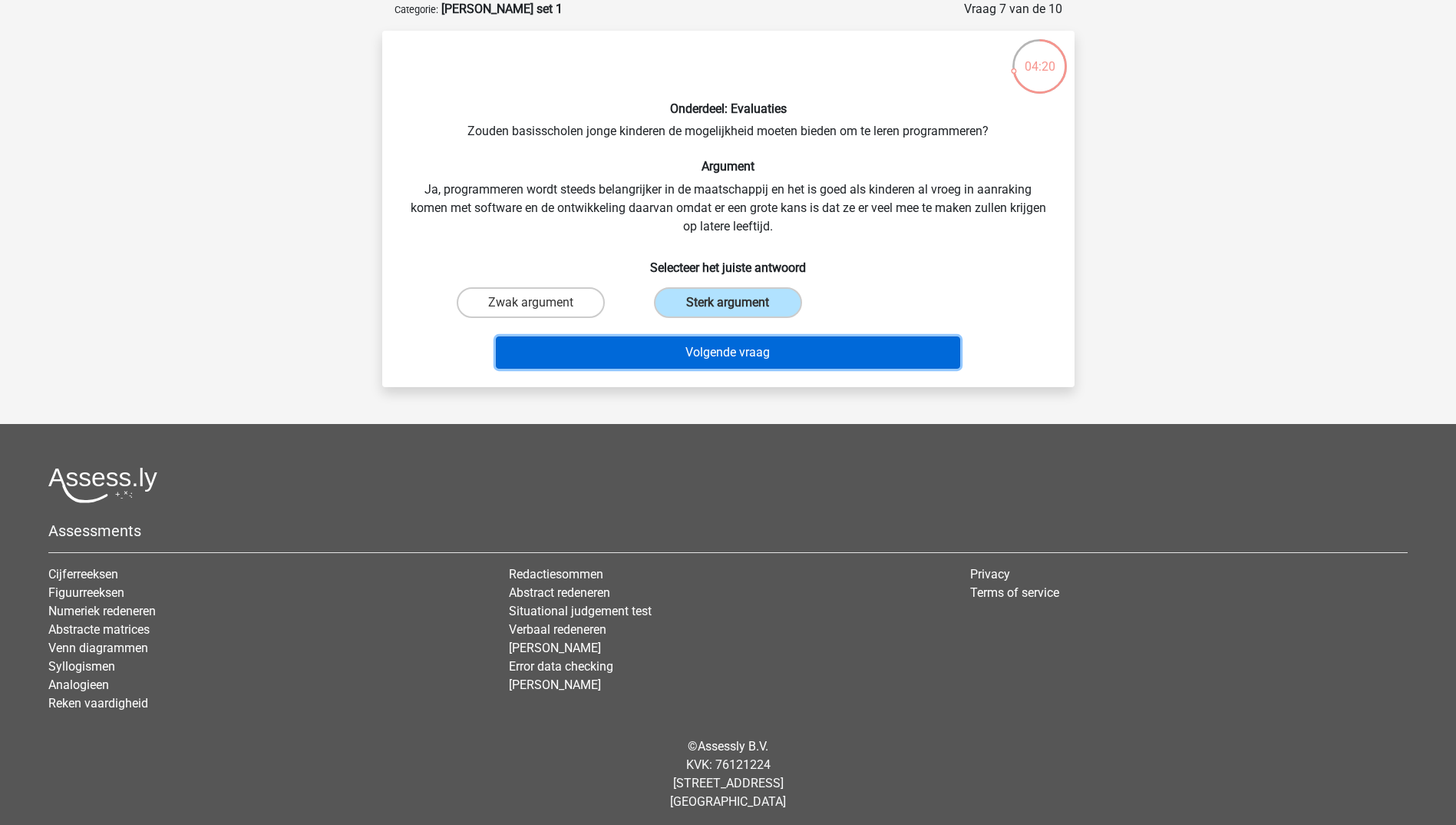
click at [716, 348] on button "Volgende vraag" at bounding box center [728, 352] width 465 height 32
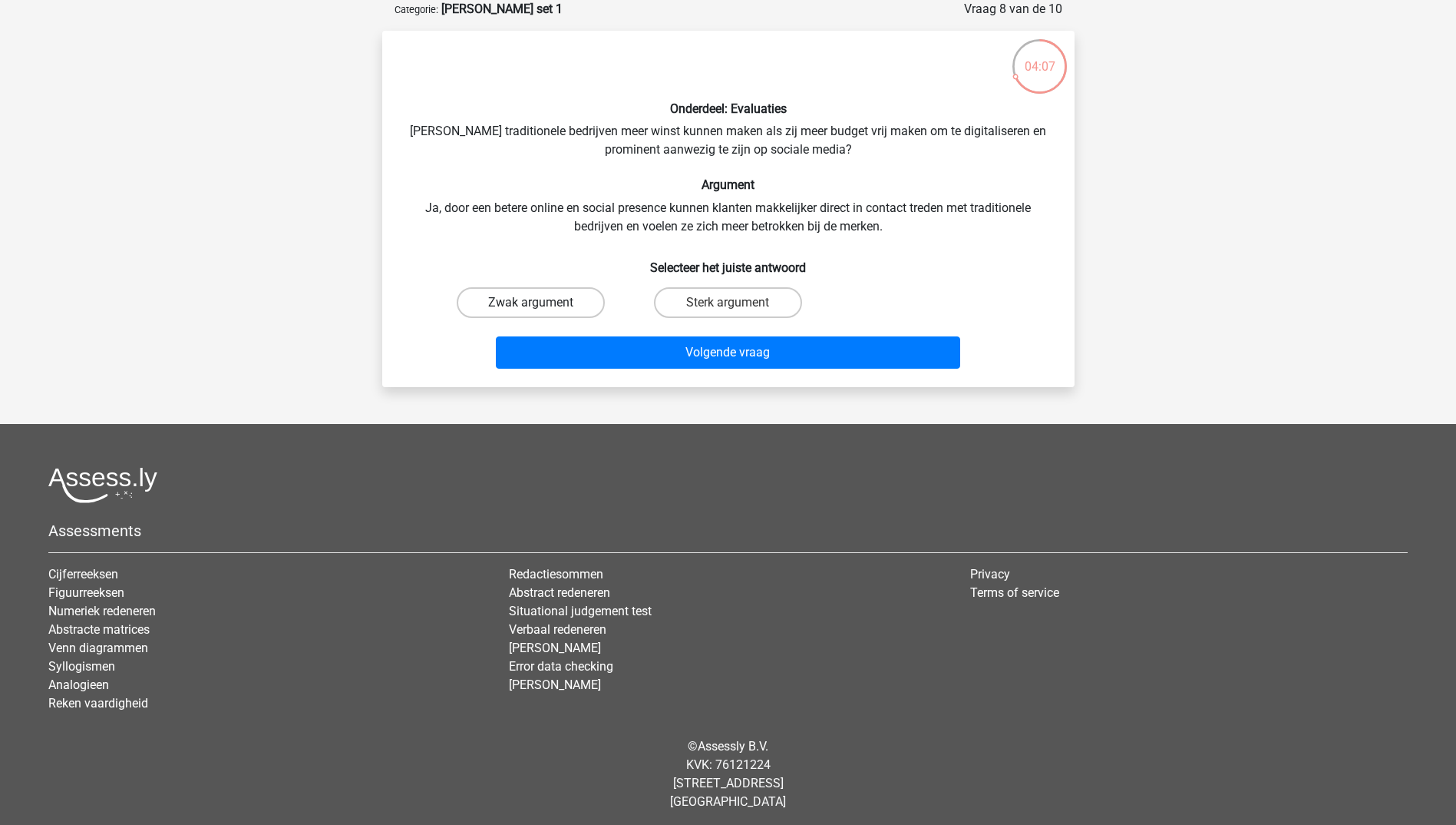
click at [554, 301] on label "Zwak argument" at bounding box center [530, 303] width 149 height 31
click at [540, 303] on input "Zwak argument" at bounding box center [535, 307] width 10 height 10
radio input "true"
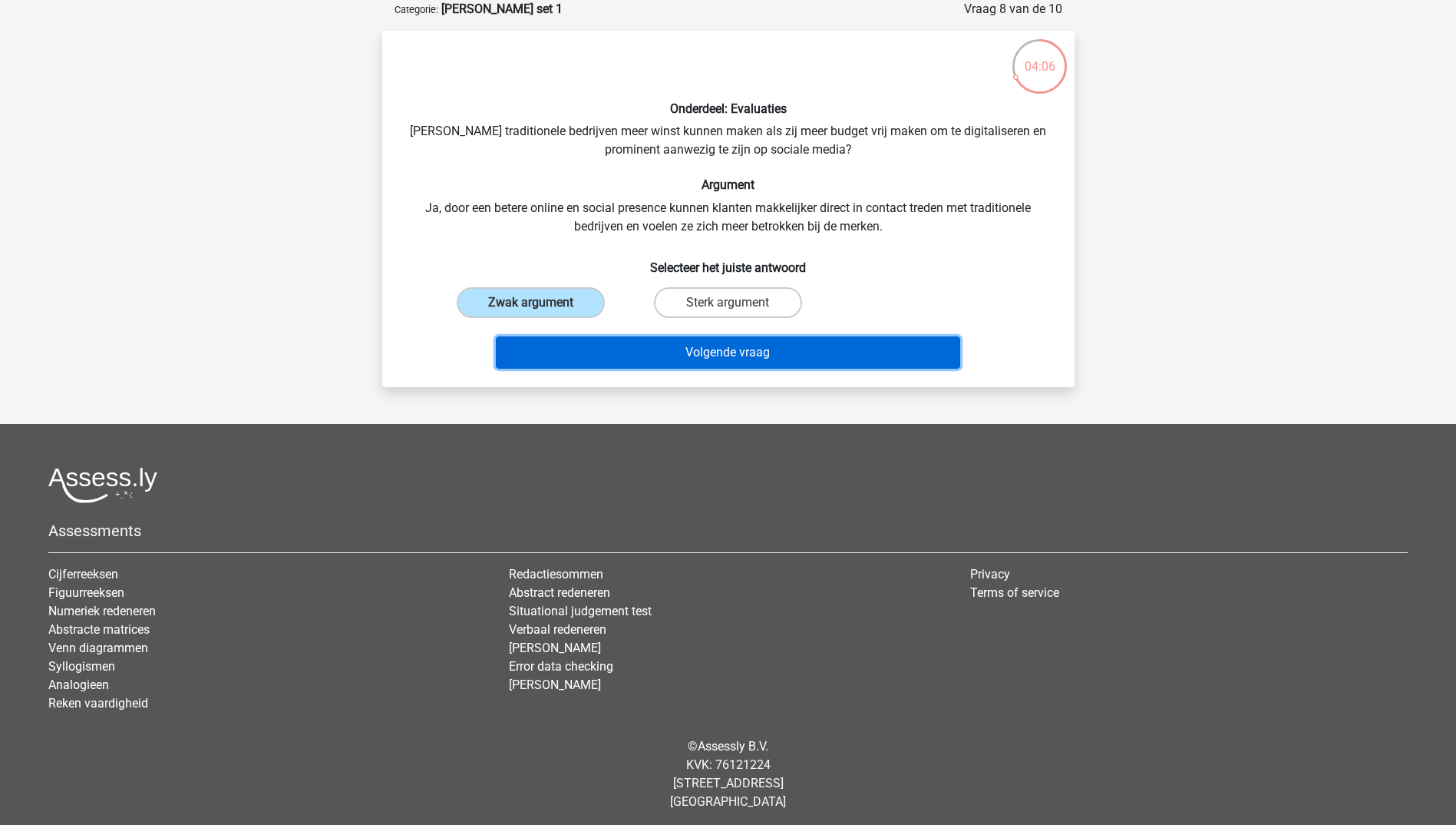
click at [647, 341] on button "Volgende vraag" at bounding box center [728, 352] width 465 height 32
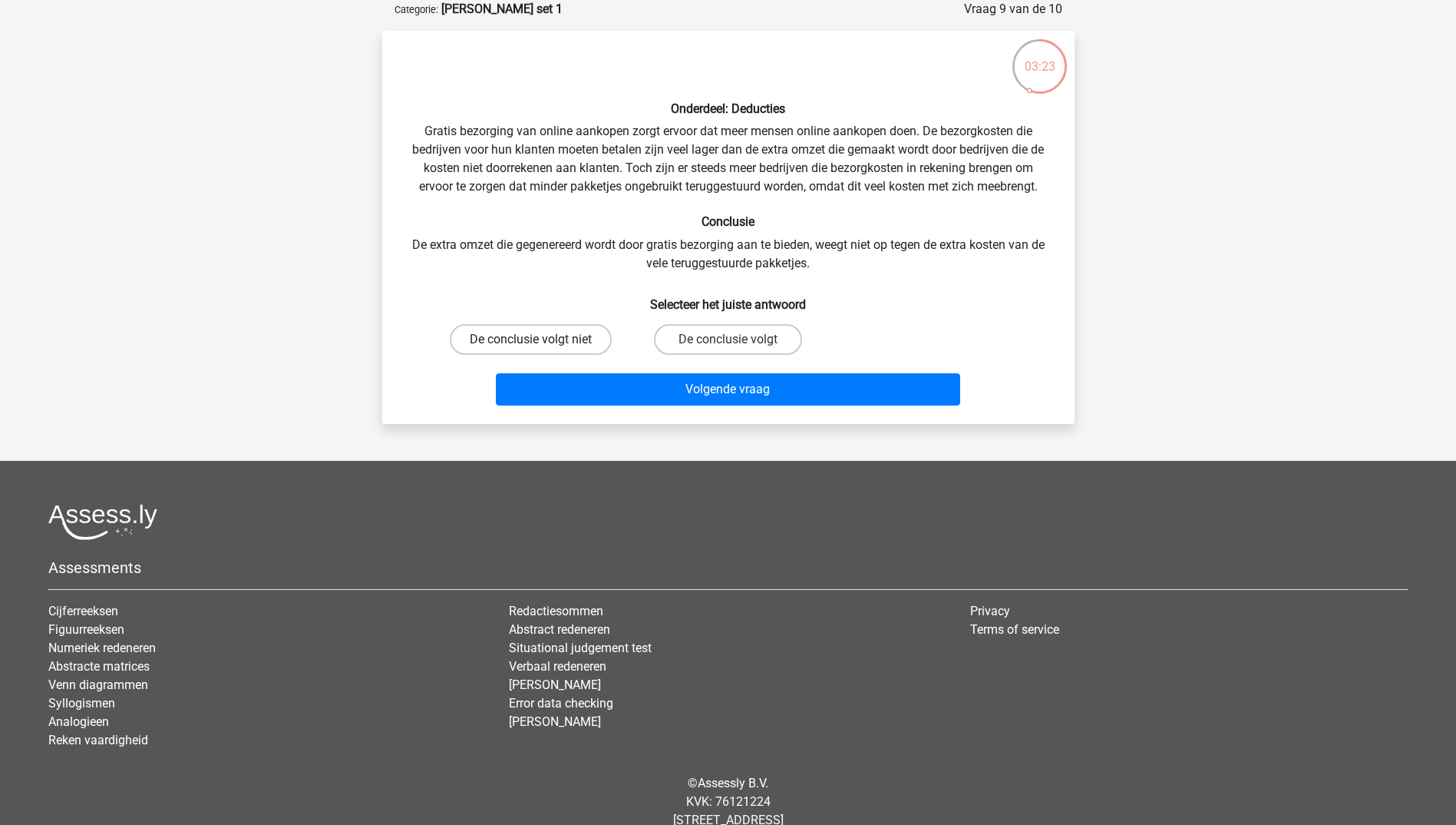
click at [572, 341] on label "De conclusie volgt niet" at bounding box center [531, 339] width 162 height 31
click at [540, 341] on input "De conclusie volgt niet" at bounding box center [535, 344] width 10 height 10
radio input "true"
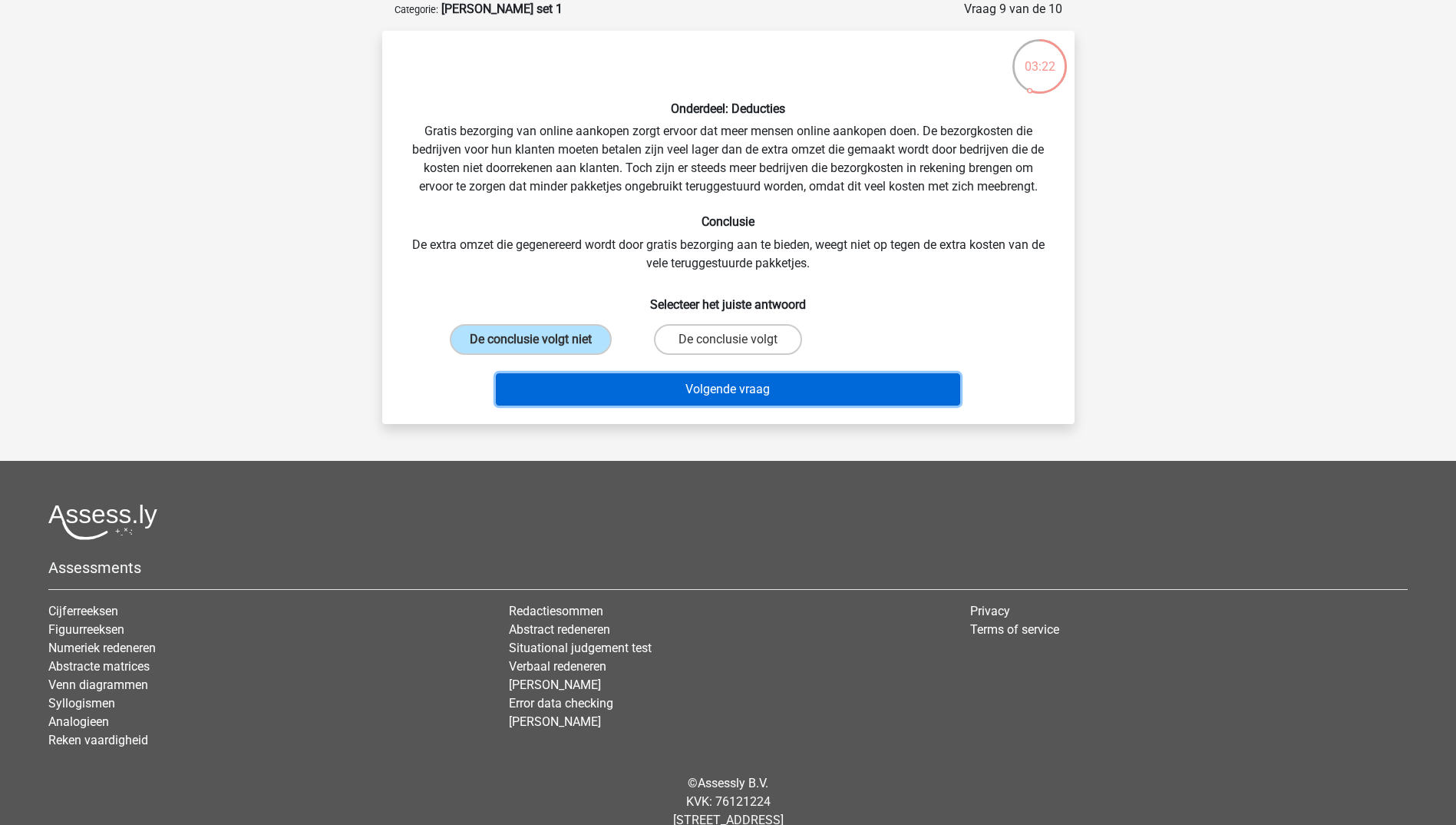
click at [628, 382] on button "Volgende vraag" at bounding box center [728, 388] width 465 height 32
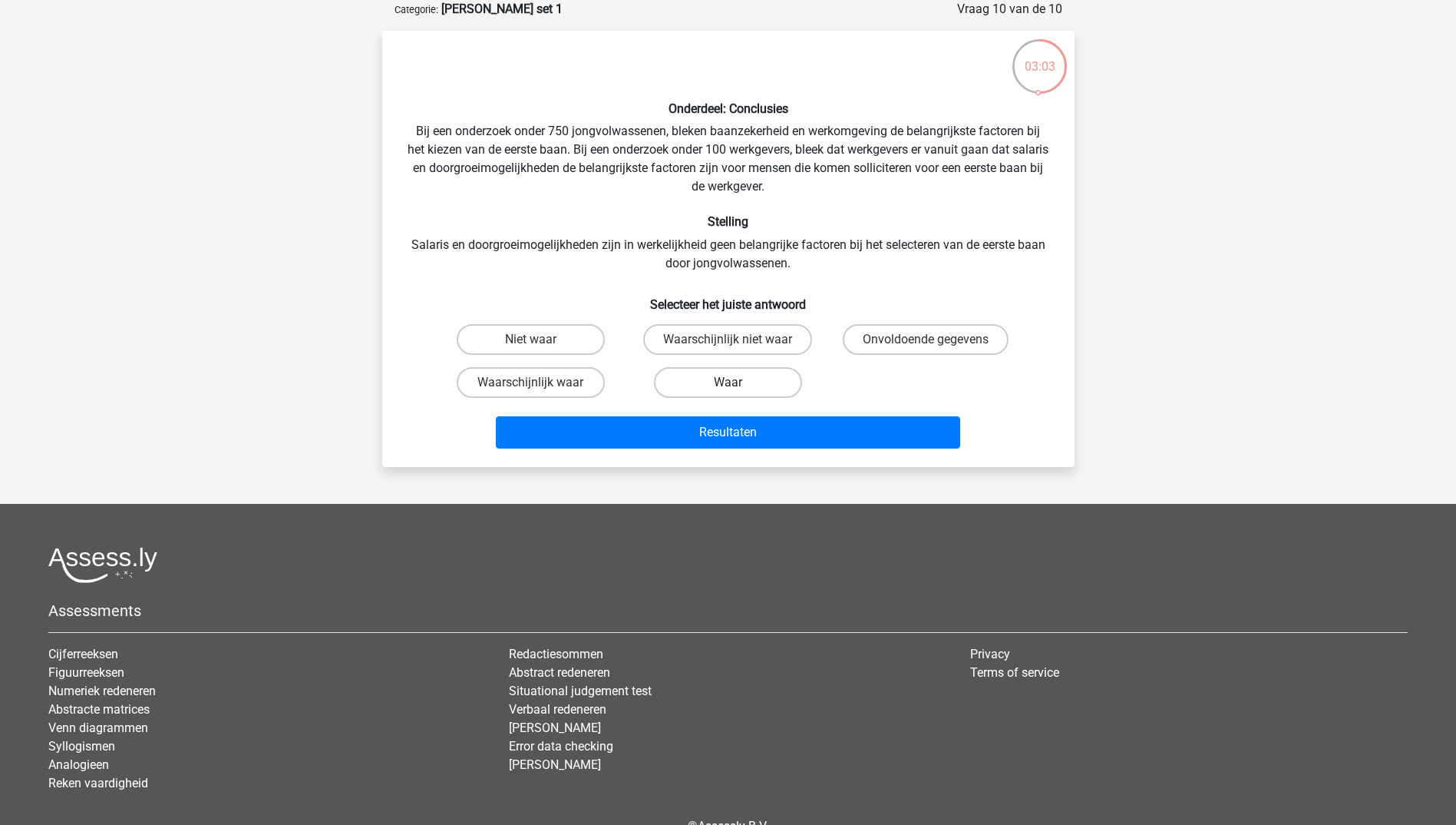
click at [744, 383] on label "Waar" at bounding box center [728, 383] width 149 height 31
click at [737, 383] on input "Waar" at bounding box center [733, 387] width 10 height 10
radio input "true"
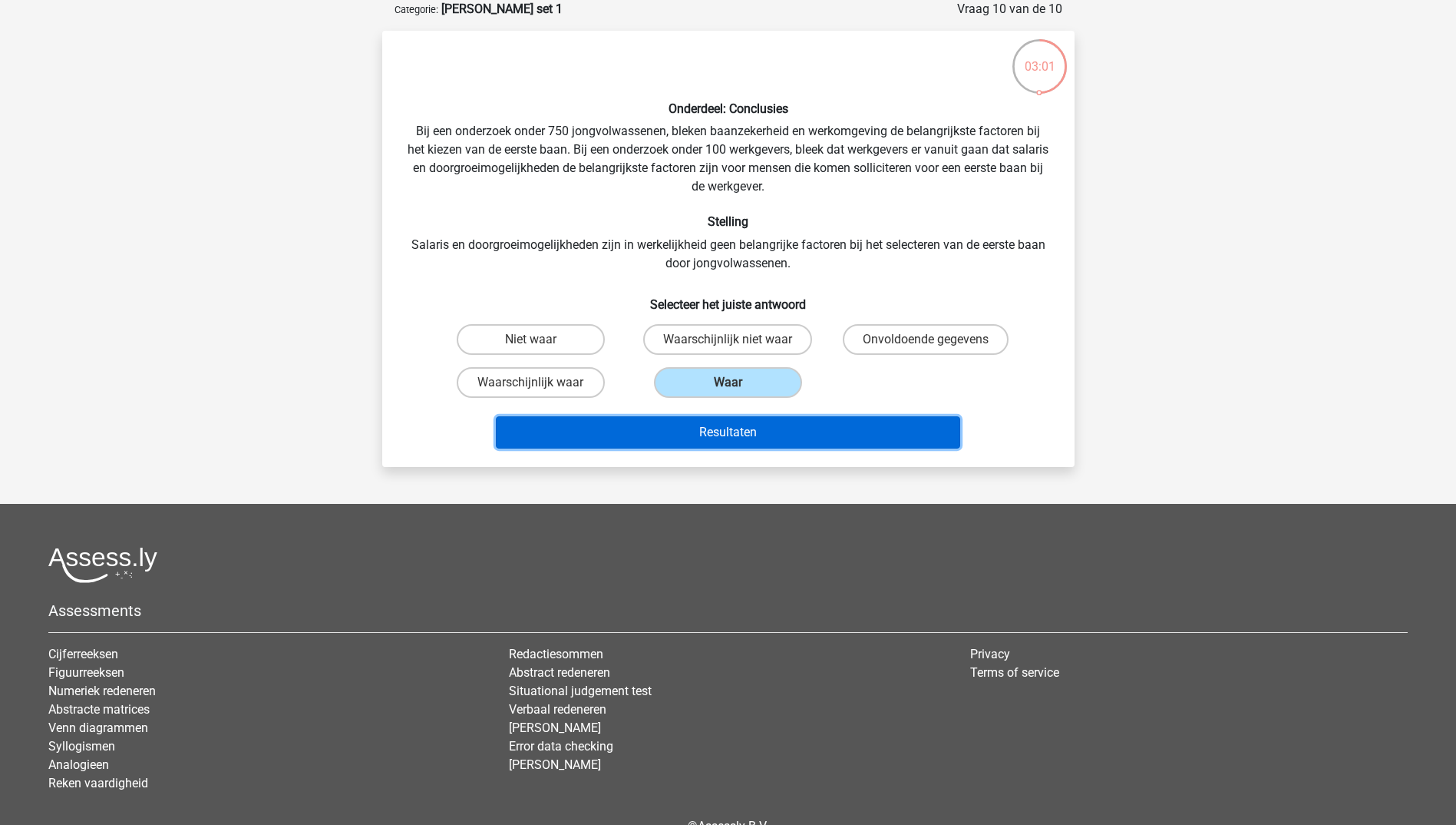
click at [743, 426] on button "Resultaten" at bounding box center [728, 432] width 465 height 32
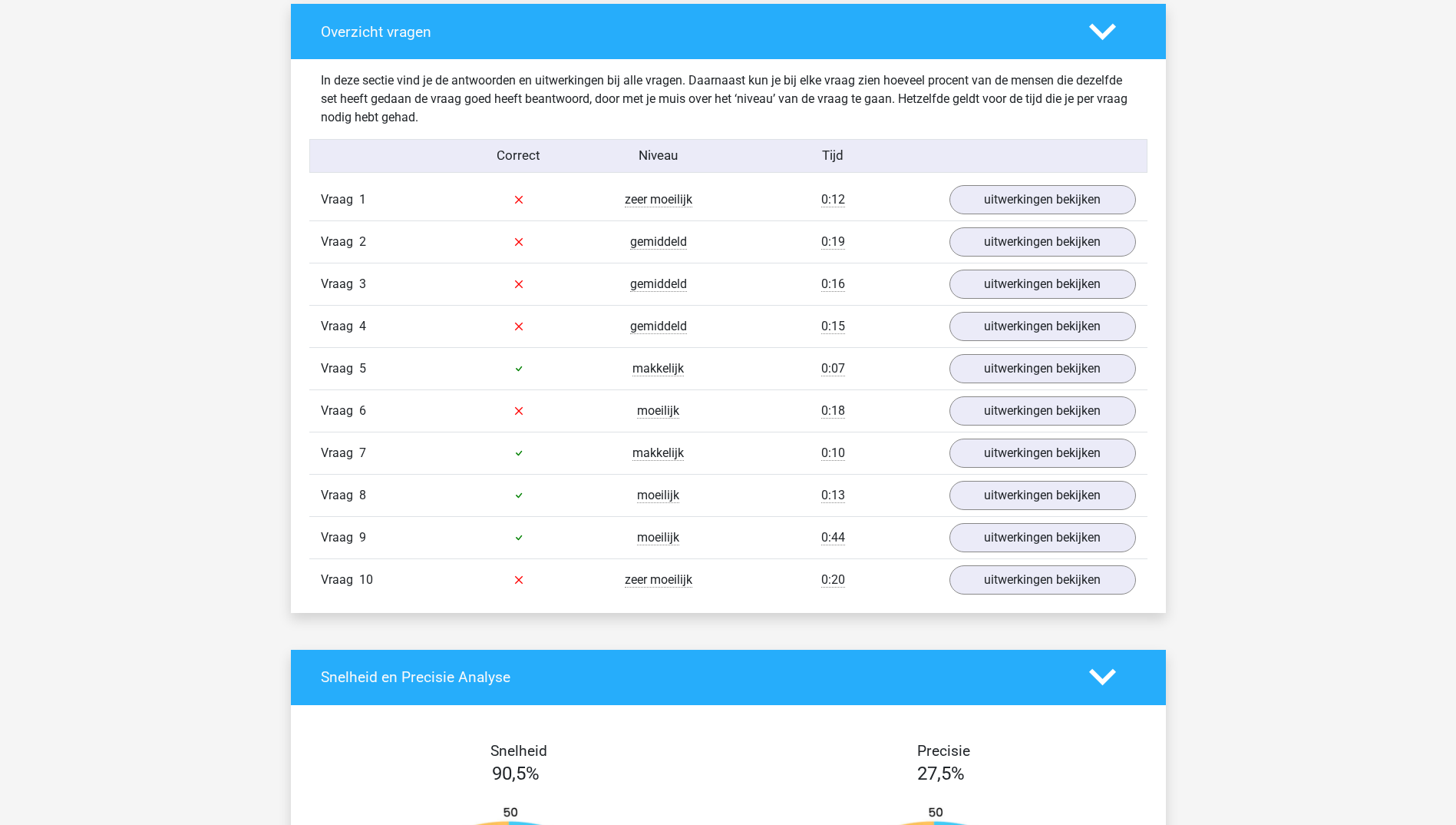
scroll to position [1151, 0]
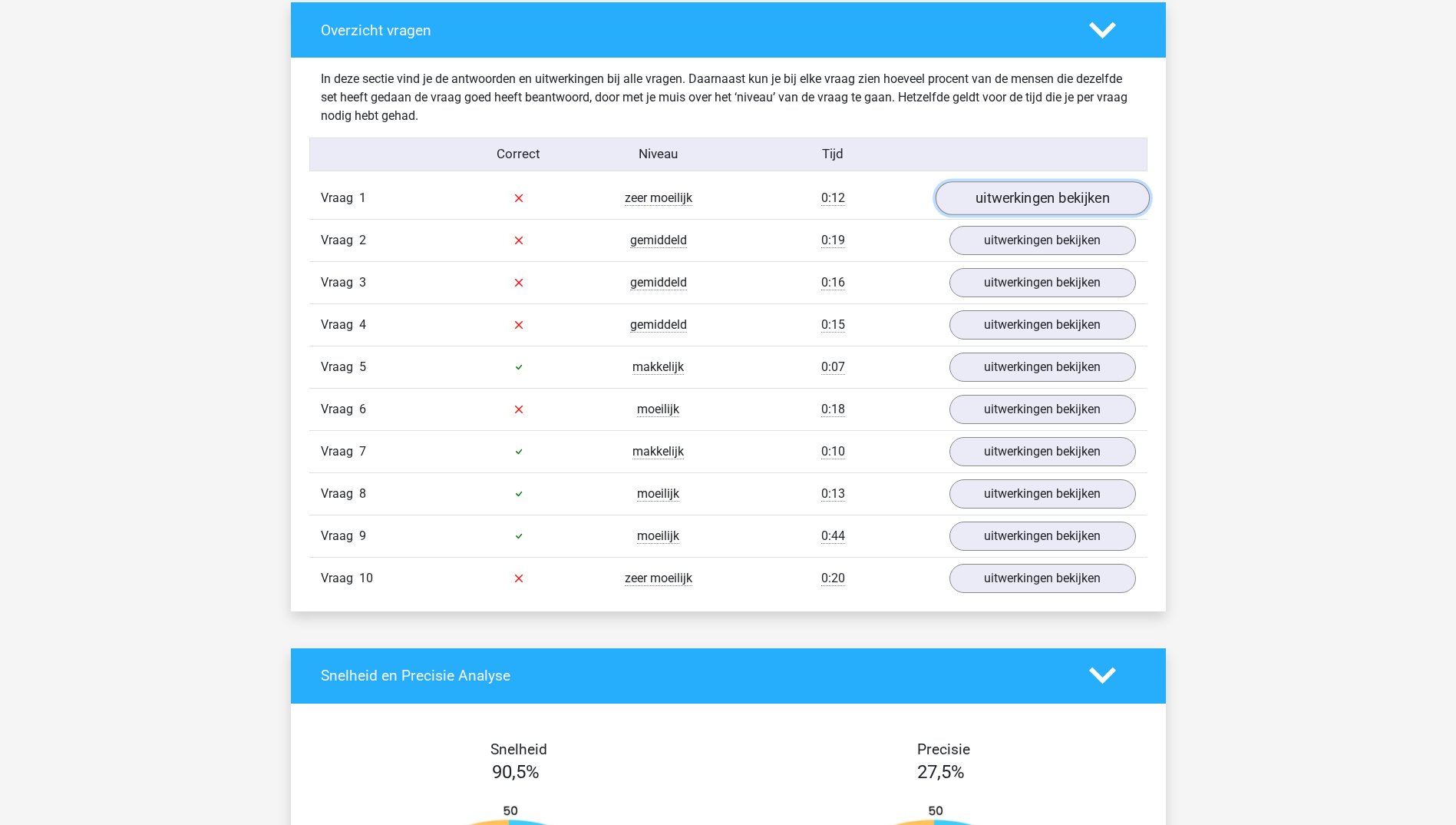
click at [1043, 195] on link "uitwerkingen bekijken" at bounding box center [1041, 198] width 214 height 34
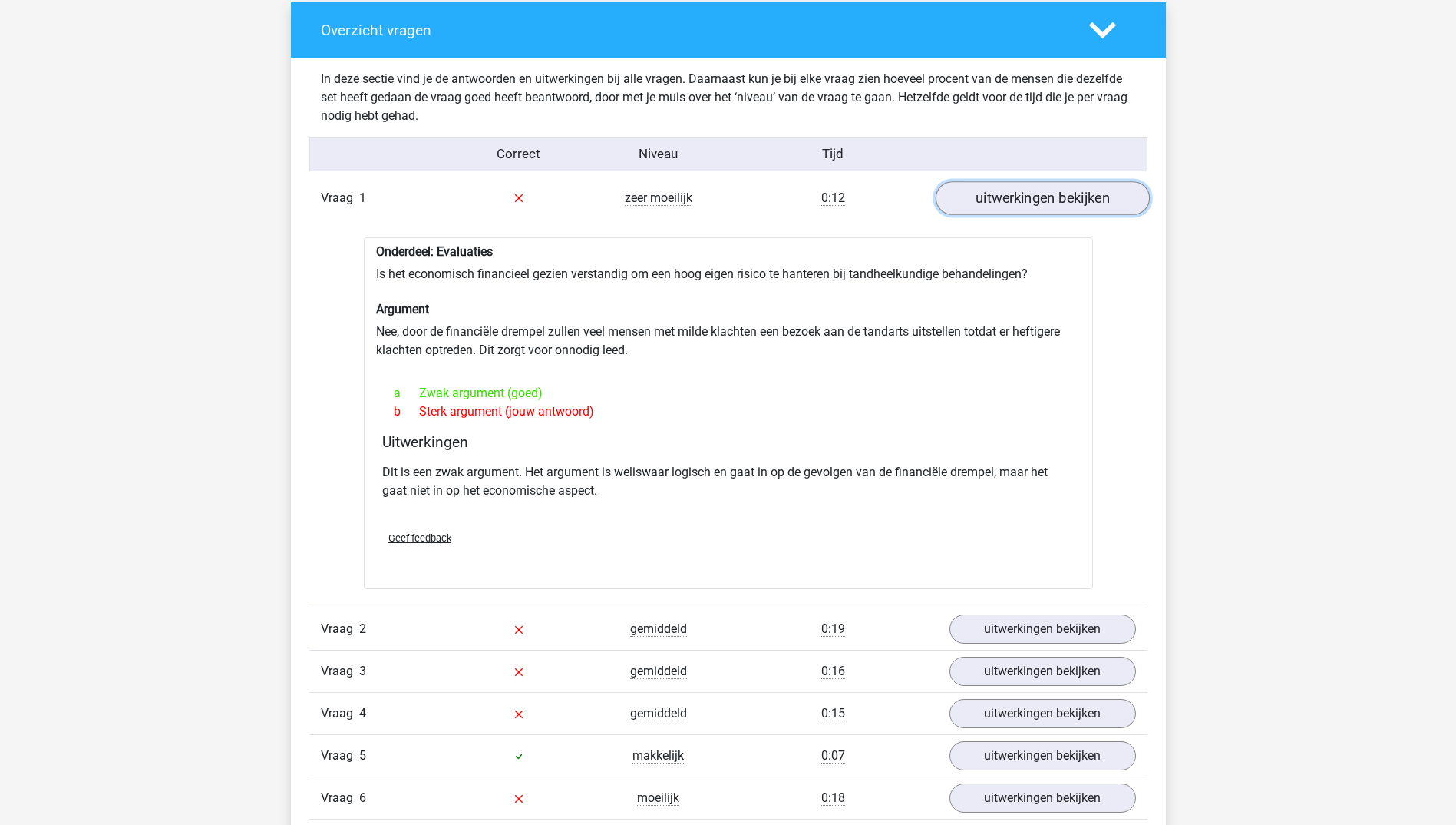
click at [1053, 191] on link "uitwerkingen bekijken" at bounding box center [1041, 198] width 214 height 34
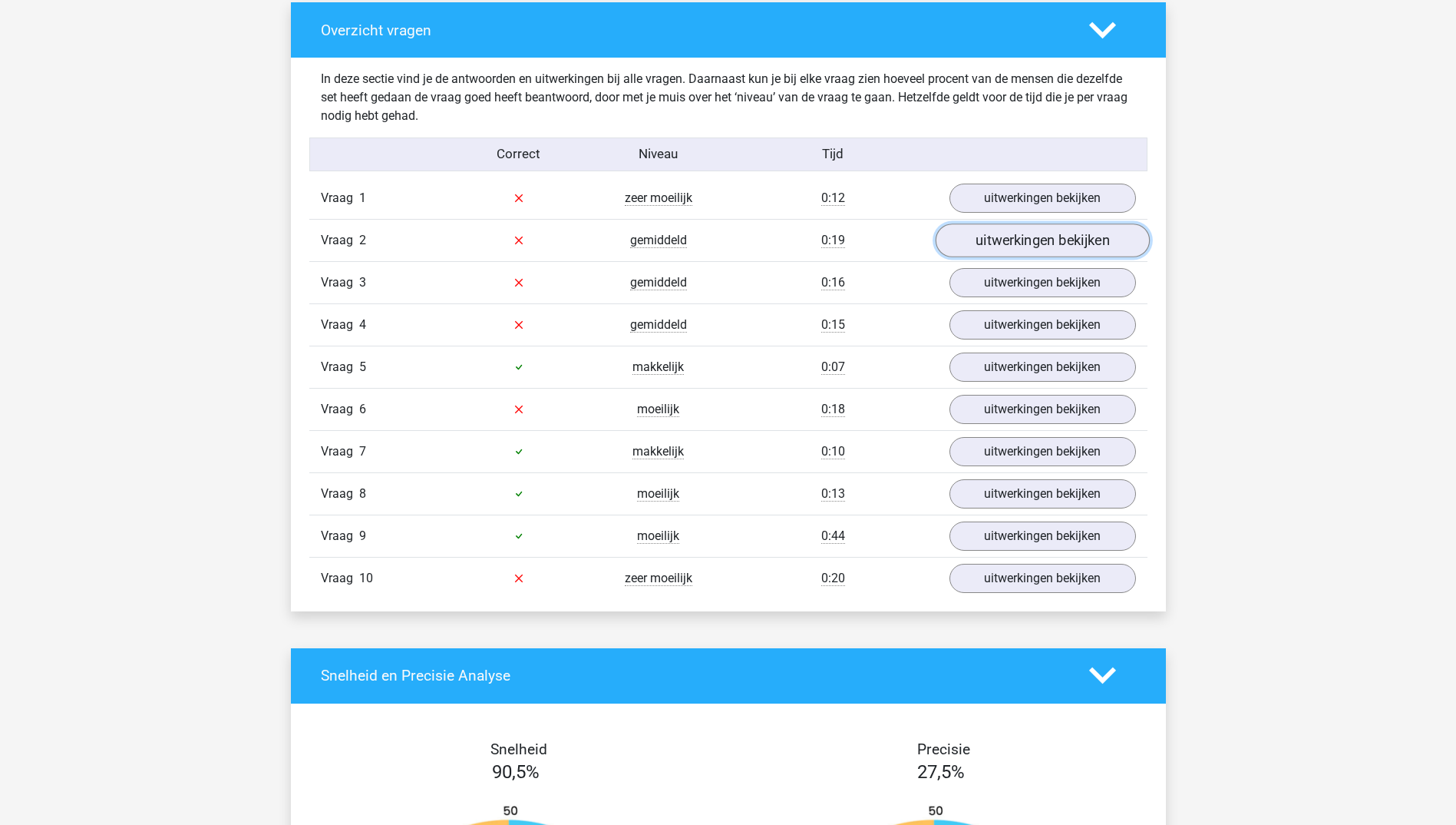
click at [1045, 251] on link "uitwerkingen bekijken" at bounding box center [1041, 240] width 214 height 34
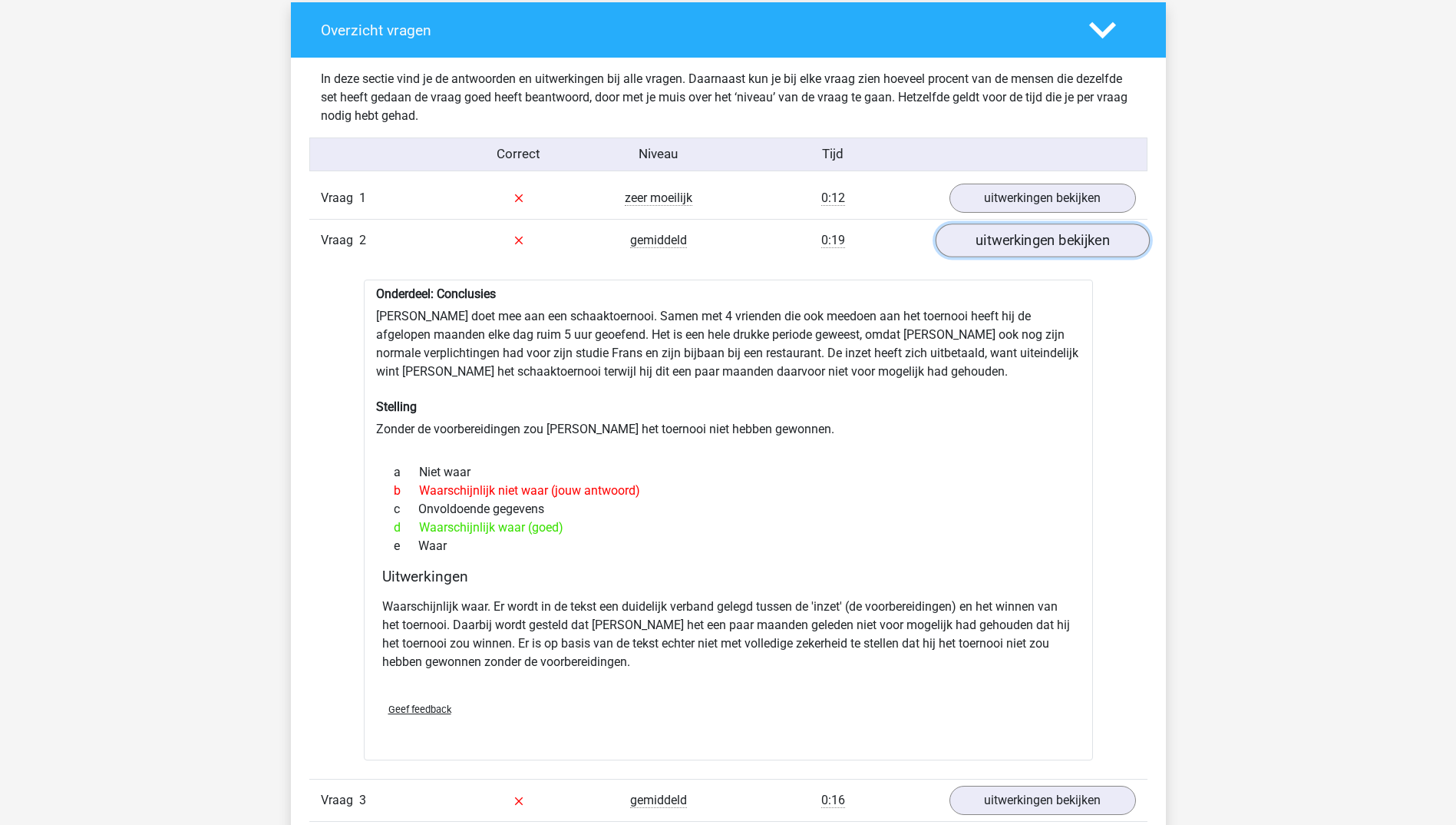
click at [1045, 251] on link "uitwerkingen bekijken" at bounding box center [1041, 240] width 214 height 34
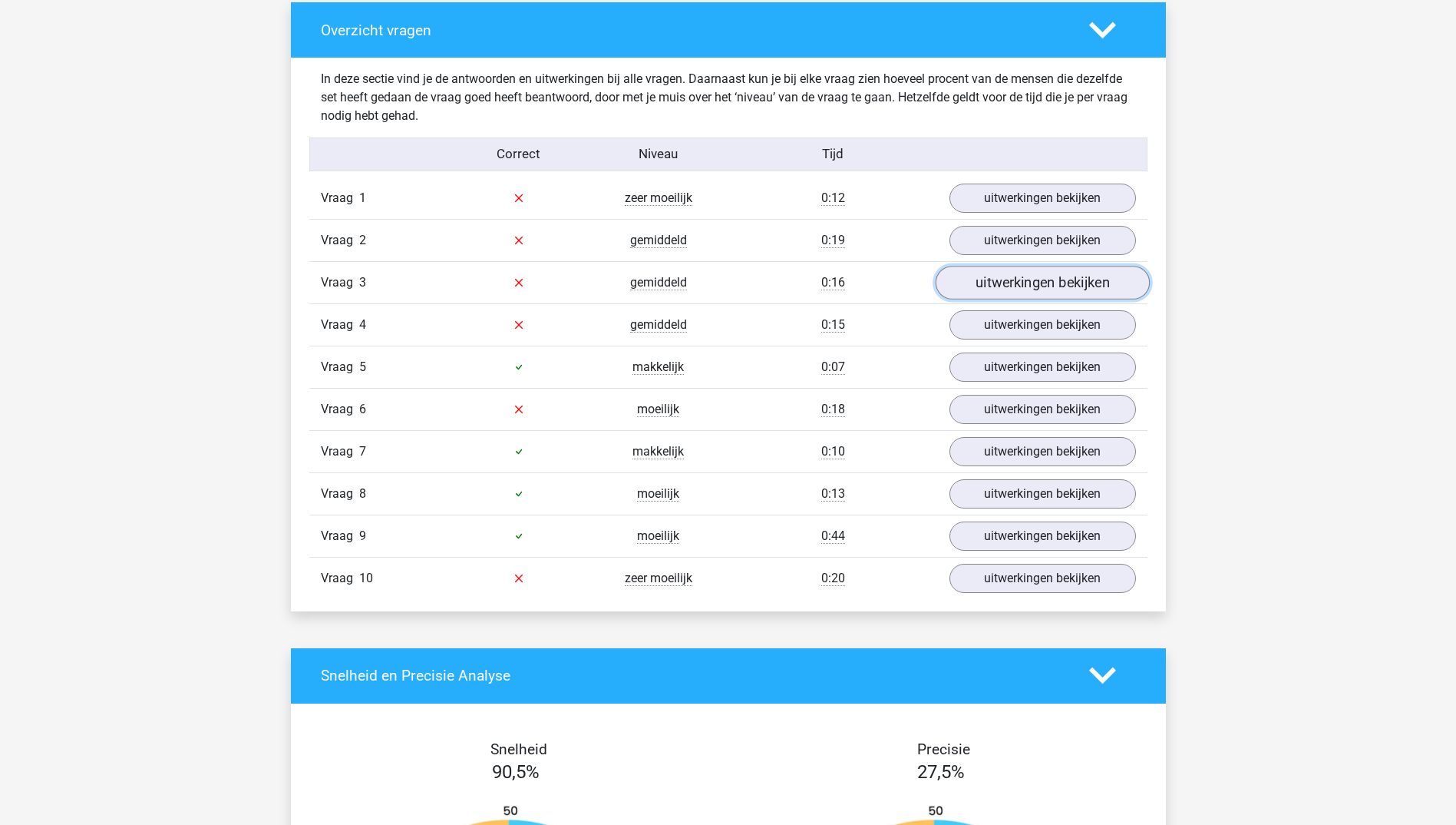
click at [1049, 279] on link "uitwerkingen bekijken" at bounding box center [1041, 282] width 214 height 34
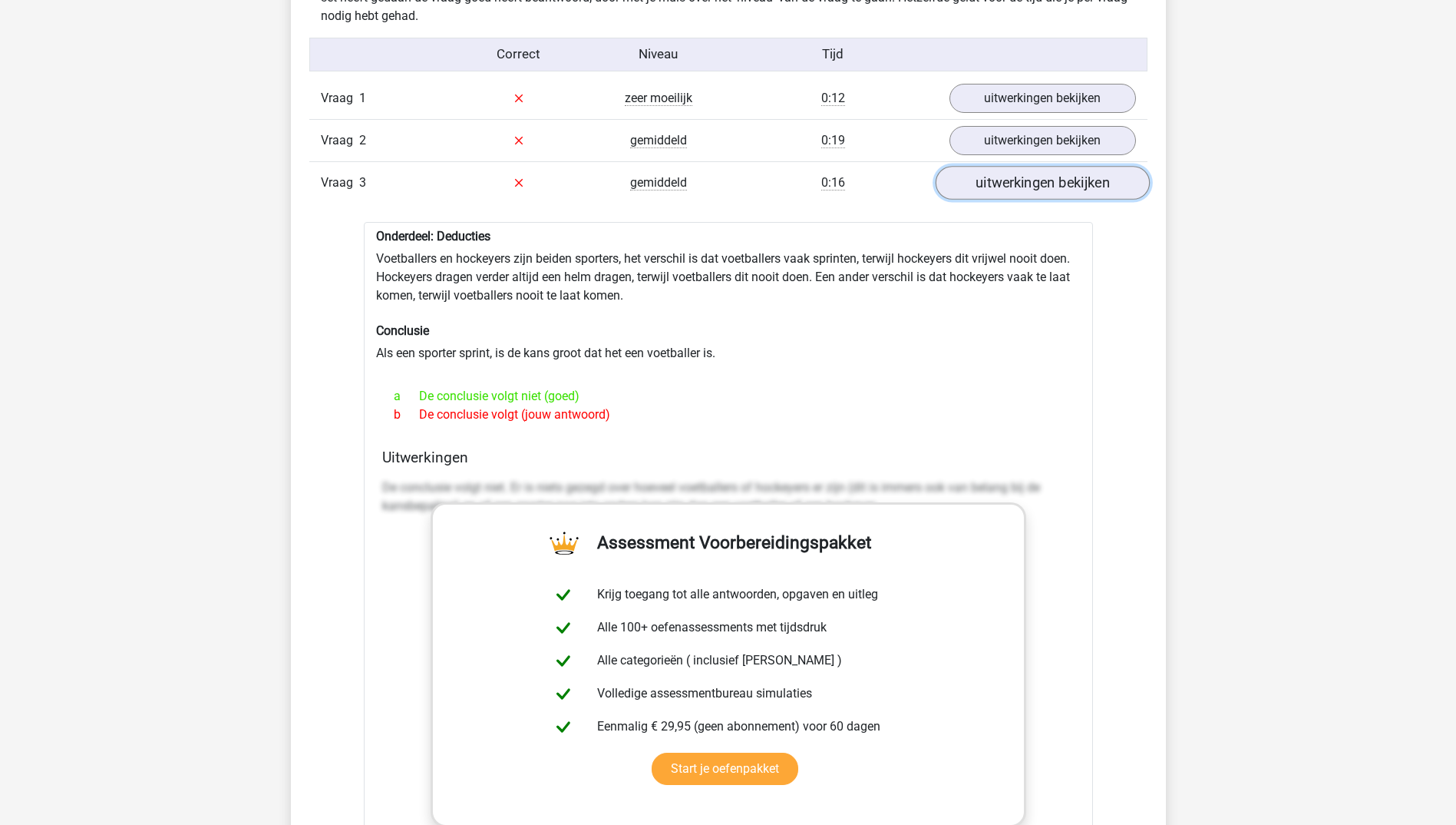
scroll to position [1229, 0]
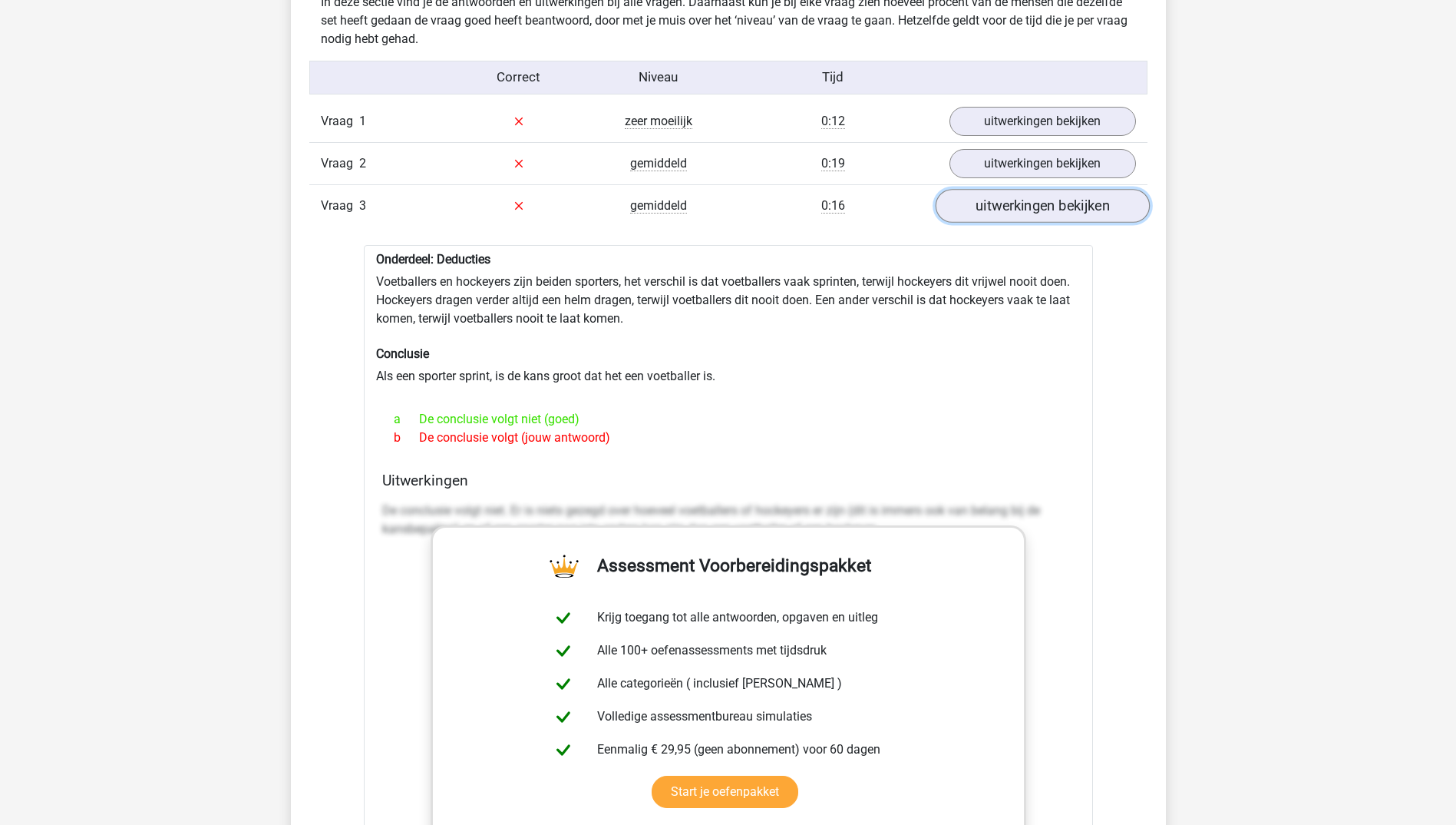
click at [1049, 218] on link "uitwerkingen bekijken" at bounding box center [1041, 205] width 214 height 34
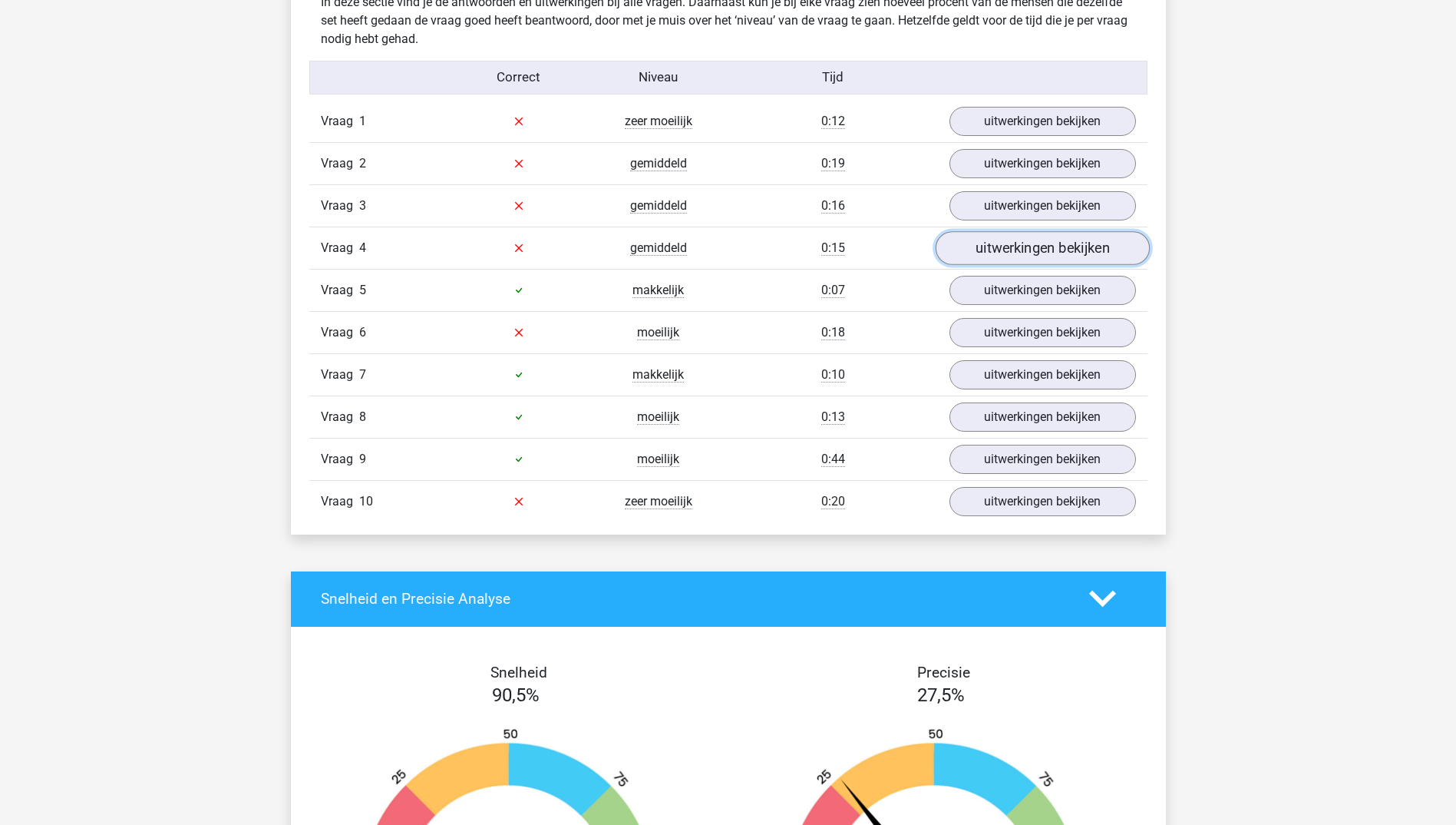
click at [1052, 236] on link "uitwerkingen bekijken" at bounding box center [1041, 248] width 214 height 34
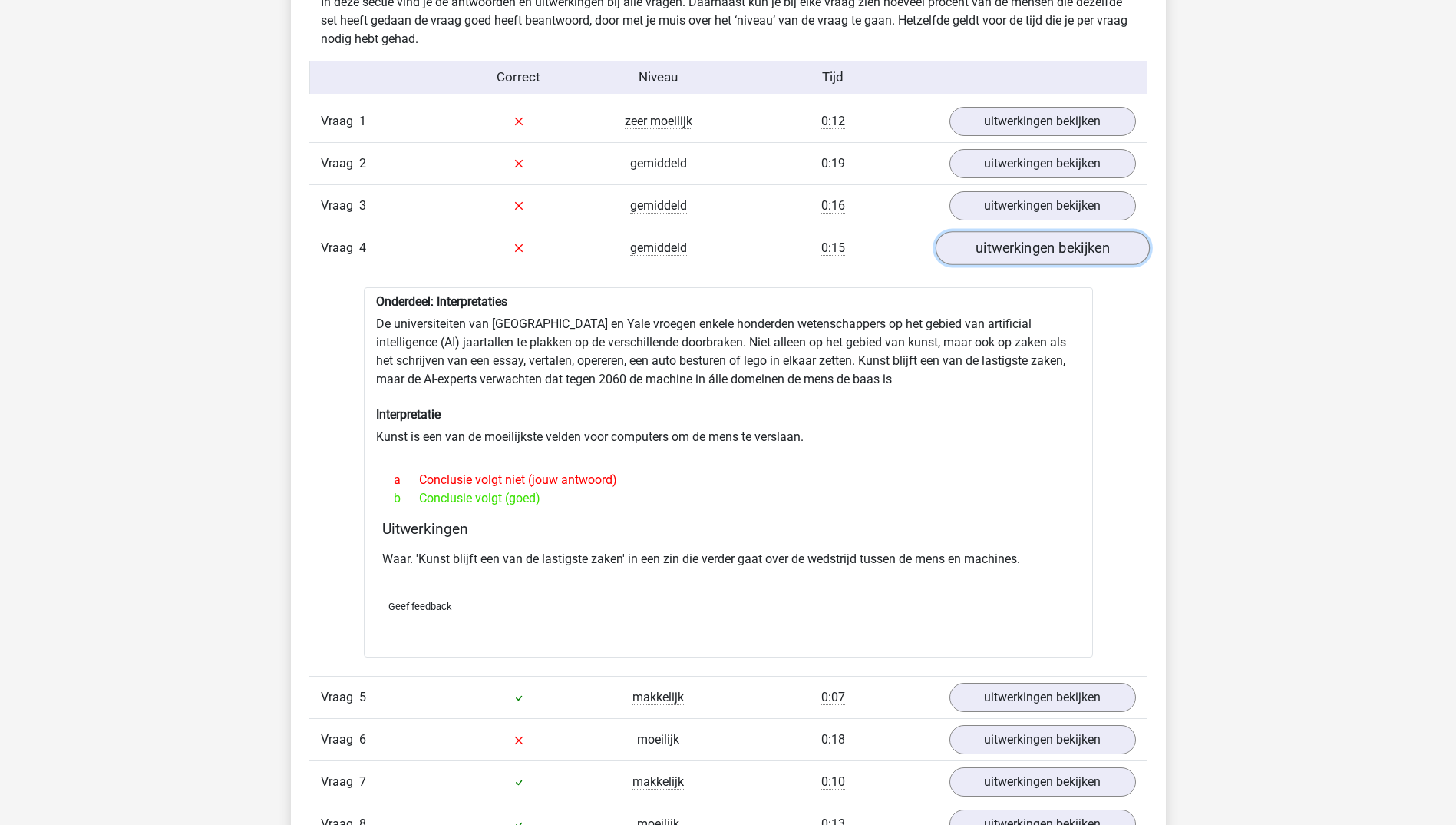
click at [1052, 236] on link "uitwerkingen bekijken" at bounding box center [1041, 248] width 214 height 34
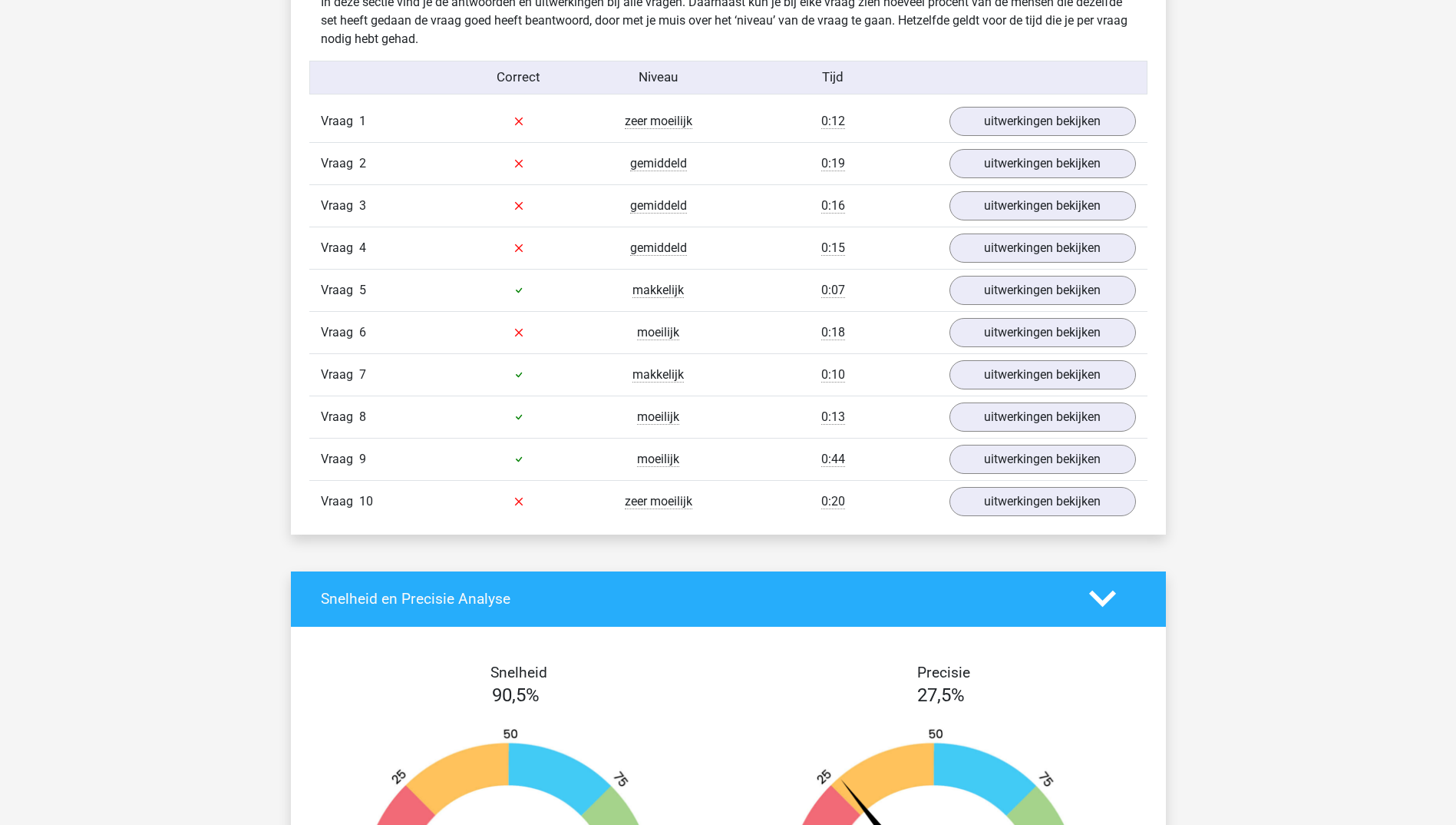
click at [1046, 315] on div "Vraag 6 moeilijk 0:18 uitwerkingen bekijken" at bounding box center [728, 332] width 838 height 42
click at [1048, 320] on link "uitwerkingen bekijken" at bounding box center [1041, 332] width 214 height 34
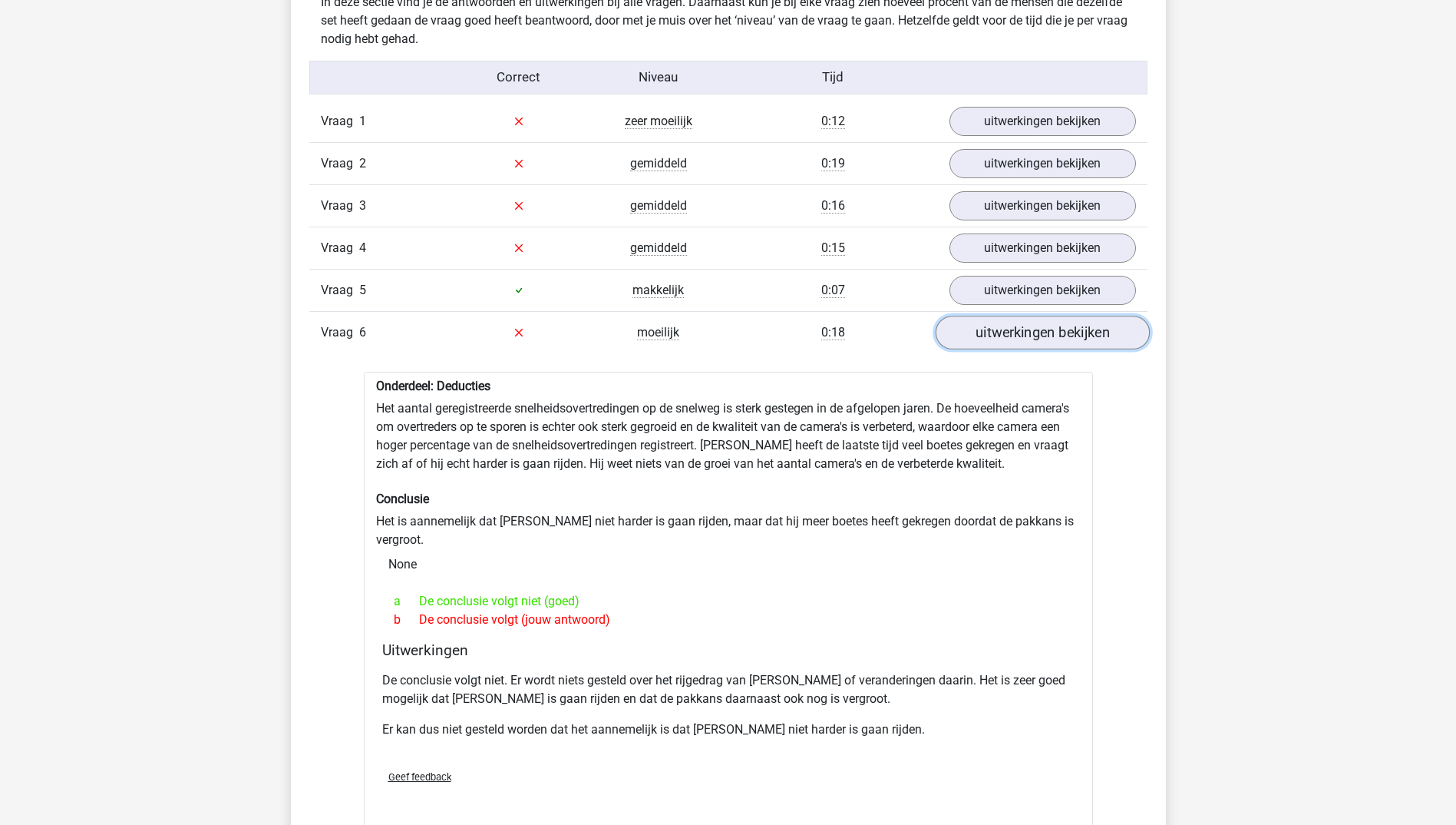
click at [1048, 320] on link "uitwerkingen bekijken" at bounding box center [1041, 332] width 214 height 34
